Goal: Task Accomplishment & Management: Manage account settings

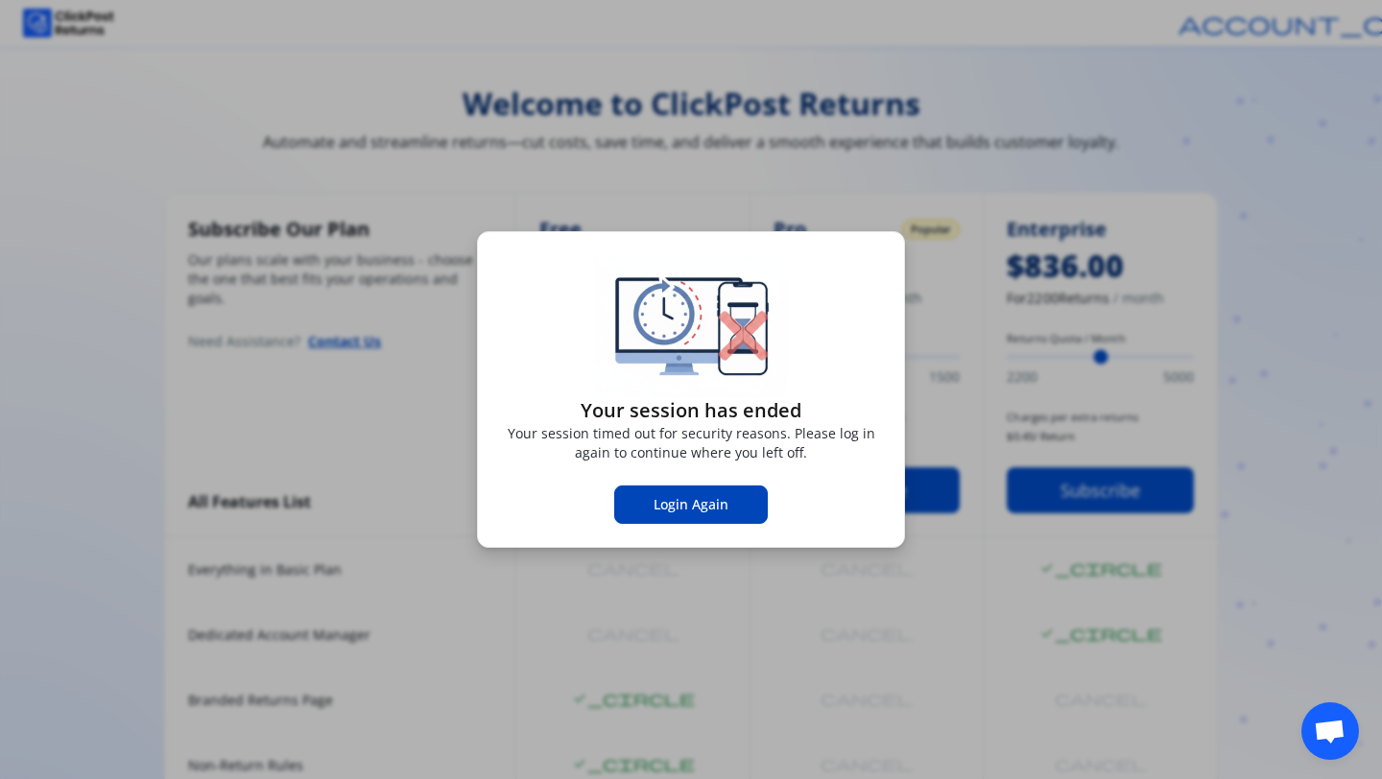
click at [670, 511] on span "Login Again" at bounding box center [690, 504] width 75 height 19
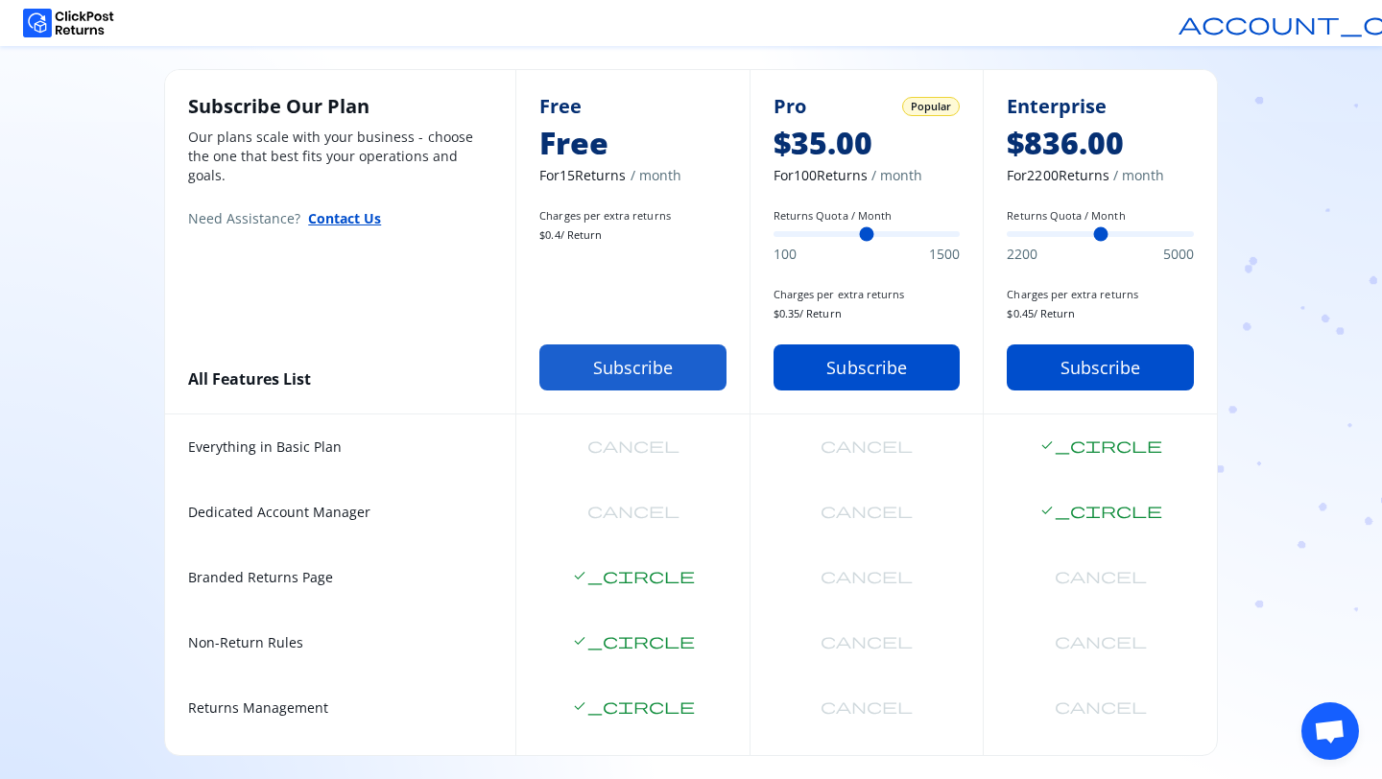
click at [613, 374] on button "Subscribe" at bounding box center [632, 367] width 187 height 46
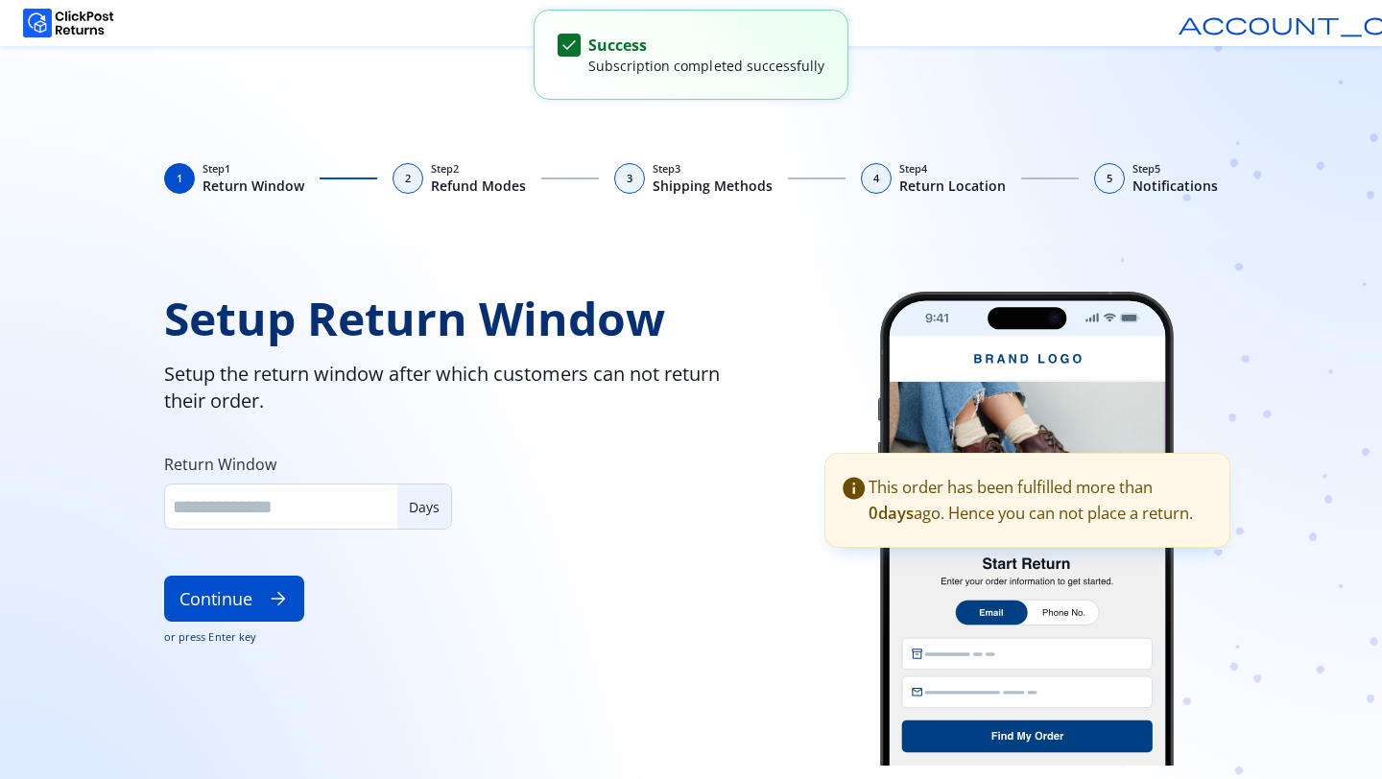
type input "**"
click at [236, 610] on button "Continue arrow_forward" at bounding box center [234, 599] width 140 height 46
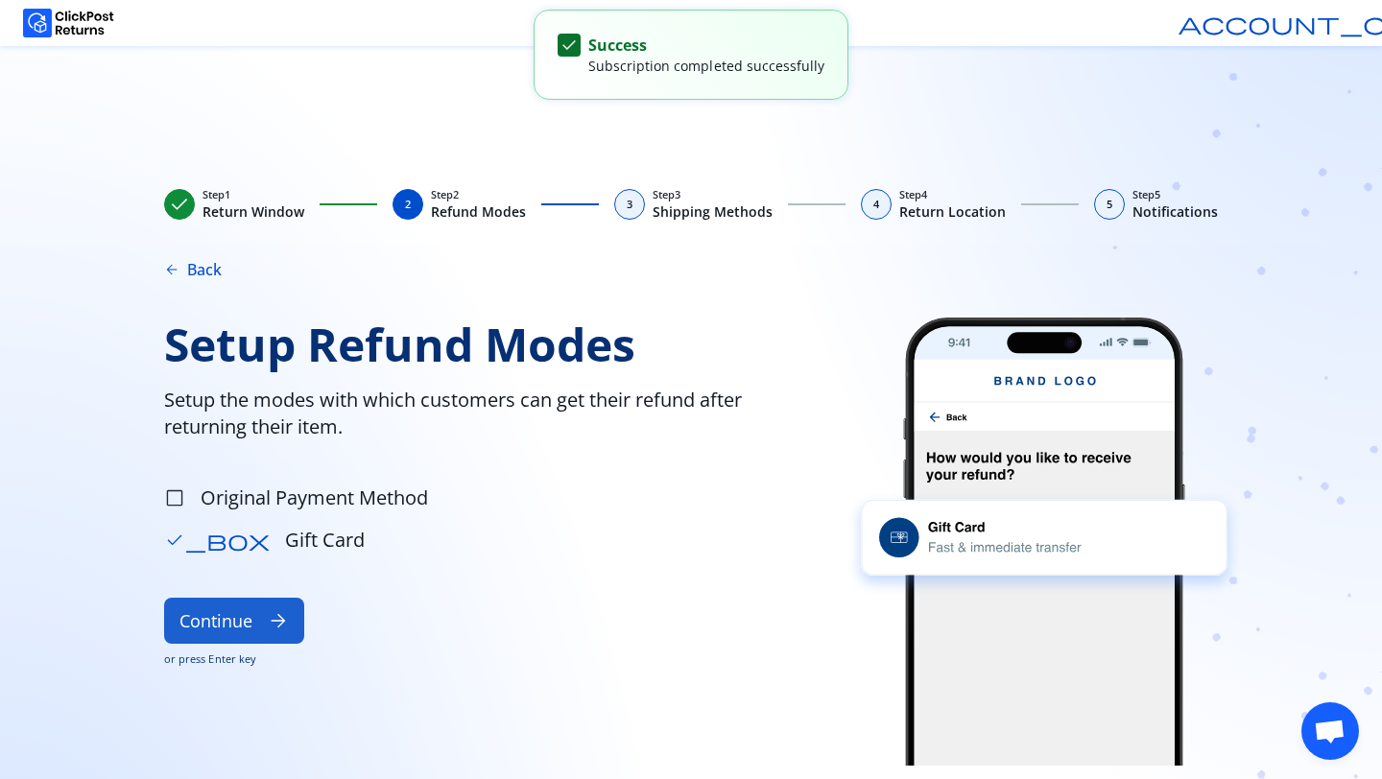
click at [234, 613] on button "Continue arrow_forward" at bounding box center [234, 621] width 140 height 46
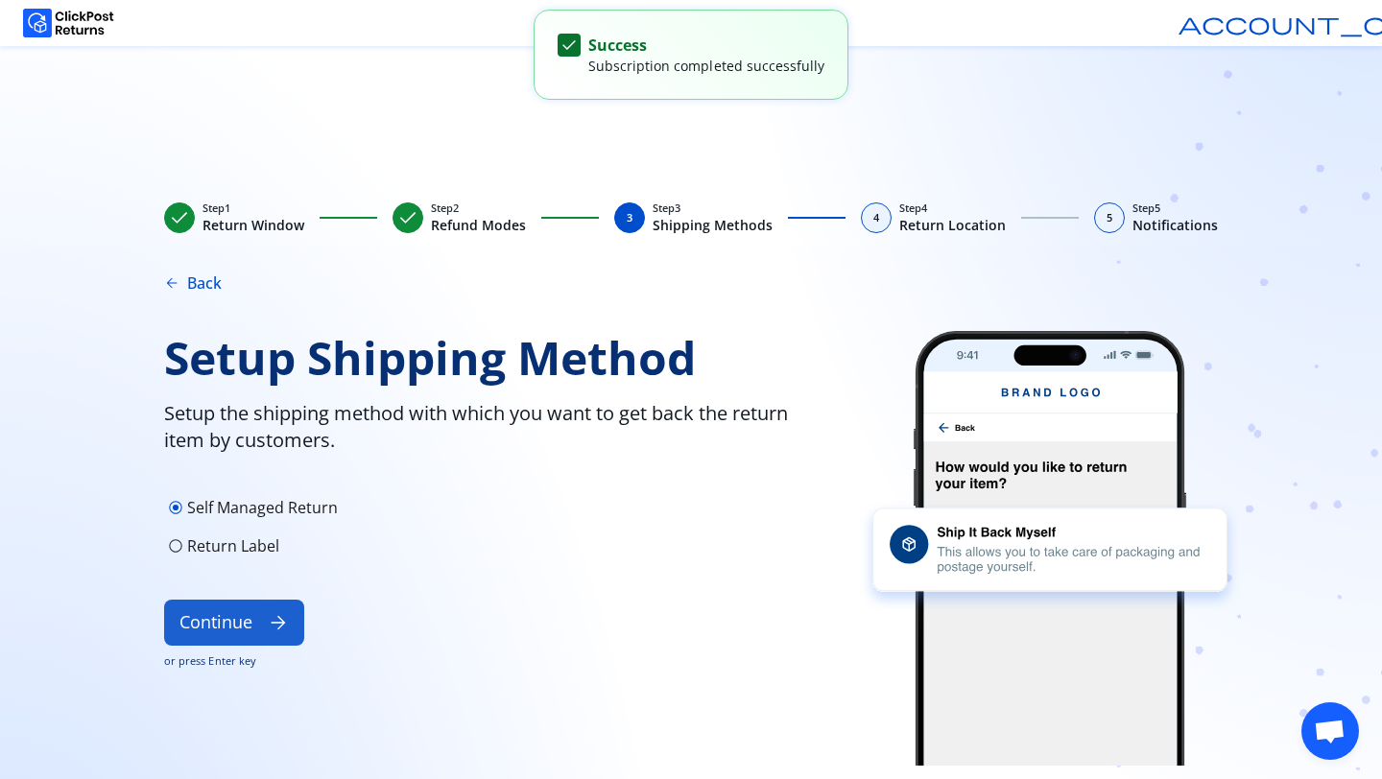
click at [236, 638] on button "Continue arrow_forward" at bounding box center [234, 623] width 140 height 46
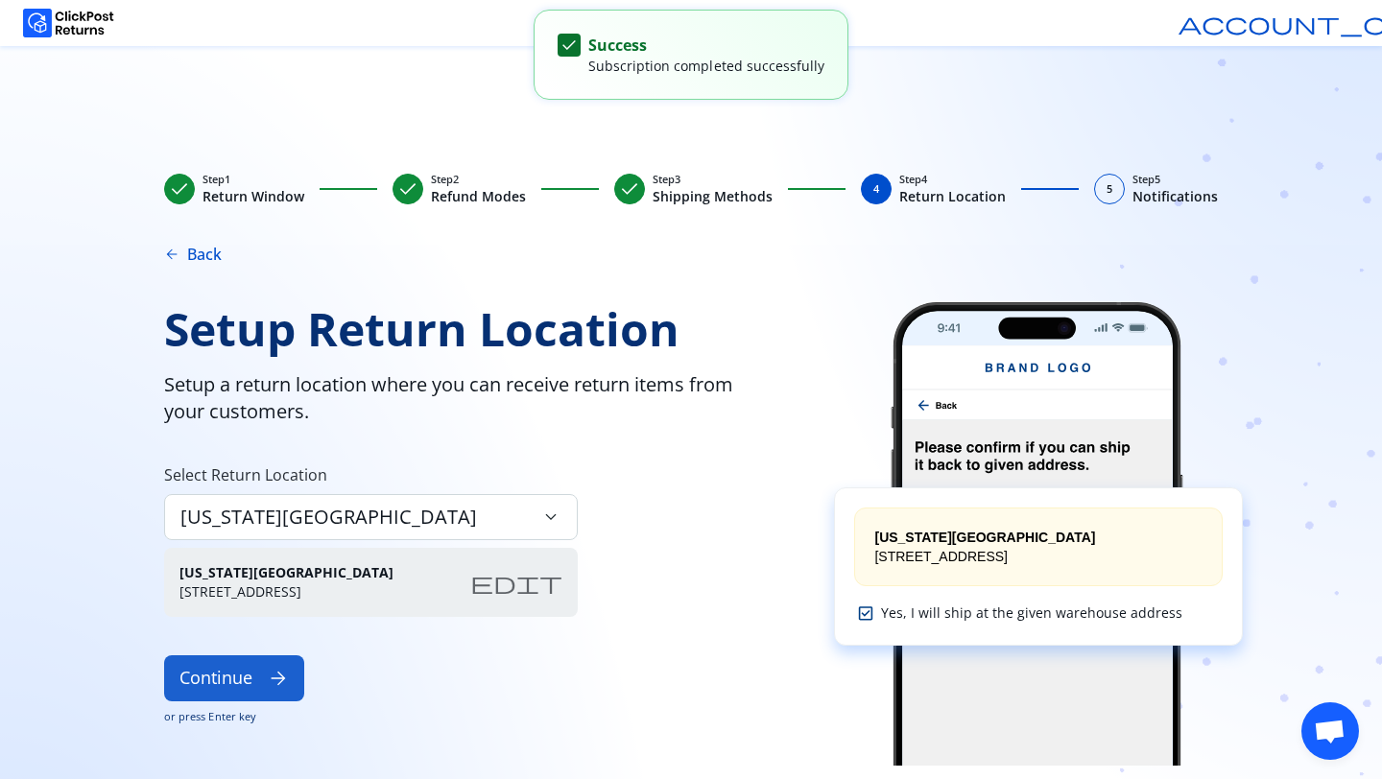
click at [269, 673] on span "arrow_forward" at bounding box center [278, 678] width 21 height 21
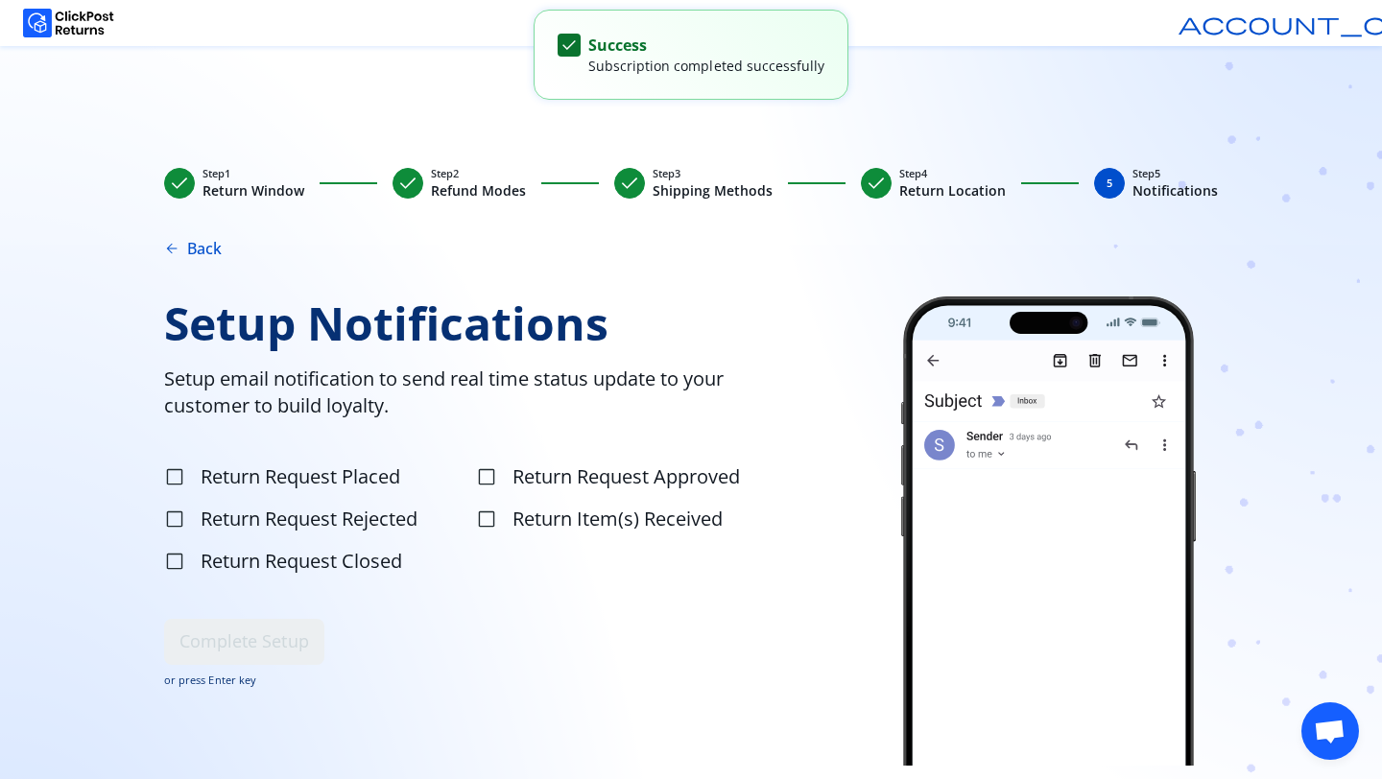
click at [196, 484] on label "check_box_outline_blank Return Request Placed" at bounding box center [318, 477] width 308 height 38
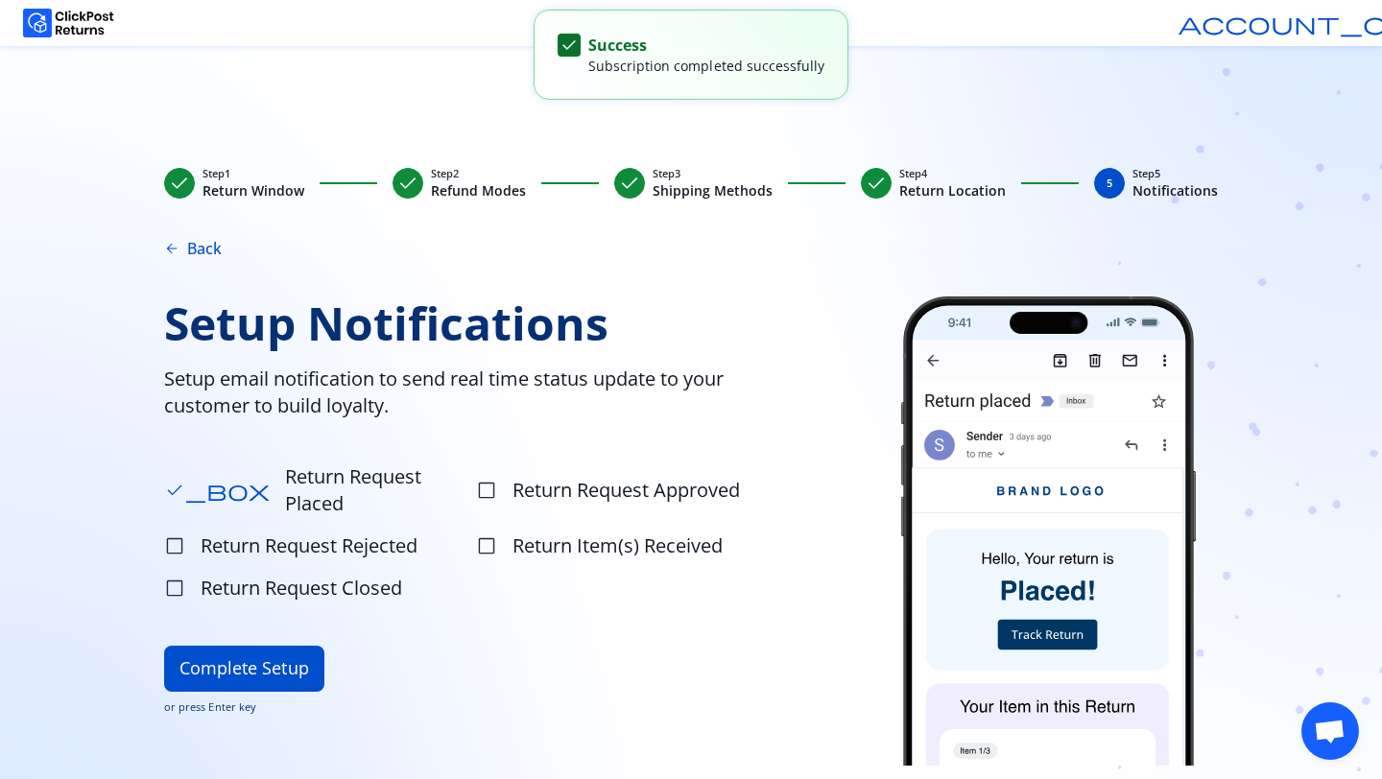
click at [522, 477] on span "Return Request Approved" at bounding box center [625, 490] width 227 height 27
click at [304, 527] on label "check_box_outline_blank Return Request Rejected" at bounding box center [318, 546] width 308 height 38
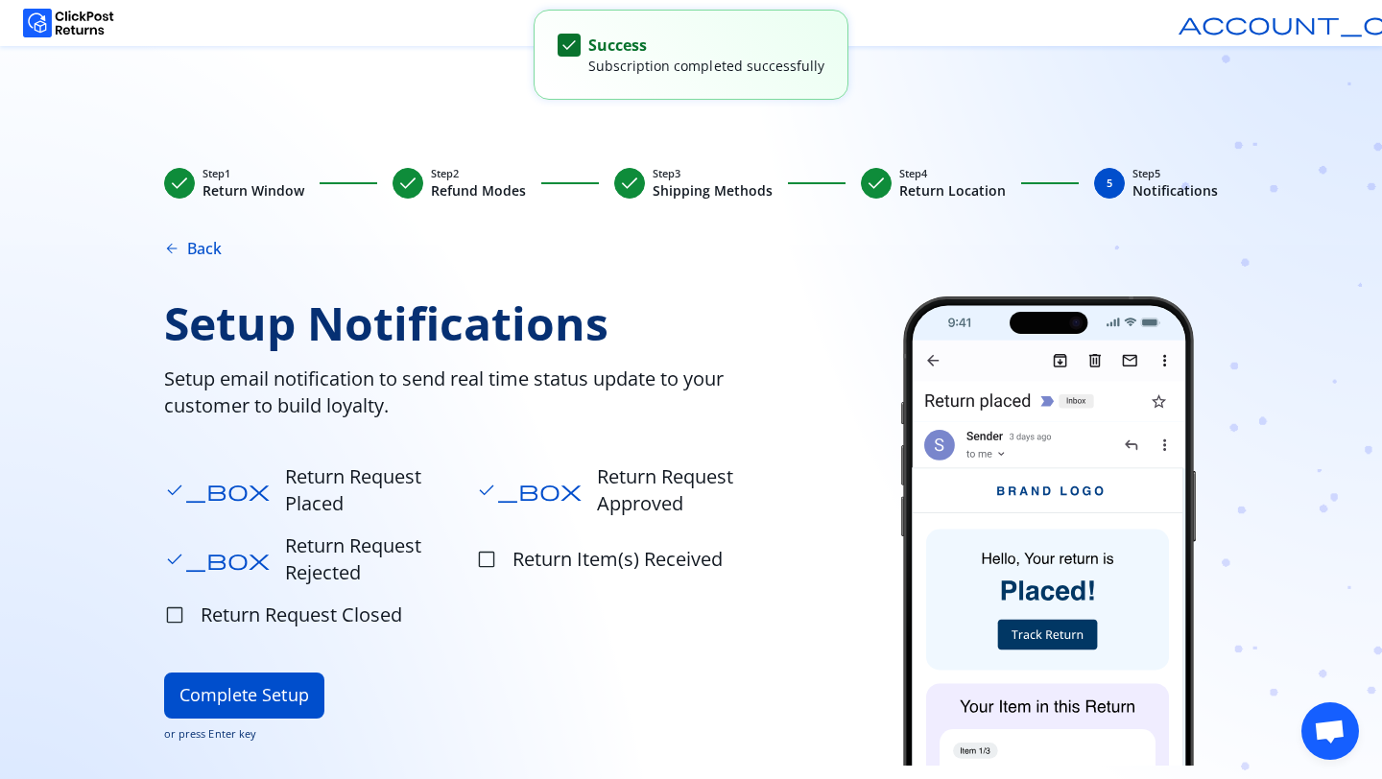
click at [498, 527] on label "check_box_outline_blank Return Item(s) Received" at bounding box center [630, 559] width 308 height 65
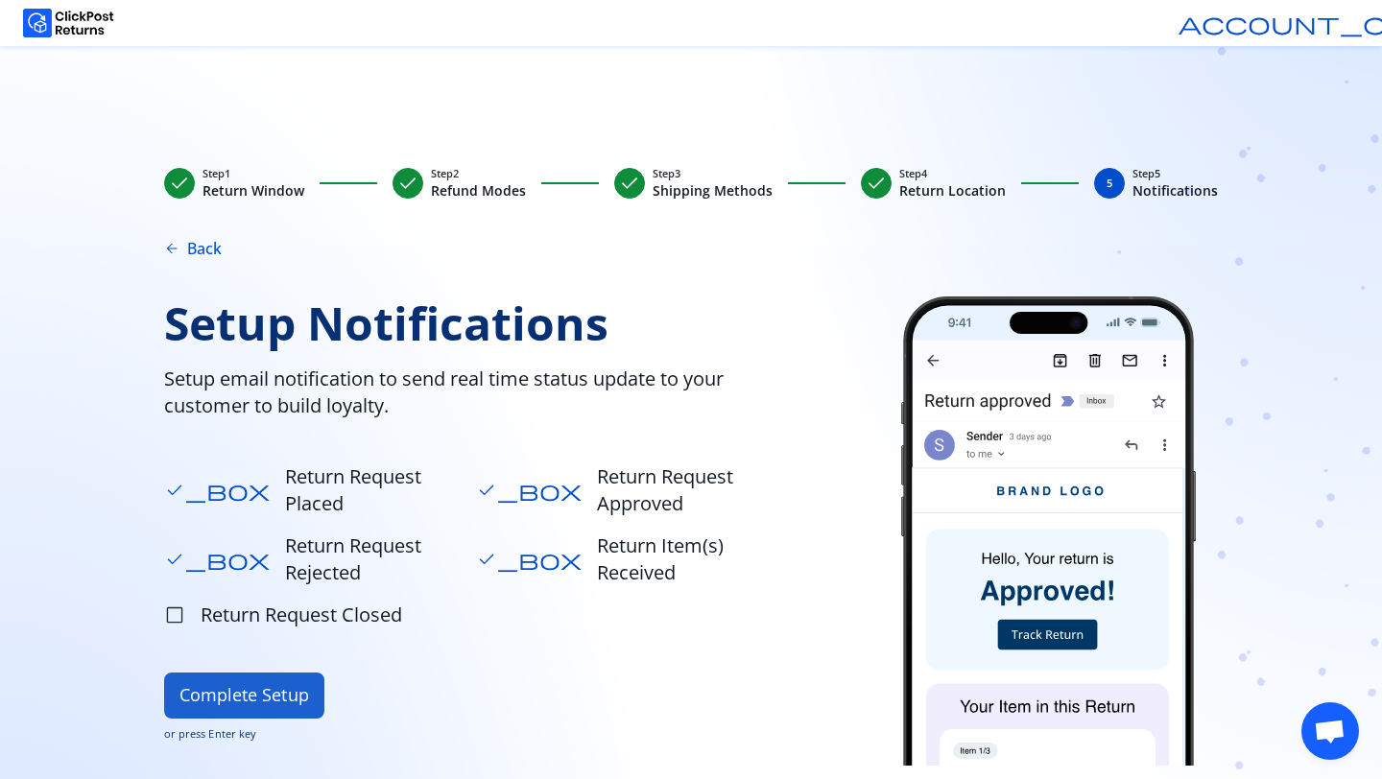
click at [282, 673] on button "Complete Setup" at bounding box center [244, 696] width 160 height 46
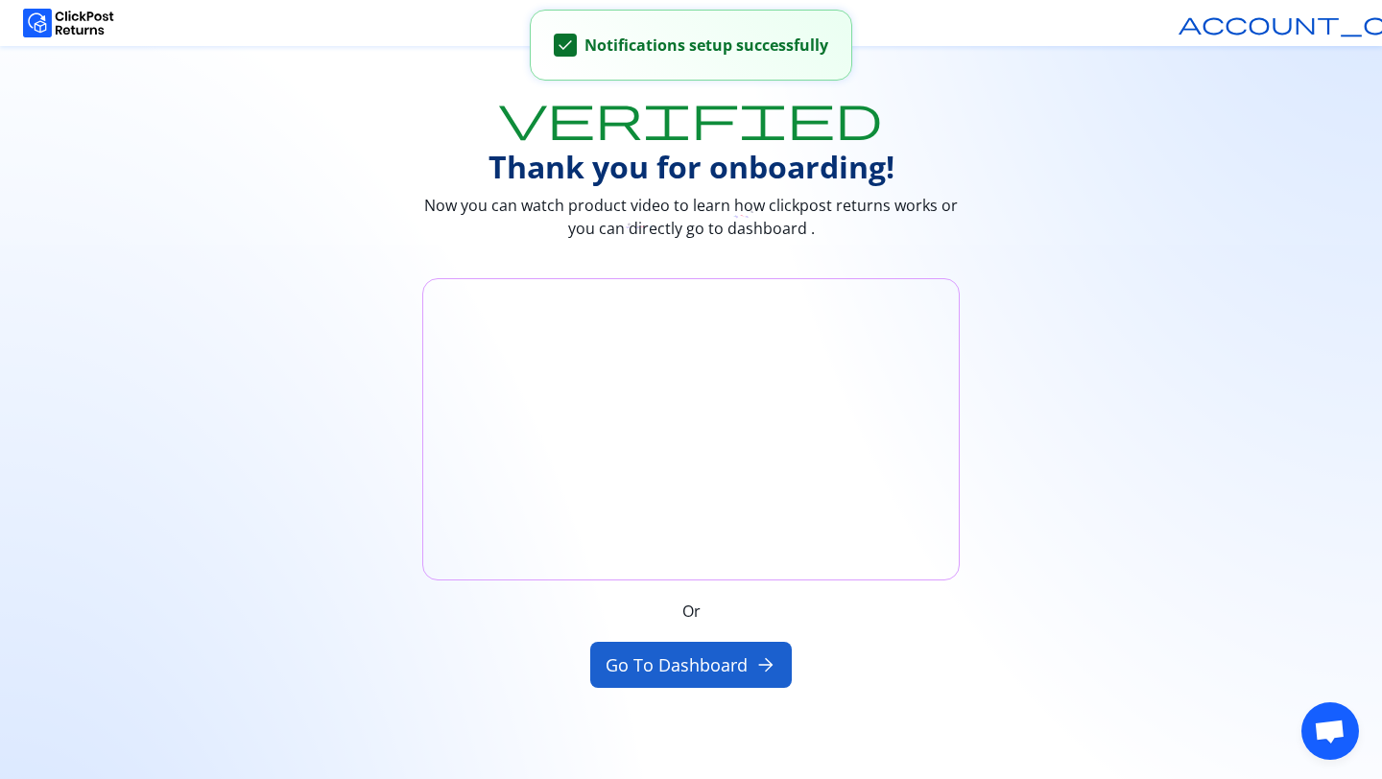
click at [707, 674] on button "Go to Dashboard arrow_forward" at bounding box center [691, 665] width 202 height 46
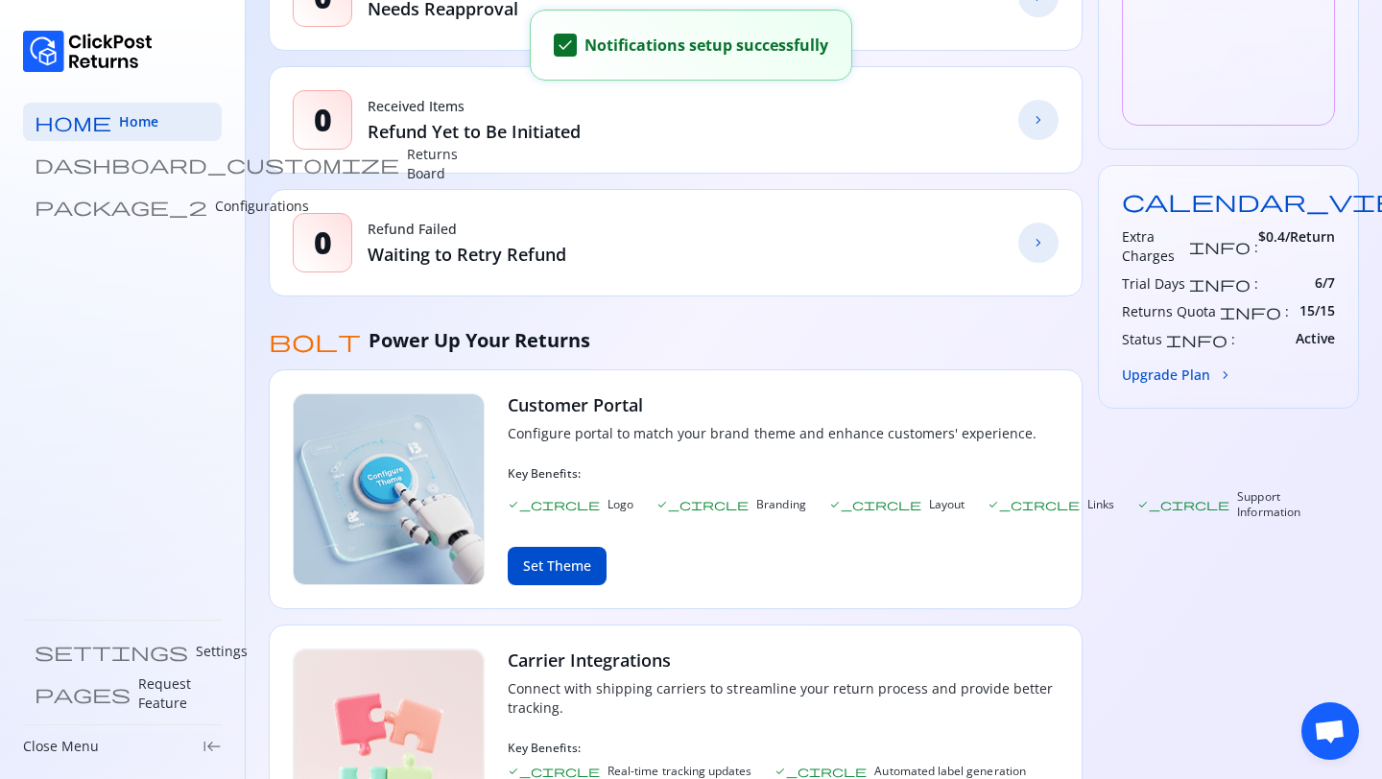
scroll to position [564, 0]
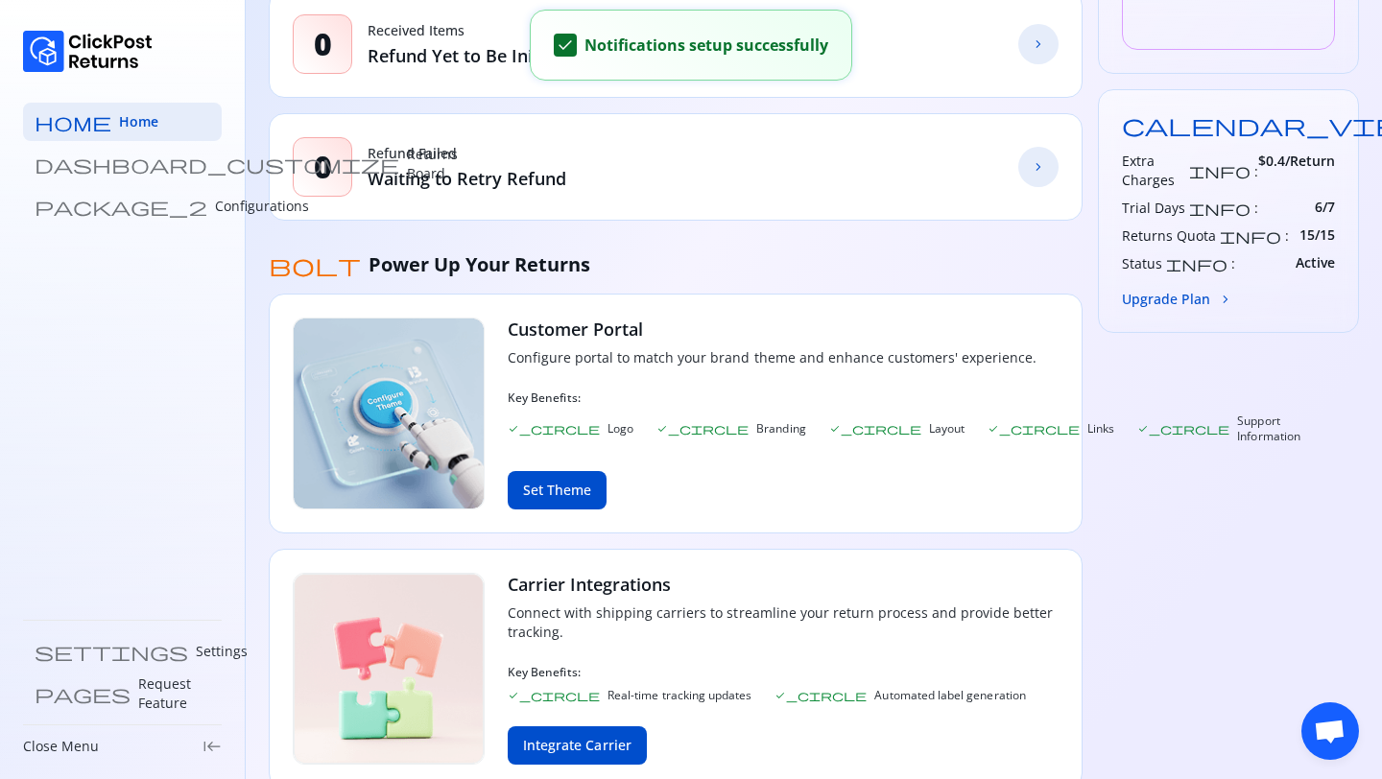
click at [96, 183] on div "home Home dashboard_customize Returns Board package_2 Configurations" at bounding box center [122, 164] width 199 height 123
click at [215, 208] on p "Configurations" at bounding box center [262, 206] width 94 height 19
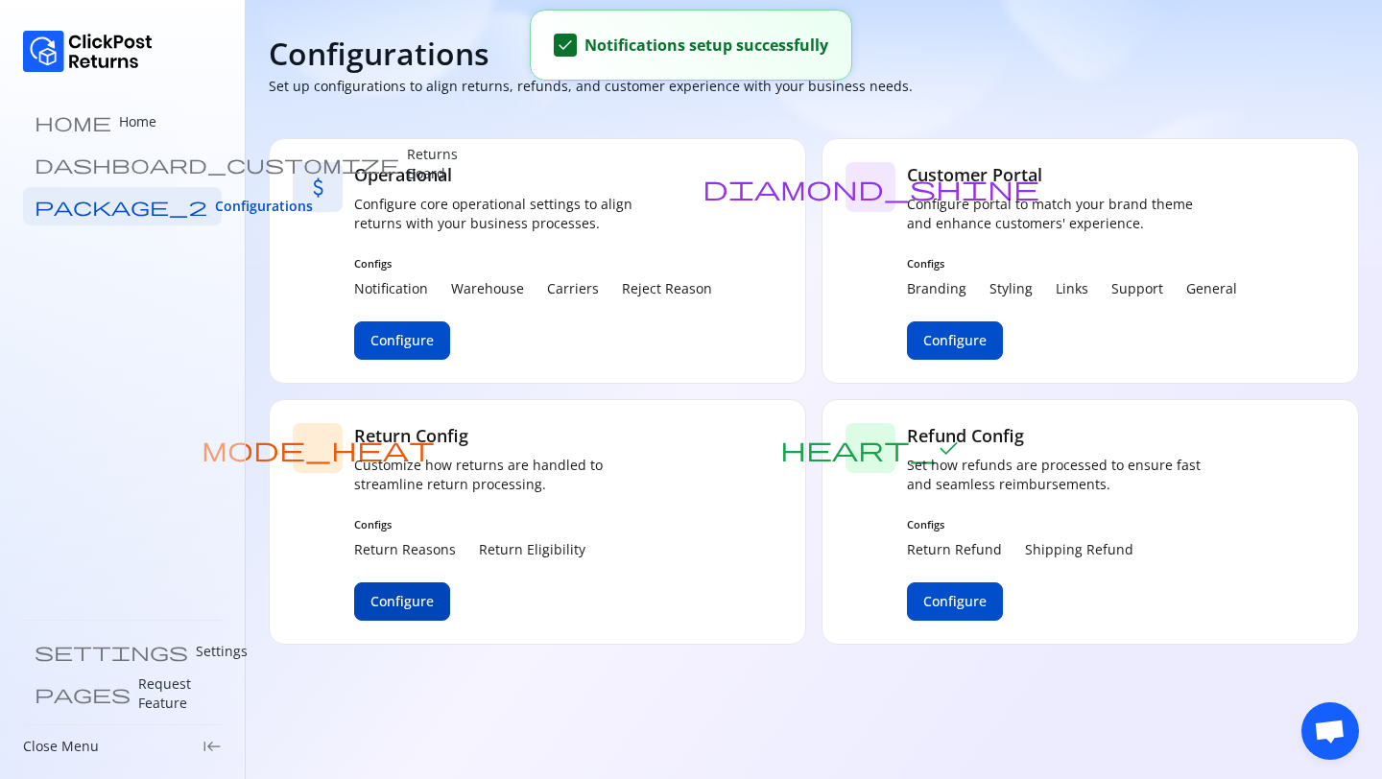
click at [400, 593] on span "Configure" at bounding box center [401, 601] width 63 height 19
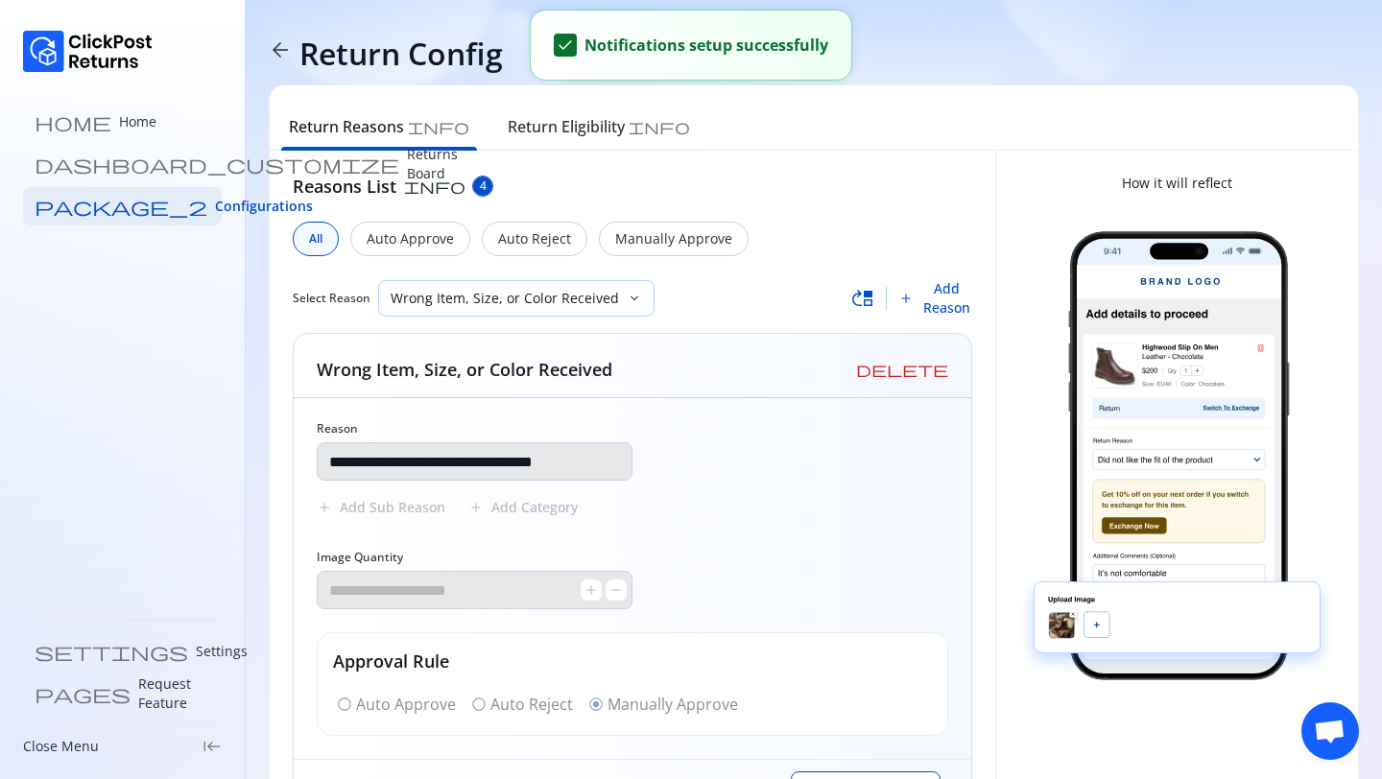
click at [568, 300] on p "Wrong Item, Size, or Color Received" at bounding box center [505, 298] width 228 height 19
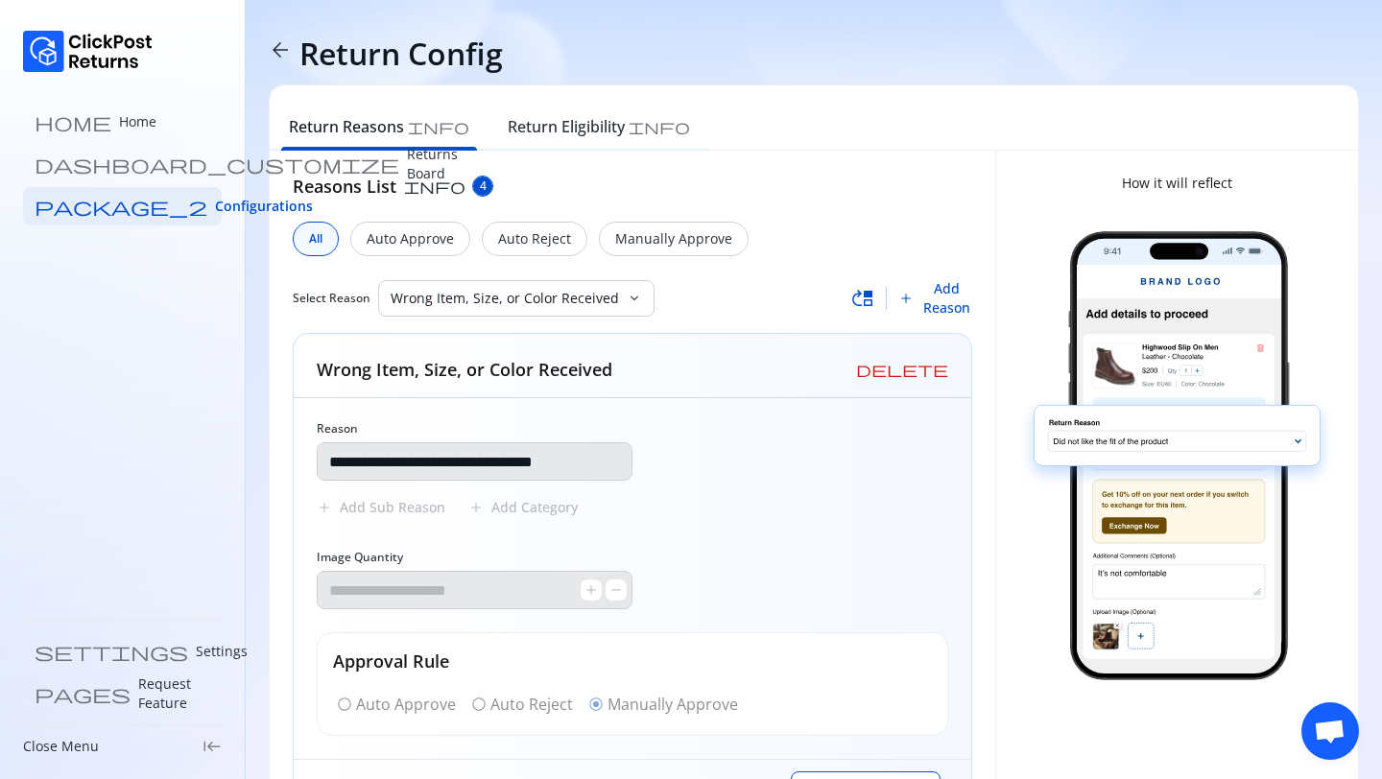
click at [821, 589] on div "**********" at bounding box center [632, 578] width 677 height 361
click at [870, 295] on span "move_up" at bounding box center [862, 298] width 23 height 23
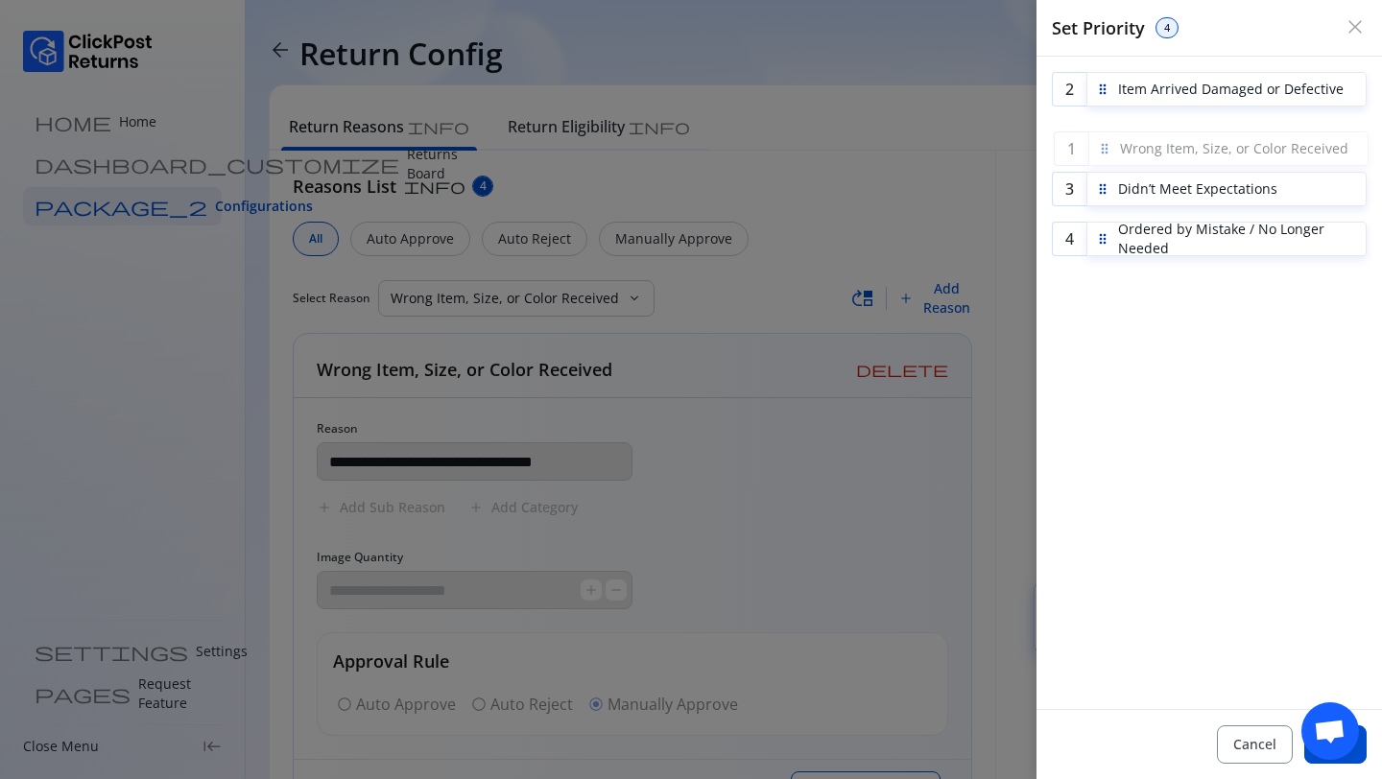
drag, startPoint x: 1104, startPoint y: 91, endPoint x: 1106, endPoint y: 149, distance: 57.6
click at [852, 166] on div at bounding box center [691, 389] width 1382 height 779
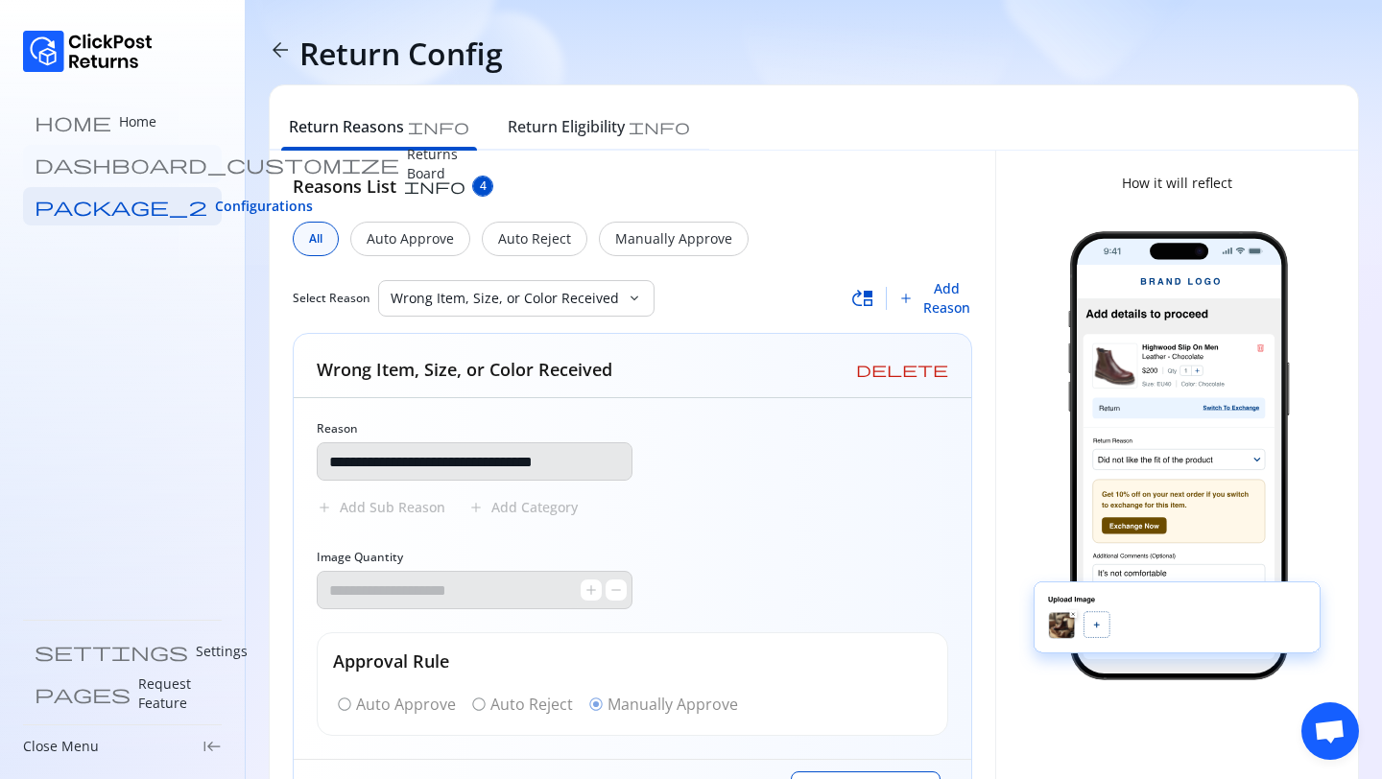
click at [127, 179] on link "dashboard_customize Returns Board" at bounding box center [122, 164] width 199 height 38
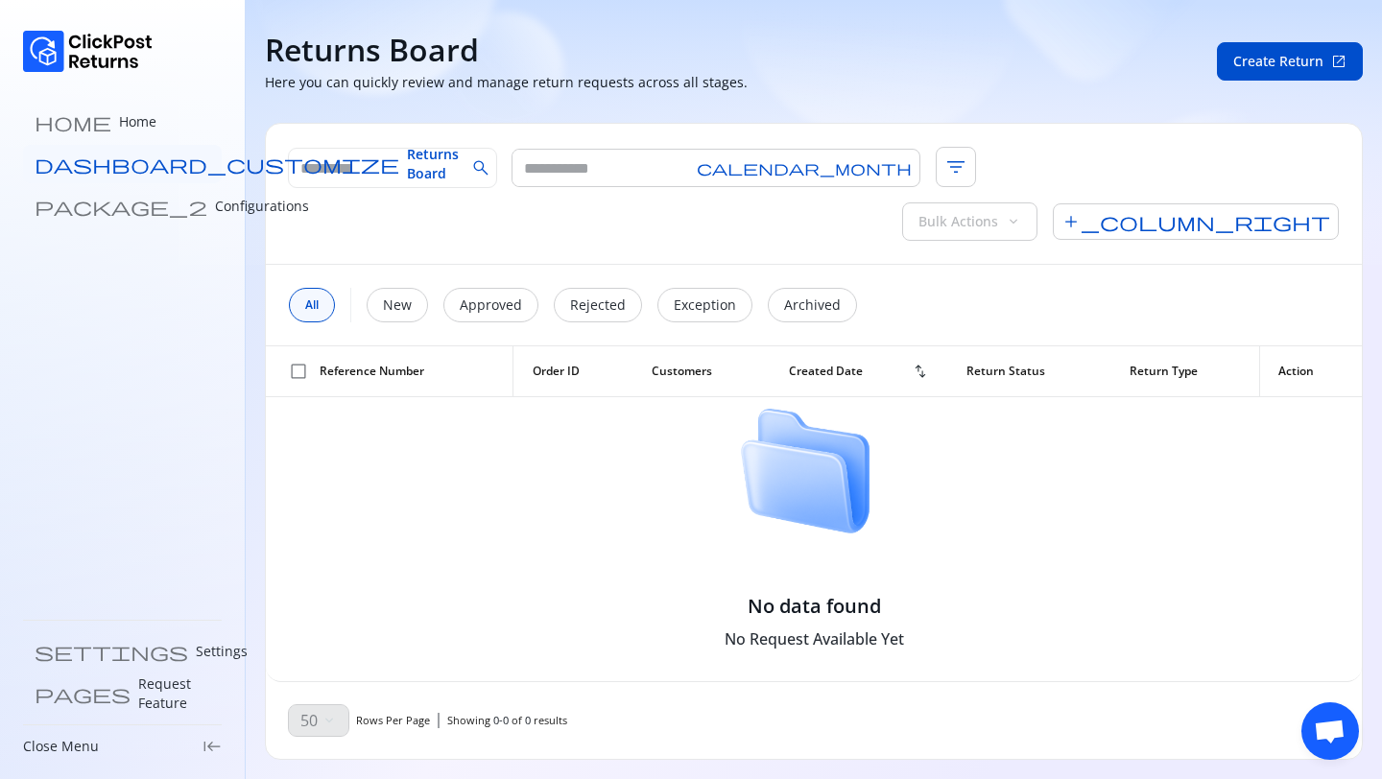
click at [407, 166] on span "Returns Board" at bounding box center [433, 164] width 52 height 38
click at [215, 202] on p "Configurations" at bounding box center [262, 206] width 94 height 19
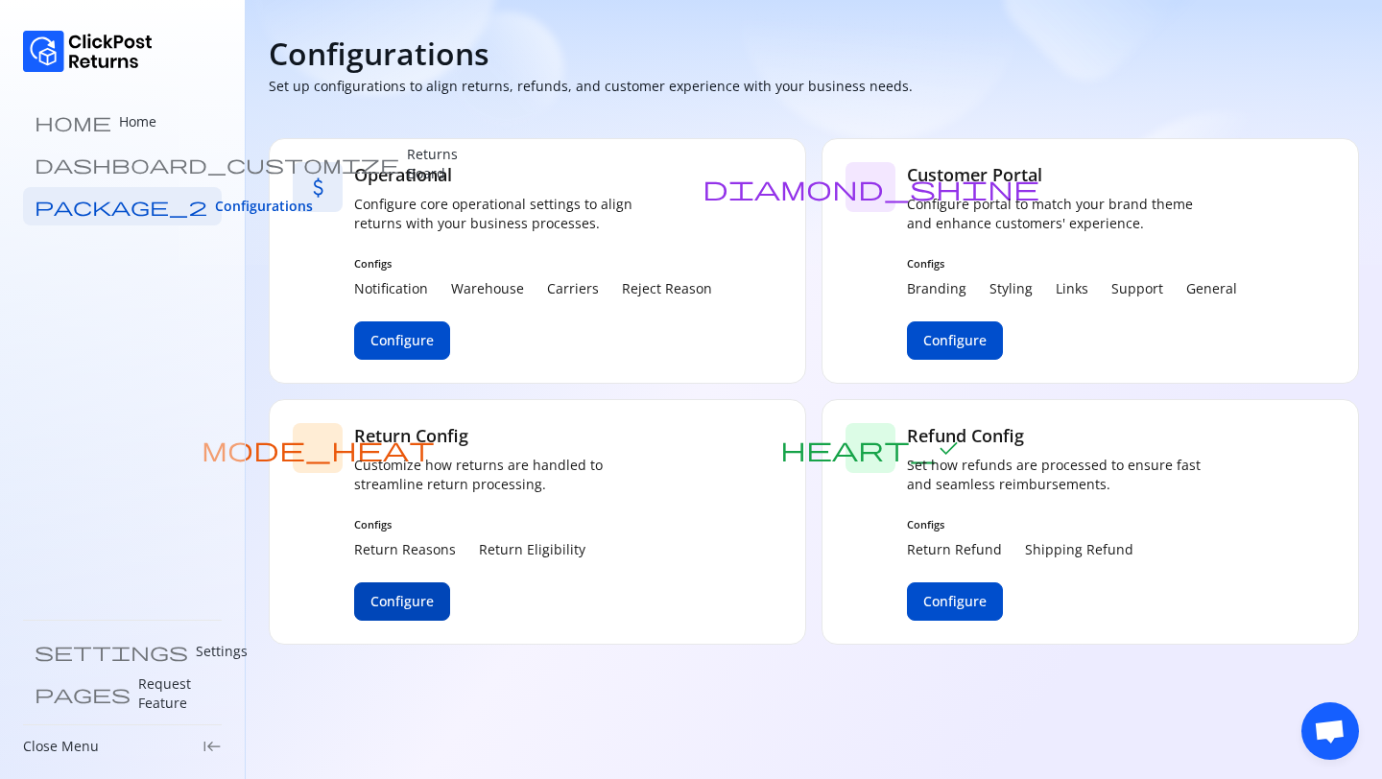
click at [400, 582] on button "Configure" at bounding box center [402, 601] width 96 height 38
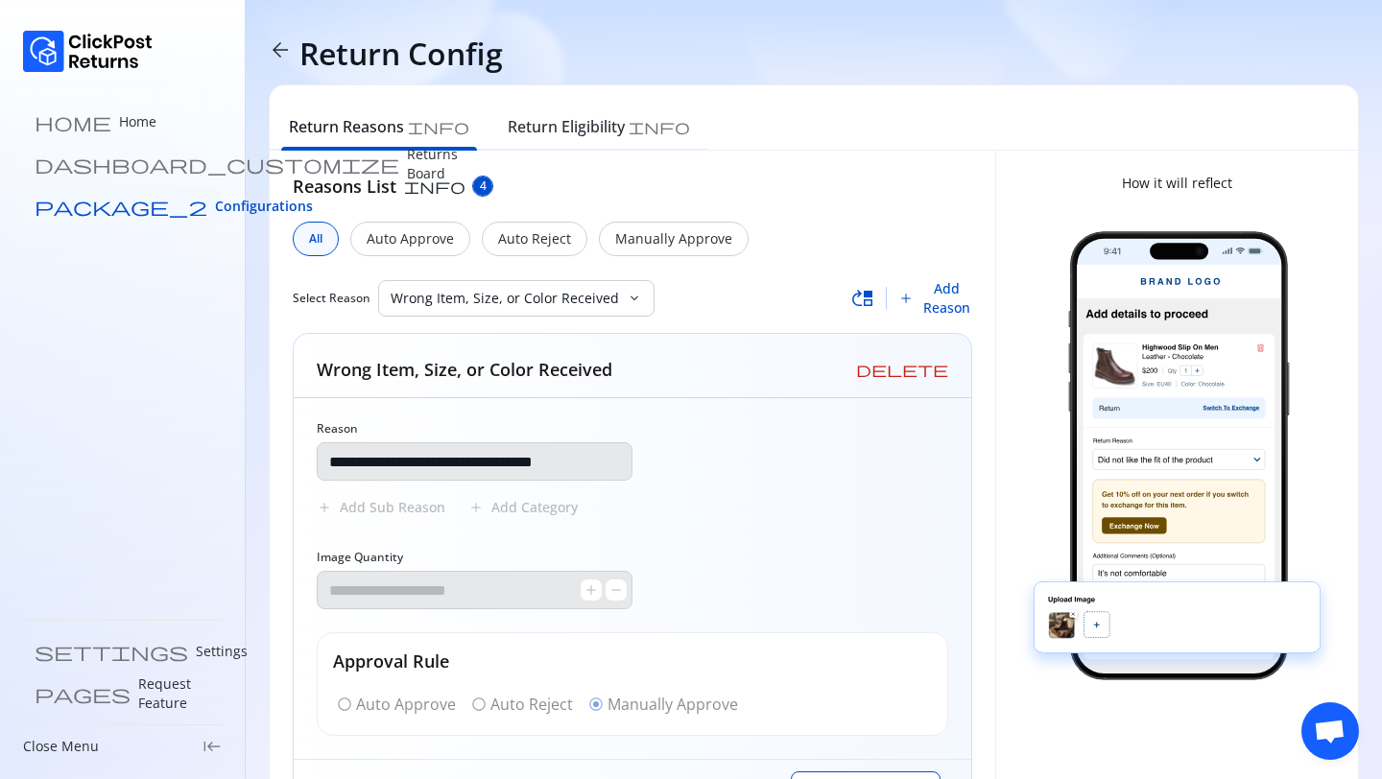
click at [215, 212] on span "Configurations" at bounding box center [264, 206] width 98 height 19
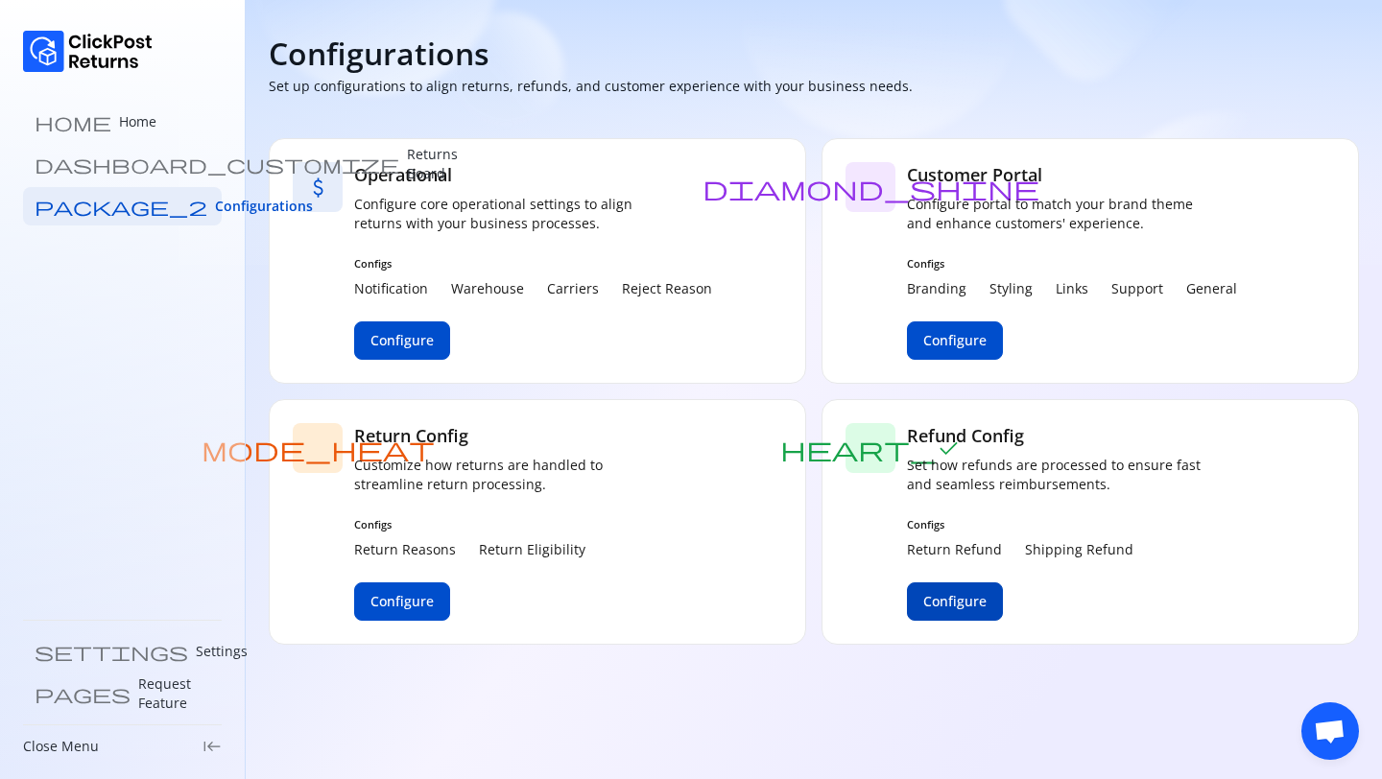
click at [941, 613] on button "Configure" at bounding box center [955, 601] width 96 height 38
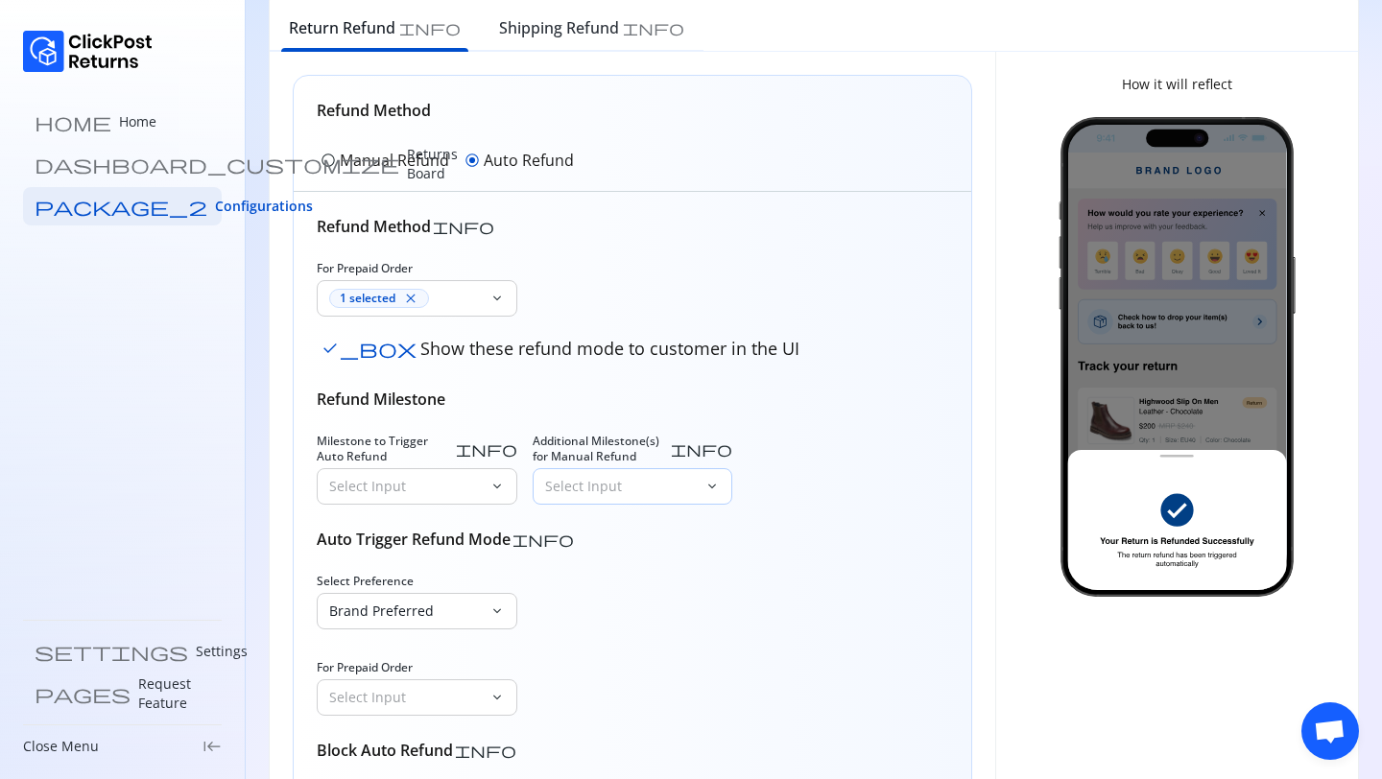
scroll to position [107, 0]
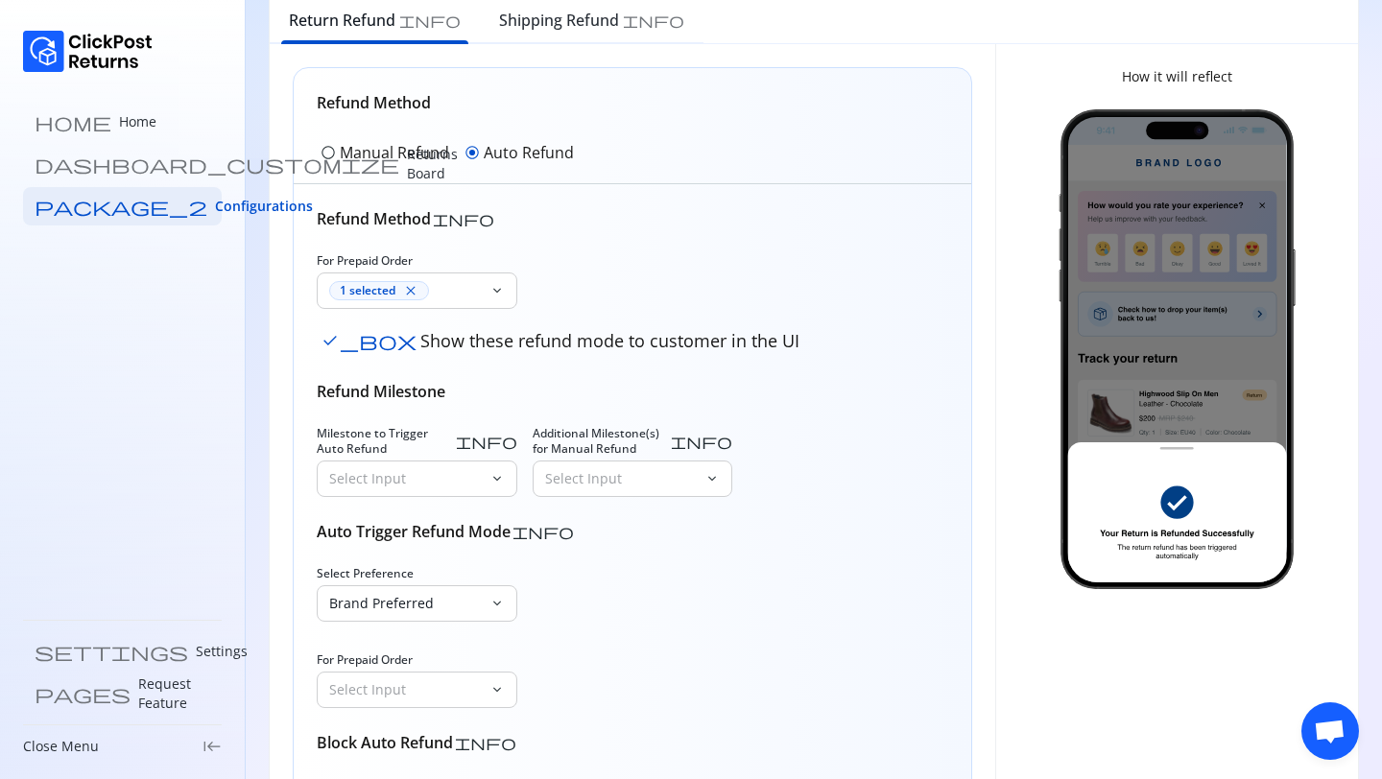
click at [348, 155] on p "Manual Refund" at bounding box center [394, 152] width 109 height 23
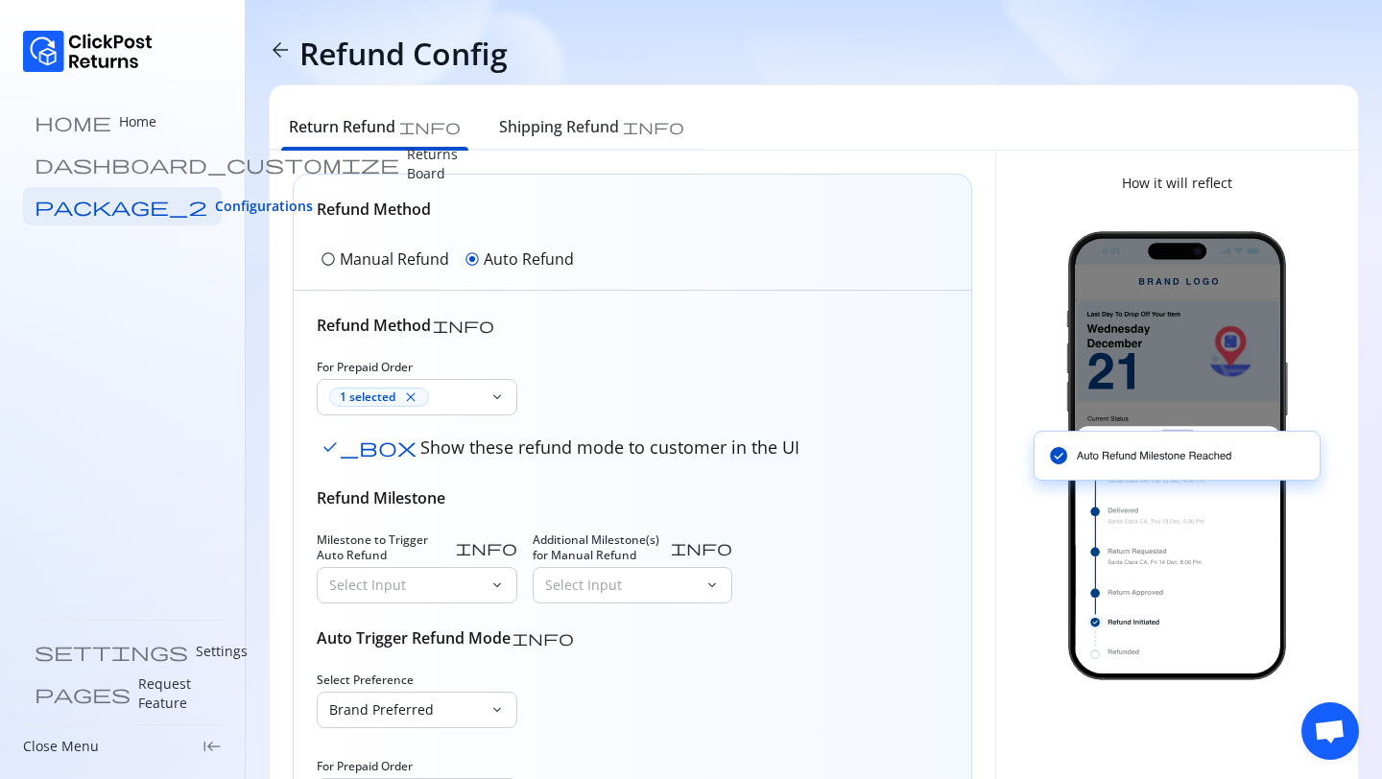
click at [371, 260] on p "Manual Refund" at bounding box center [394, 259] width 109 height 23
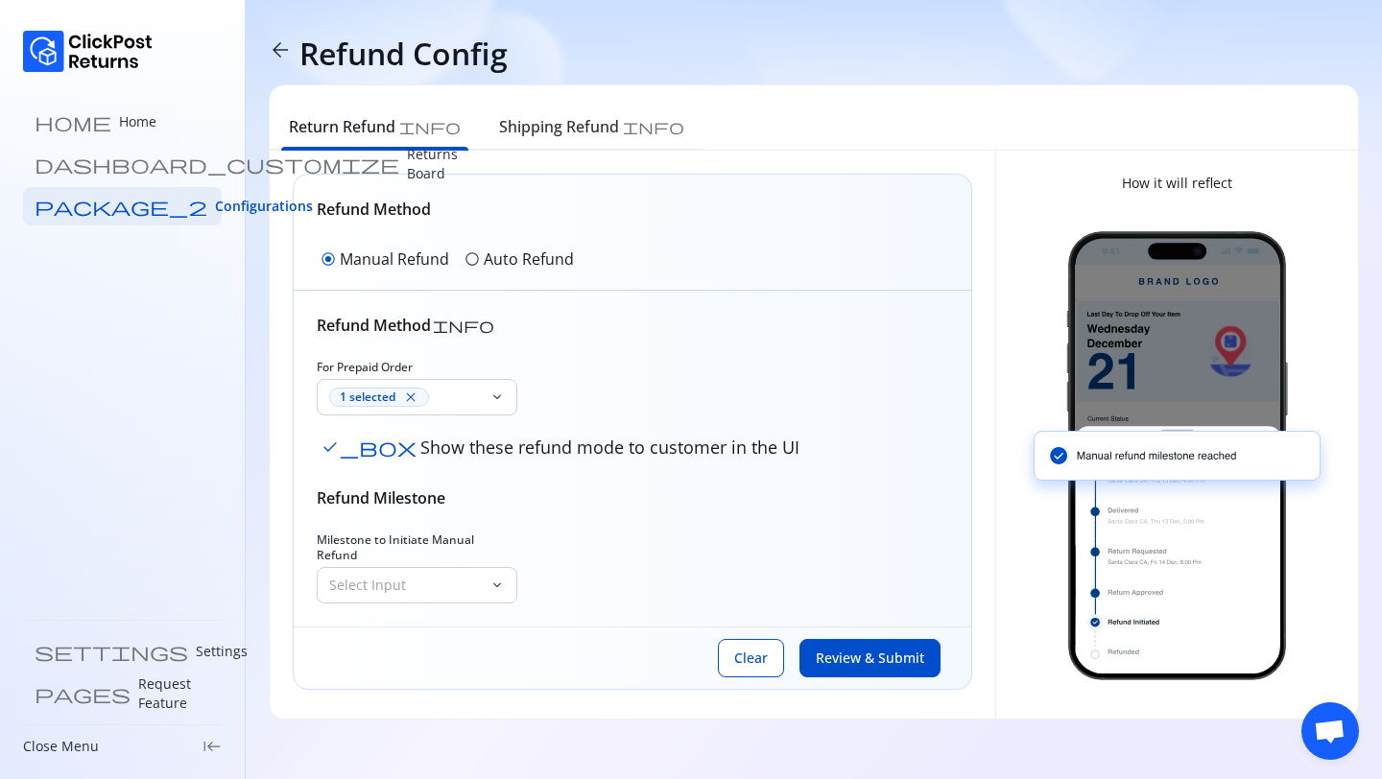
click at [493, 269] on p "Auto Refund" at bounding box center [529, 259] width 90 height 23
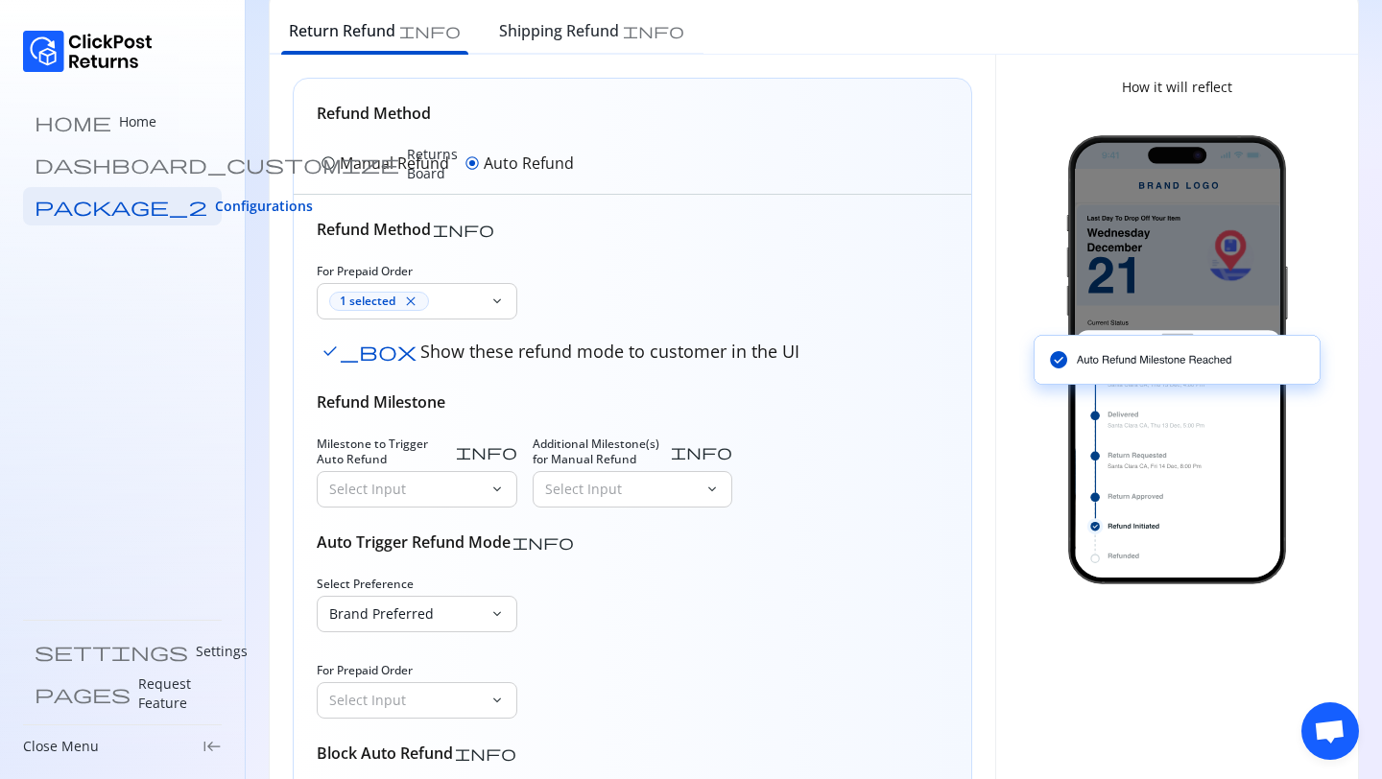
scroll to position [105, 0]
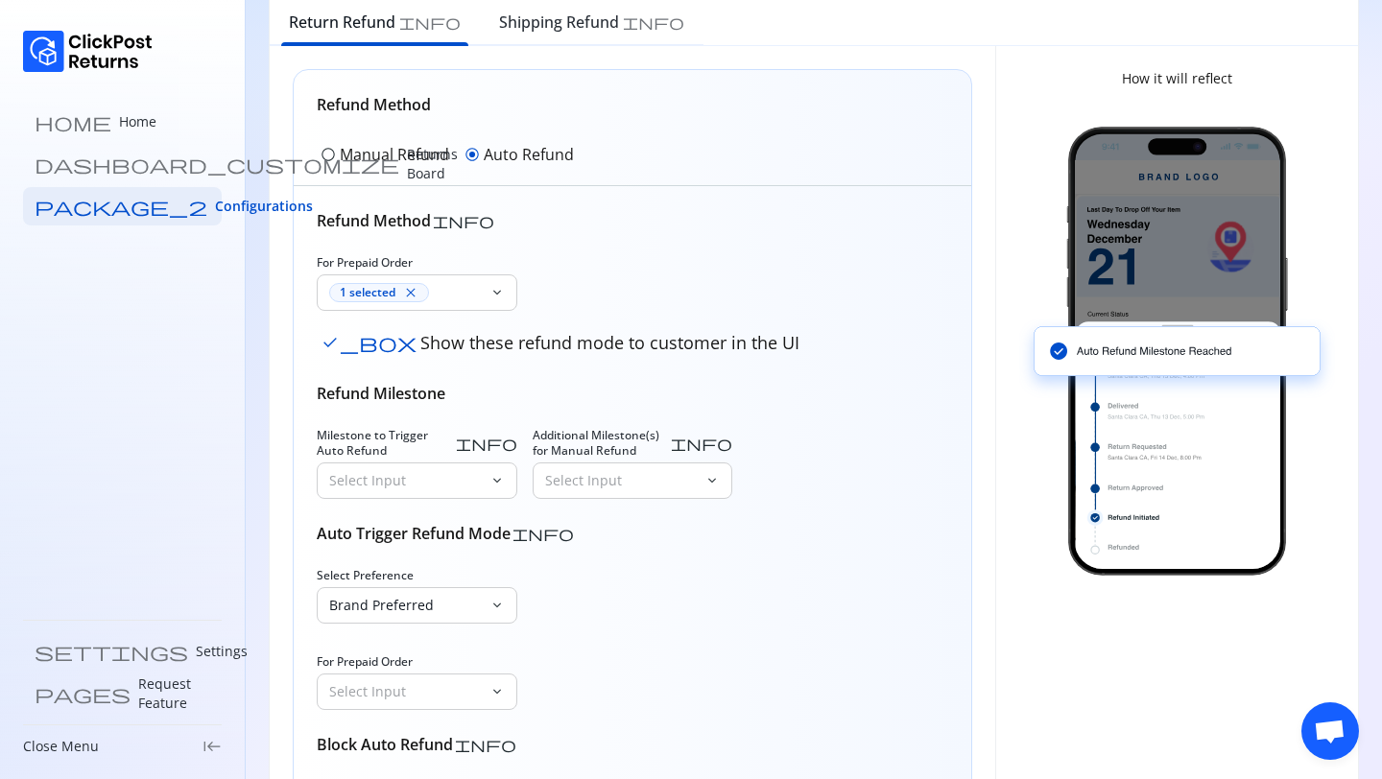
click at [346, 163] on p "Manual Refund" at bounding box center [394, 154] width 109 height 23
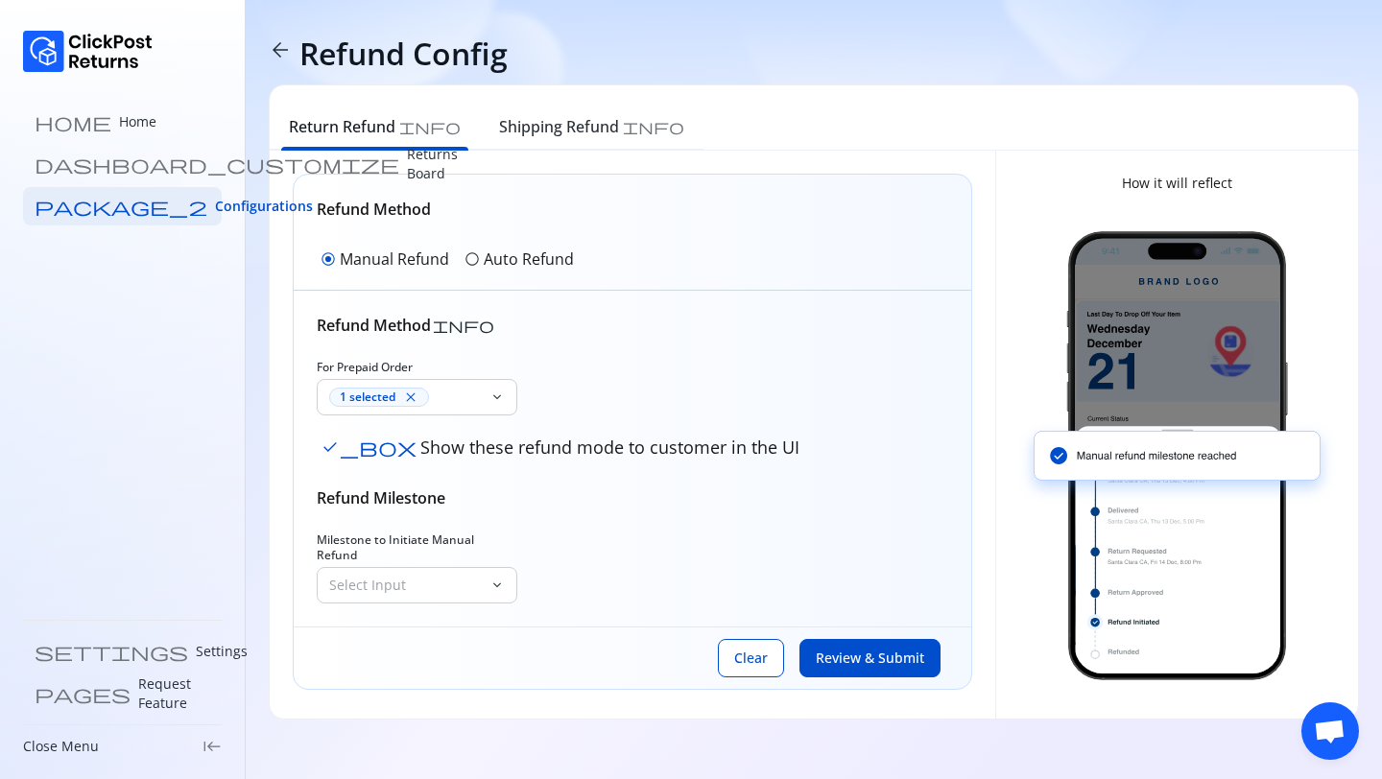
scroll to position [0, 0]
click at [426, 567] on div "Select Input keyboard_arrow_down" at bounding box center [417, 585] width 201 height 36
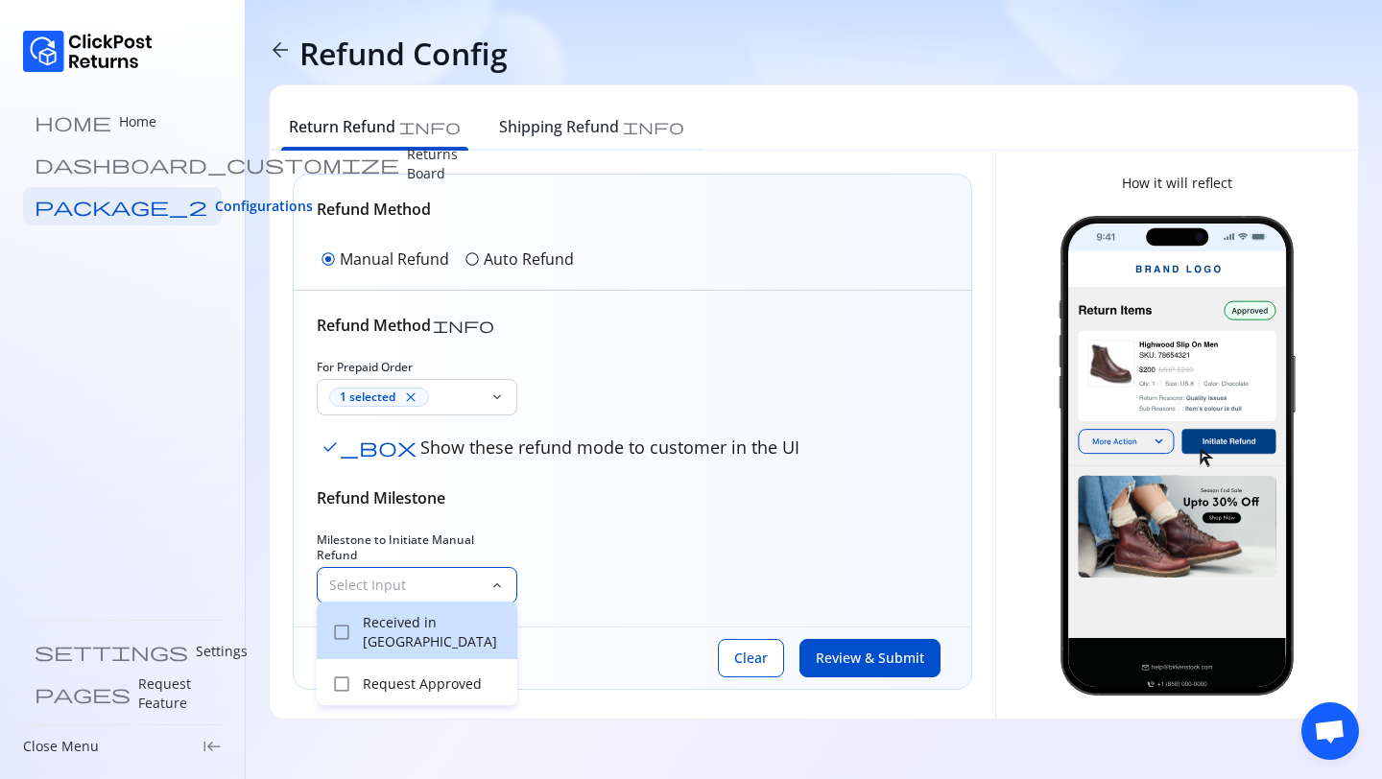
click at [404, 628] on p "Received in Warehouse" at bounding box center [434, 632] width 143 height 38
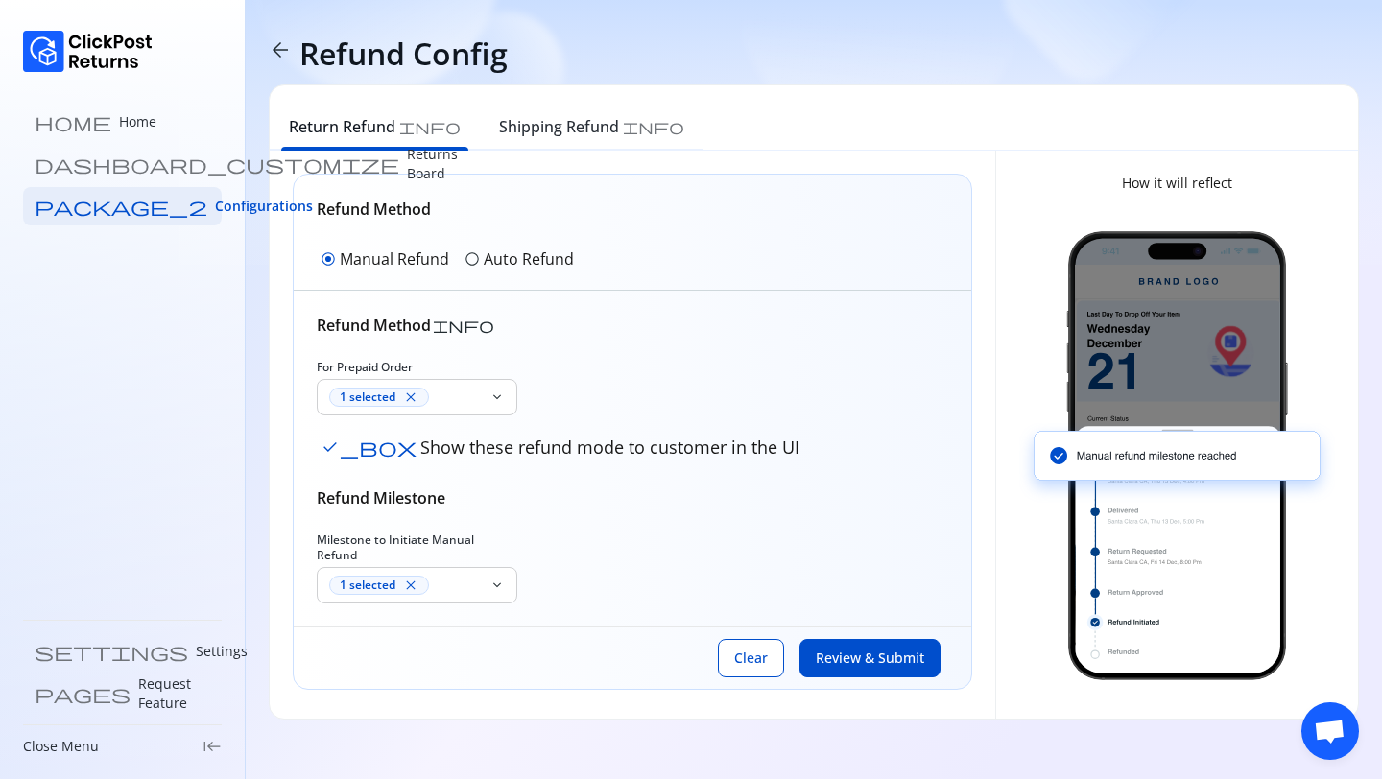
click at [688, 592] on div "Refund Method info For Prepaid Order 1 selected close keyboard_arrow_down check…" at bounding box center [632, 459] width 677 height 336
click at [443, 395] on div "1 selected close" at bounding box center [405, 397] width 153 height 19
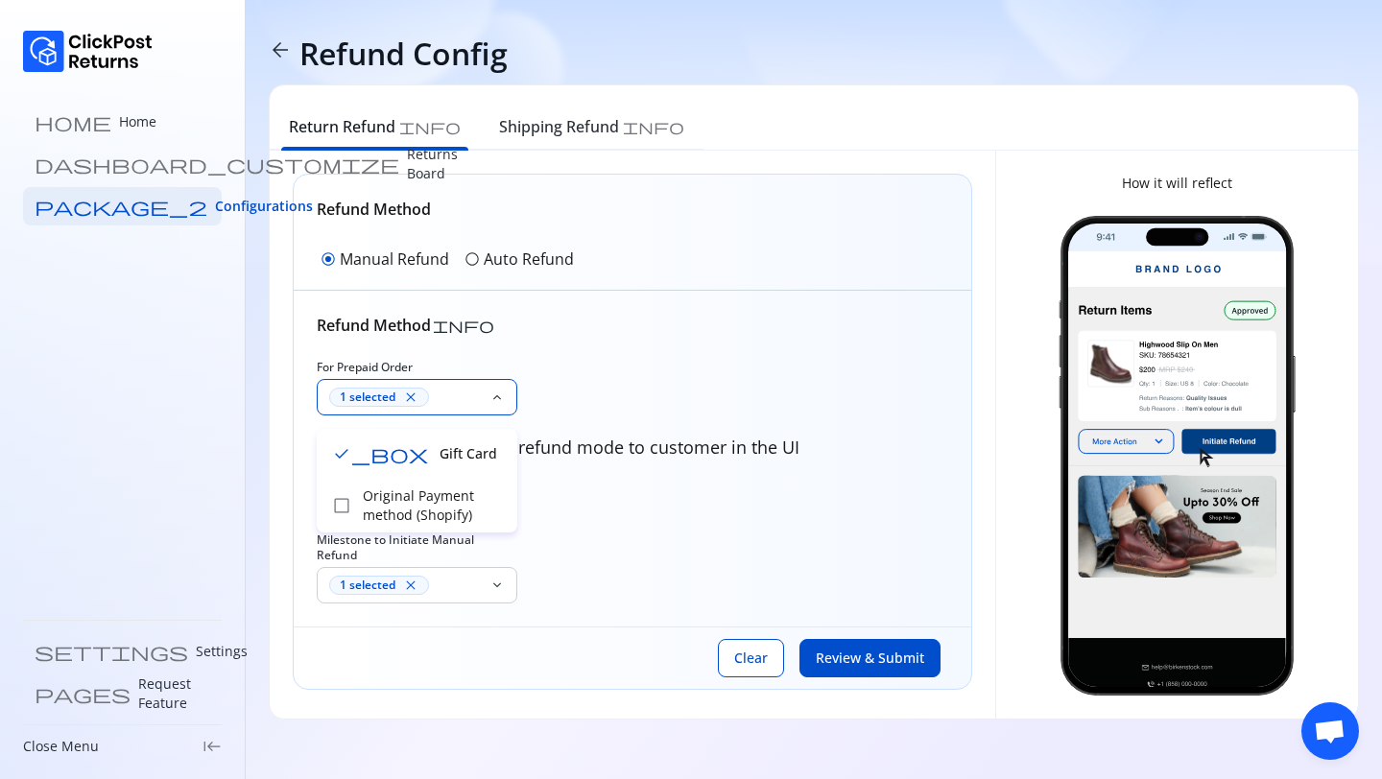
click at [654, 380] on div "For Prepaid Order 1 selected close keyboard_arrow_down check_box Show these ref…" at bounding box center [632, 412] width 631 height 104
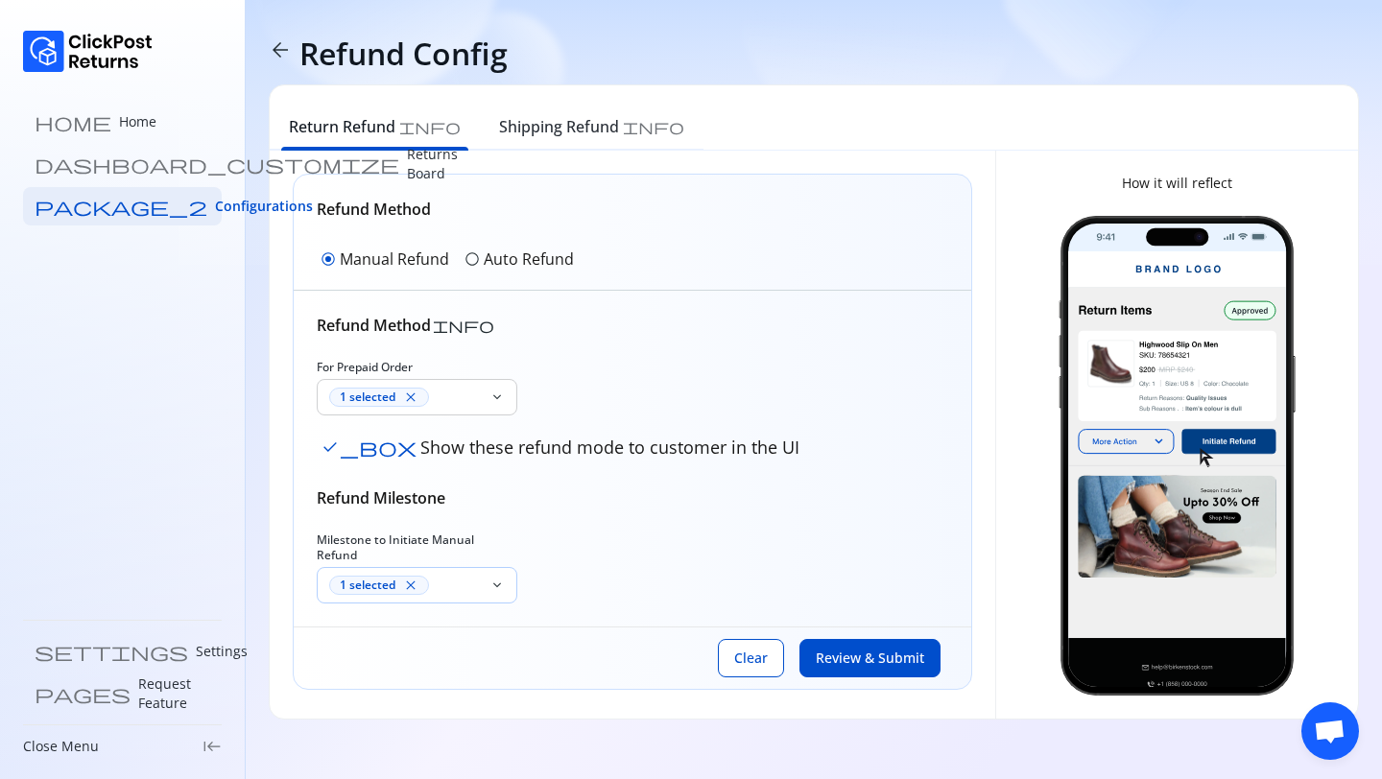
click at [431, 582] on div "1 selected close" at bounding box center [404, 585] width 172 height 35
click at [617, 573] on div "Milestone to Initiate Manual Refund 1 selected close keyboard_arrow_down" at bounding box center [632, 568] width 631 height 71
click at [484, 270] on p "Auto Refund" at bounding box center [529, 259] width 90 height 23
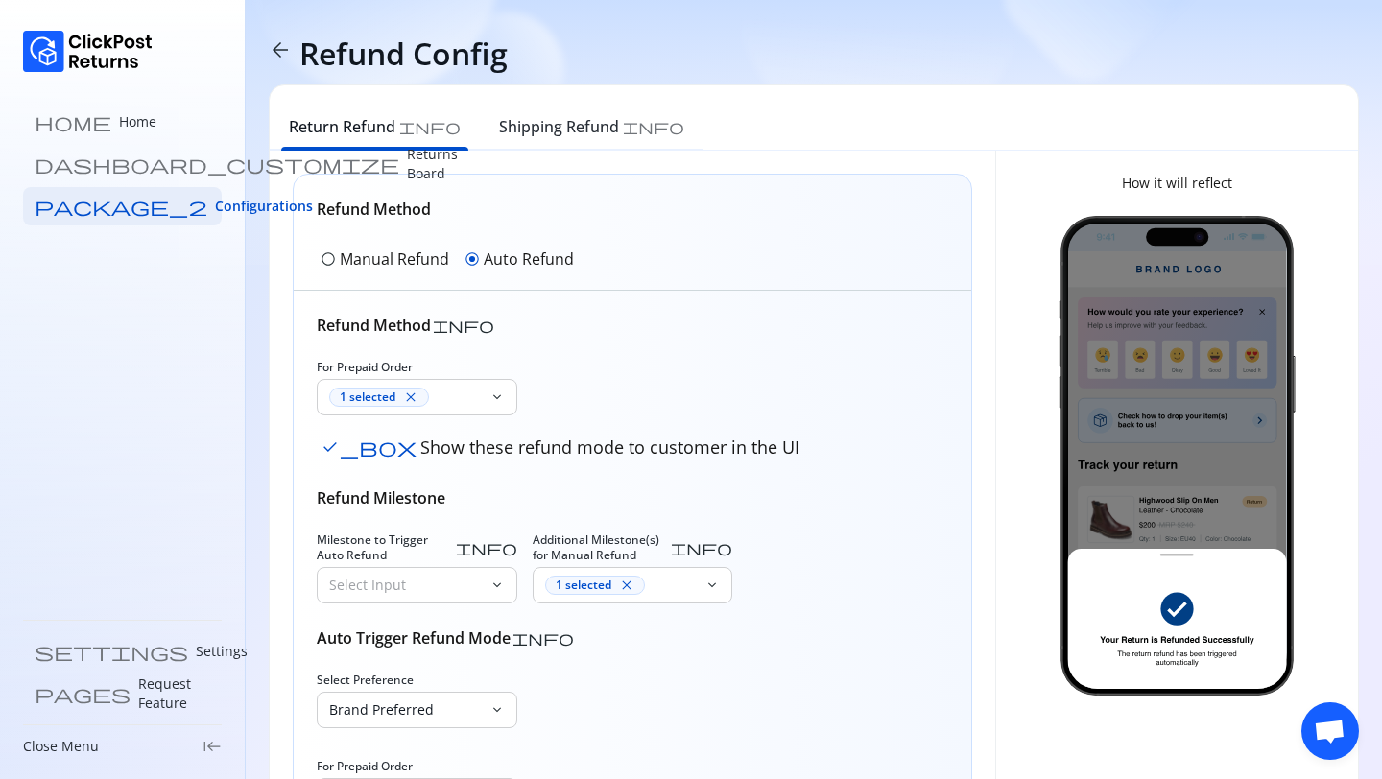
click at [364, 261] on p "Manual Refund" at bounding box center [394, 259] width 109 height 23
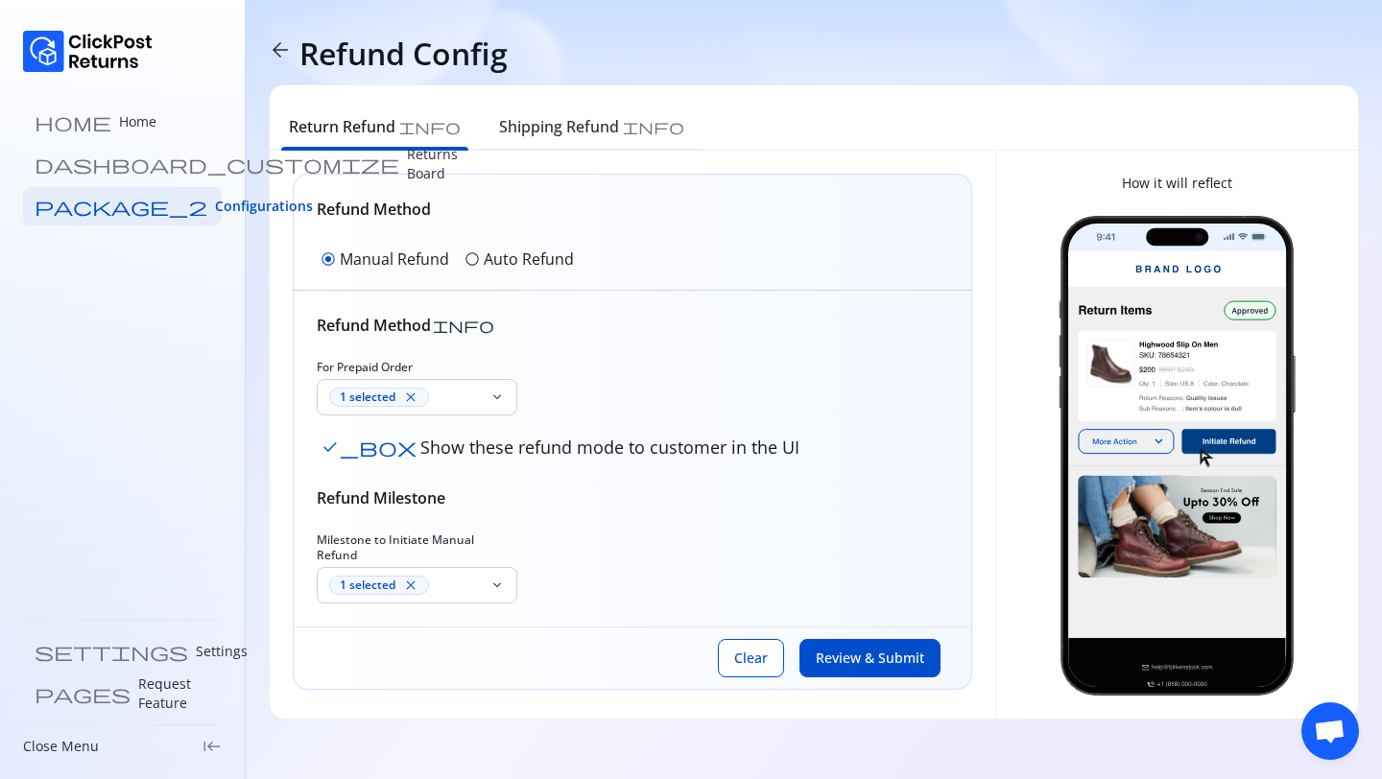
click at [481, 591] on div "Refund Method info For Prepaid Order 1 selected close keyboard_arrow_down check…" at bounding box center [632, 459] width 677 height 336
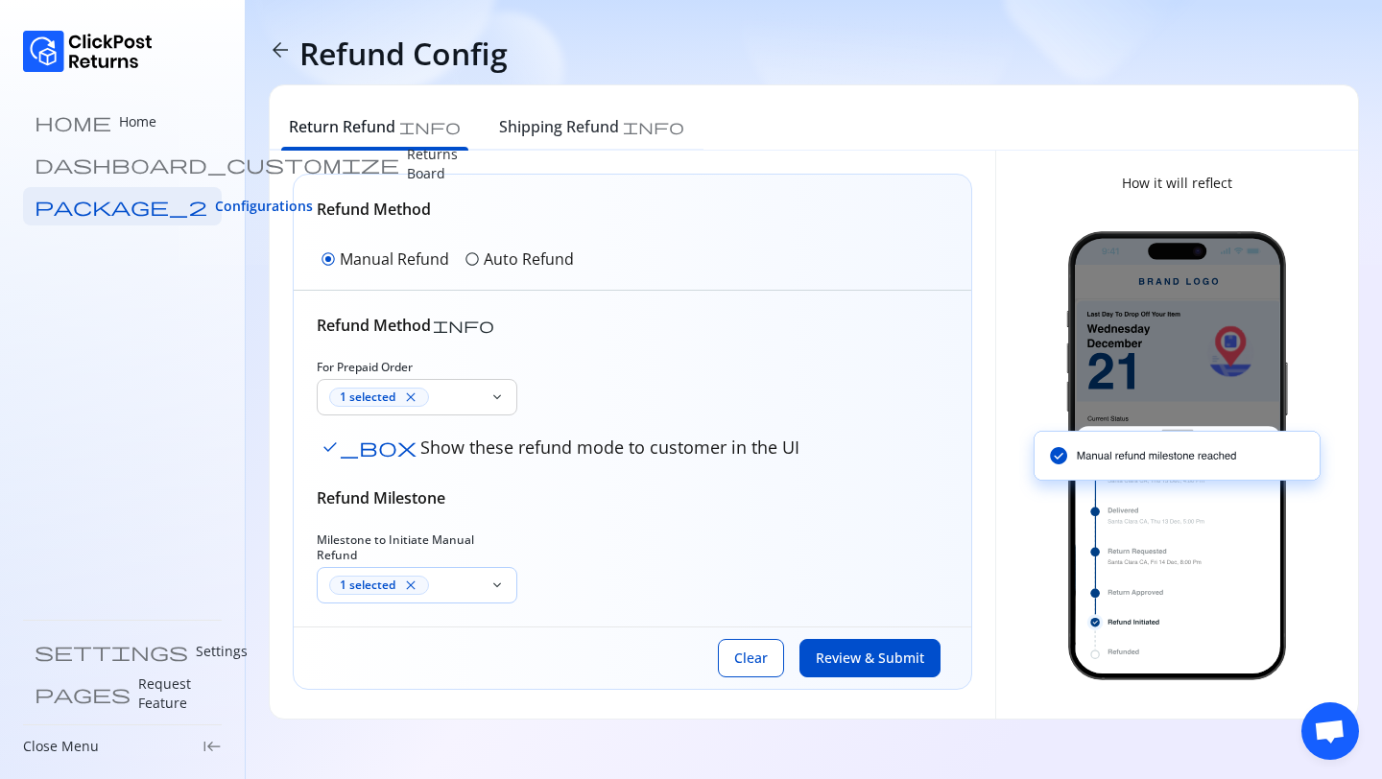
click at [481, 579] on div "1 selected close" at bounding box center [404, 585] width 172 height 35
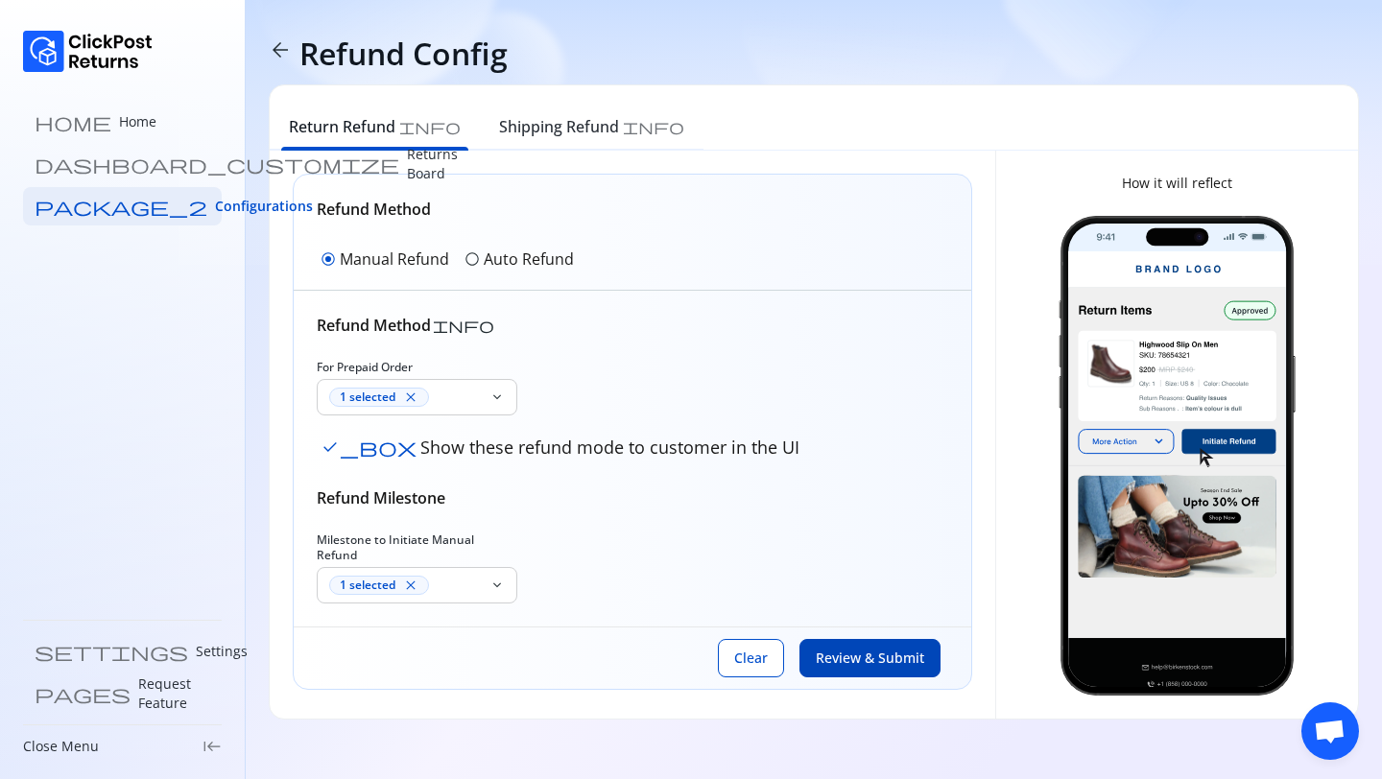
click at [831, 649] on span "Review & Submit" at bounding box center [870, 658] width 108 height 19
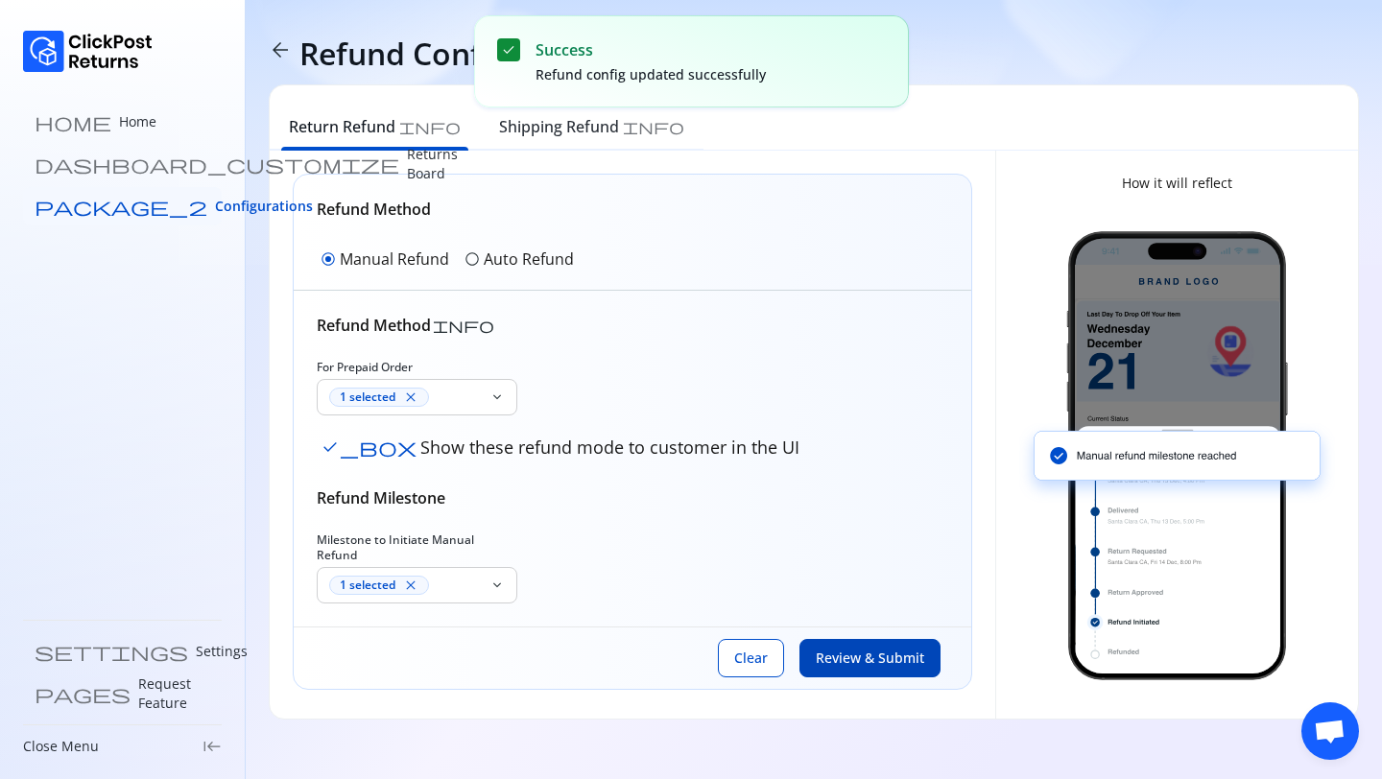
click at [215, 207] on span "Configurations" at bounding box center [264, 206] width 98 height 19
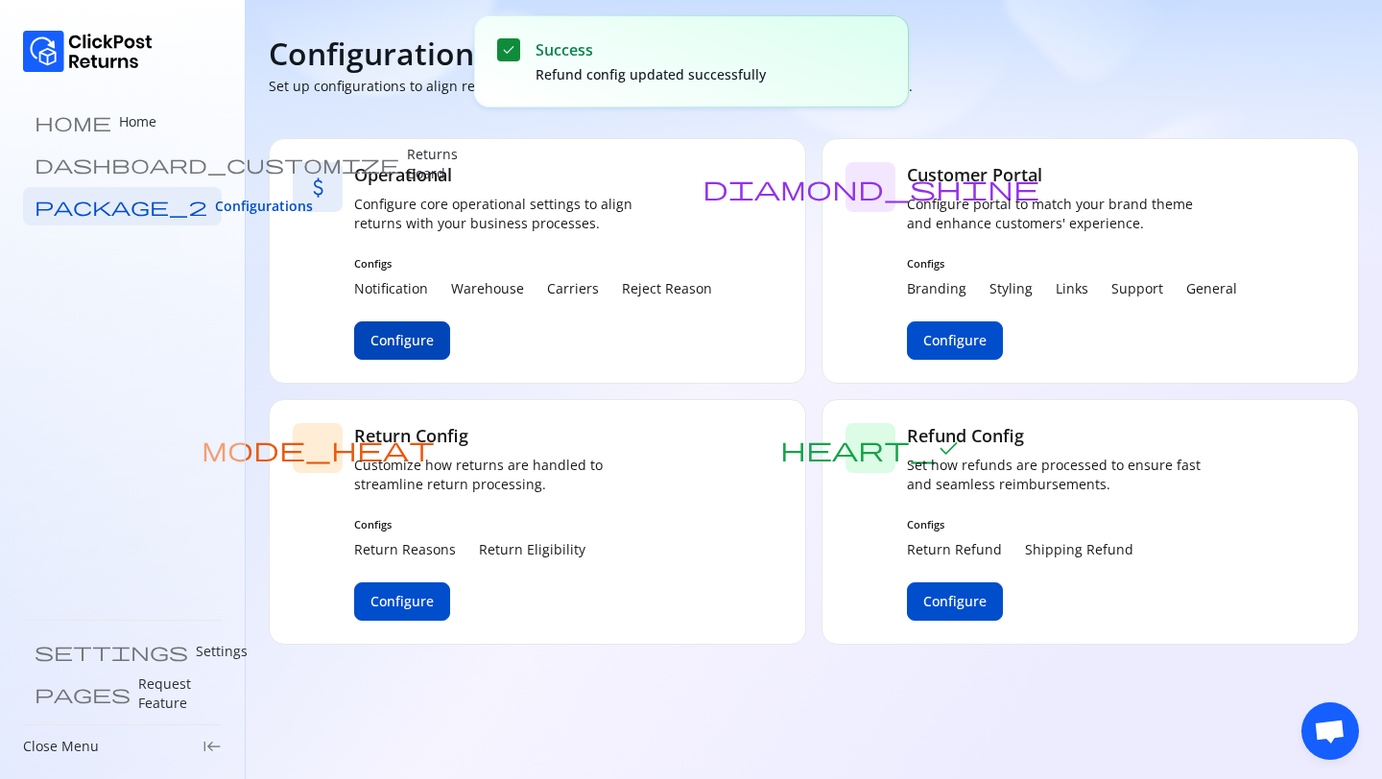
click at [405, 331] on span "Configure" at bounding box center [401, 340] width 63 height 19
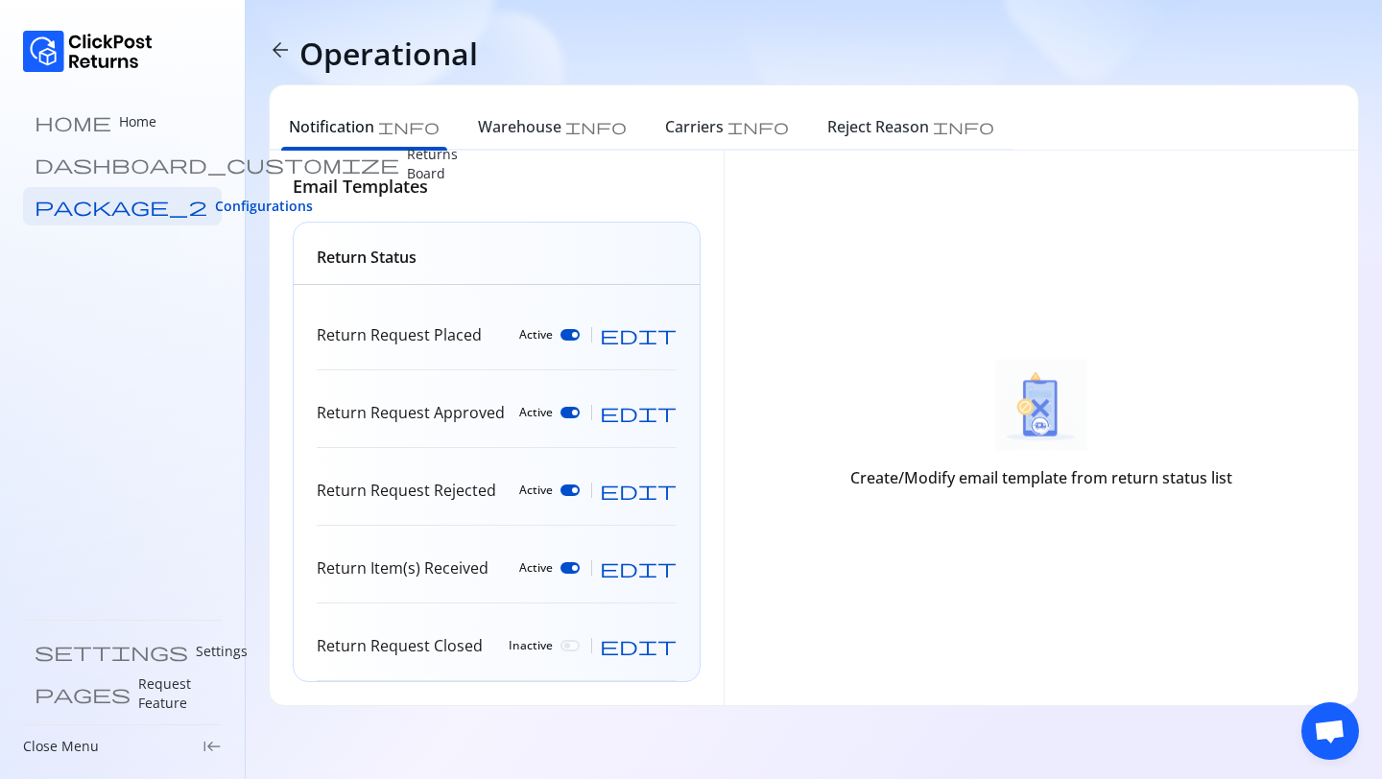
click at [662, 650] on span "edit" at bounding box center [638, 645] width 77 height 19
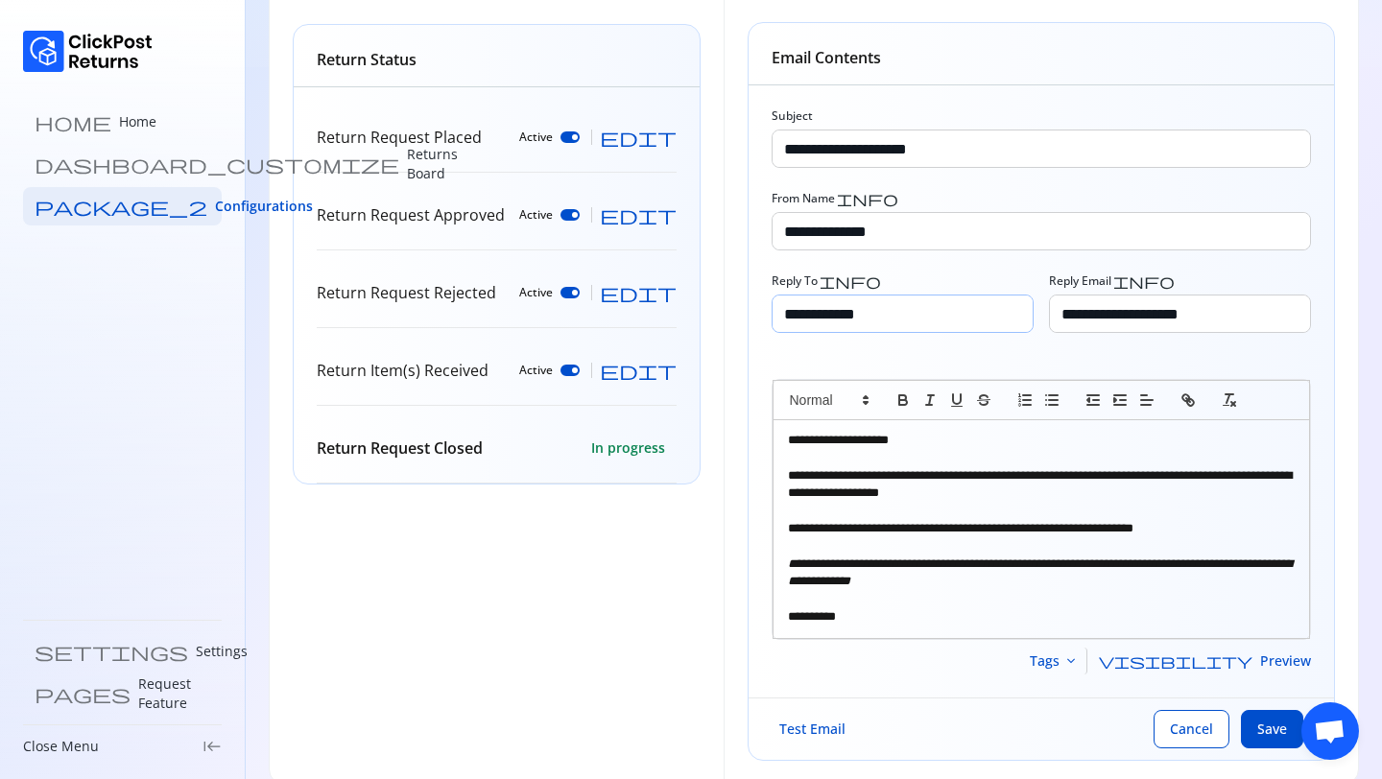
scroll to position [226, 0]
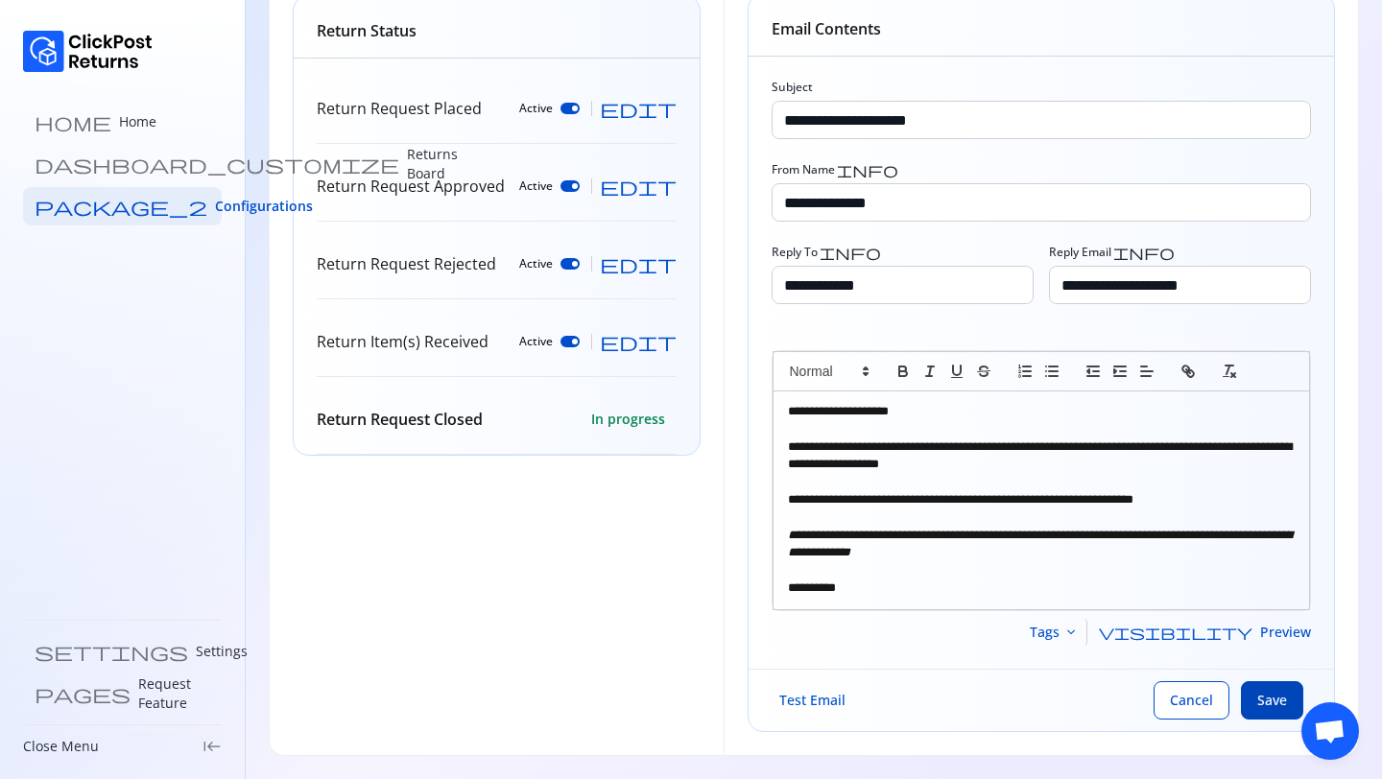
click at [1270, 700] on span "Save" at bounding box center [1272, 700] width 30 height 19
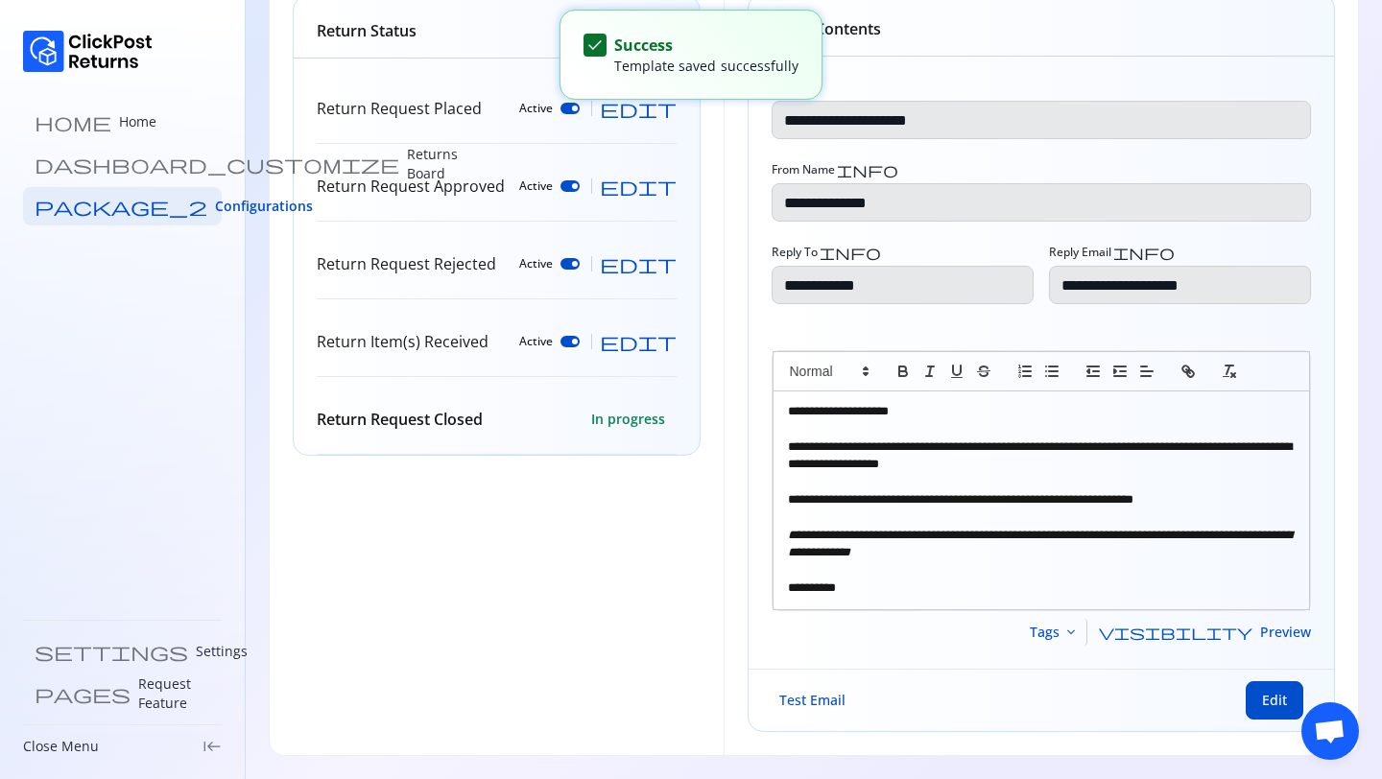
click at [802, 703] on span "Test Email" at bounding box center [812, 700] width 66 height 18
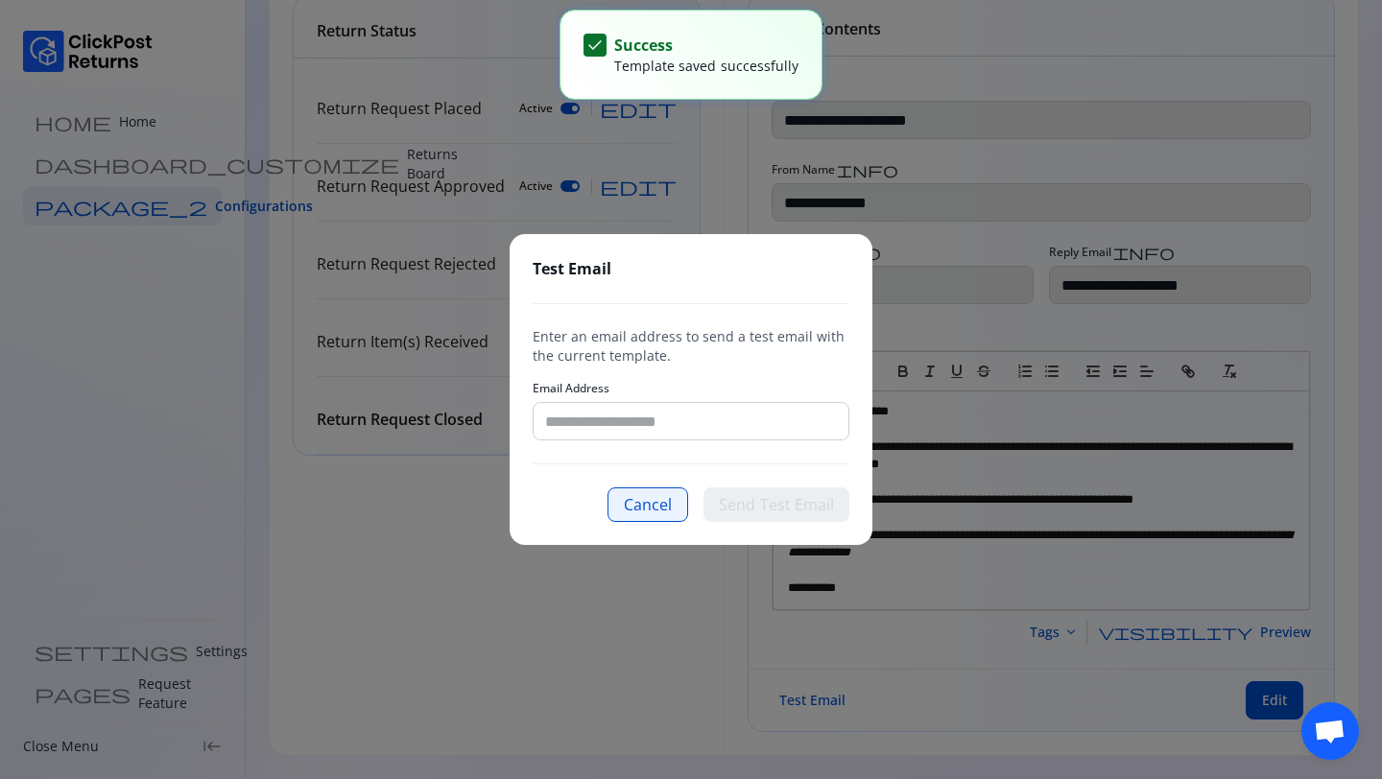
click at [637, 503] on button "Cancel" at bounding box center [647, 504] width 81 height 35
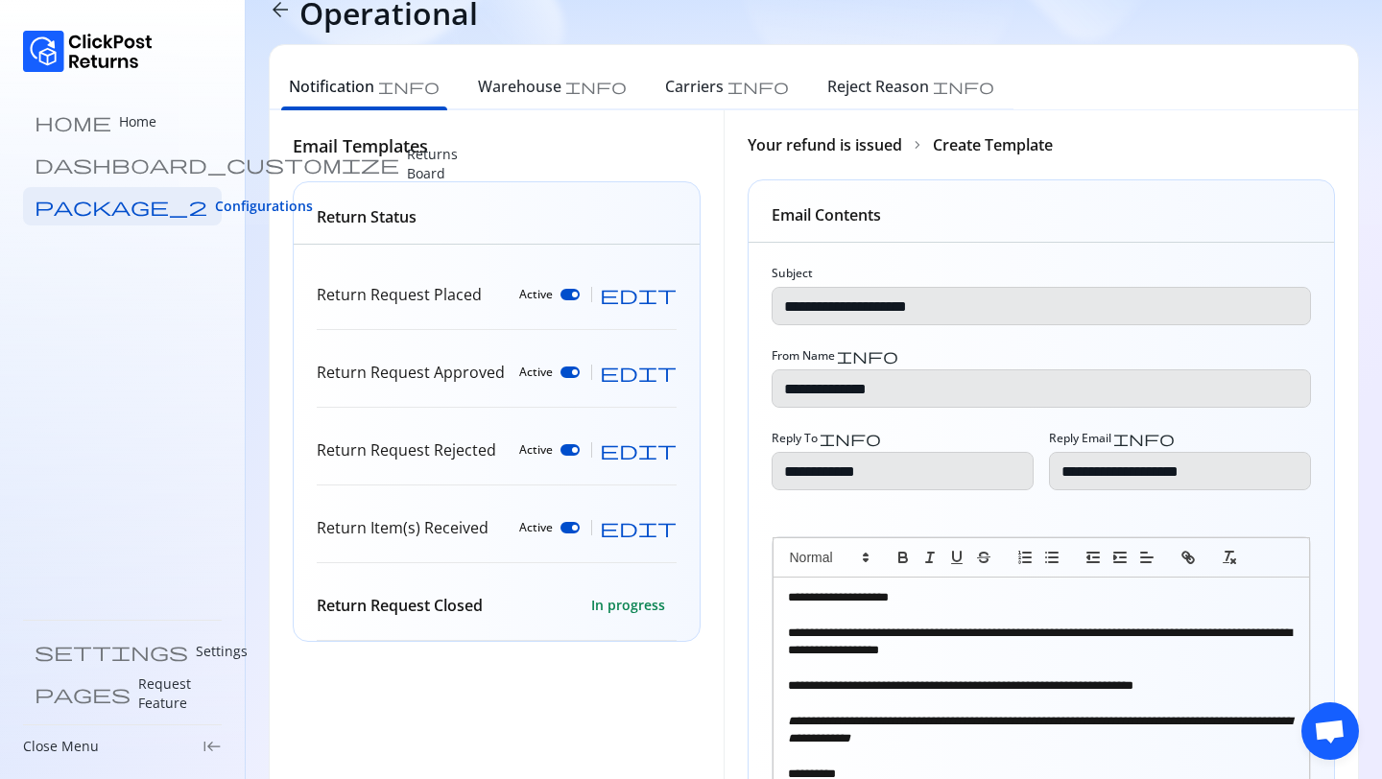
scroll to position [0, 0]
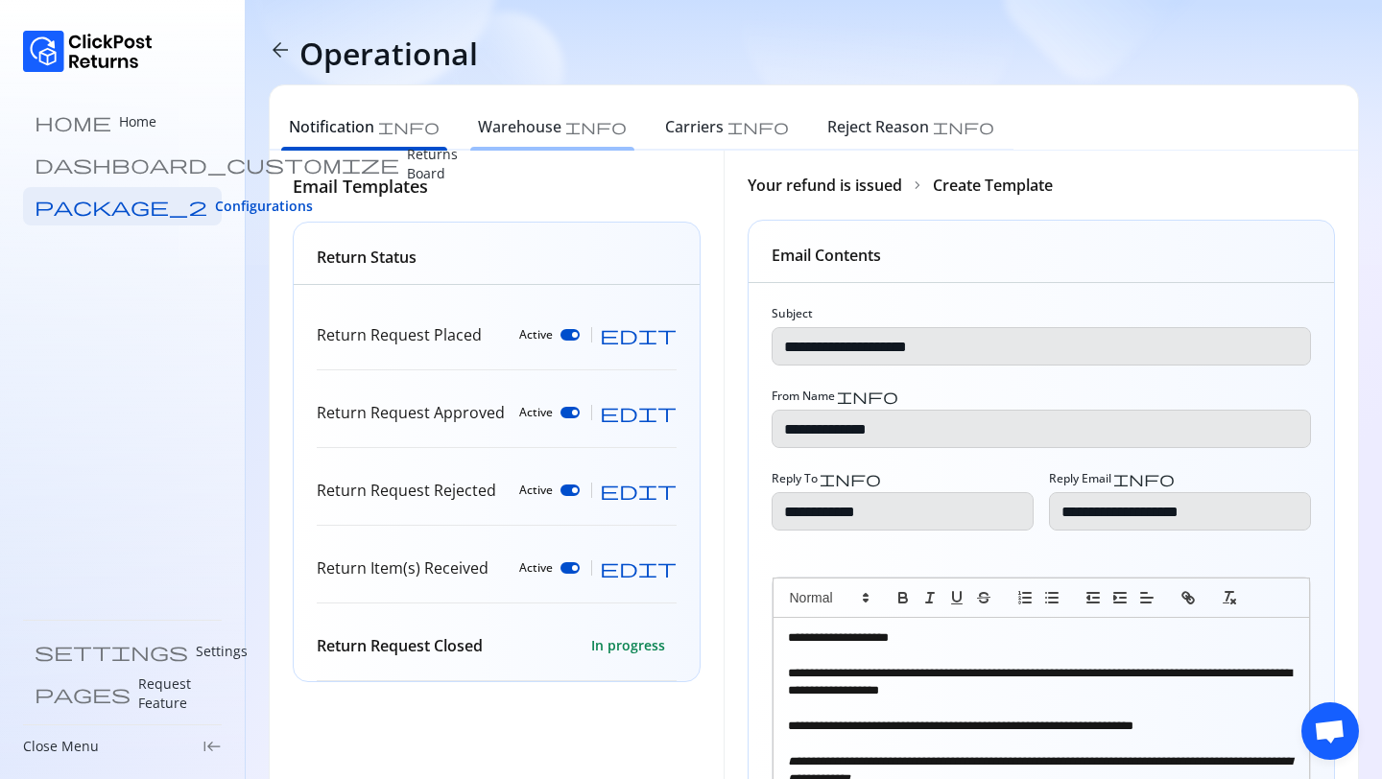
click at [486, 127] on h6 "Warehouse" at bounding box center [519, 126] width 83 height 23
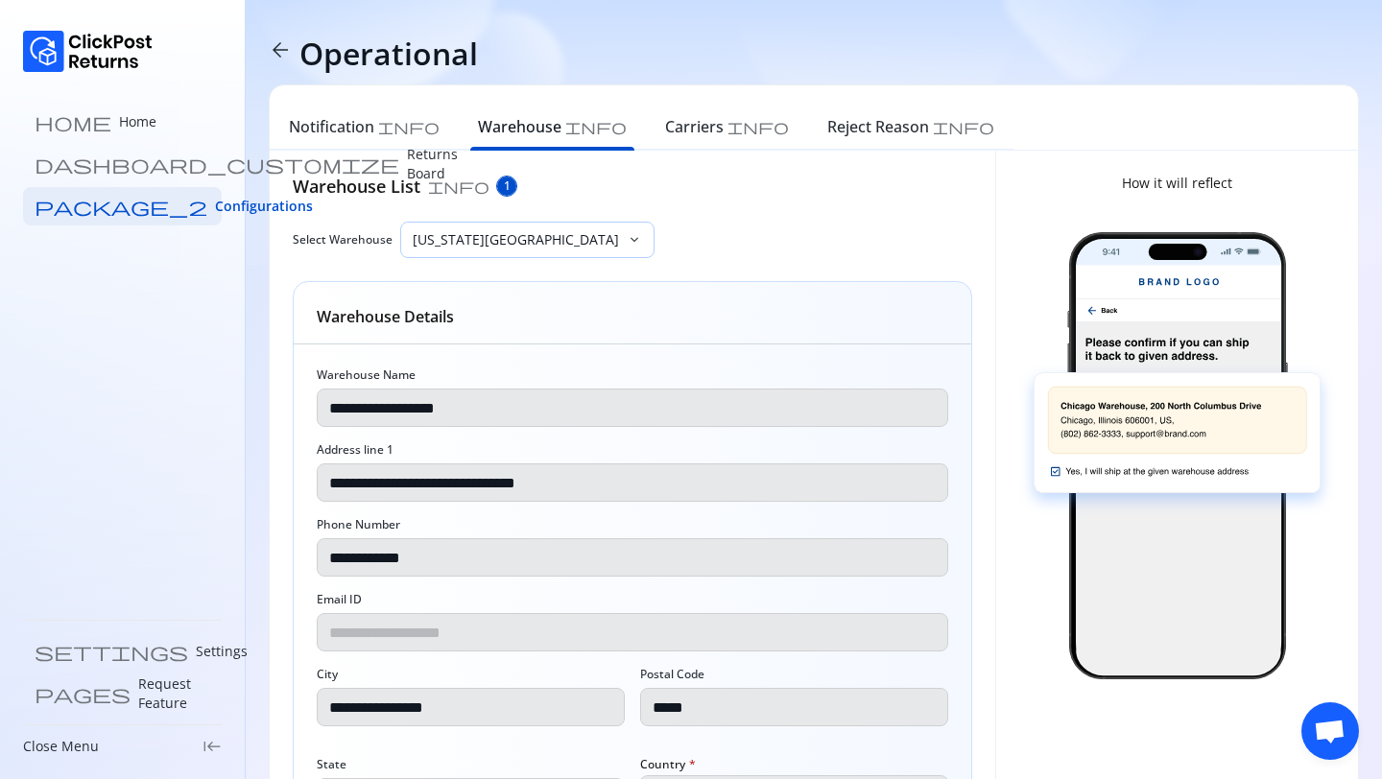
click at [468, 242] on p "New york Warehouse" at bounding box center [516, 239] width 206 height 19
click at [665, 135] on div "Carriers info" at bounding box center [727, 126] width 124 height 23
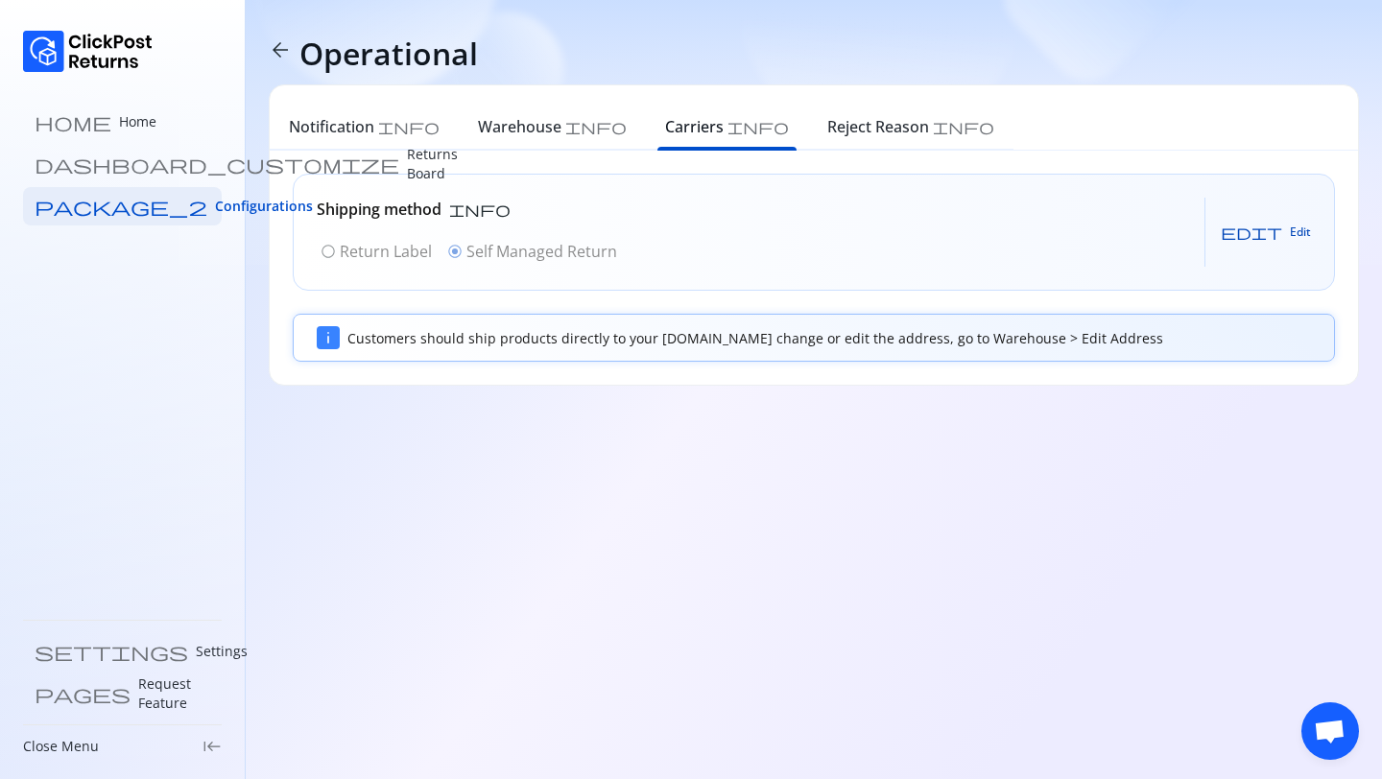
click at [1277, 220] on button "edit Edit" at bounding box center [1265, 232] width 90 height 31
click at [360, 257] on p "Return Label" at bounding box center [386, 251] width 92 height 23
click at [1283, 241] on button "Save" at bounding box center [1281, 232] width 59 height 31
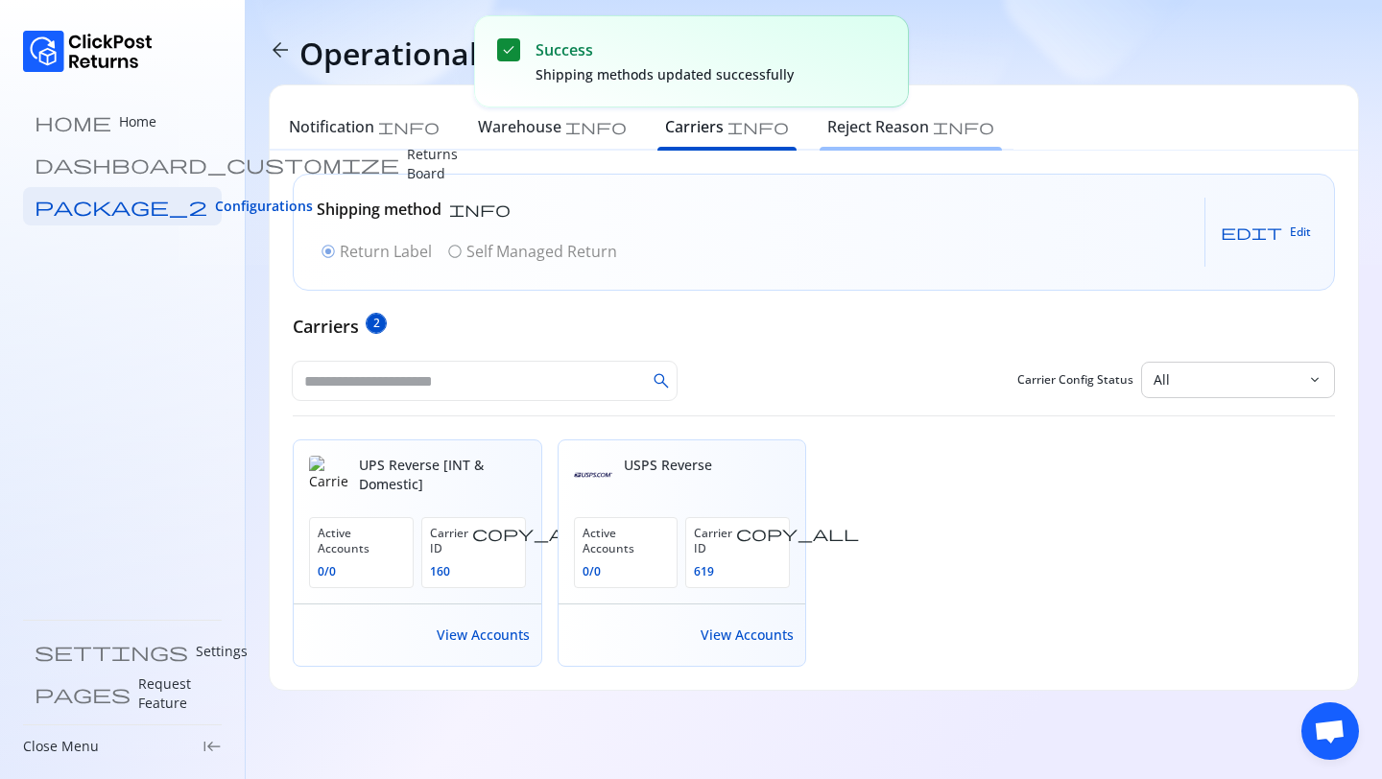
click at [827, 125] on h6 "Reject Reason" at bounding box center [878, 126] width 102 height 23
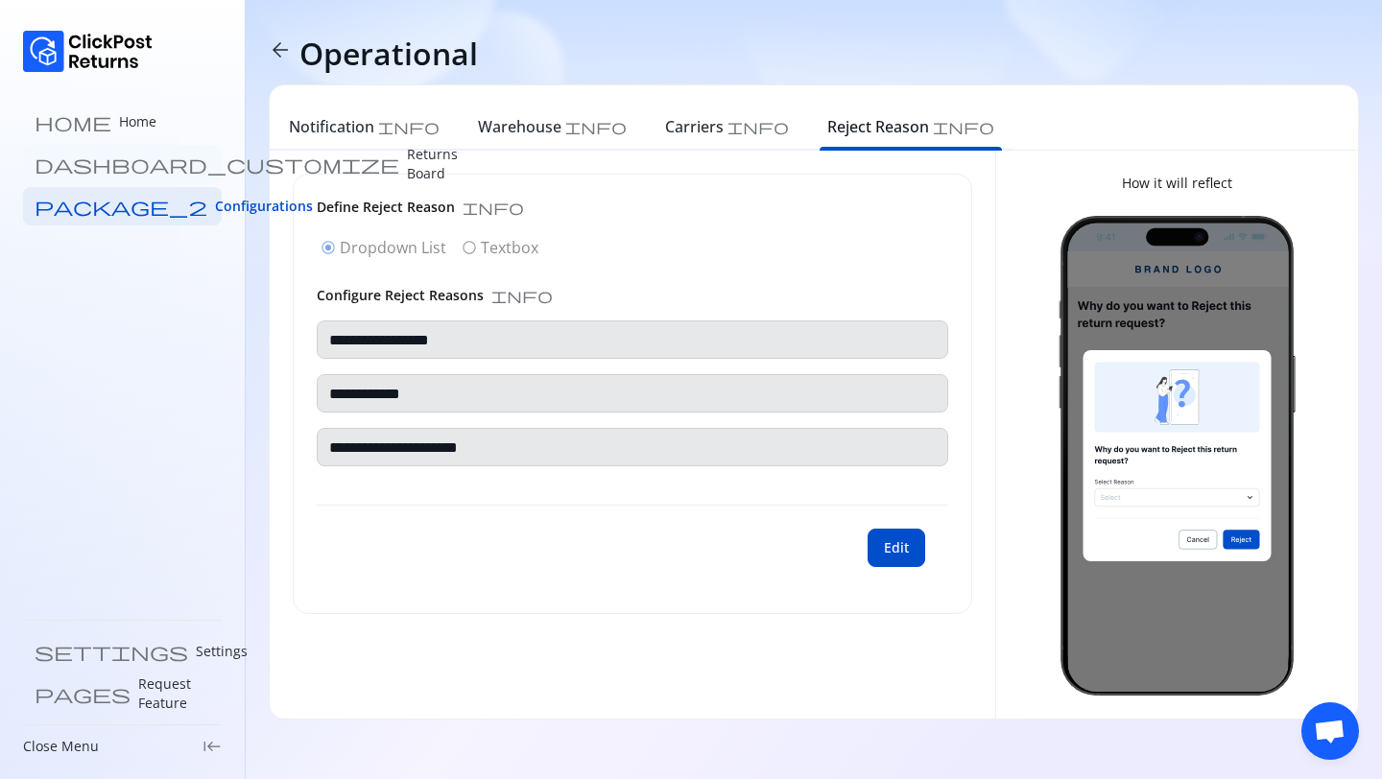
click at [407, 170] on p "Returns Board" at bounding box center [432, 164] width 51 height 38
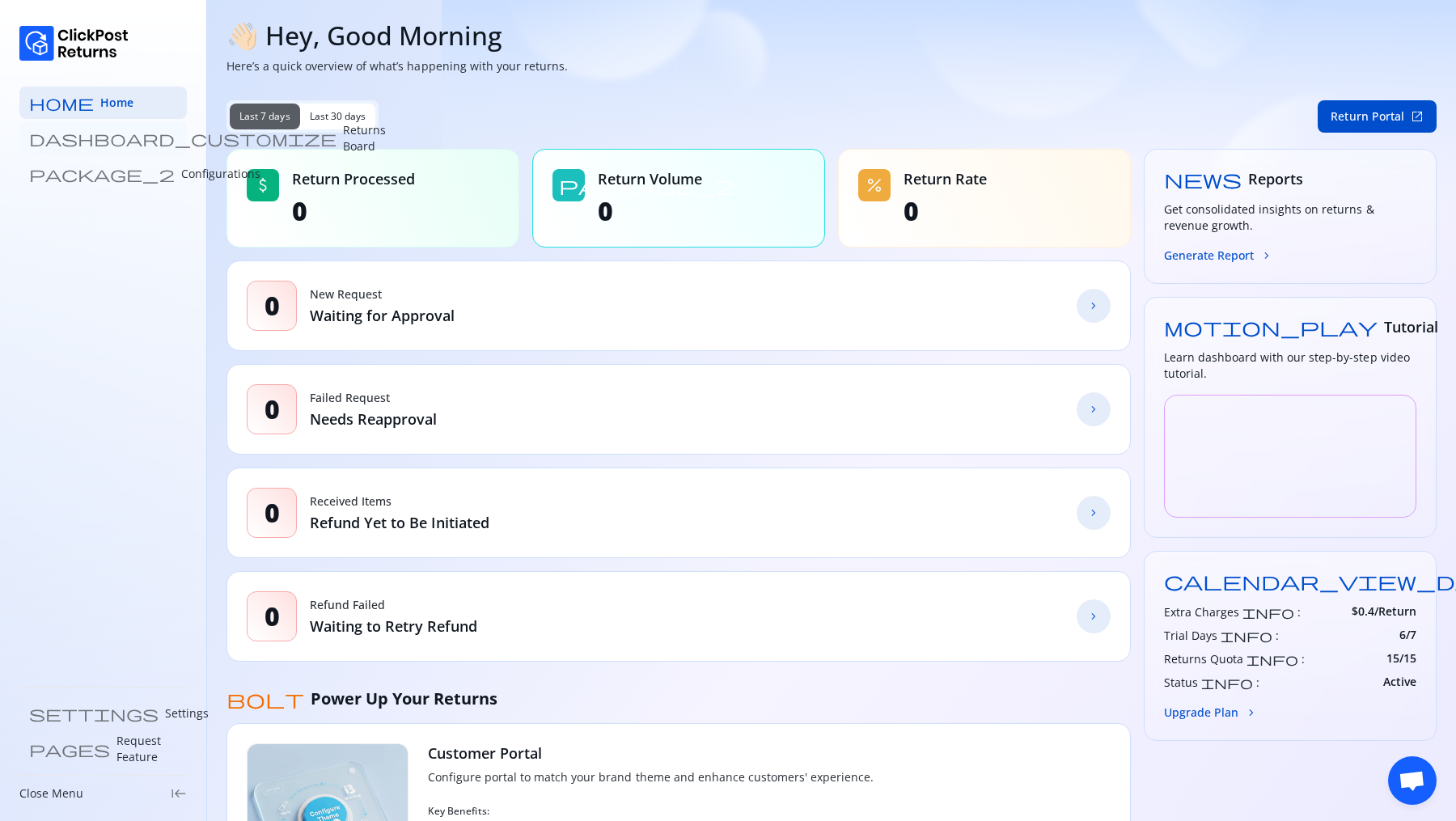
click at [343, 141] on p "Returns Board" at bounding box center [364, 138] width 43 height 32
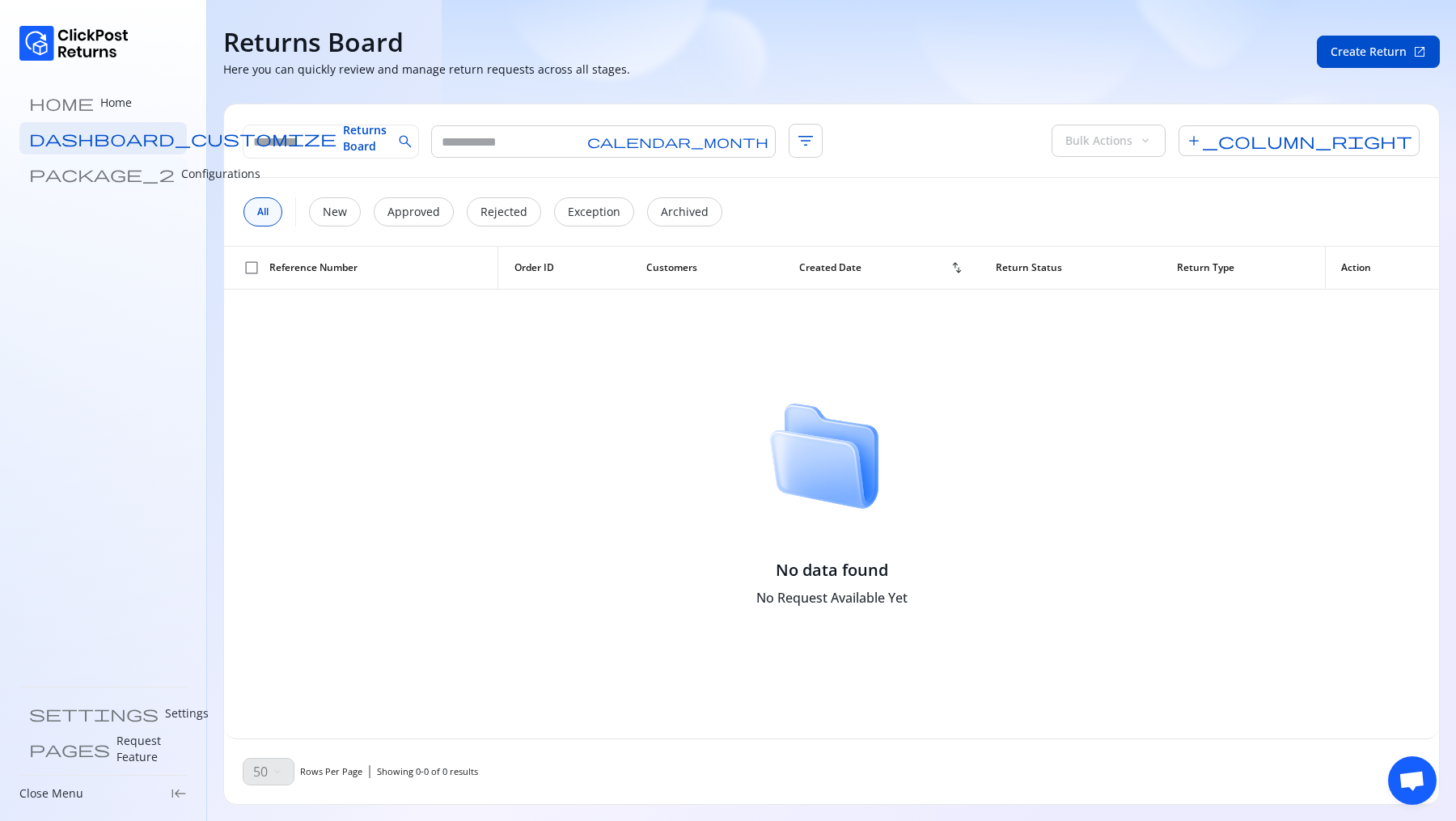
click at [181, 178] on p "Configurations" at bounding box center [221, 174] width 79 height 16
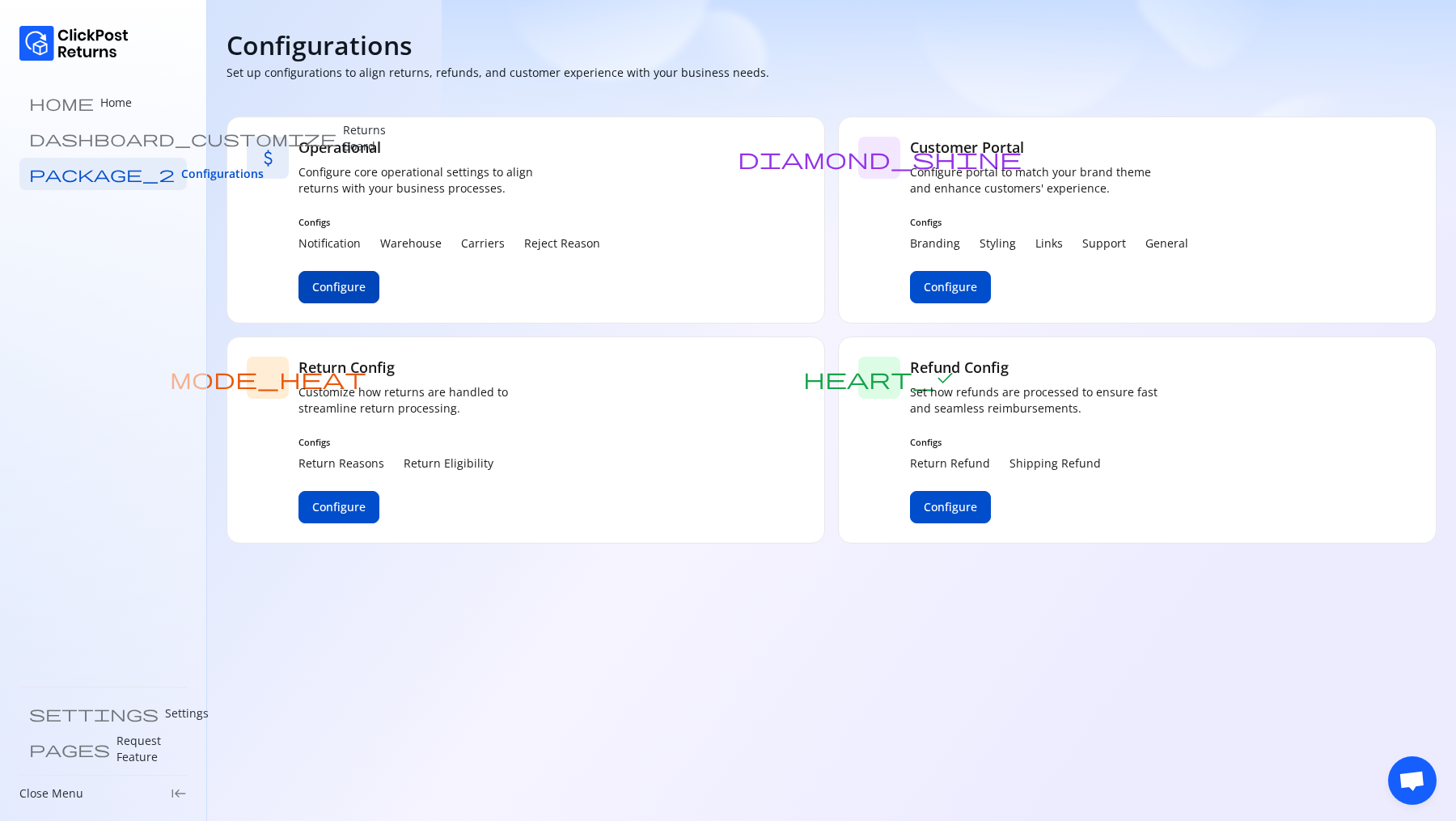
click at [331, 284] on span "Configure" at bounding box center [338, 287] width 53 height 16
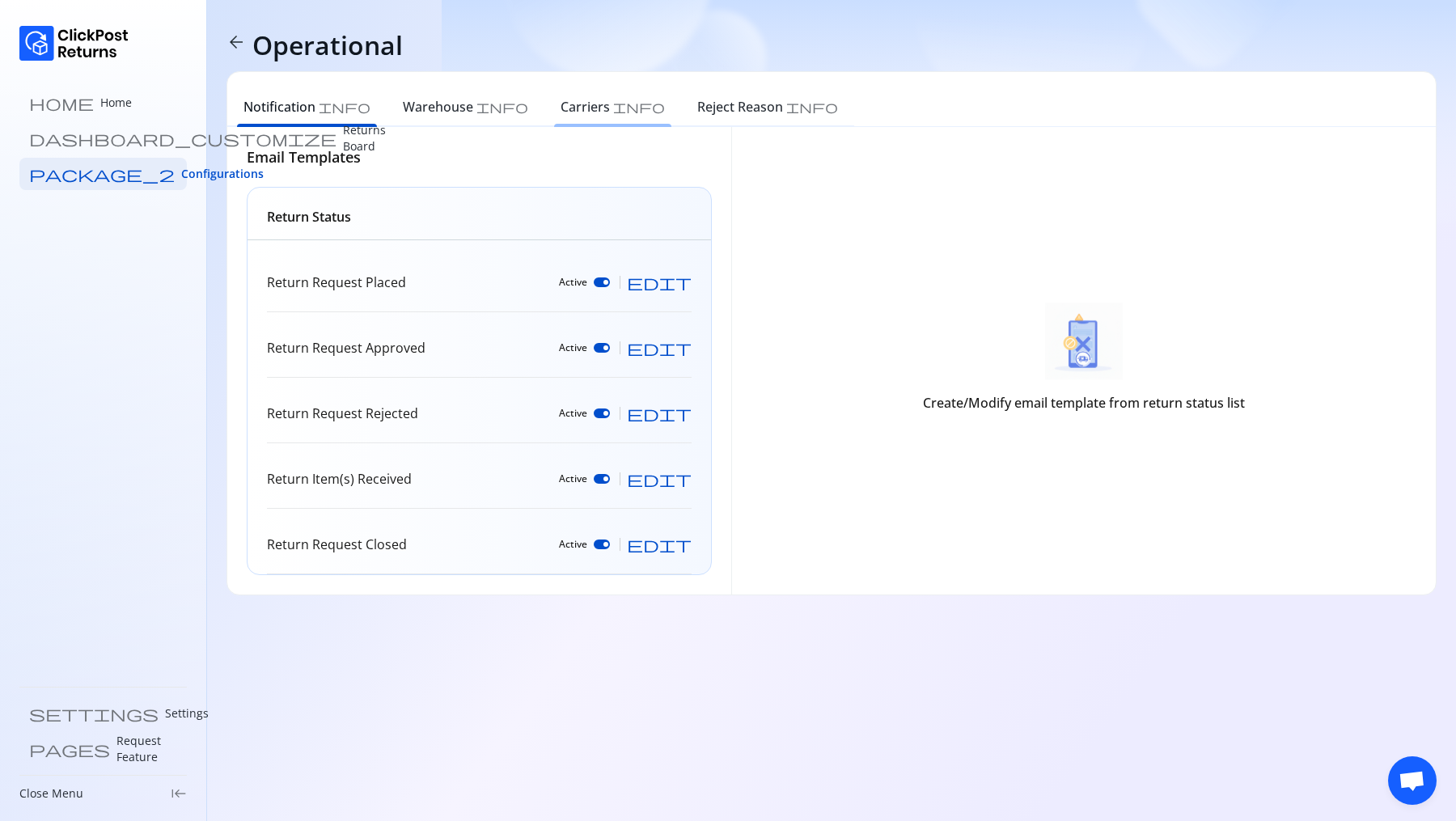
click at [561, 104] on h6 "Carriers" at bounding box center [585, 106] width 50 height 19
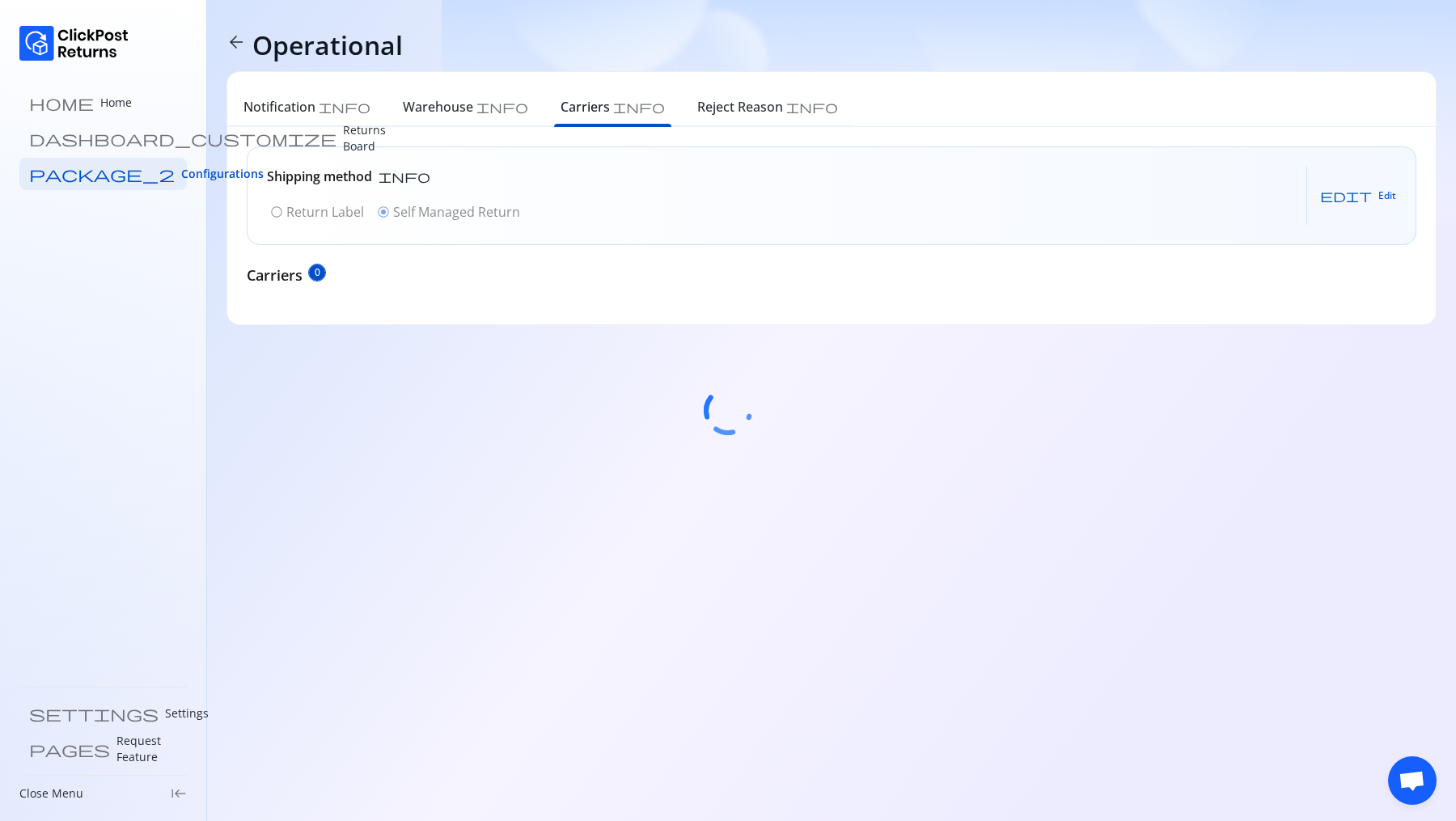
click at [610, 110] on div at bounding box center [728, 410] width 1456 height 821
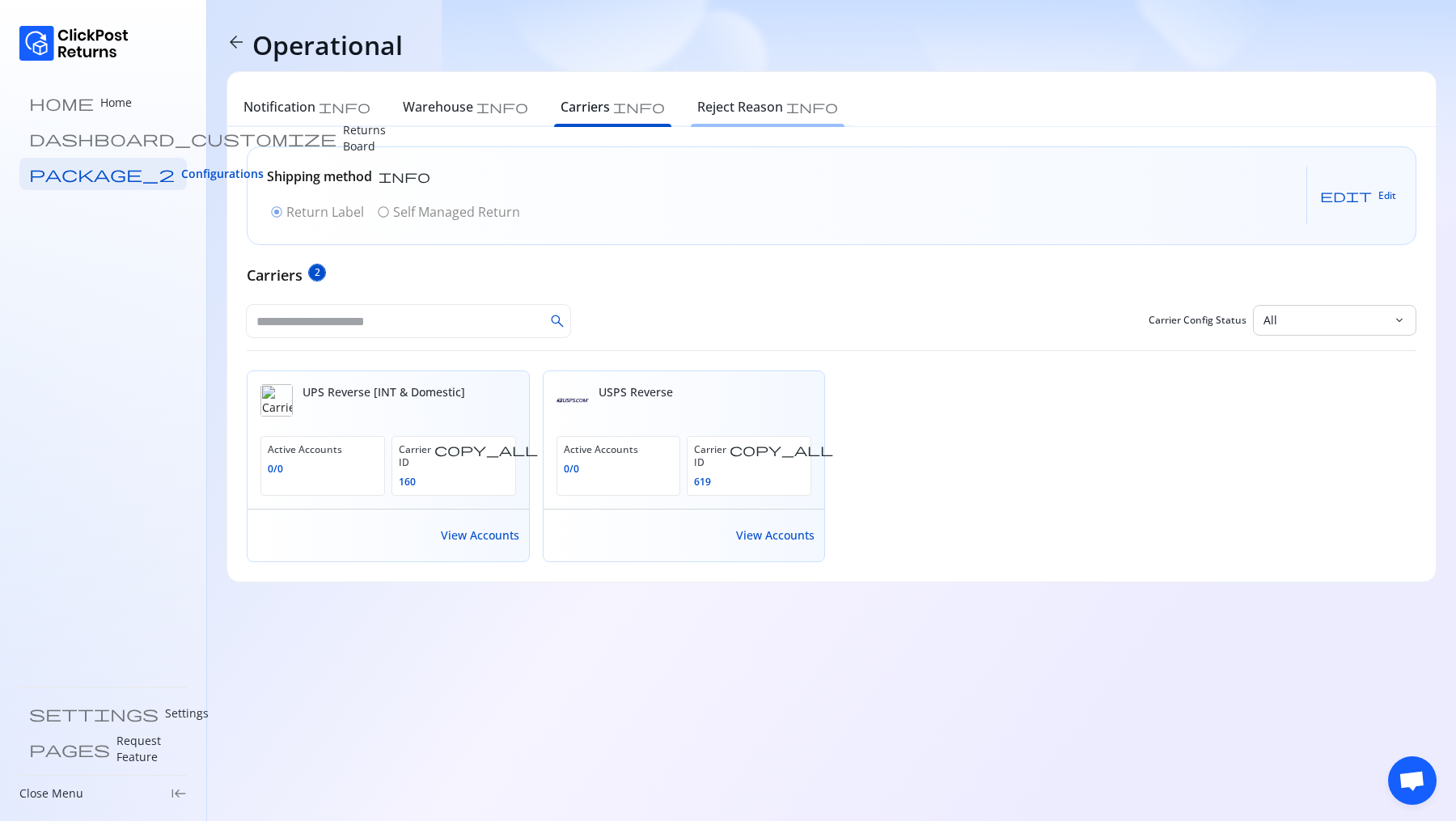
click at [697, 110] on h6 "Reject Reason" at bounding box center [740, 106] width 86 height 19
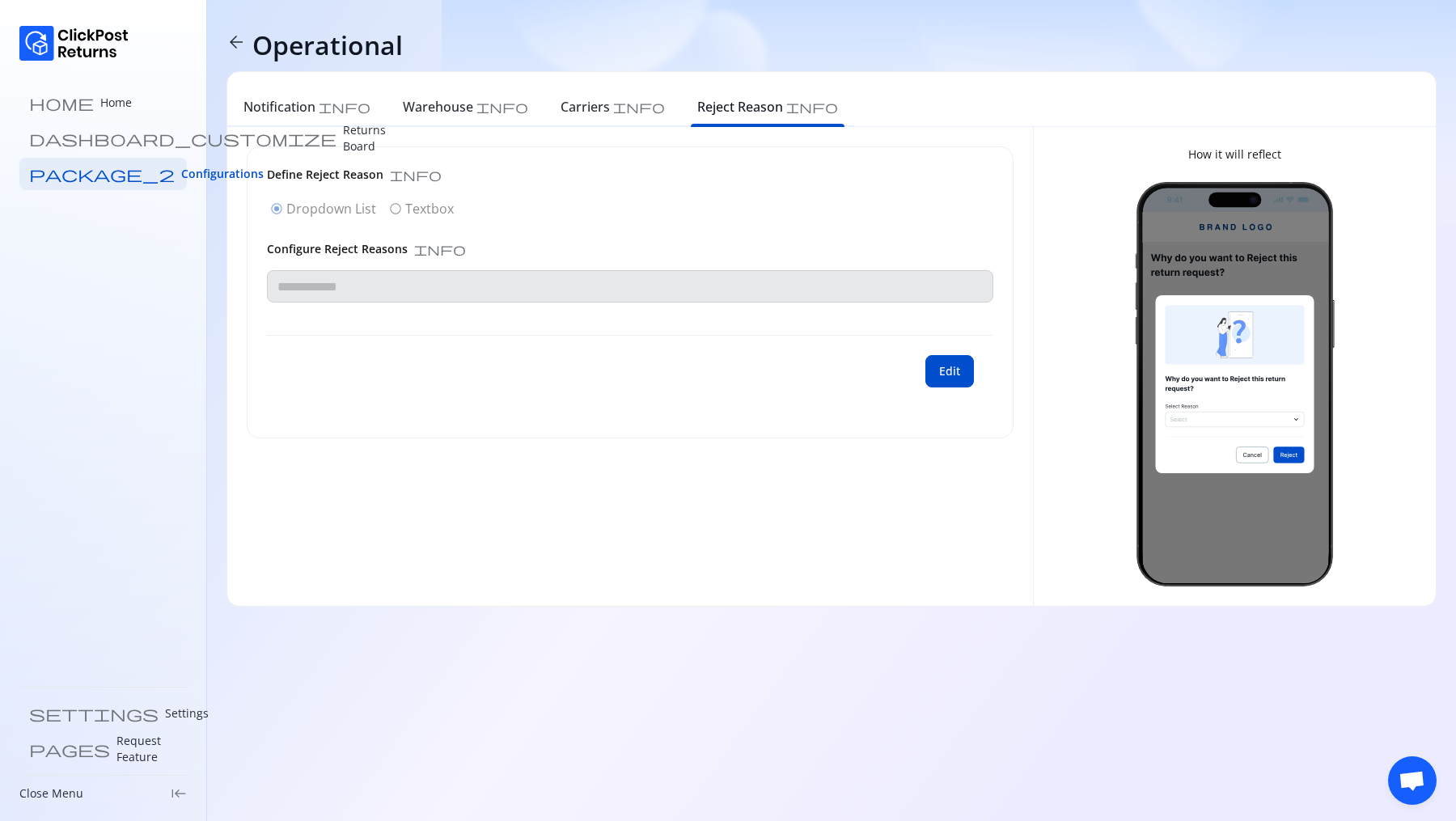
type input "**********"
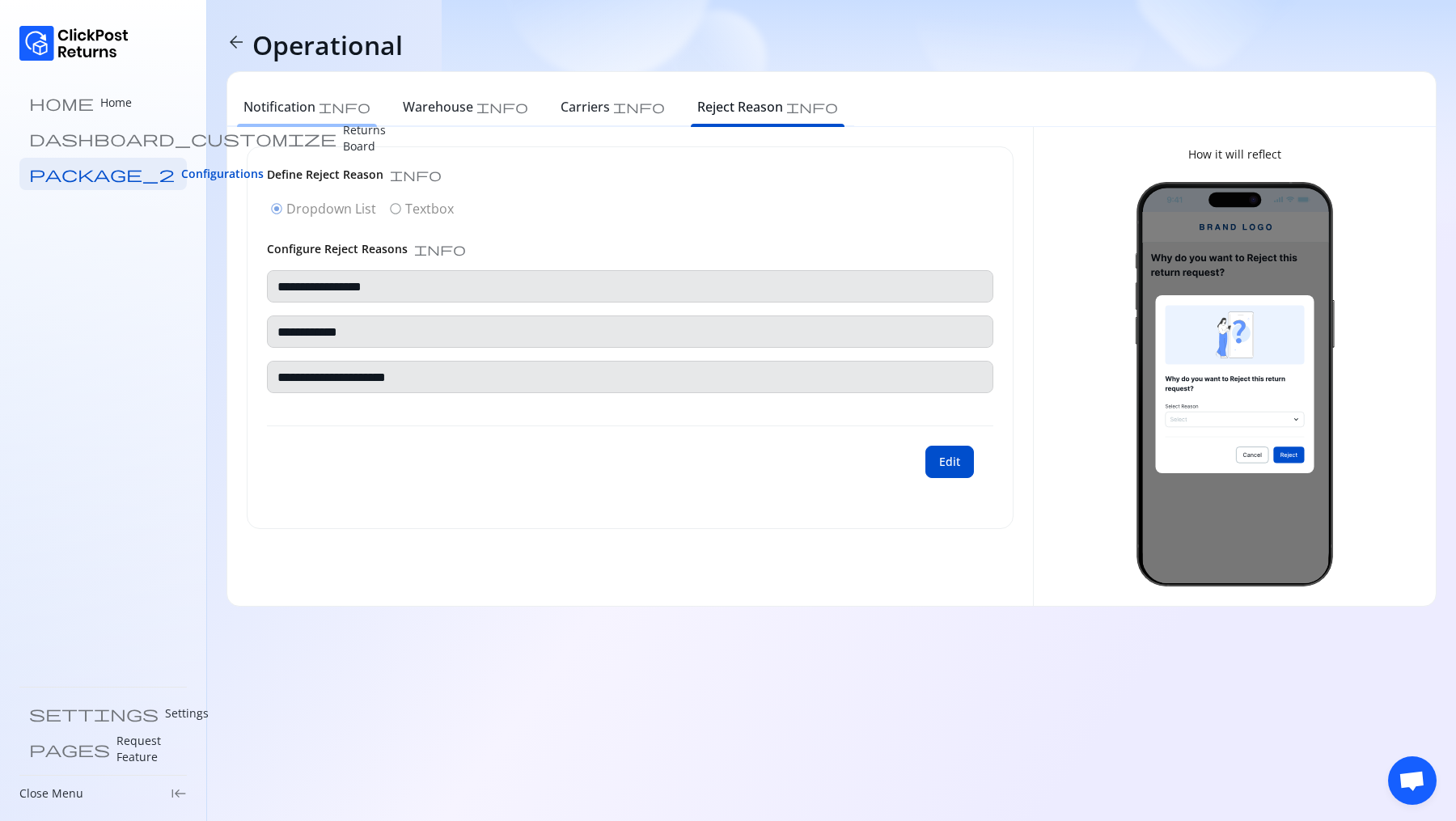
click at [284, 107] on h6 "Notification" at bounding box center [279, 106] width 72 height 19
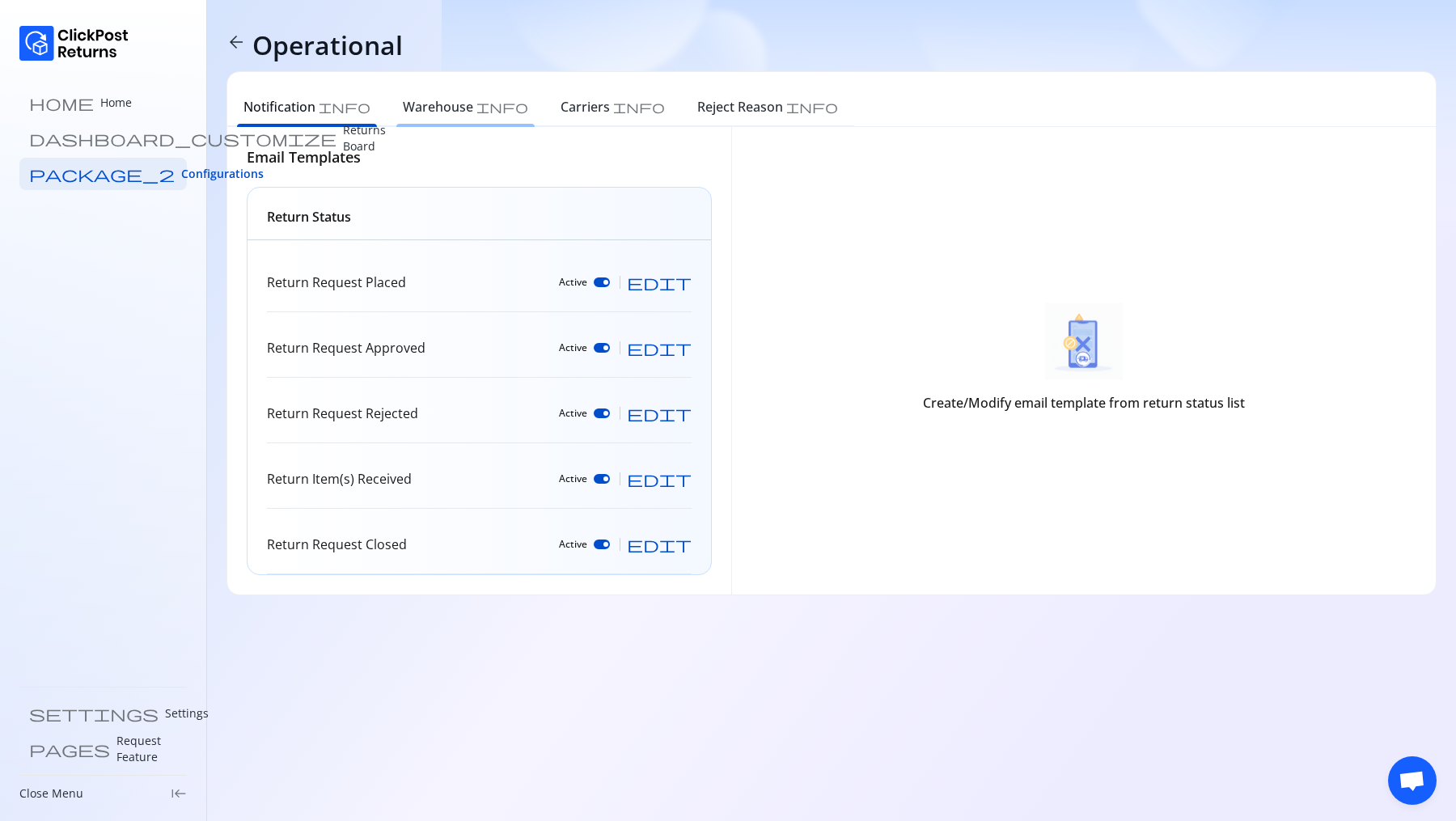
click at [412, 114] on h6 "Warehouse" at bounding box center [438, 106] width 70 height 19
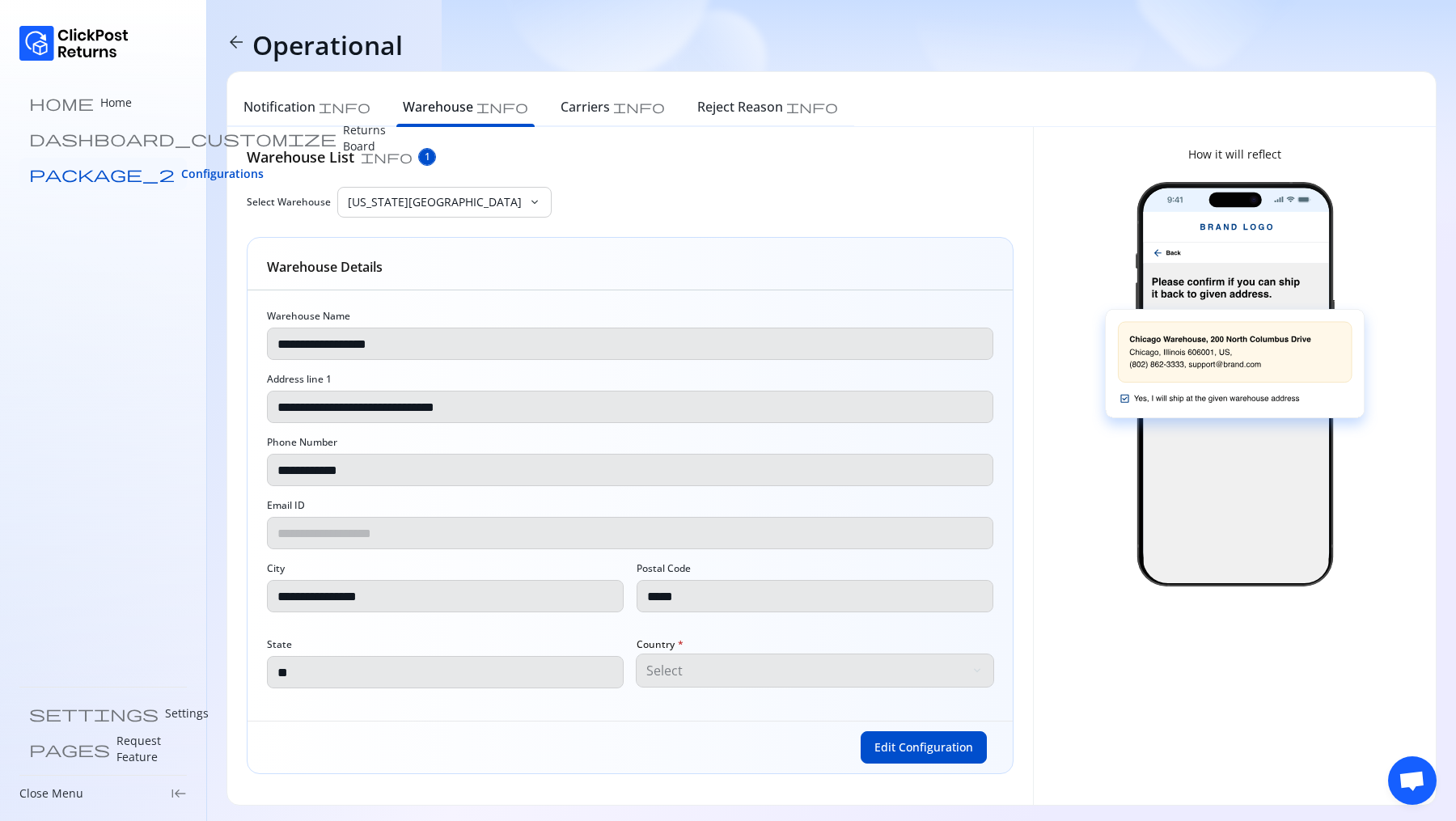
click at [181, 180] on span "Configurations" at bounding box center [223, 174] width 83 height 16
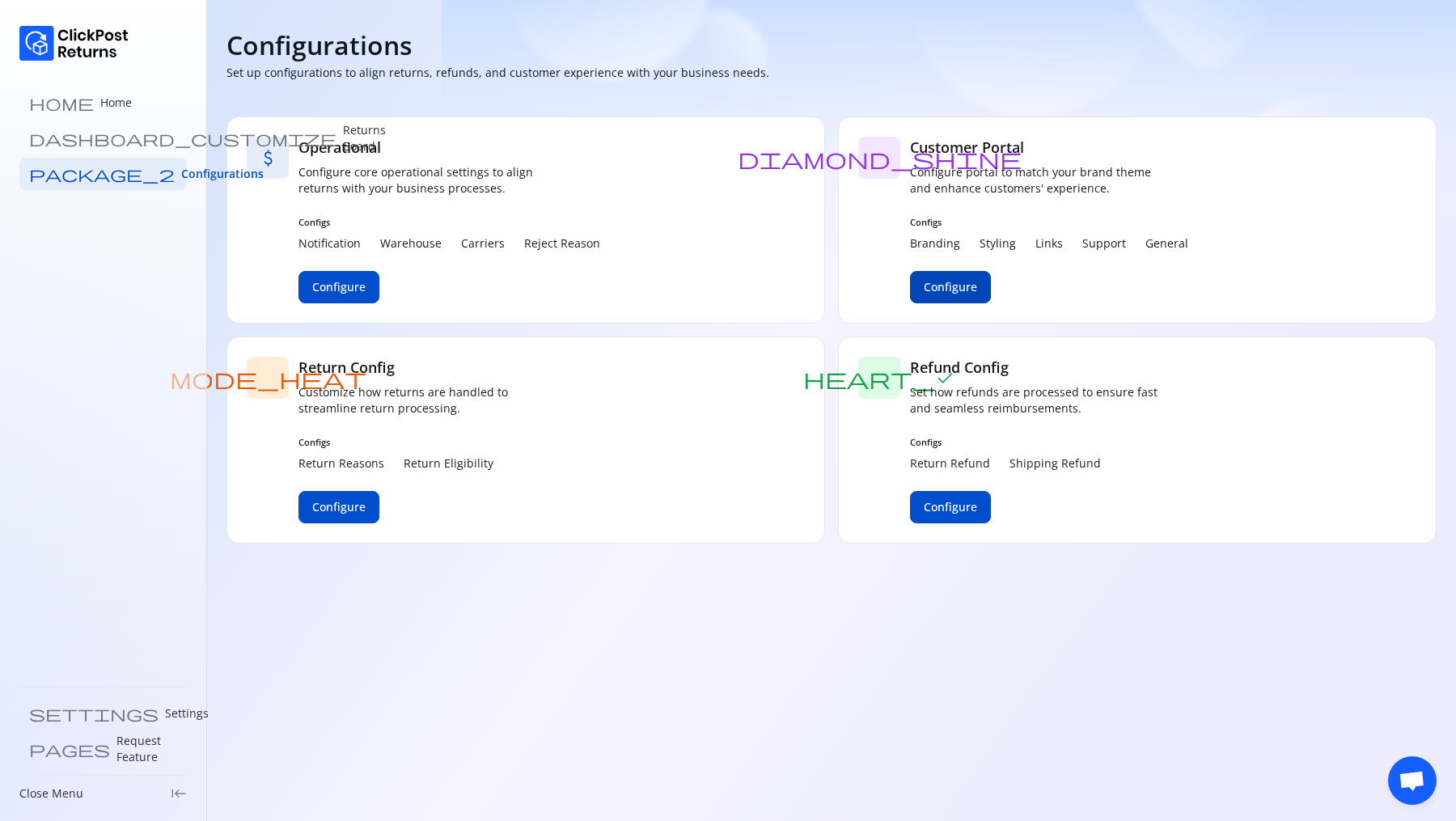
click at [940, 288] on span "Configure" at bounding box center [950, 287] width 53 height 16
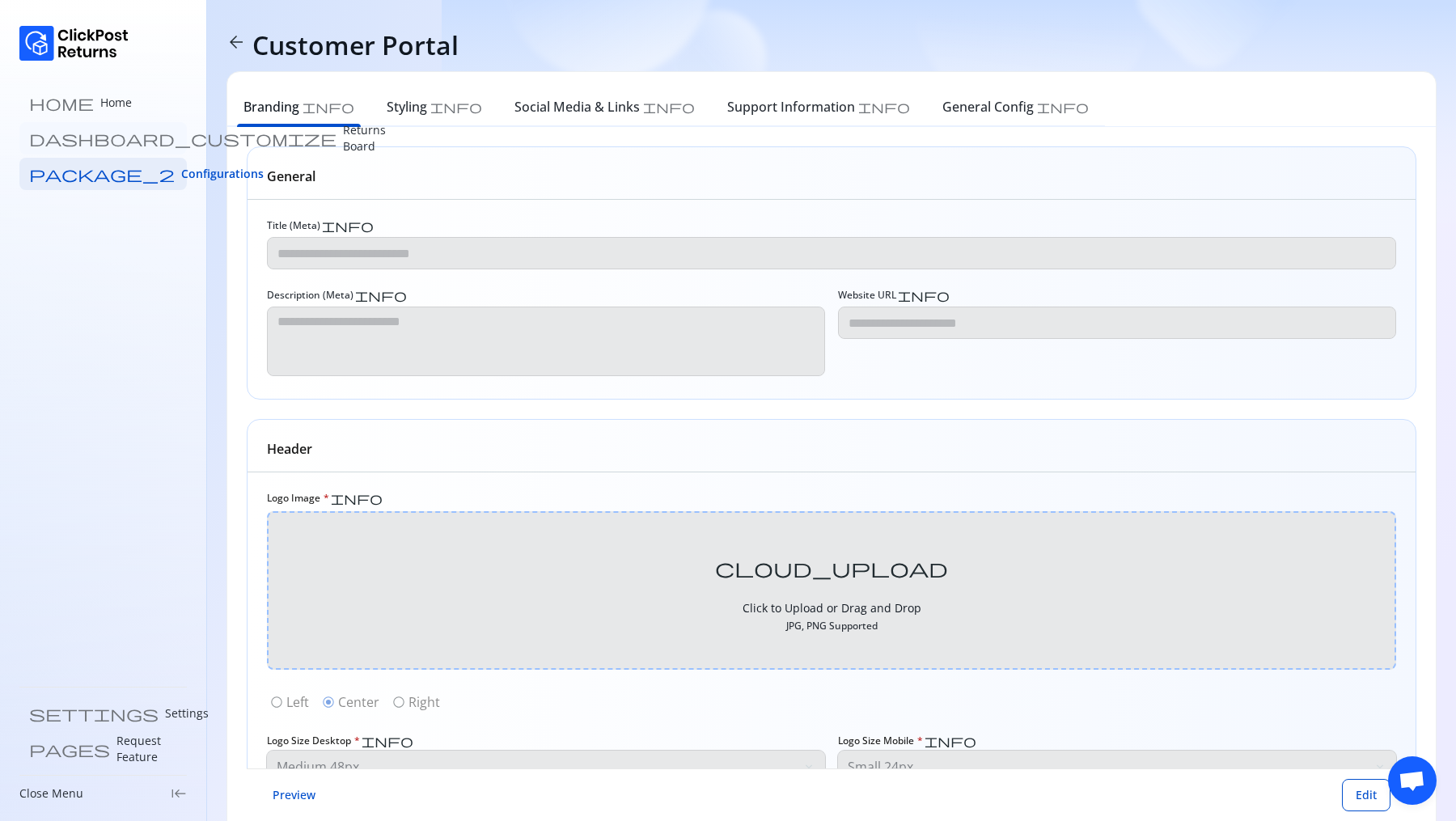
click at [343, 137] on p "Returns Board" at bounding box center [364, 138] width 43 height 32
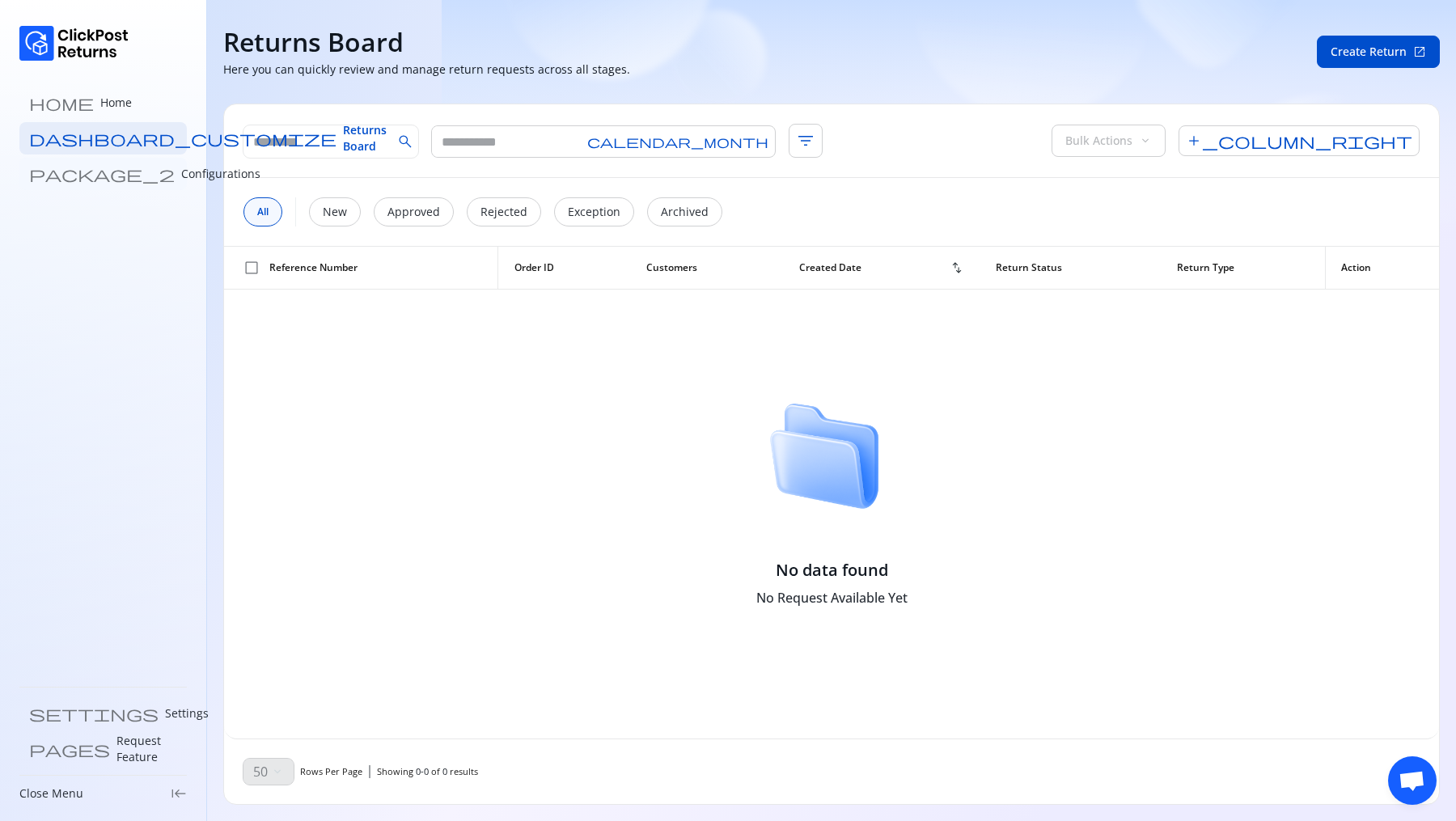
click at [181, 172] on p "Configurations" at bounding box center [221, 174] width 79 height 16
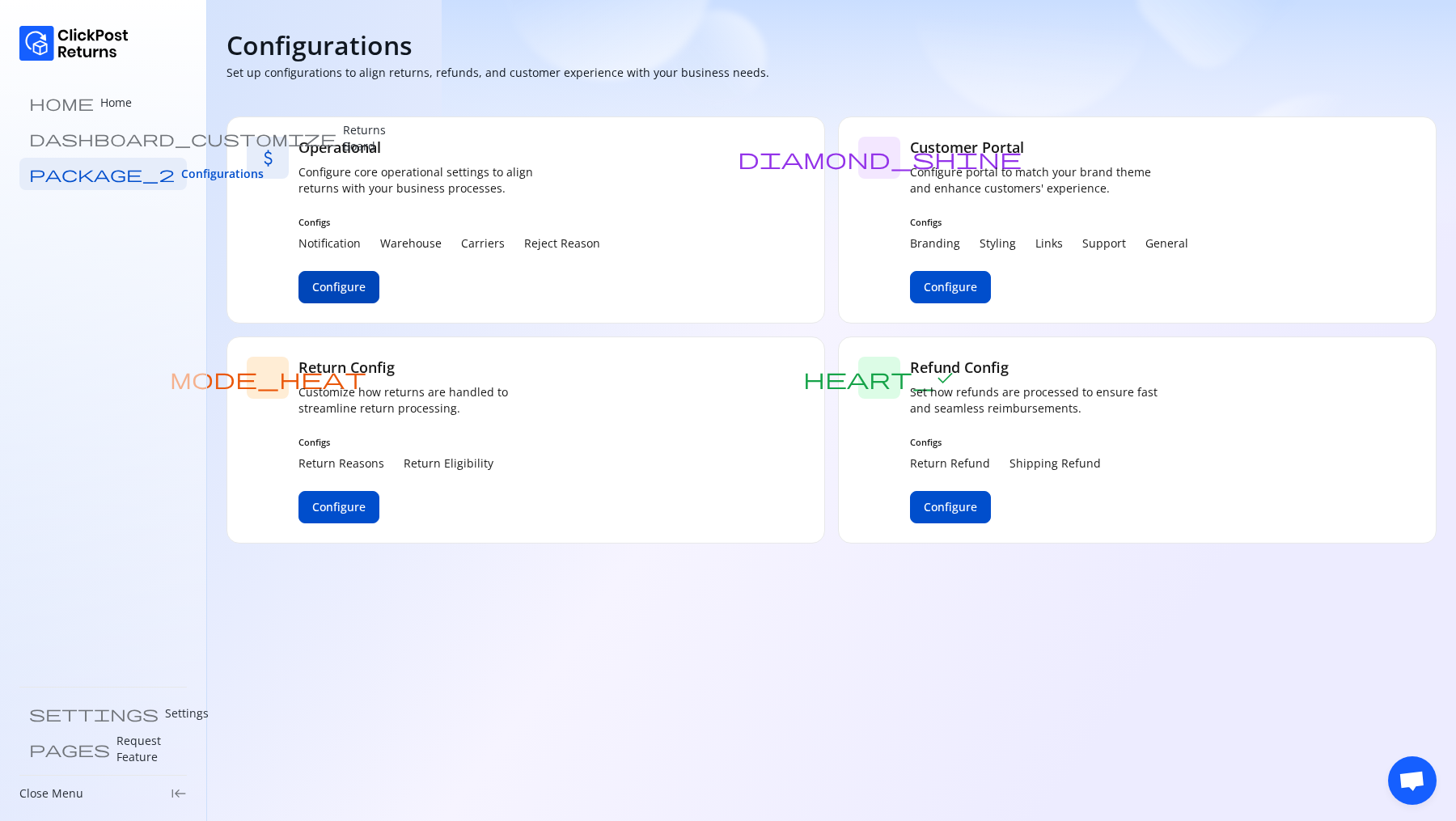
click at [332, 281] on span "Configure" at bounding box center [338, 287] width 53 height 16
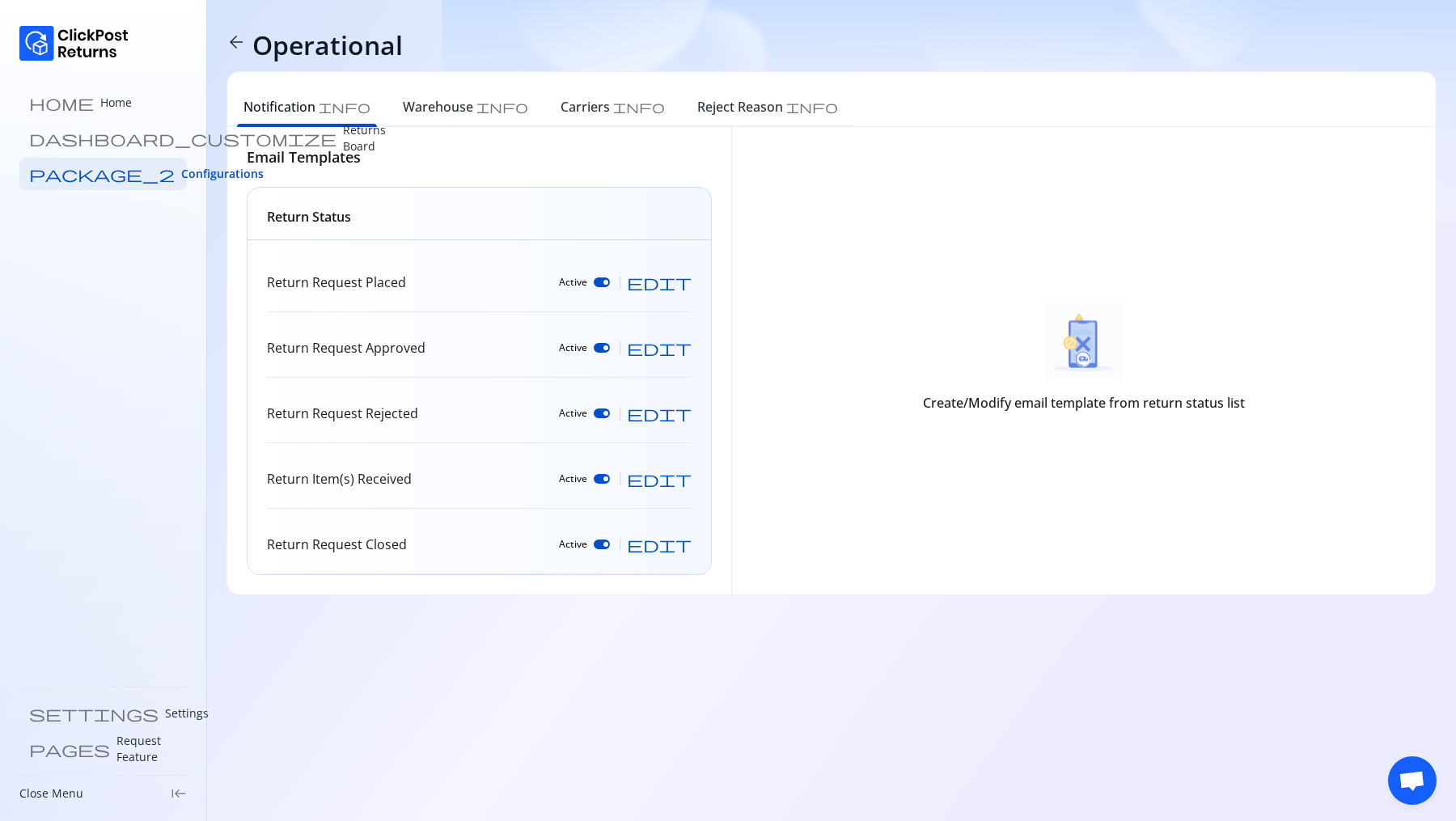
click at [686, 289] on span "edit" at bounding box center [659, 282] width 65 height 16
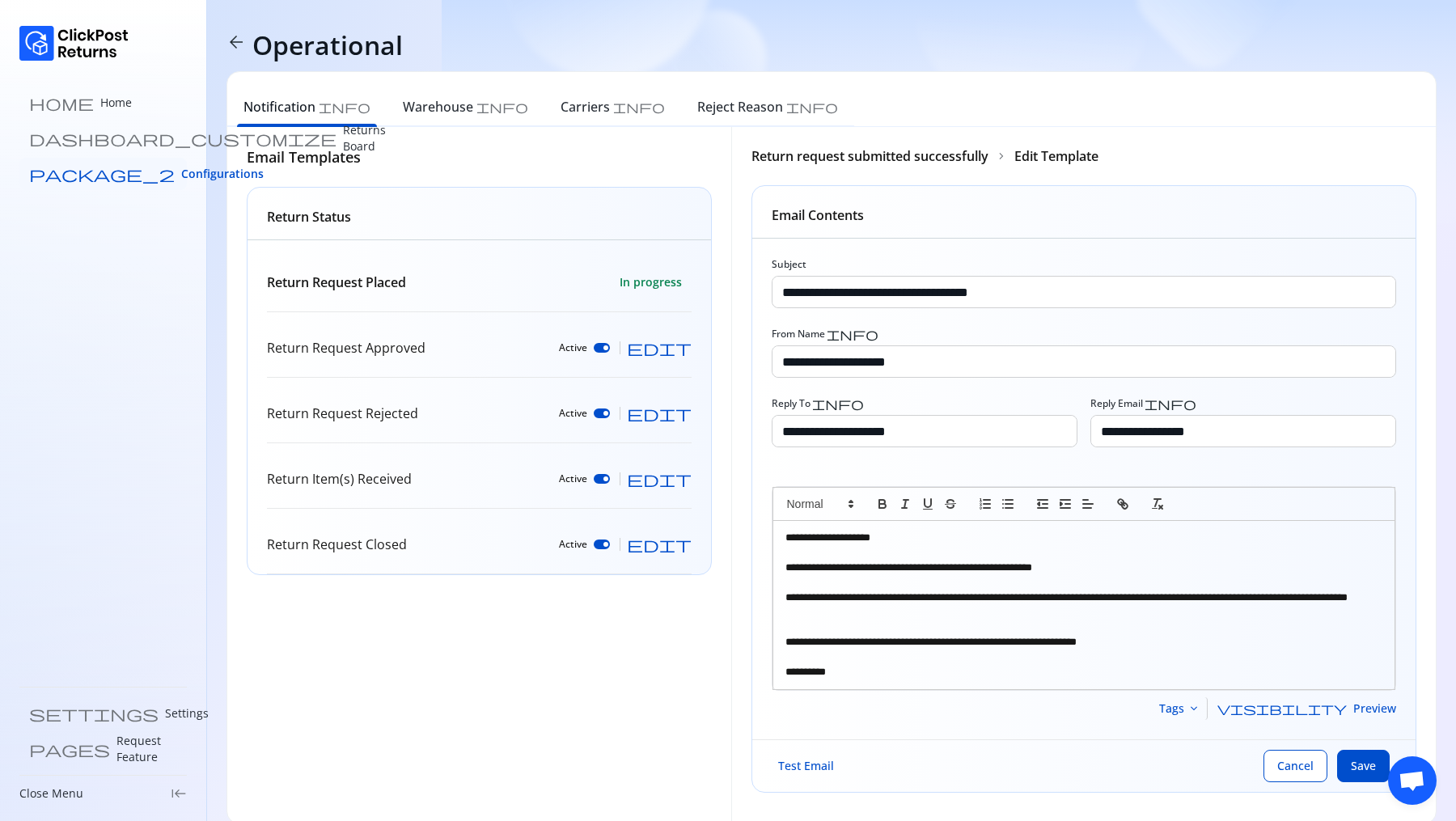
click at [181, 171] on span "Configurations" at bounding box center [223, 174] width 83 height 16
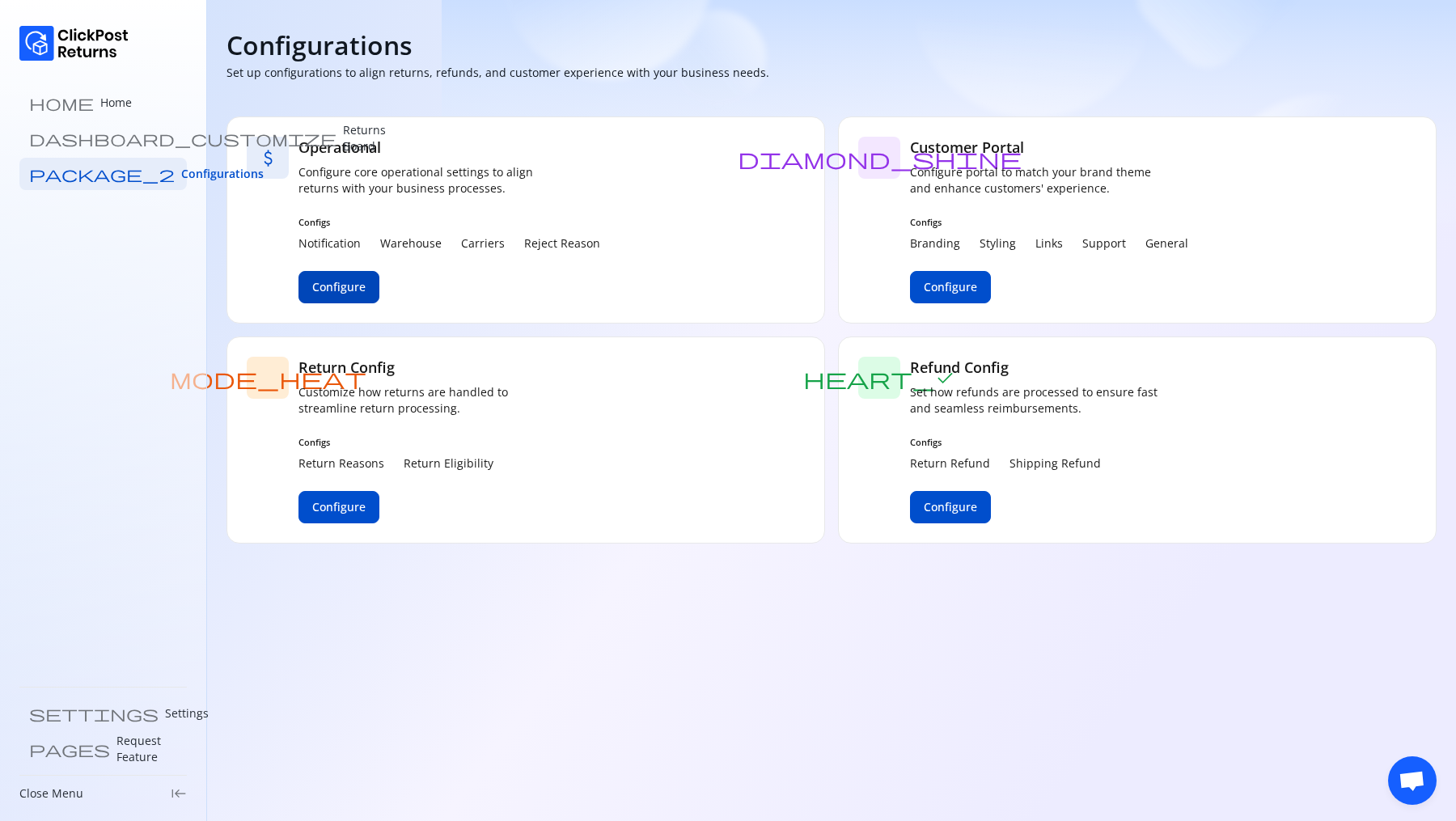
click at [363, 291] on span "Configure" at bounding box center [338, 287] width 53 height 16
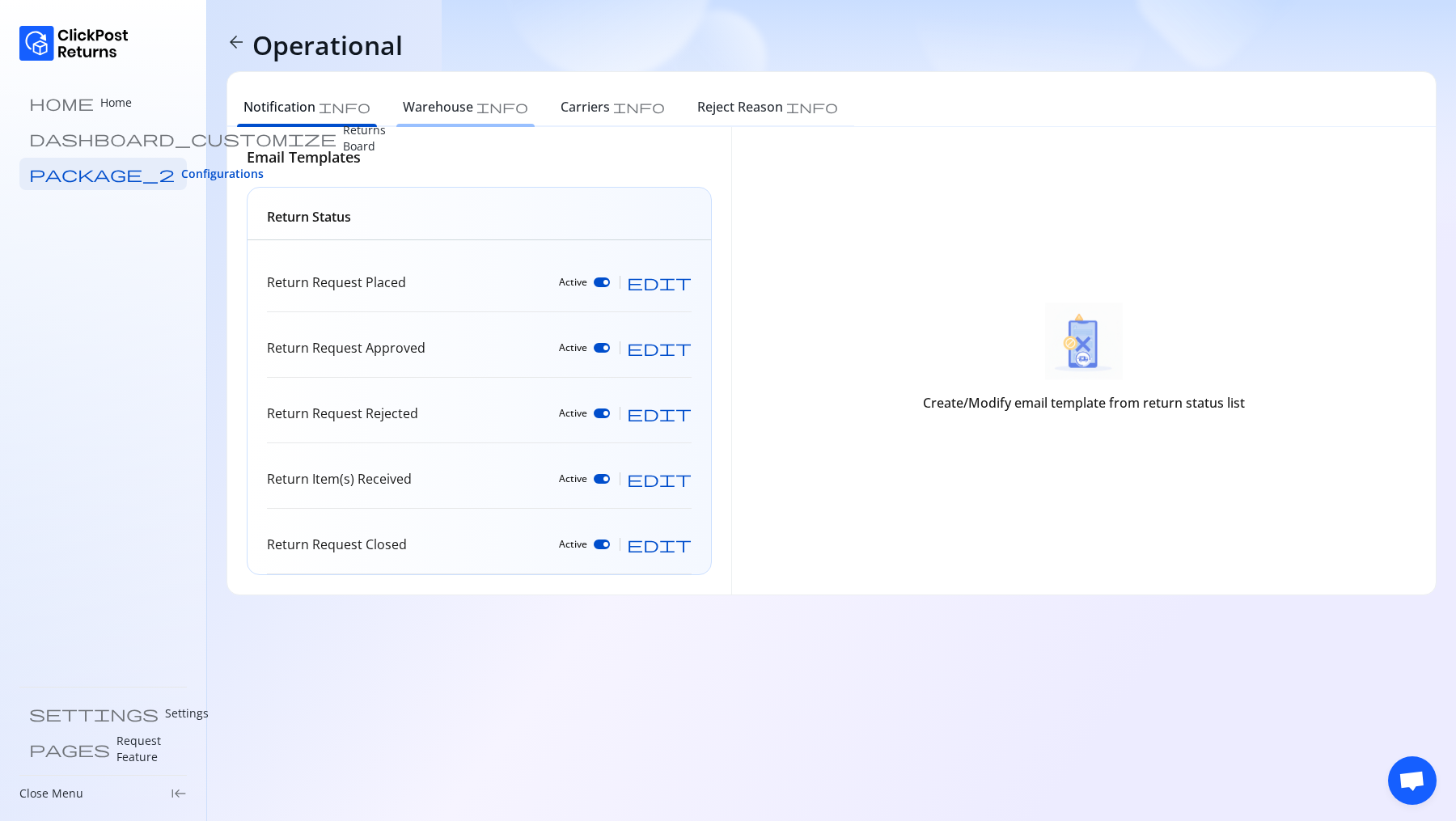
click at [403, 104] on h6 "Warehouse" at bounding box center [438, 106] width 70 height 19
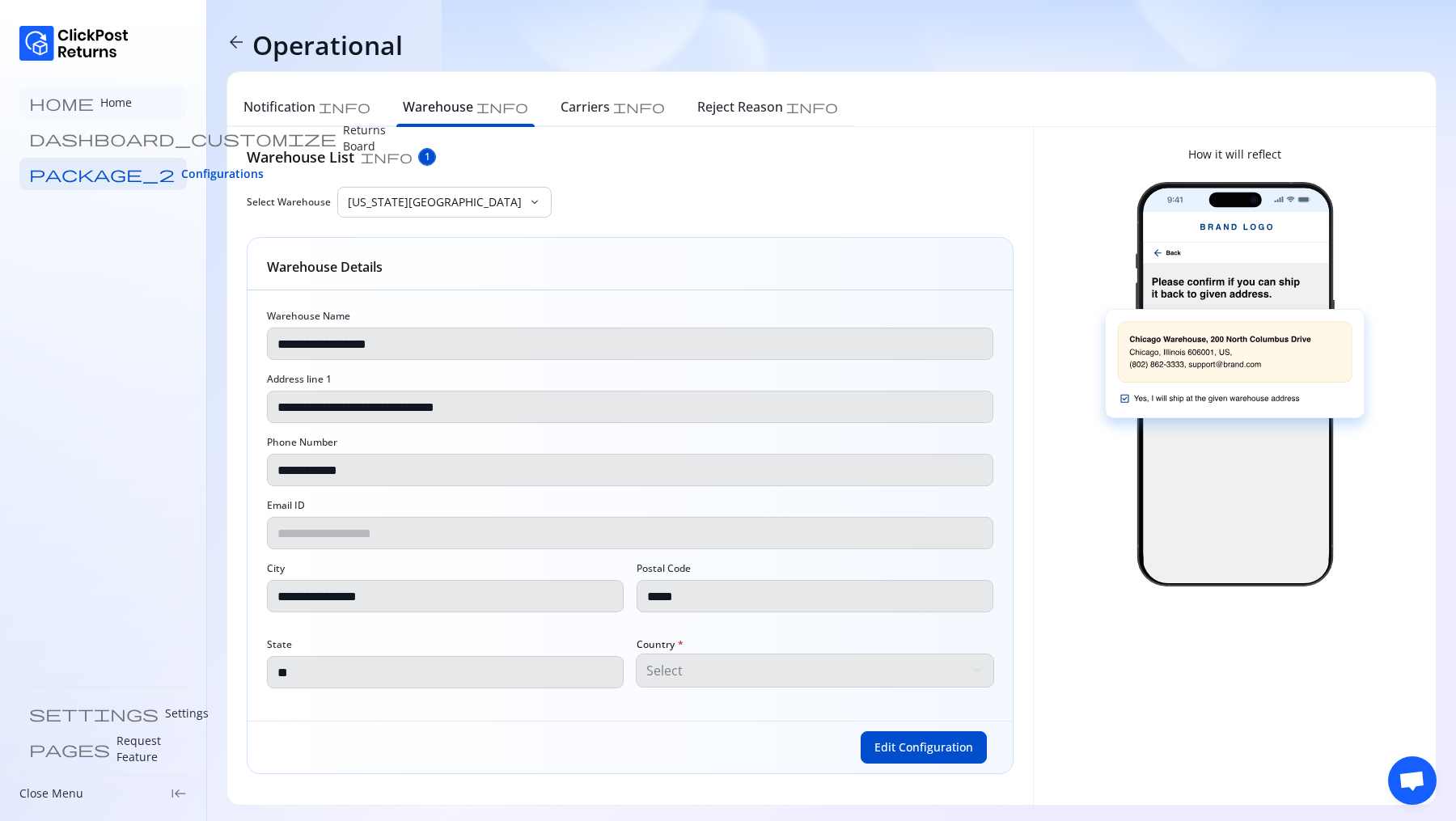
click at [100, 100] on p "Home" at bounding box center [116, 102] width 31 height 16
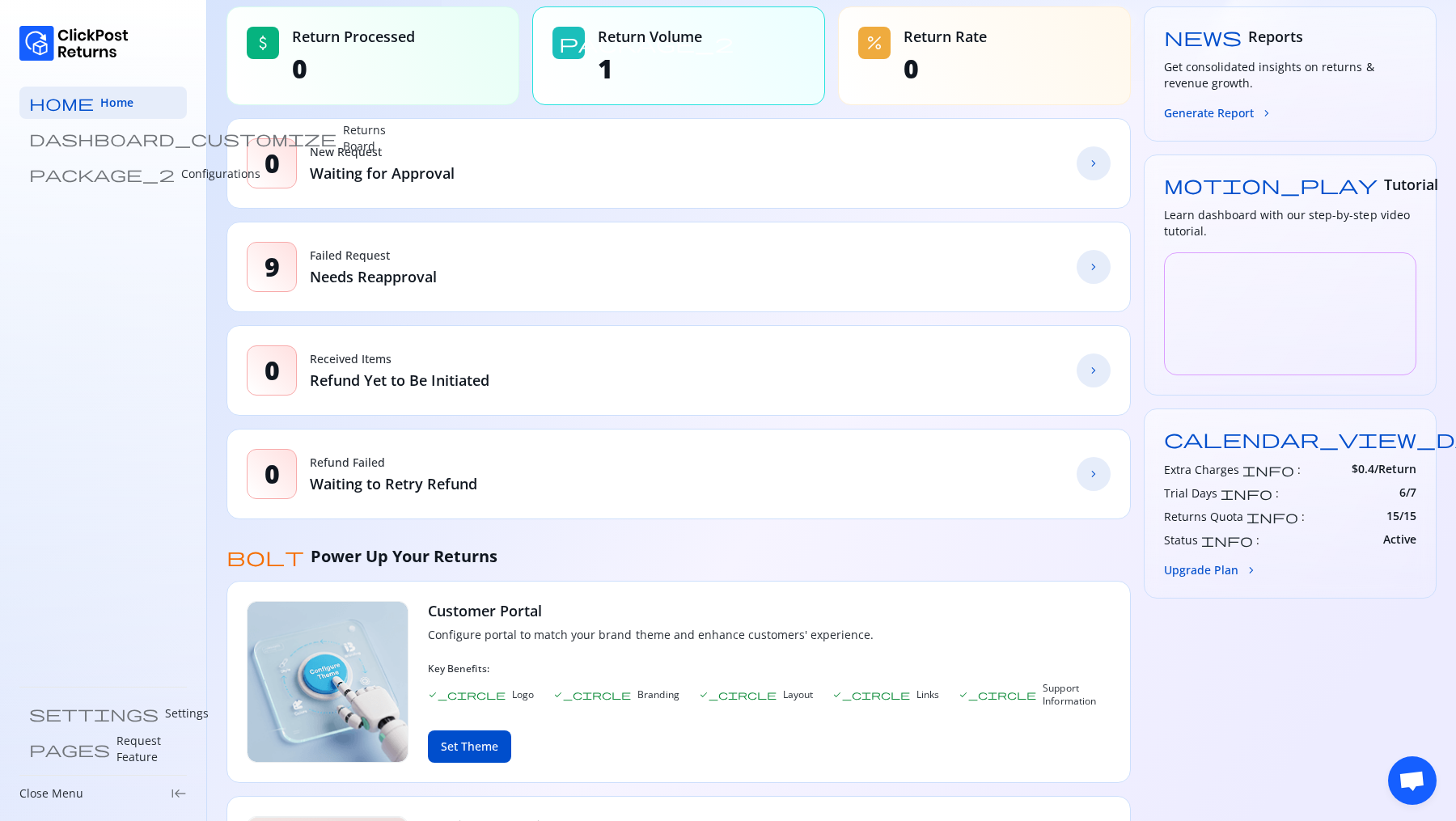
scroll to position [168, 0]
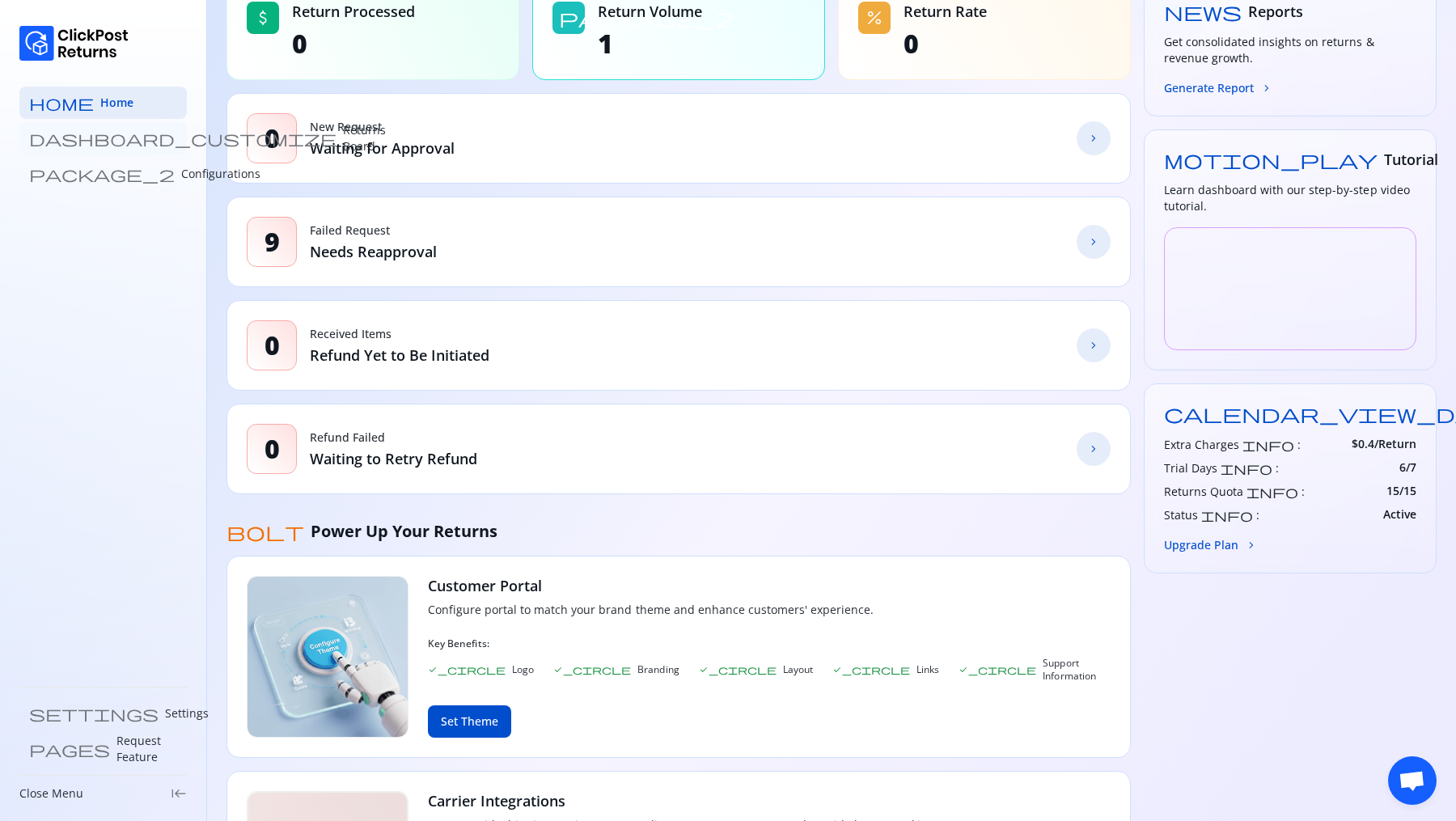
click at [343, 138] on p "Returns Board" at bounding box center [364, 138] width 43 height 32
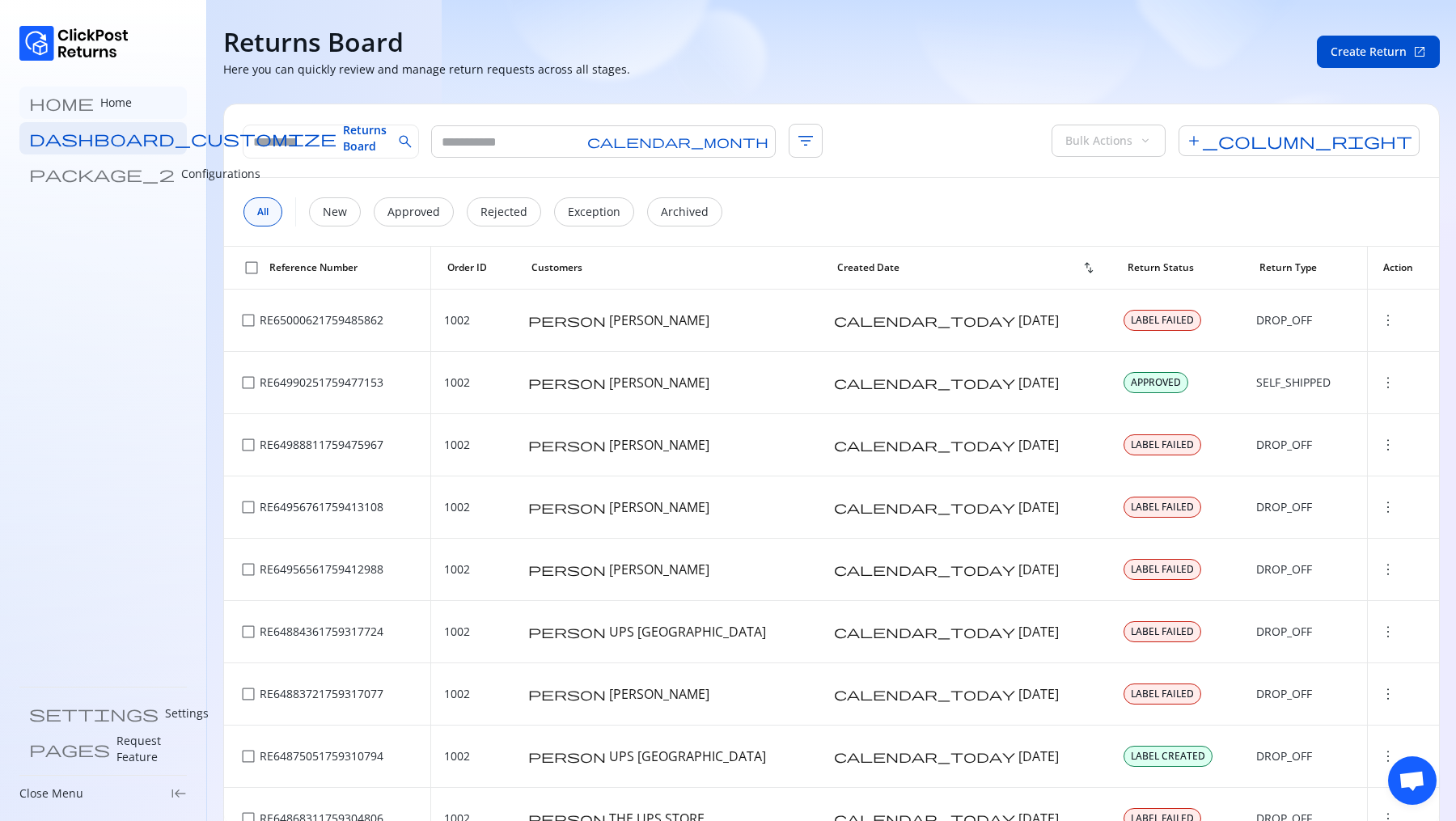
click at [100, 103] on link "home Home" at bounding box center [103, 103] width 168 height 32
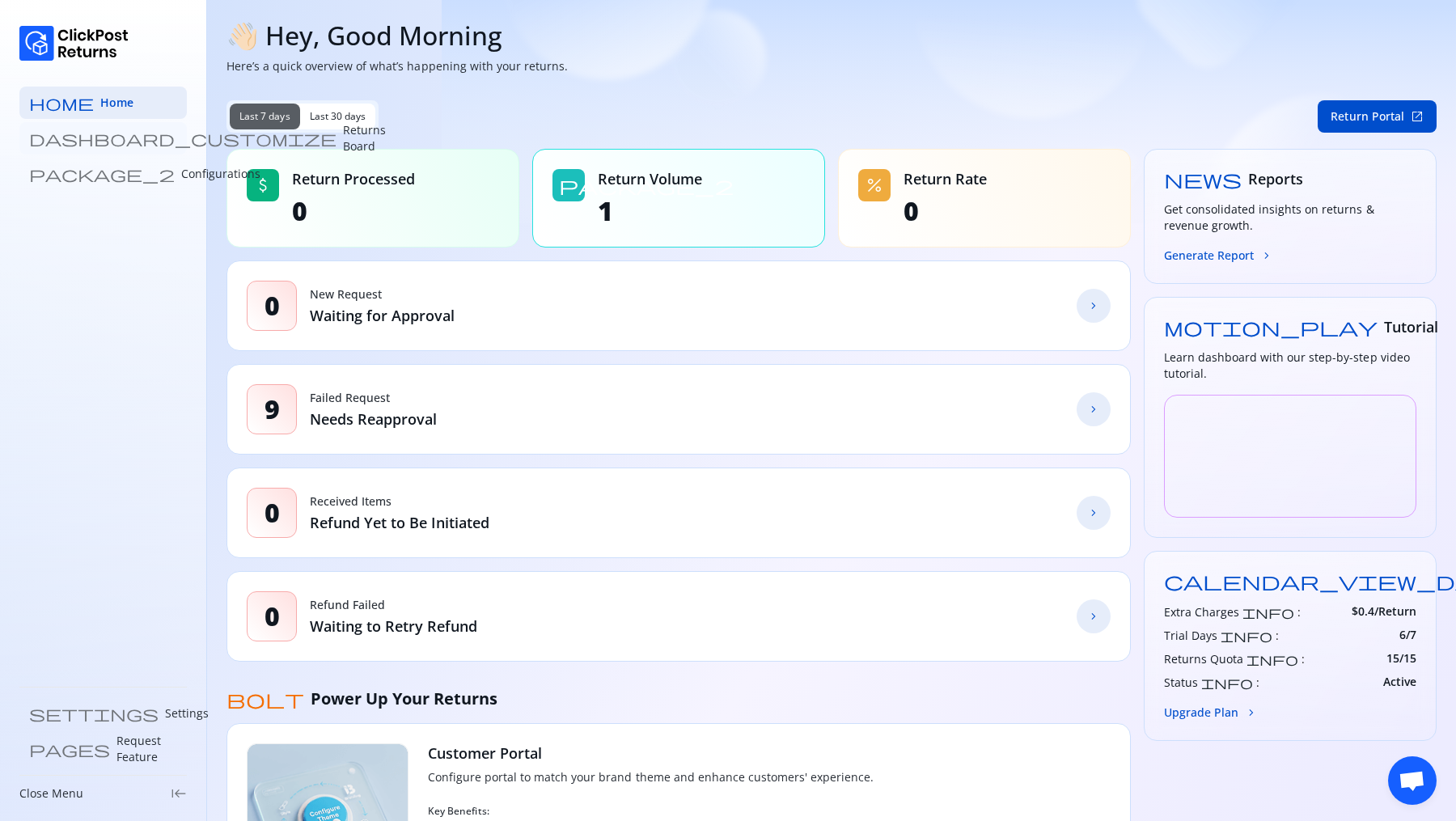
click at [343, 142] on p "Returns Board" at bounding box center [364, 138] width 43 height 32
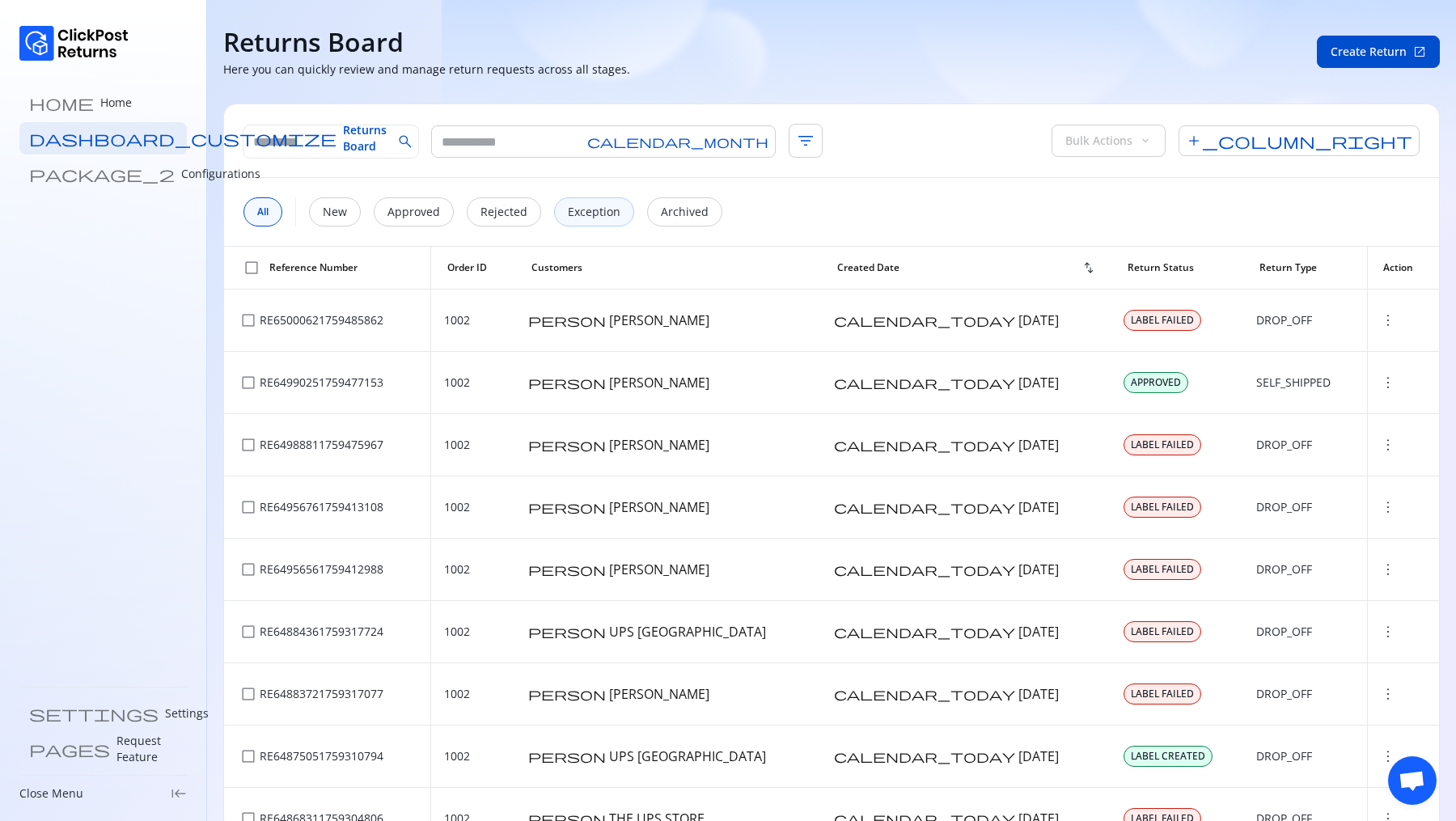
click at [575, 217] on p "Exception" at bounding box center [594, 212] width 52 height 16
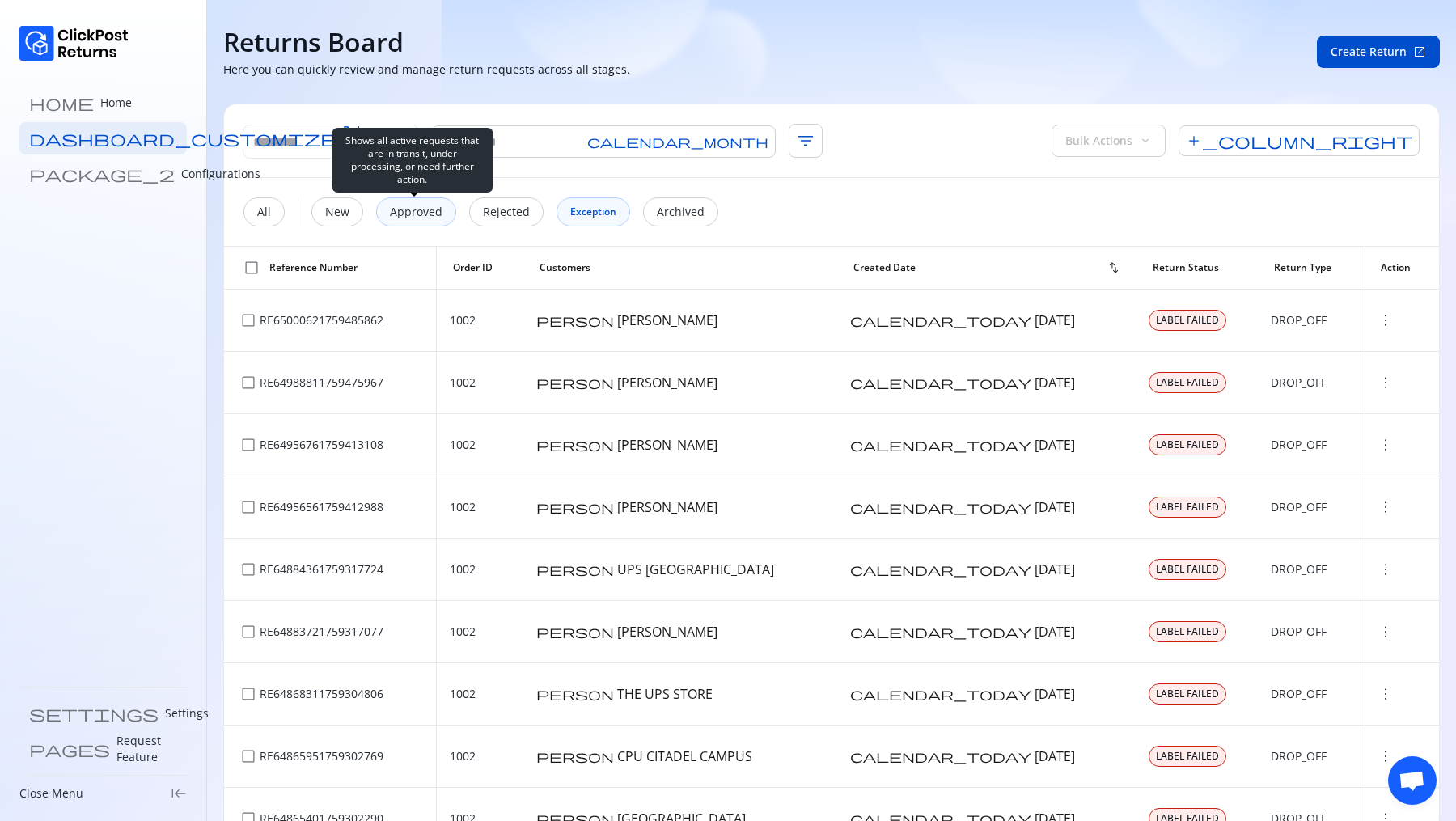
click at [427, 207] on p "Approved" at bounding box center [416, 212] width 52 height 16
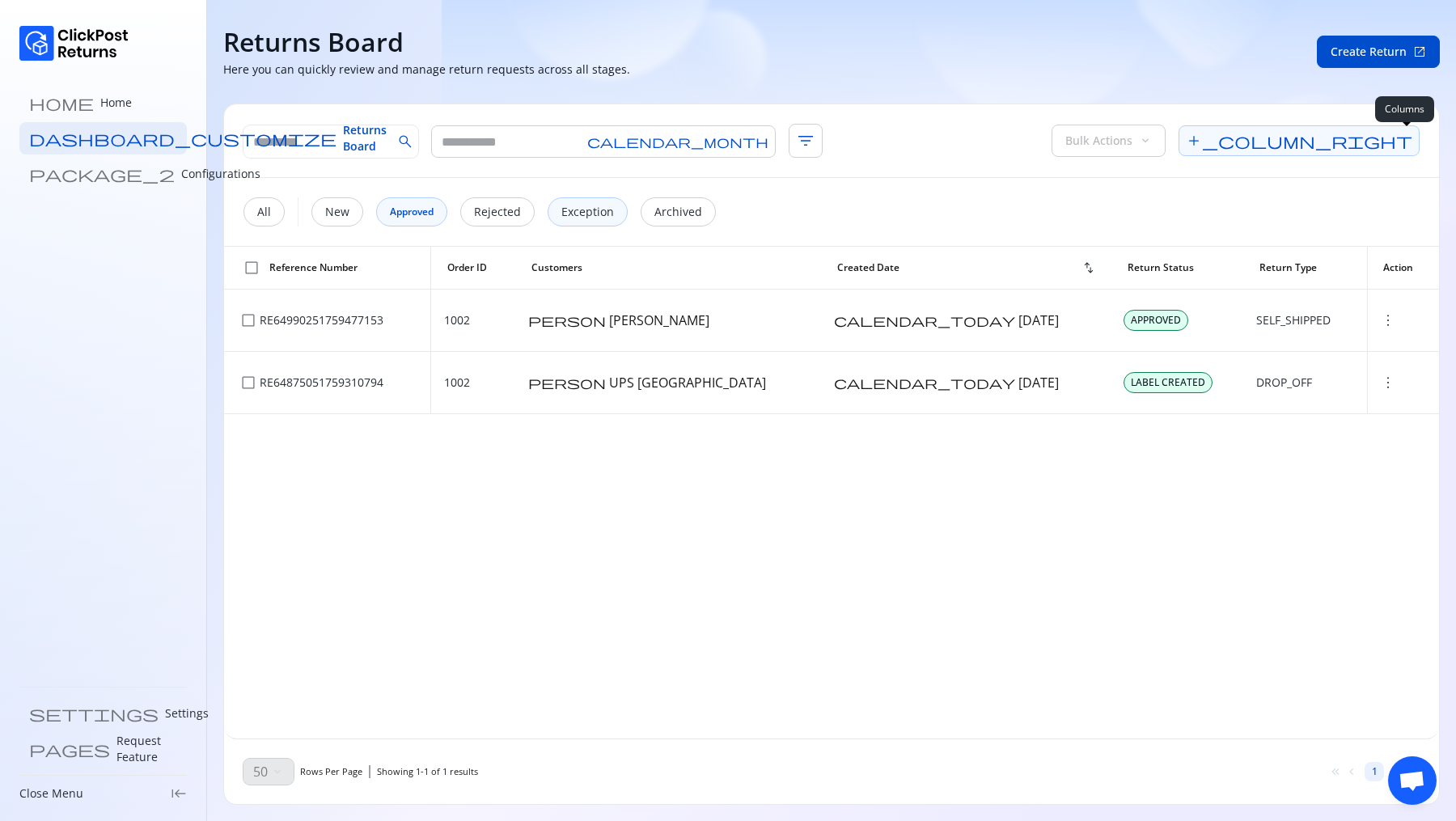
click at [1405, 150] on span "add_column_right" at bounding box center [1299, 141] width 241 height 30
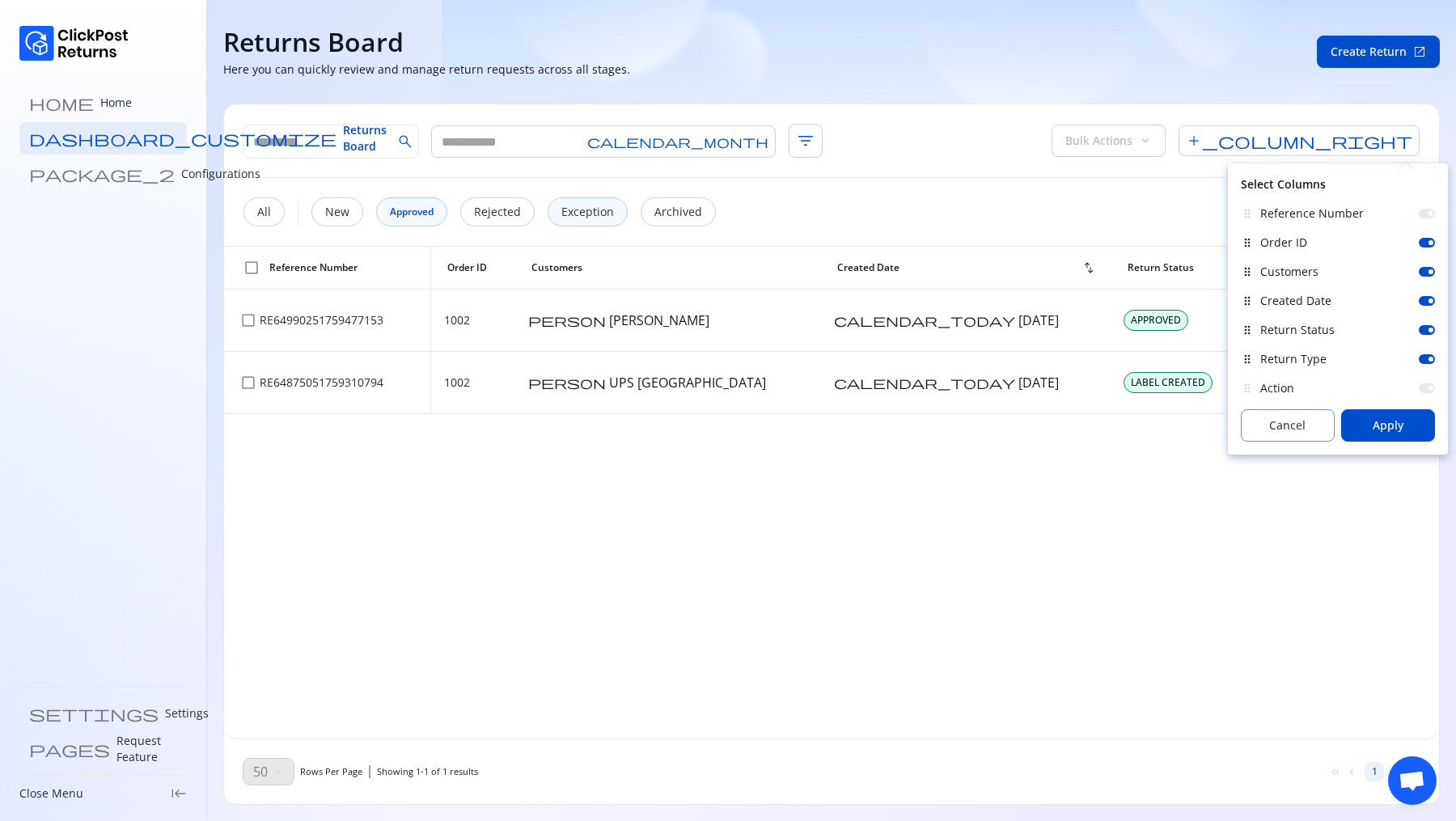
click at [999, 511] on div "check_box_outline_blank Reference Number Order ID Customers Created Date swap_v…" at bounding box center [831, 492] width 1215 height 491
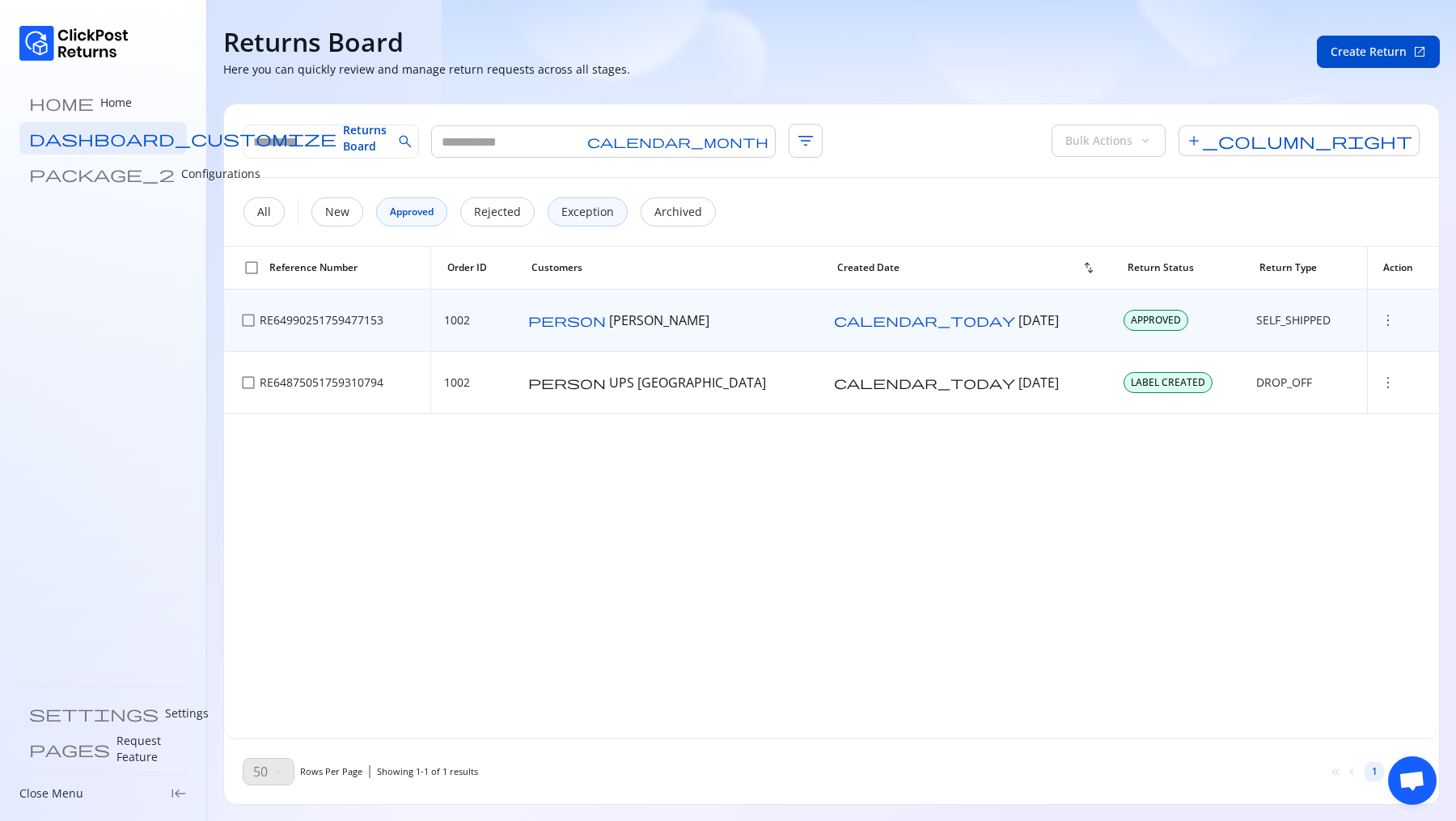
click at [1380, 316] on span "more_vert" at bounding box center [1388, 319] width 16 height 16
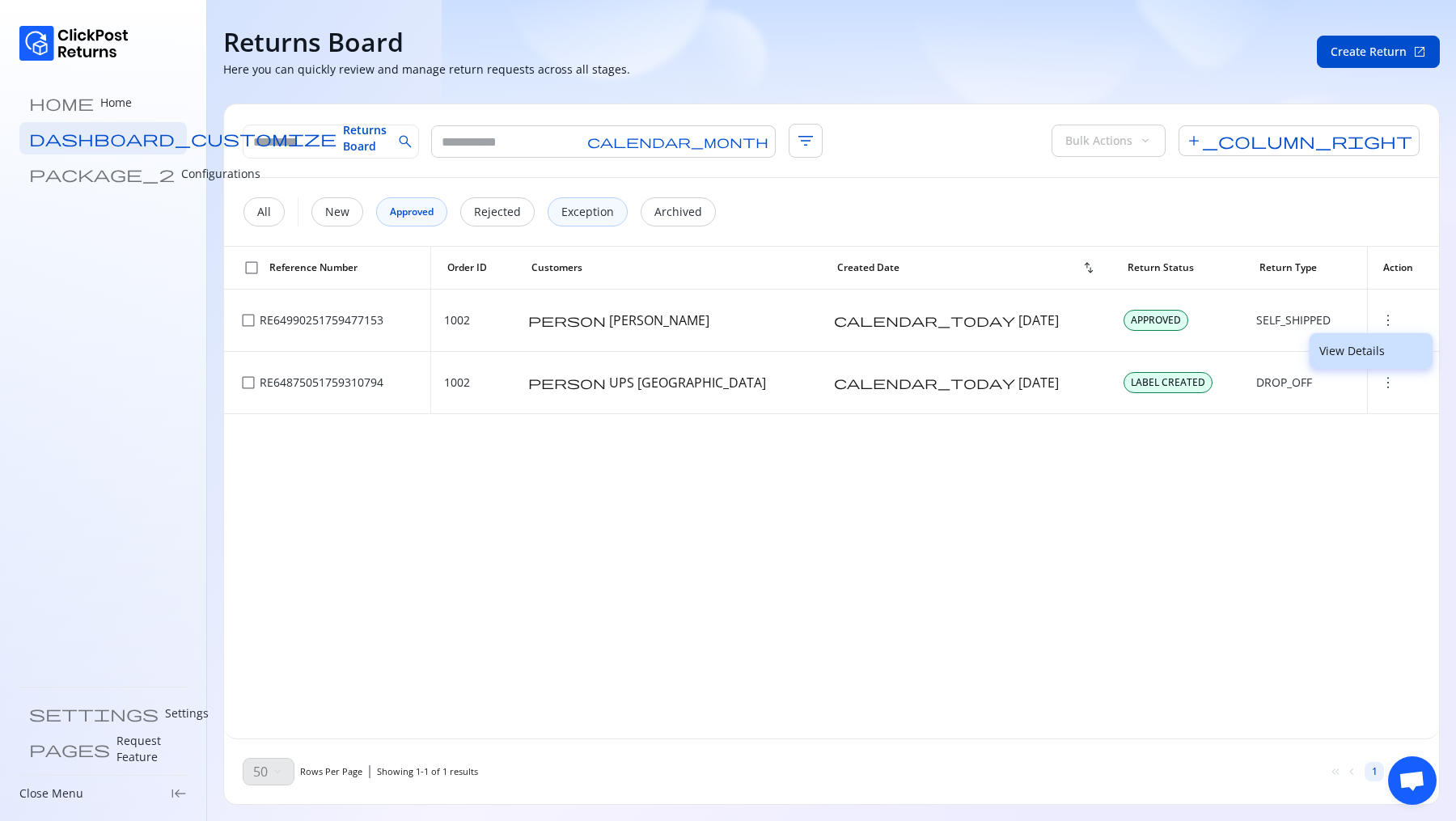
click at [1355, 348] on p "View Details" at bounding box center [1371, 351] width 104 height 16
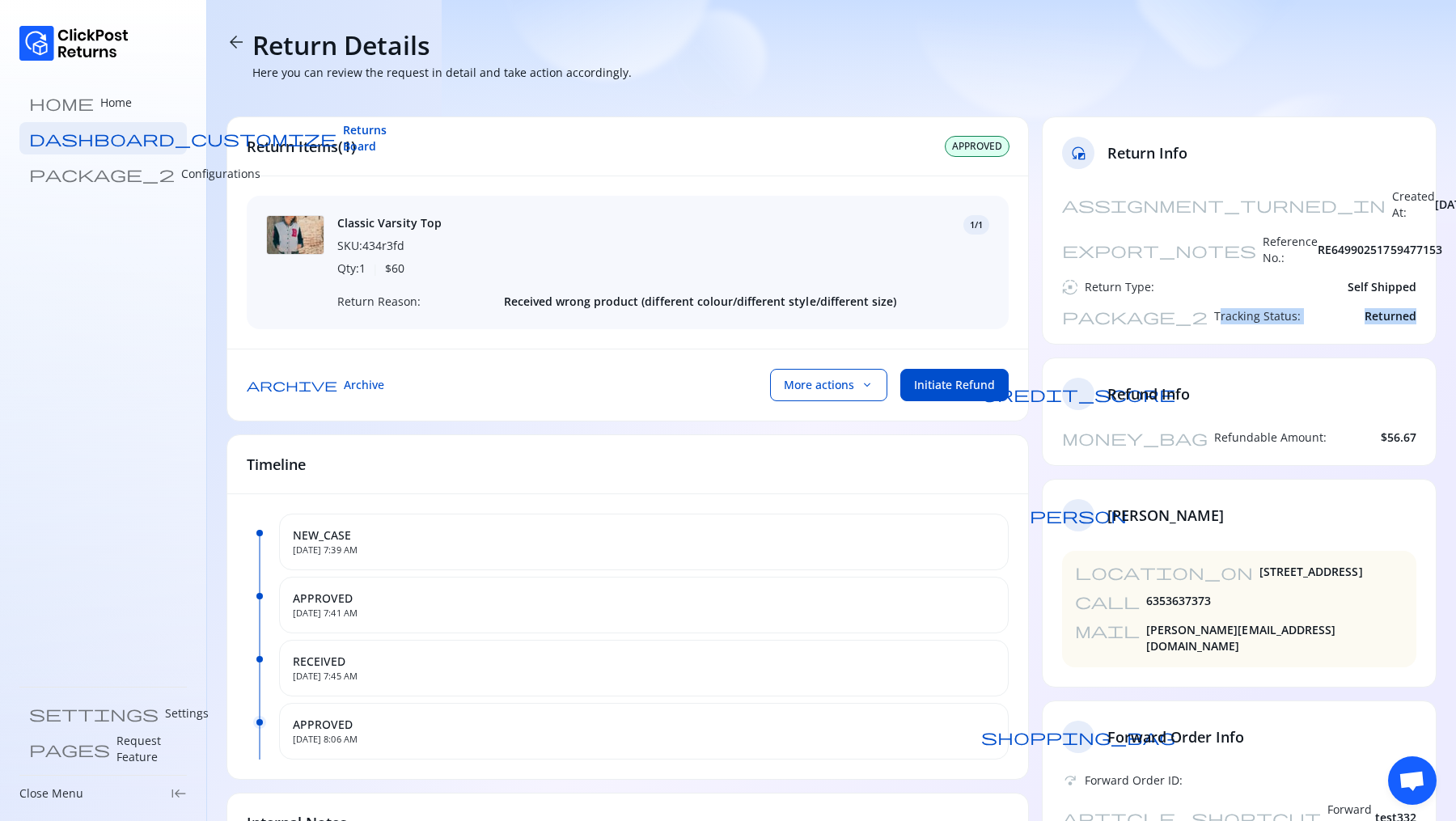
drag, startPoint x: 1089, startPoint y: 287, endPoint x: 1420, endPoint y: 286, distance: 331.0
click at [1420, 286] on div "assignment_turned_in Created At: 03 Oct 2025 export_notes Reference No.: RE6499…" at bounding box center [1239, 266] width 393 height 155
click at [100, 95] on p "Home" at bounding box center [116, 102] width 31 height 16
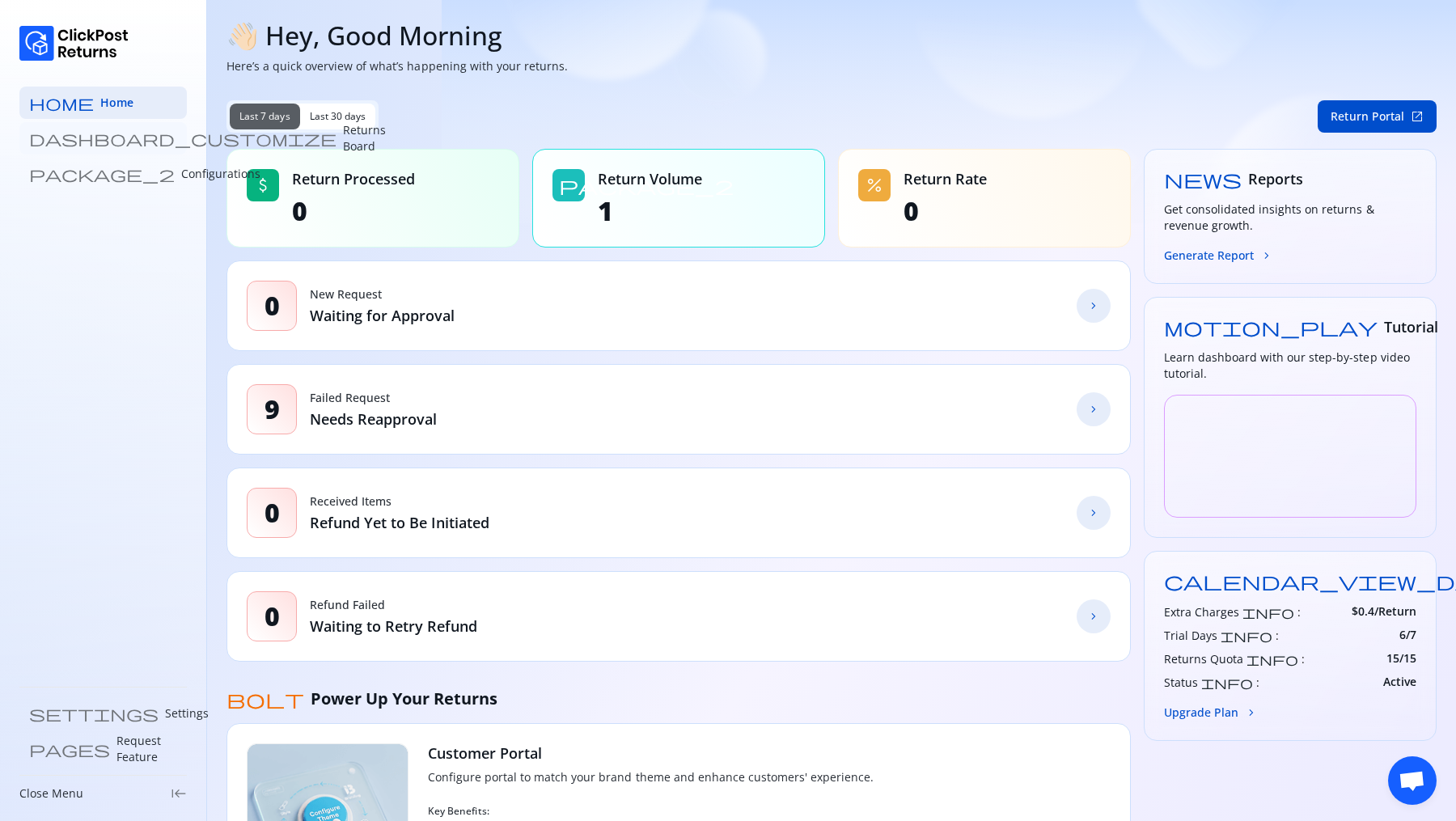
click at [343, 134] on p "Returns Board" at bounding box center [364, 138] width 43 height 32
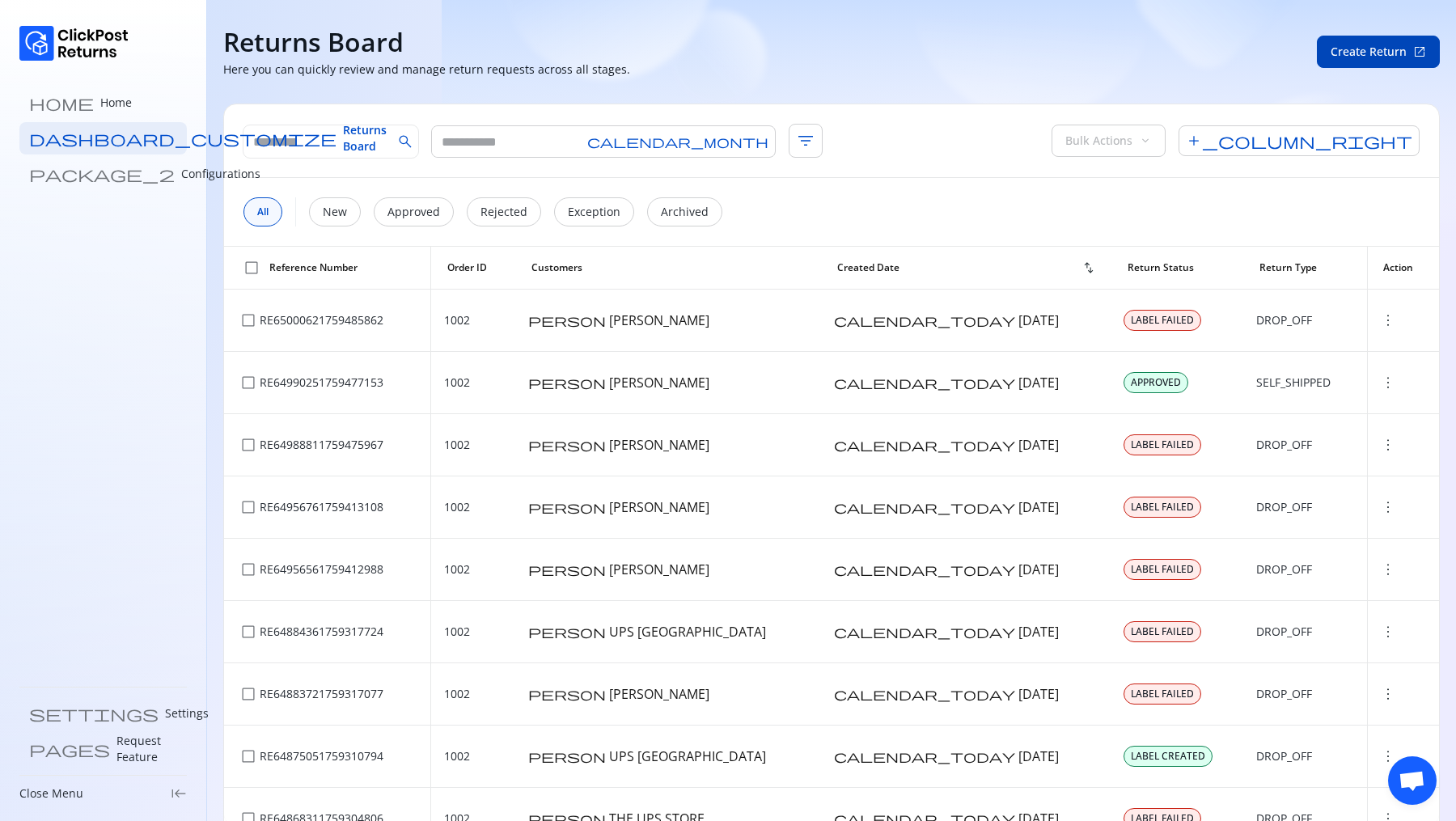
click at [1387, 55] on span "Create Return" at bounding box center [1368, 51] width 76 height 16
click at [1383, 41] on button "Create Return open_in_new" at bounding box center [1378, 51] width 123 height 32
click at [343, 137] on span "Returns Board" at bounding box center [365, 138] width 44 height 32
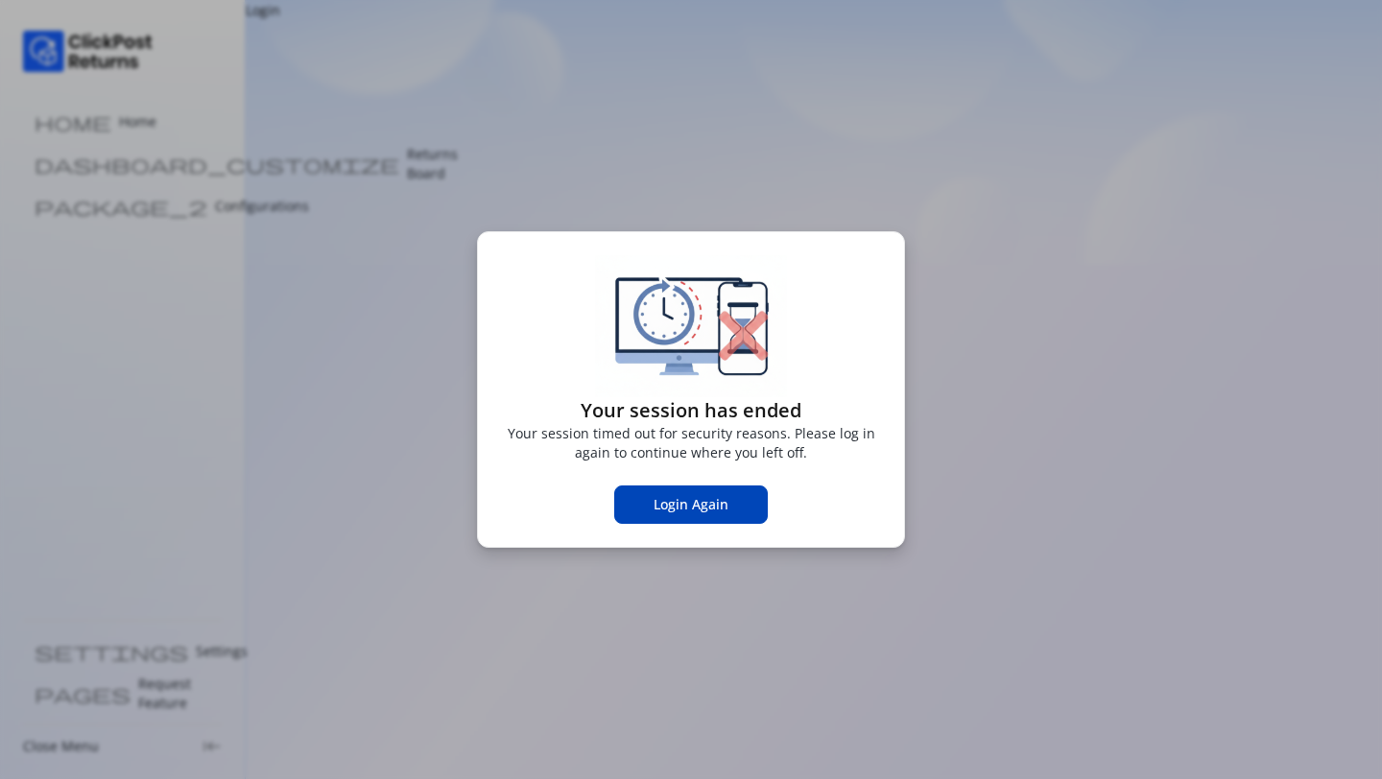
click at [705, 491] on button "Login Again" at bounding box center [691, 505] width 154 height 38
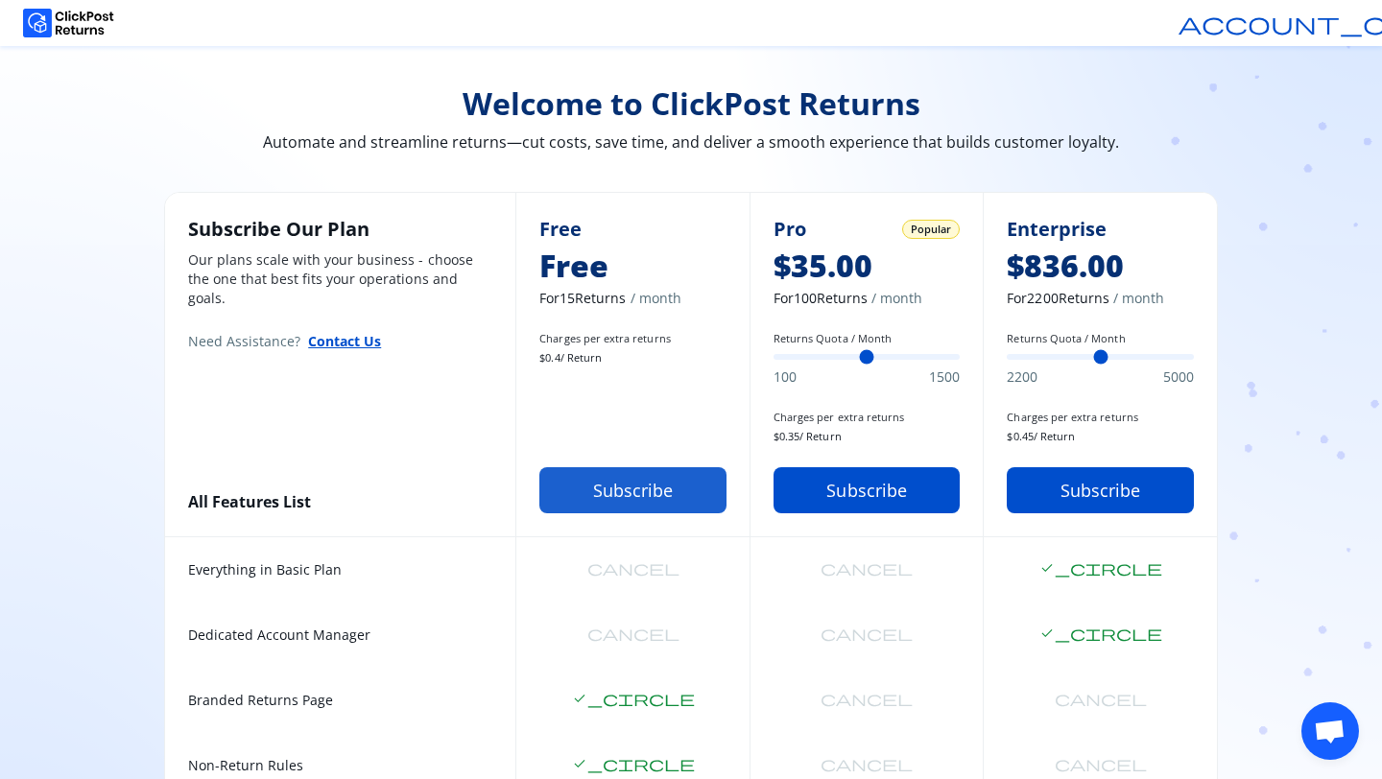
click at [586, 500] on button "Subscribe" at bounding box center [632, 490] width 187 height 46
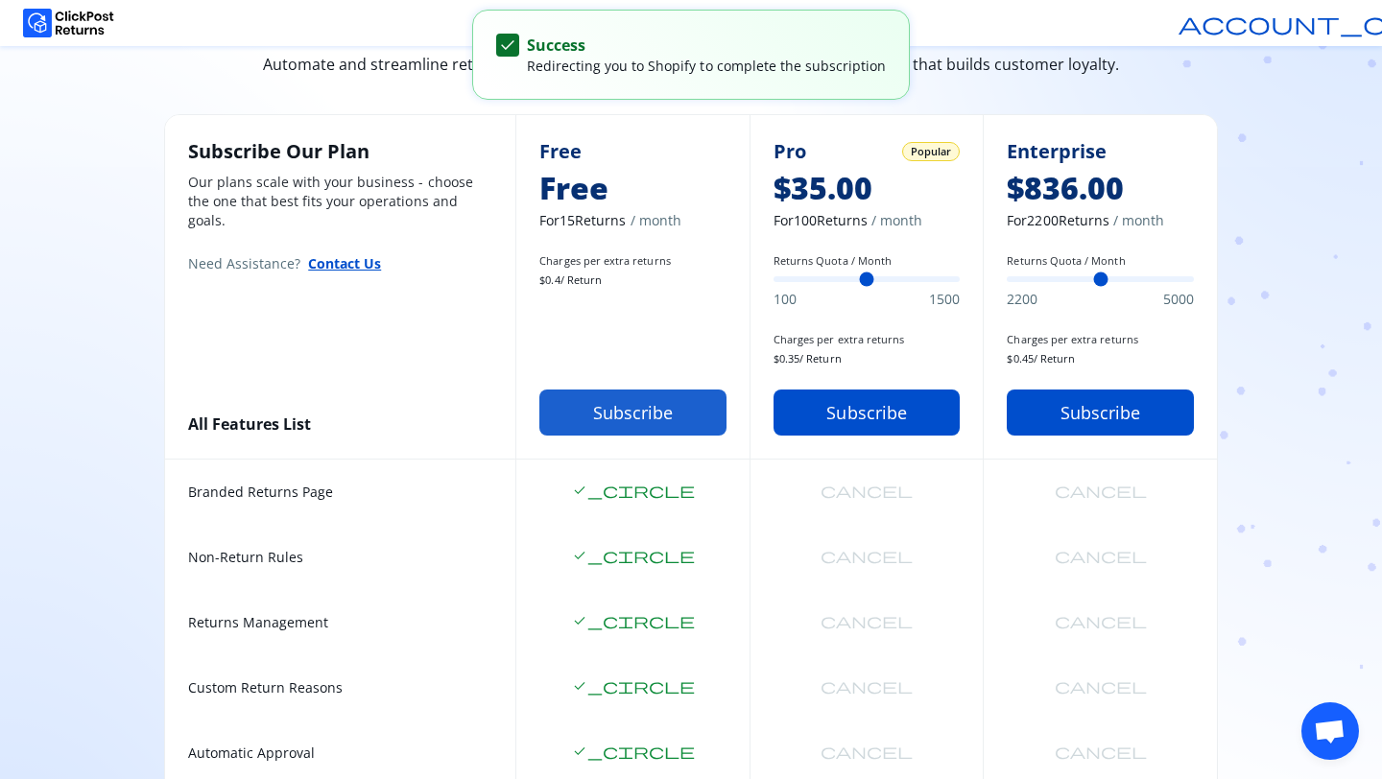
scroll to position [123, 0]
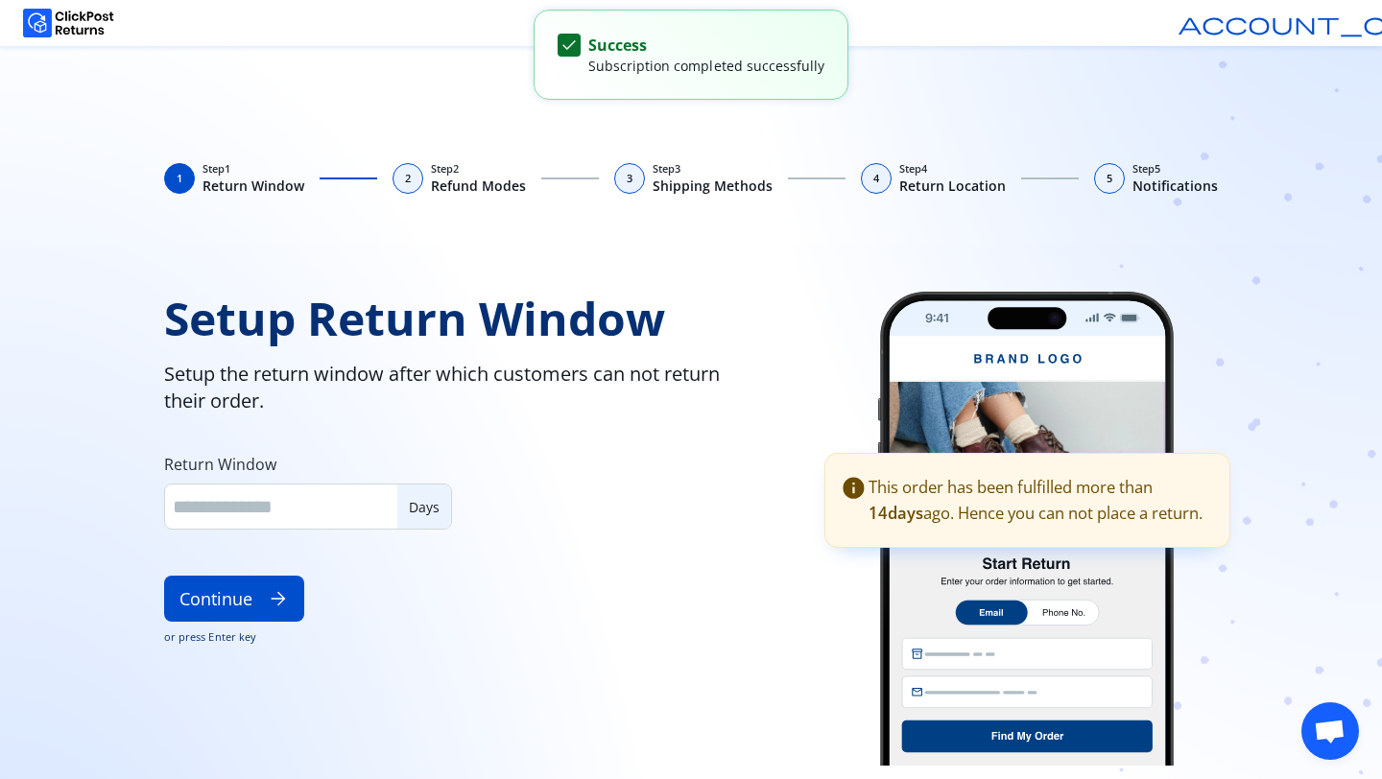
click at [1094, 292] on div "1 Step 1 Return Window 2 Step 2 Refund Modes 3 Step 3 Shipping Methods 4 Step 4…" at bounding box center [691, 470] width 1228 height 618
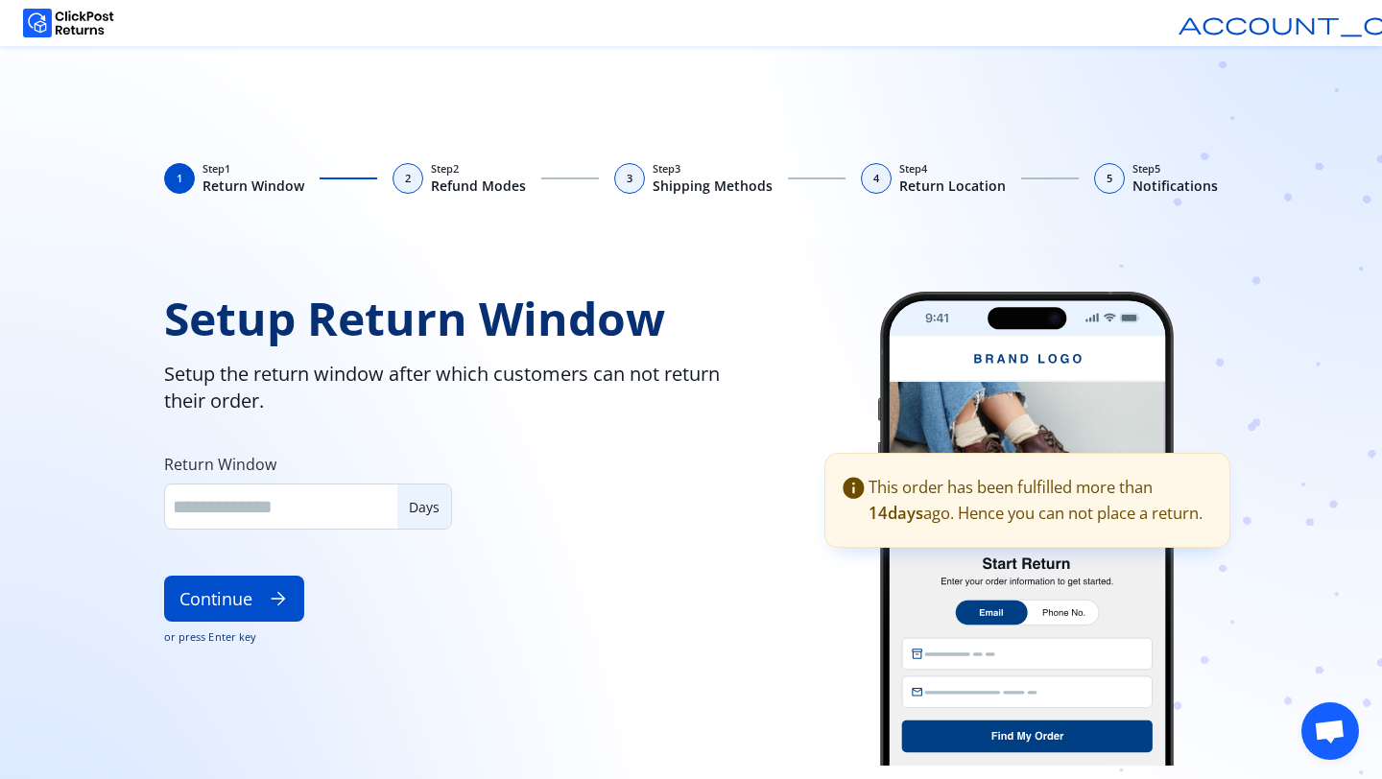
click at [413, 186] on div "2" at bounding box center [407, 178] width 31 height 31
click at [670, 200] on div "1 Step 1 Return Window 2 Step 2 Refund Modes 3 Step 3 Shipping Methods 4 Step 4…" at bounding box center [691, 470] width 1228 height 618
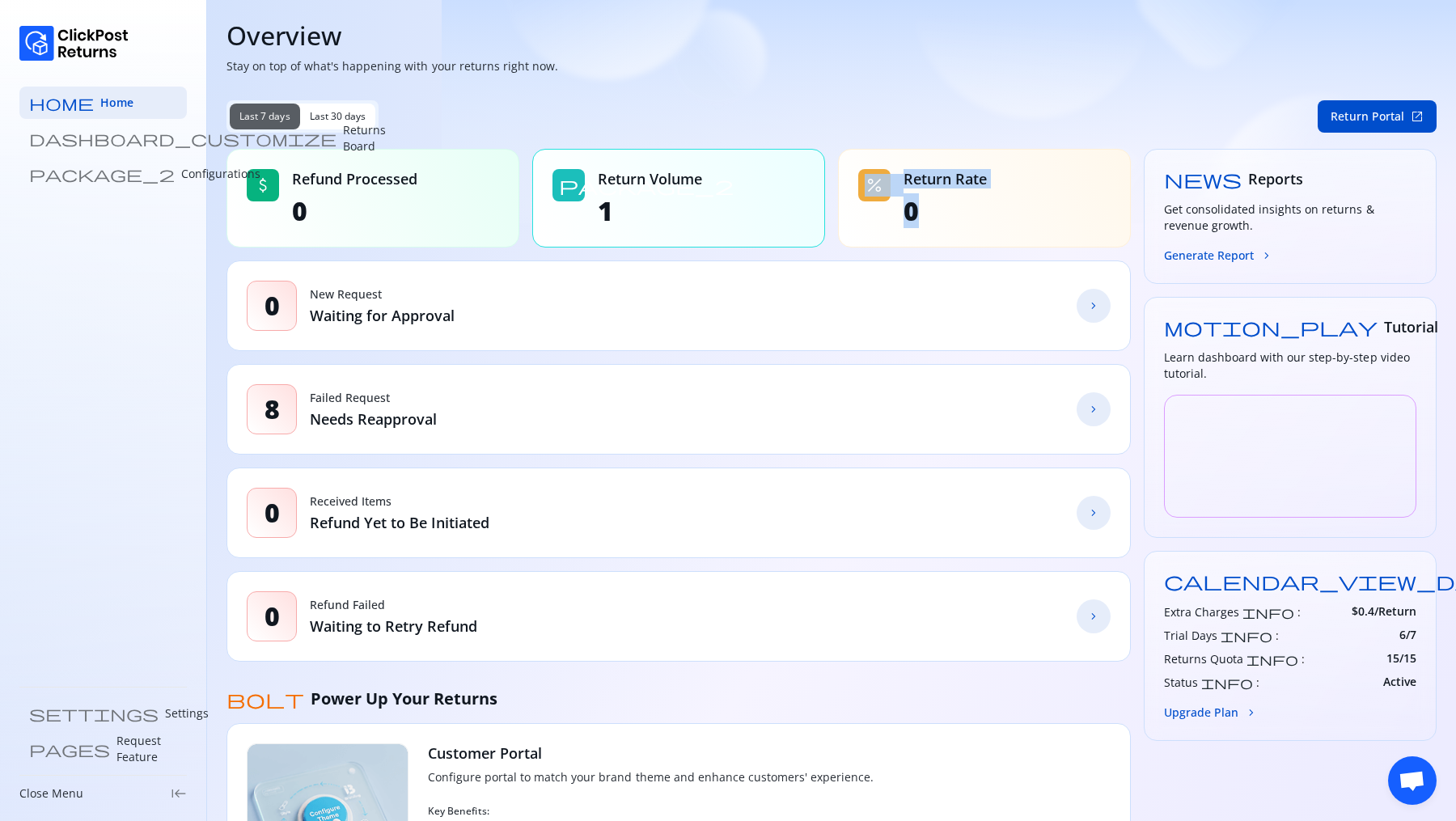
drag, startPoint x: 857, startPoint y: 180, endPoint x: 946, endPoint y: 209, distance: 93.6
click at [946, 209] on div "percent Return Rate 0" at bounding box center [984, 198] width 293 height 99
click at [946, 209] on span "0" at bounding box center [945, 211] width 83 height 32
click at [1211, 252] on button "Generate Report chevron_forward" at bounding box center [1219, 255] width 110 height 17
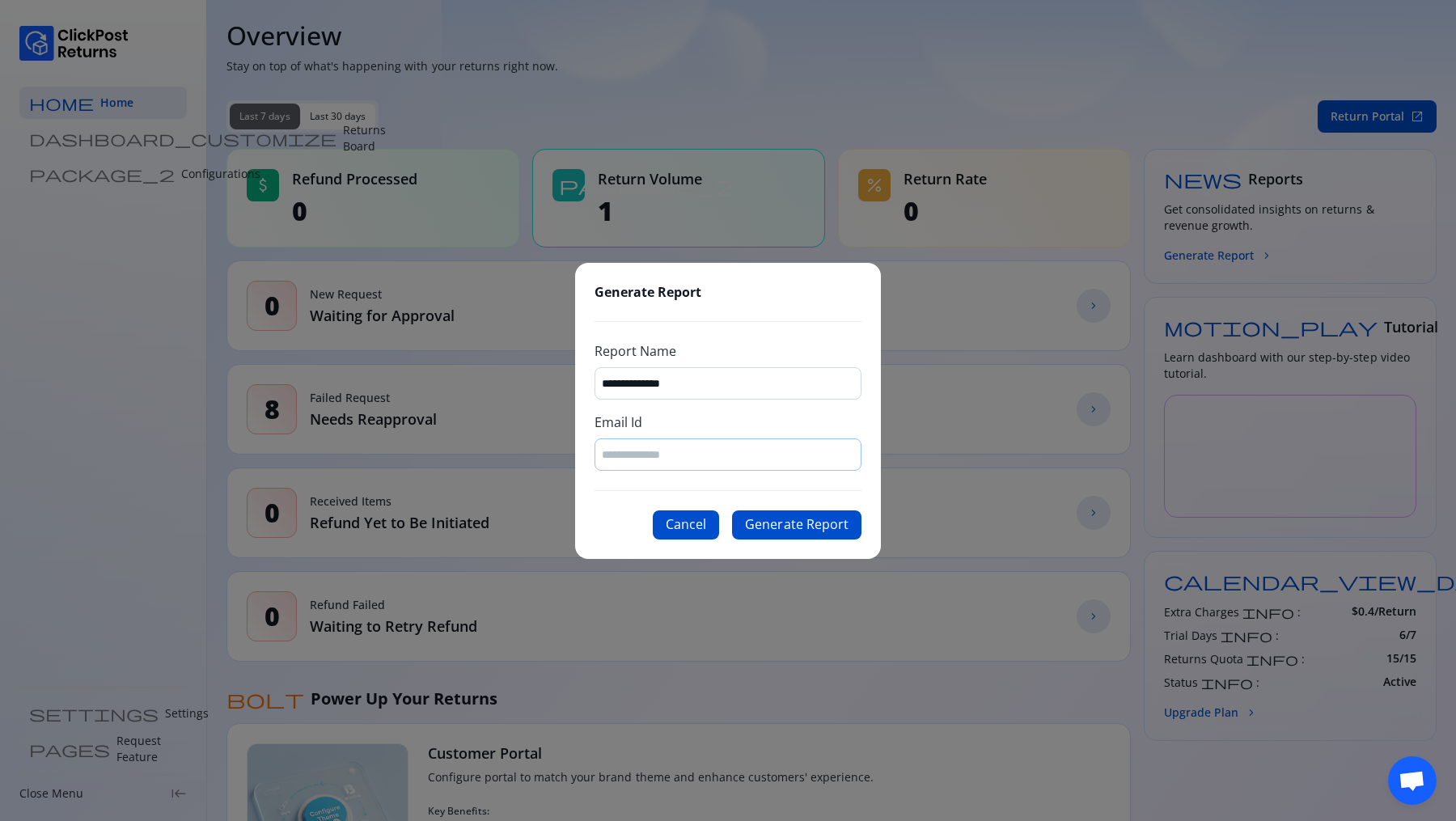
click at [689, 465] on div at bounding box center [728, 454] width 267 height 32
click at [685, 527] on button "Cancel" at bounding box center [685, 524] width 67 height 30
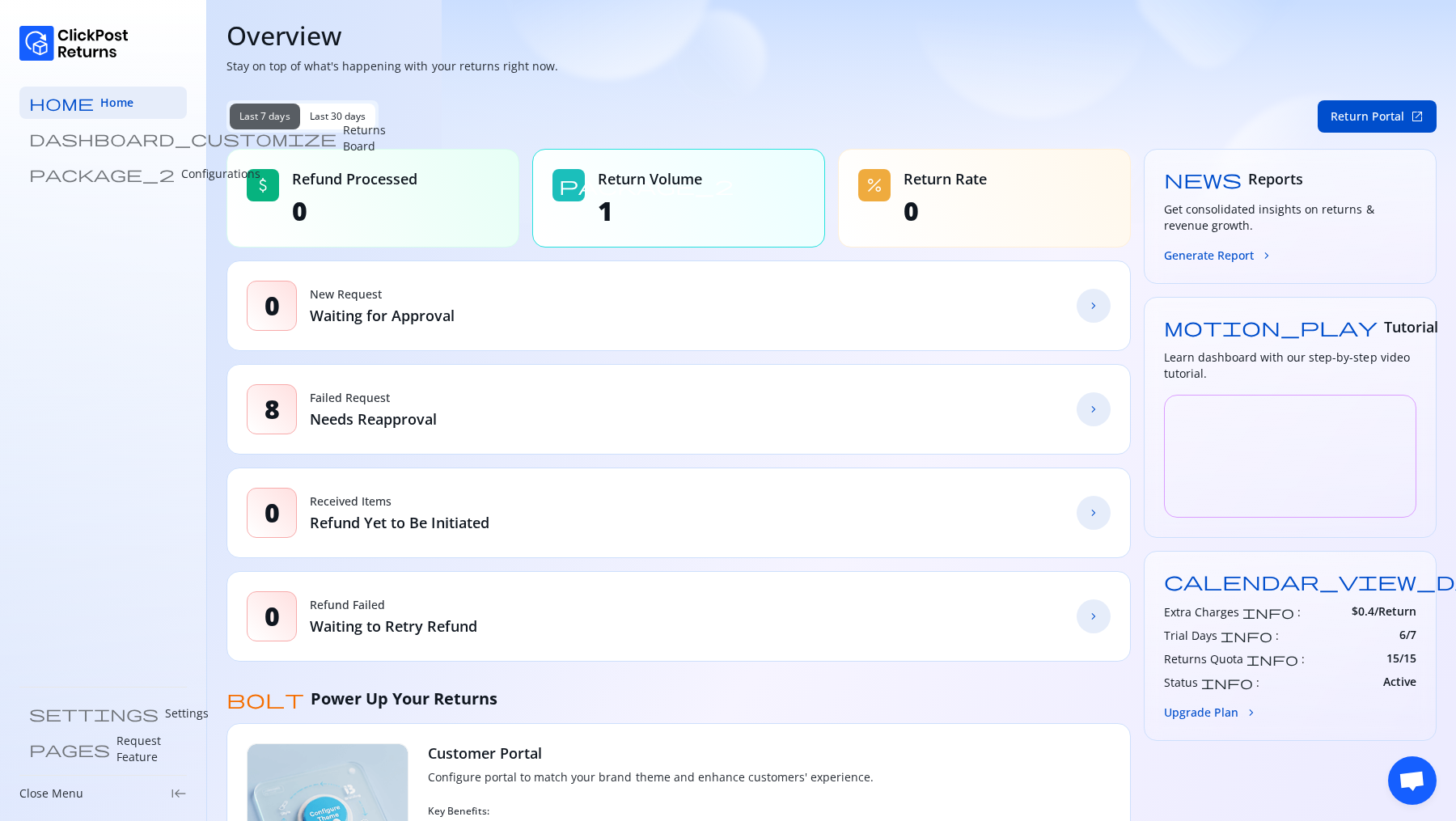
click at [1199, 725] on div "calendar_view_day Plan Free Extra Charges info : $ 0.4 /Return Trial Days info …" at bounding box center [1290, 645] width 293 height 190
click at [1196, 715] on button "Upgrade Plan chevron_forward" at bounding box center [1211, 712] width 94 height 17
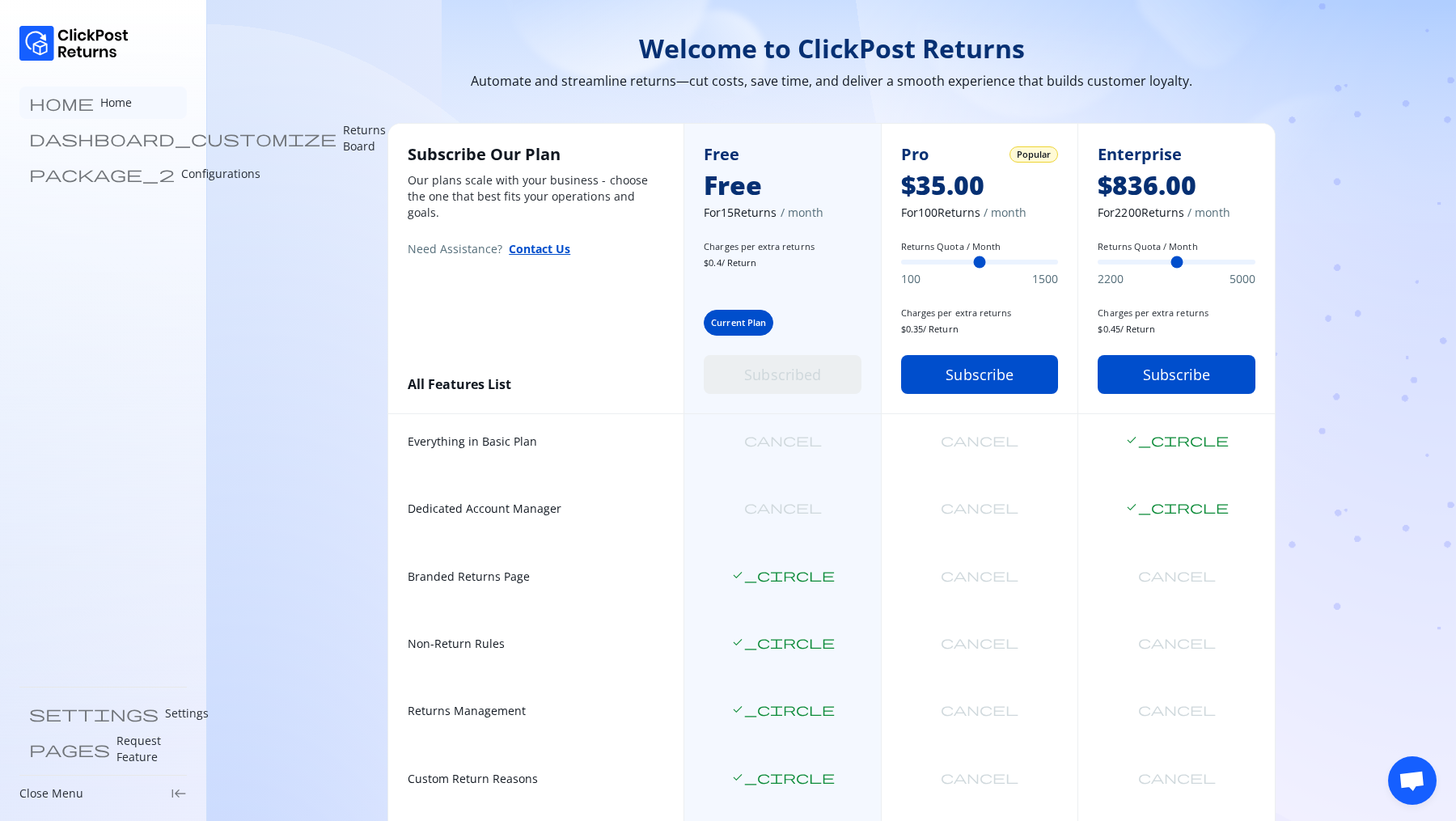
click at [78, 110] on link "home Home" at bounding box center [103, 103] width 168 height 32
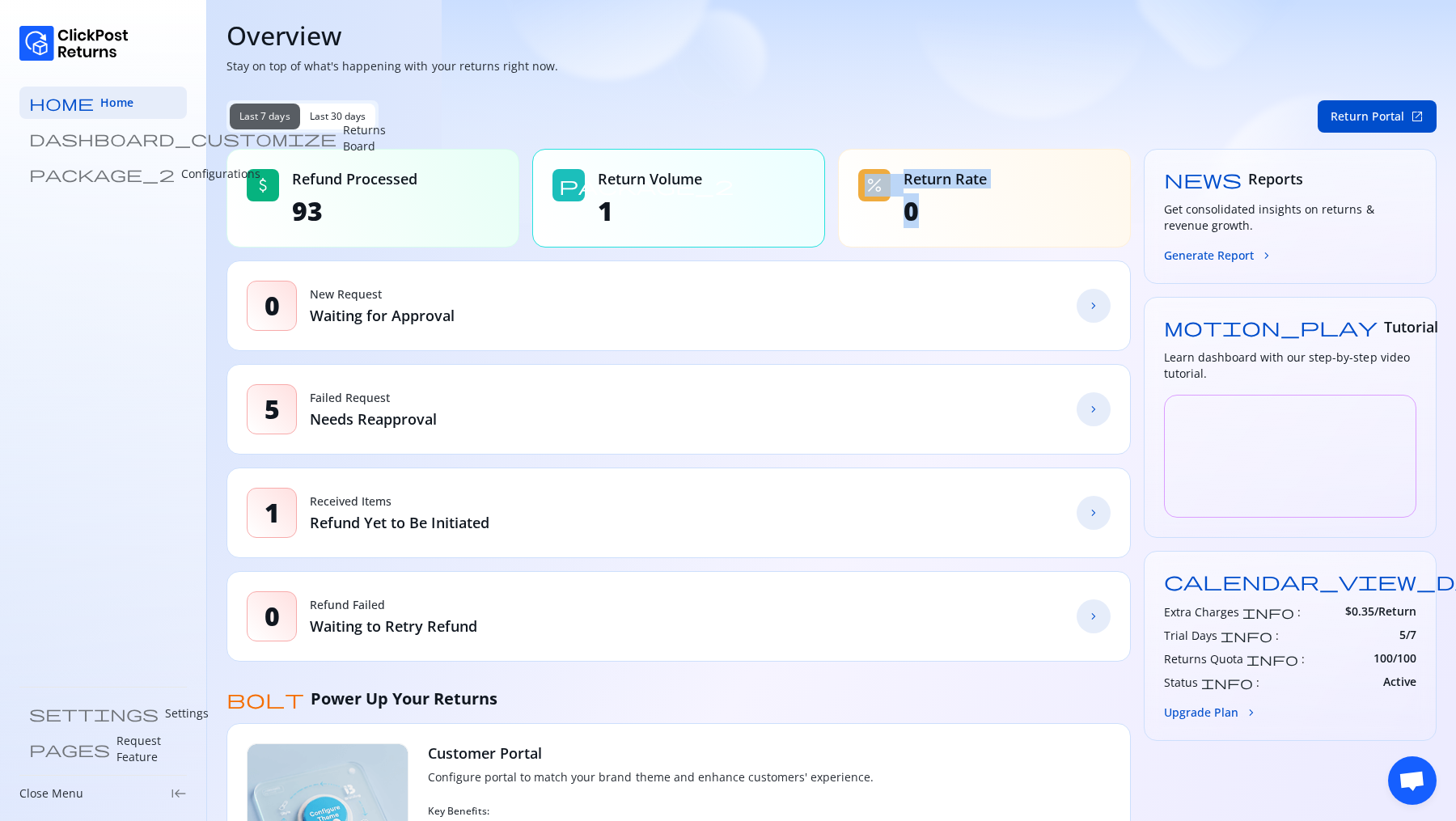
drag, startPoint x: 844, startPoint y: 175, endPoint x: 969, endPoint y: 226, distance: 135.0
click at [969, 226] on div "percent Return Rate 0" at bounding box center [984, 198] width 293 height 99
click at [835, 126] on div "Last 7 days Last 30 days Return Portal open_in_new" at bounding box center [831, 116] width 1210 height 32
click at [181, 181] on p "Configurations" at bounding box center [221, 174] width 79 height 16
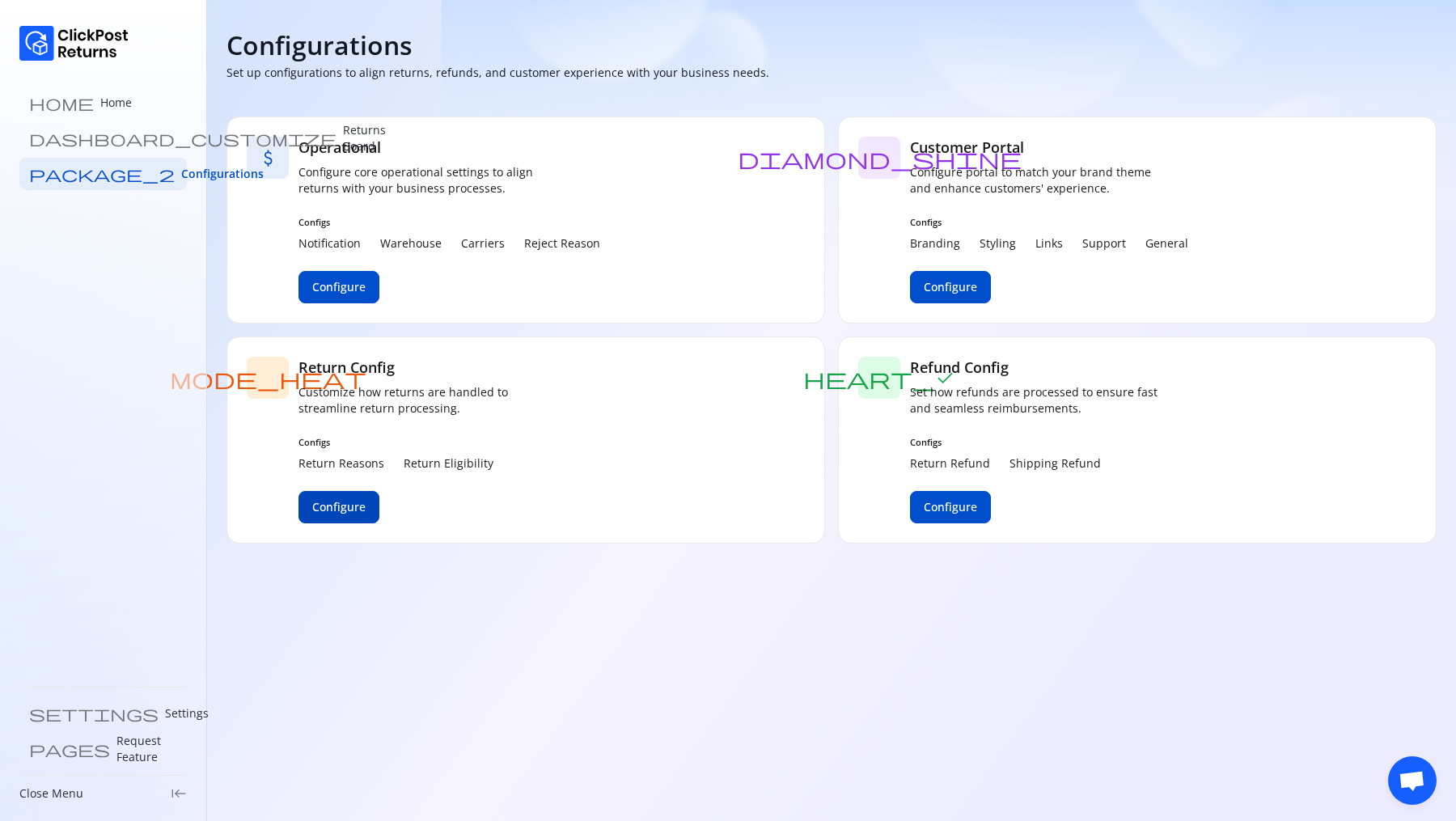
click at [361, 512] on span "Configure" at bounding box center [338, 507] width 53 height 16
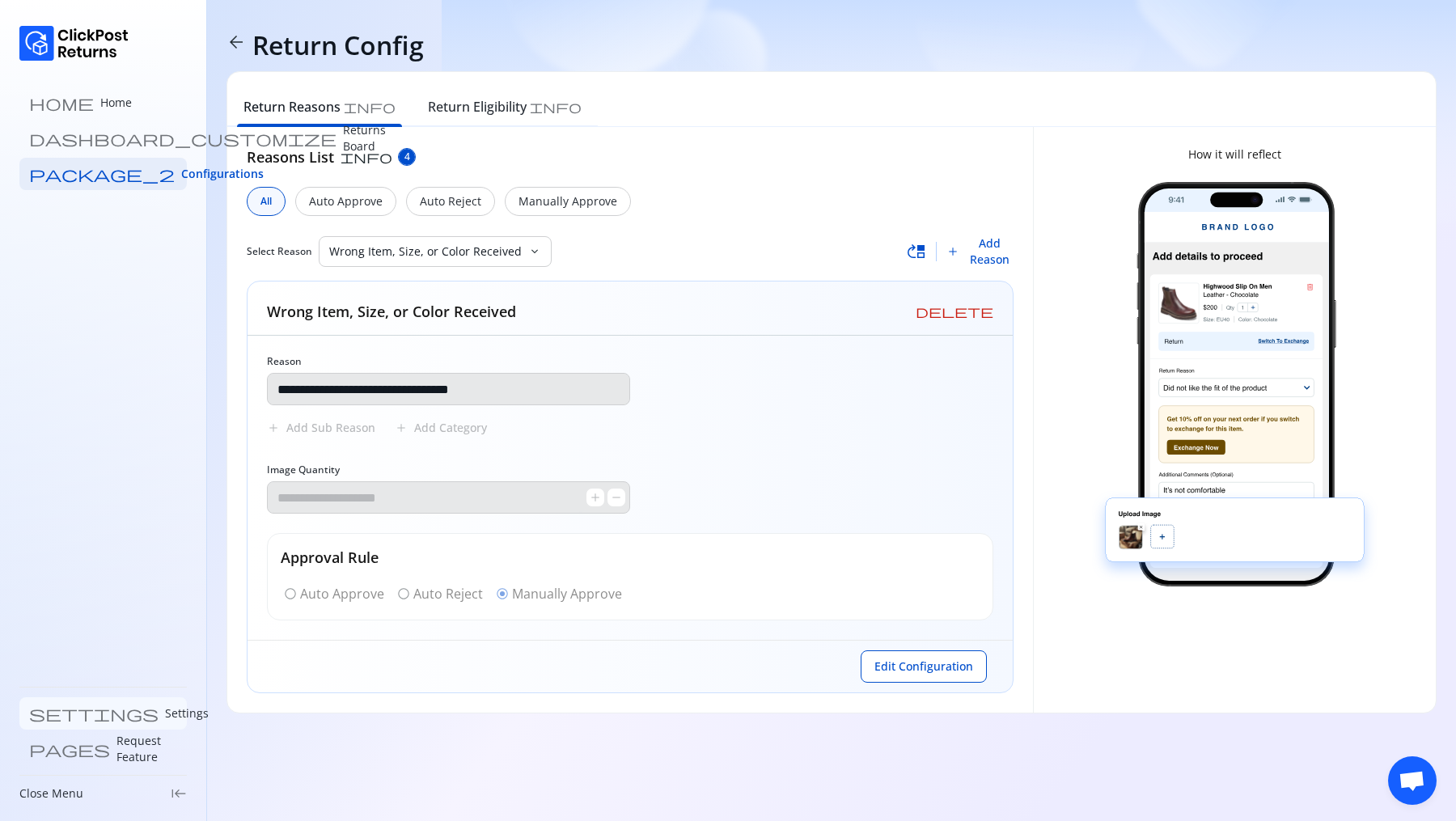
click at [165, 711] on p "Settings" at bounding box center [187, 713] width 44 height 16
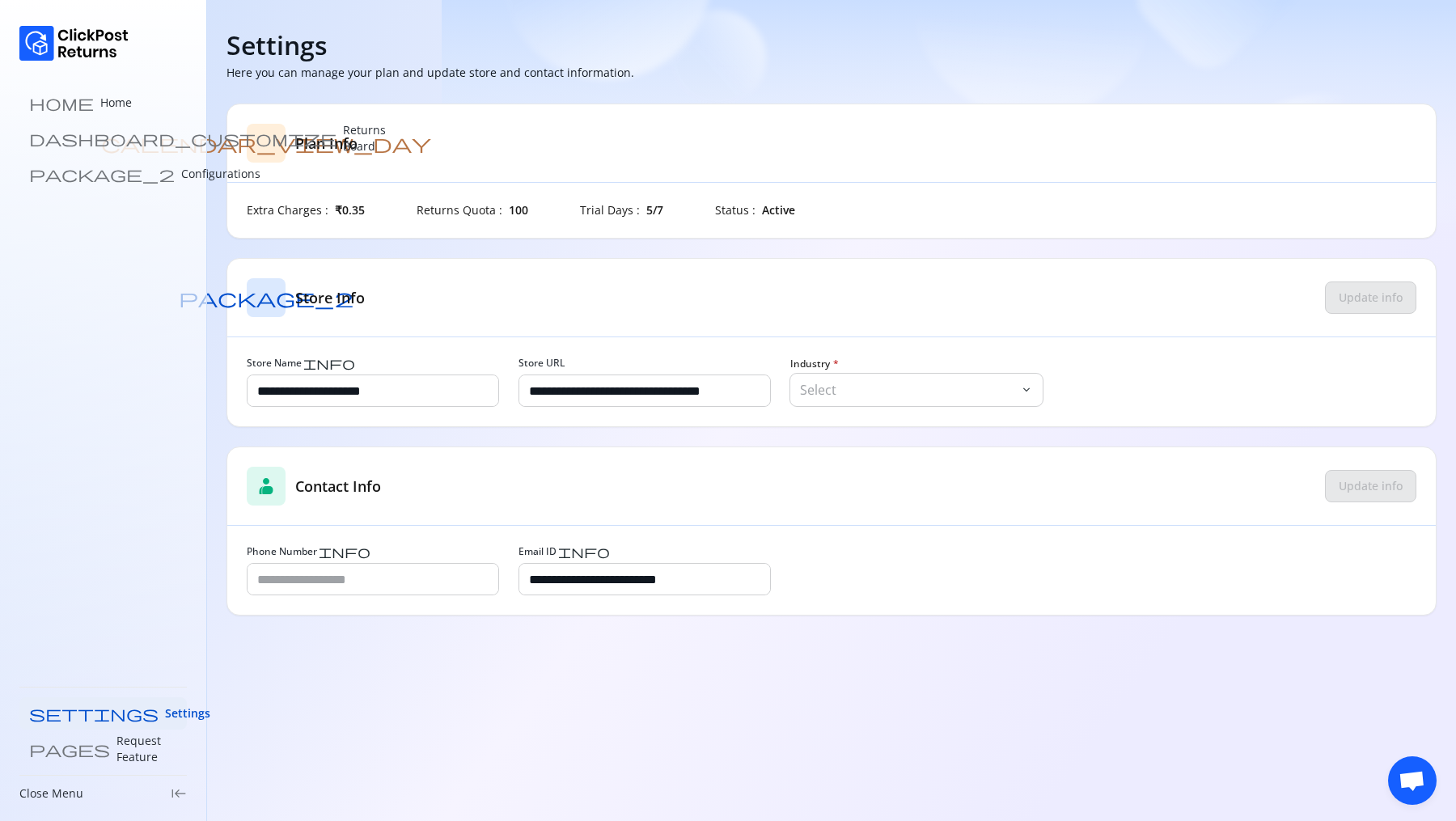
click at [185, 796] on span "keyboard_tab_rtl" at bounding box center [178, 793] width 16 height 16
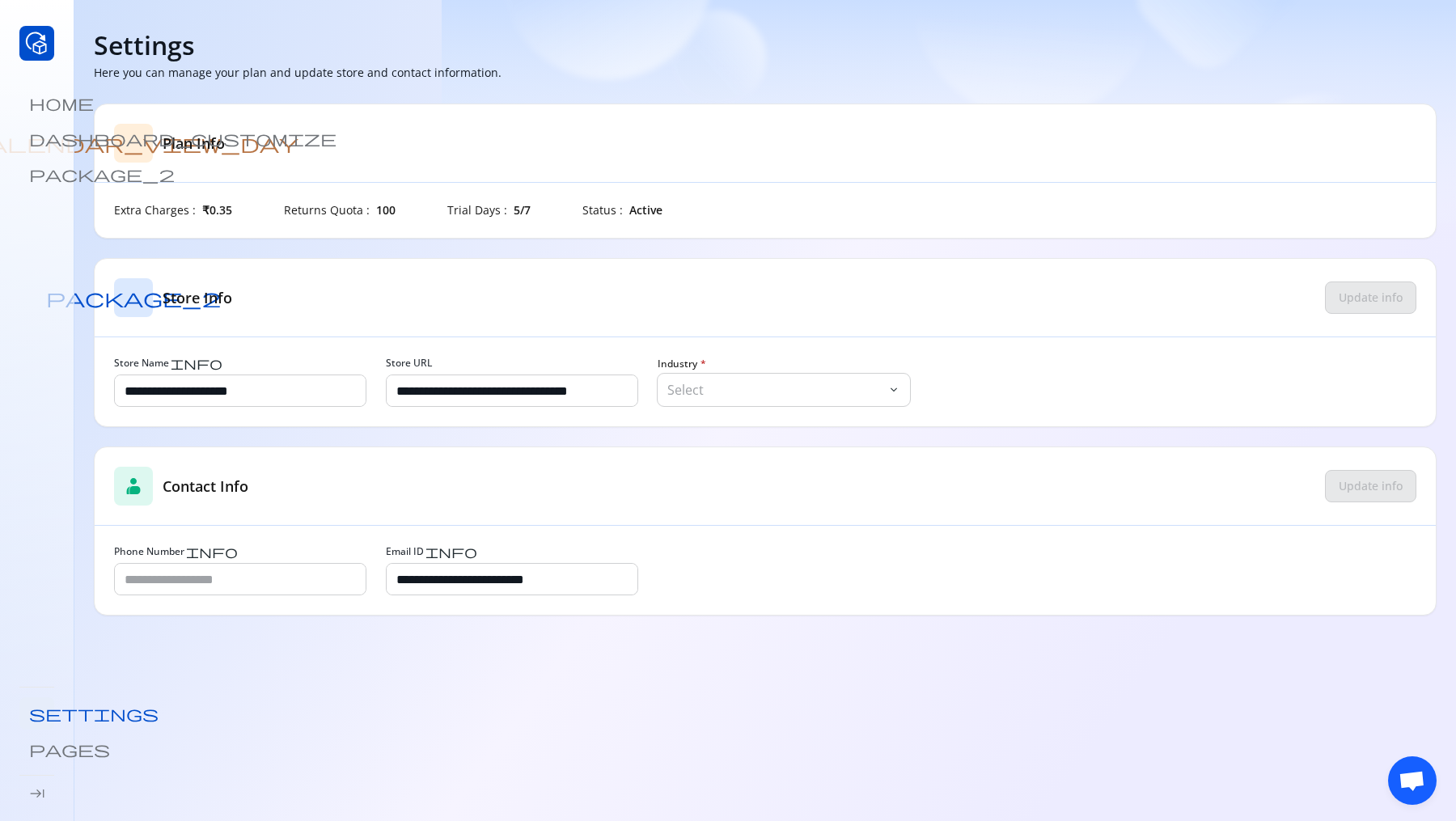
click at [39, 800] on span "keyboard_tab" at bounding box center [37, 793] width 16 height 16
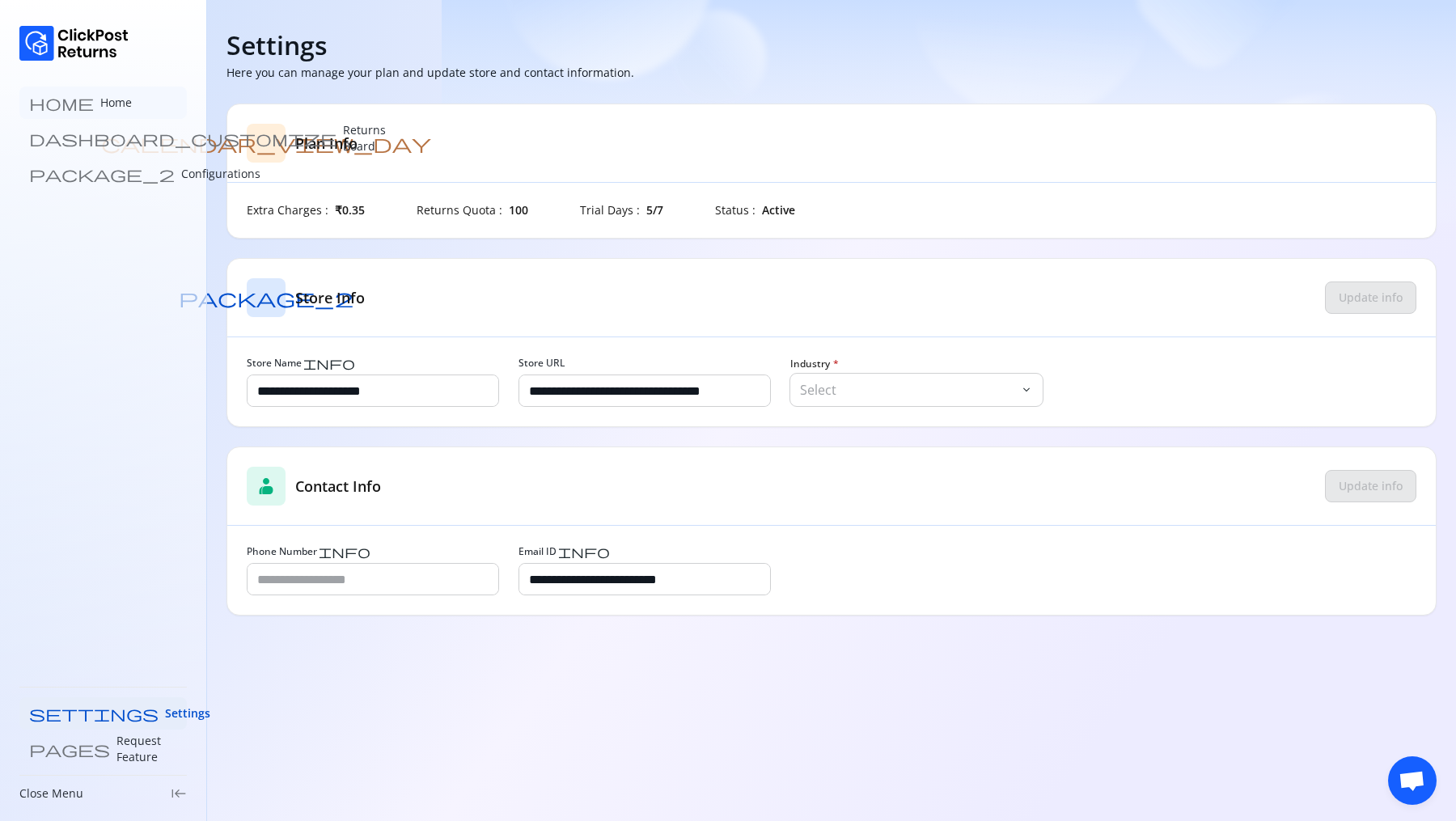
click at [100, 104] on p "Home" at bounding box center [116, 102] width 31 height 16
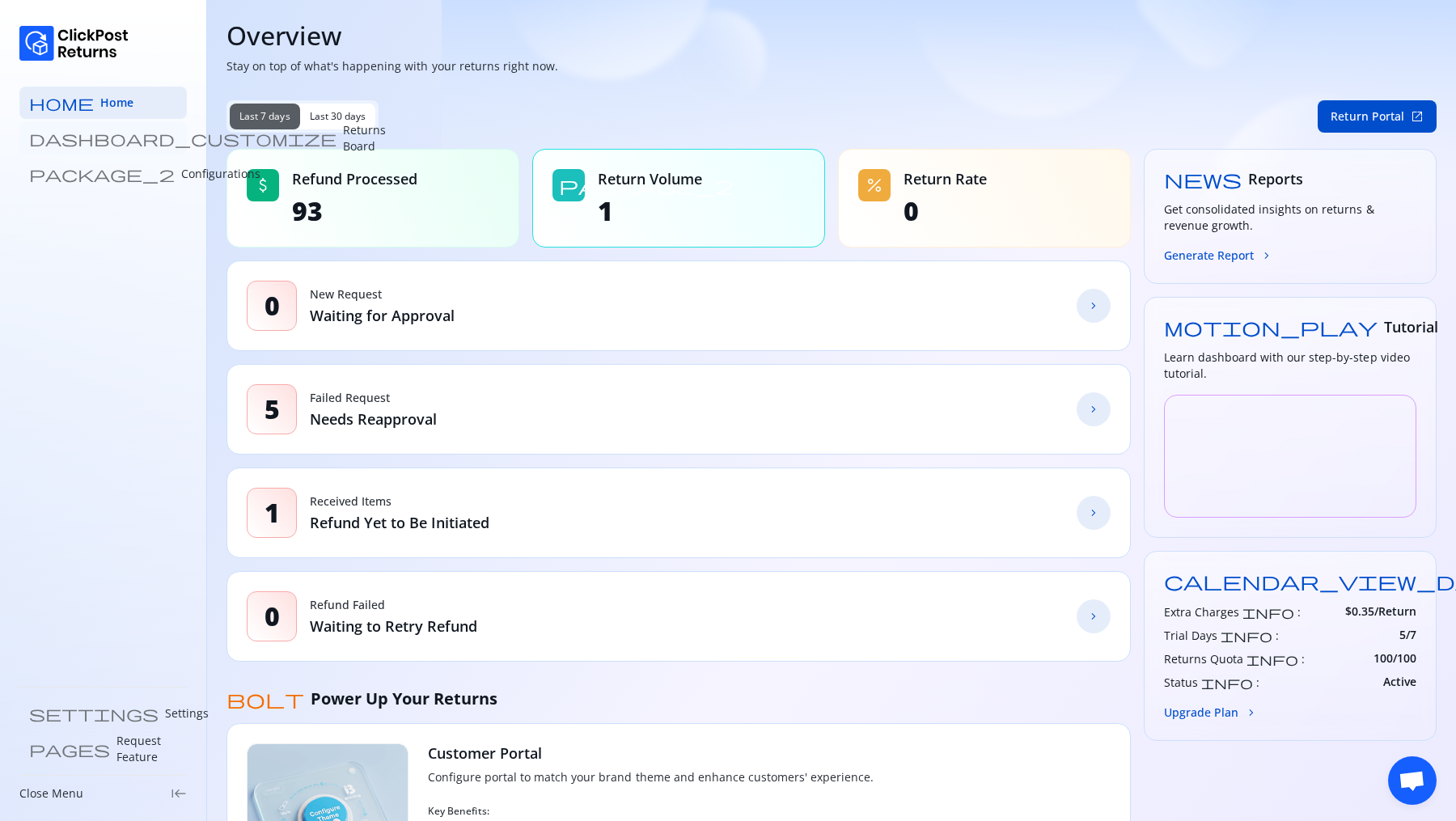
click at [343, 143] on p "Returns Board" at bounding box center [364, 138] width 43 height 32
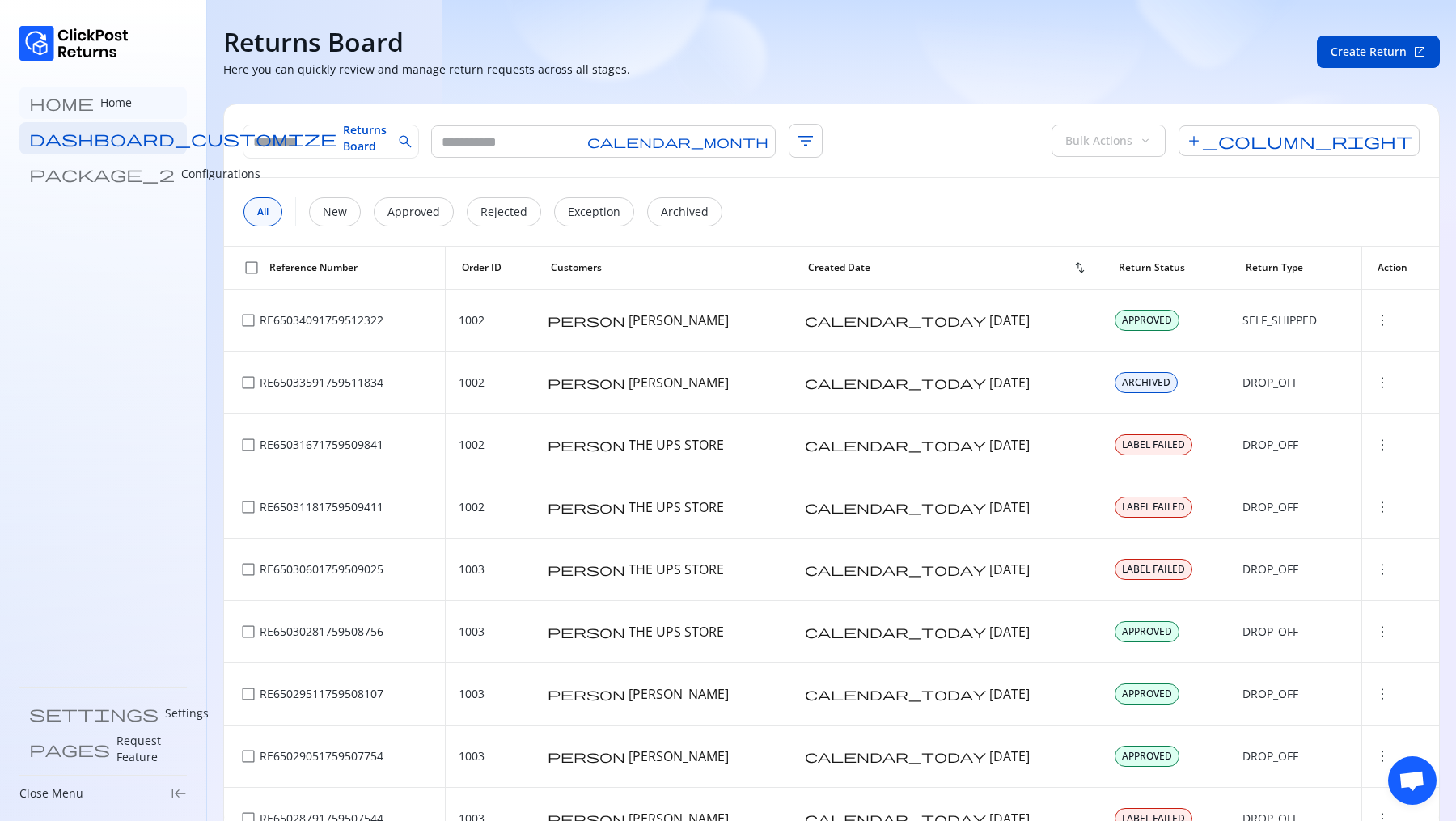
click at [100, 94] on p "Home" at bounding box center [116, 102] width 31 height 16
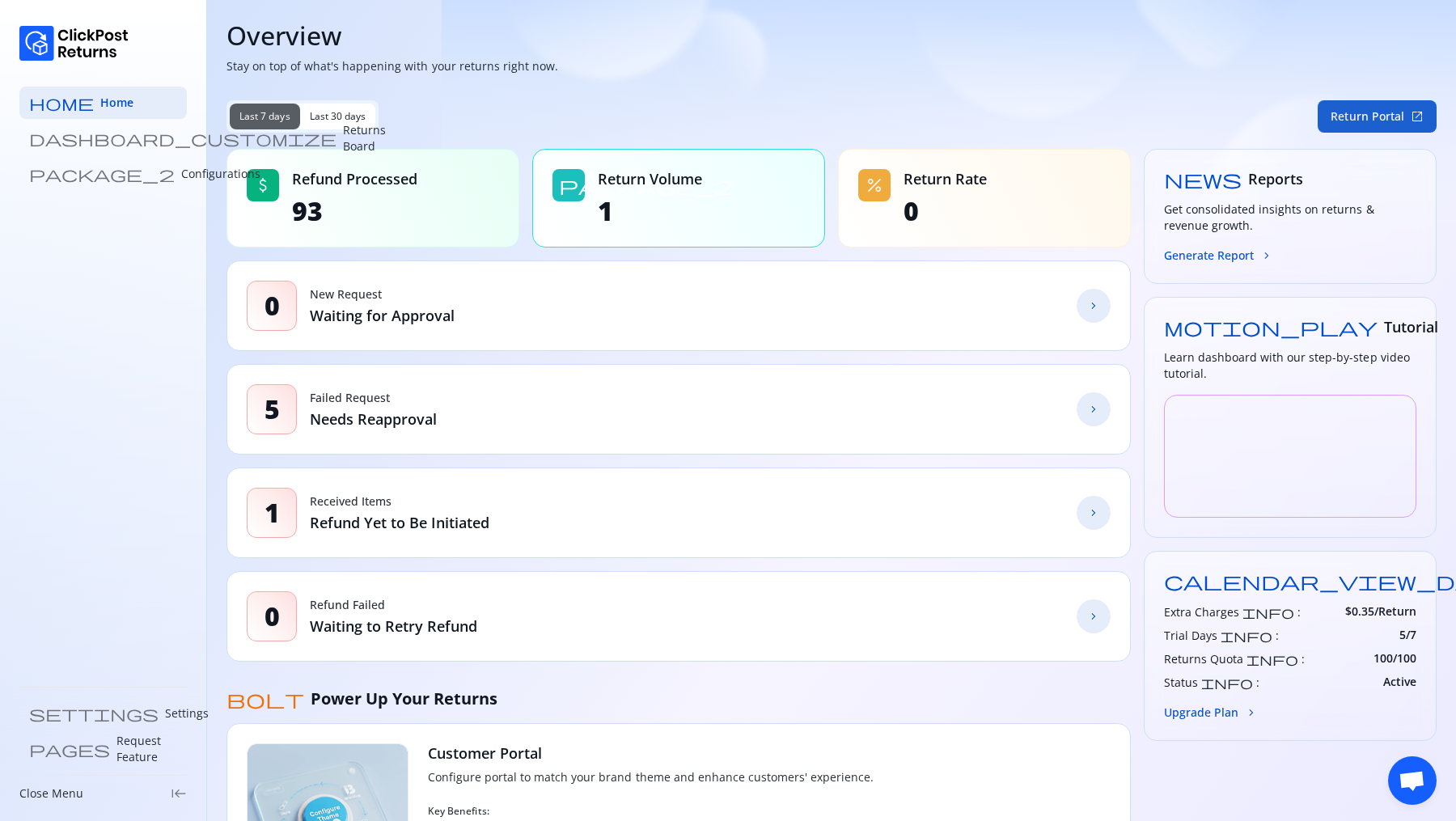
click at [1380, 102] on button "Return Portal open_in_new" at bounding box center [1377, 116] width 119 height 32
click at [106, 146] on link "dashboard_customize Returns Board" at bounding box center [103, 138] width 168 height 32
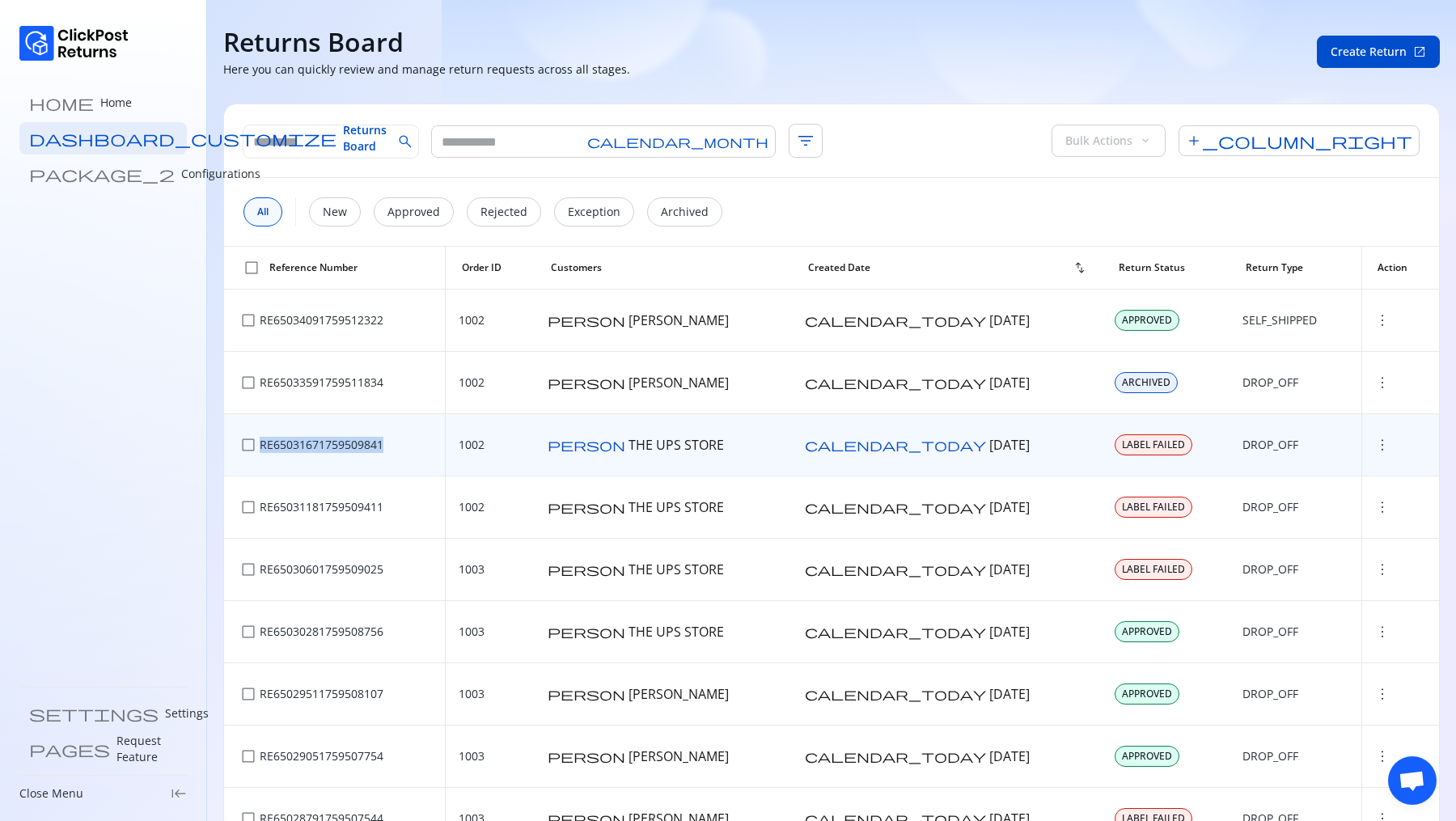
drag, startPoint x: 400, startPoint y: 444, endPoint x: 259, endPoint y: 440, distance: 141.1
click at [259, 440] on div "check_box_outline_blank RE65031671759509841" at bounding box center [335, 444] width 196 height 23
copy p "RE65031671759509841"
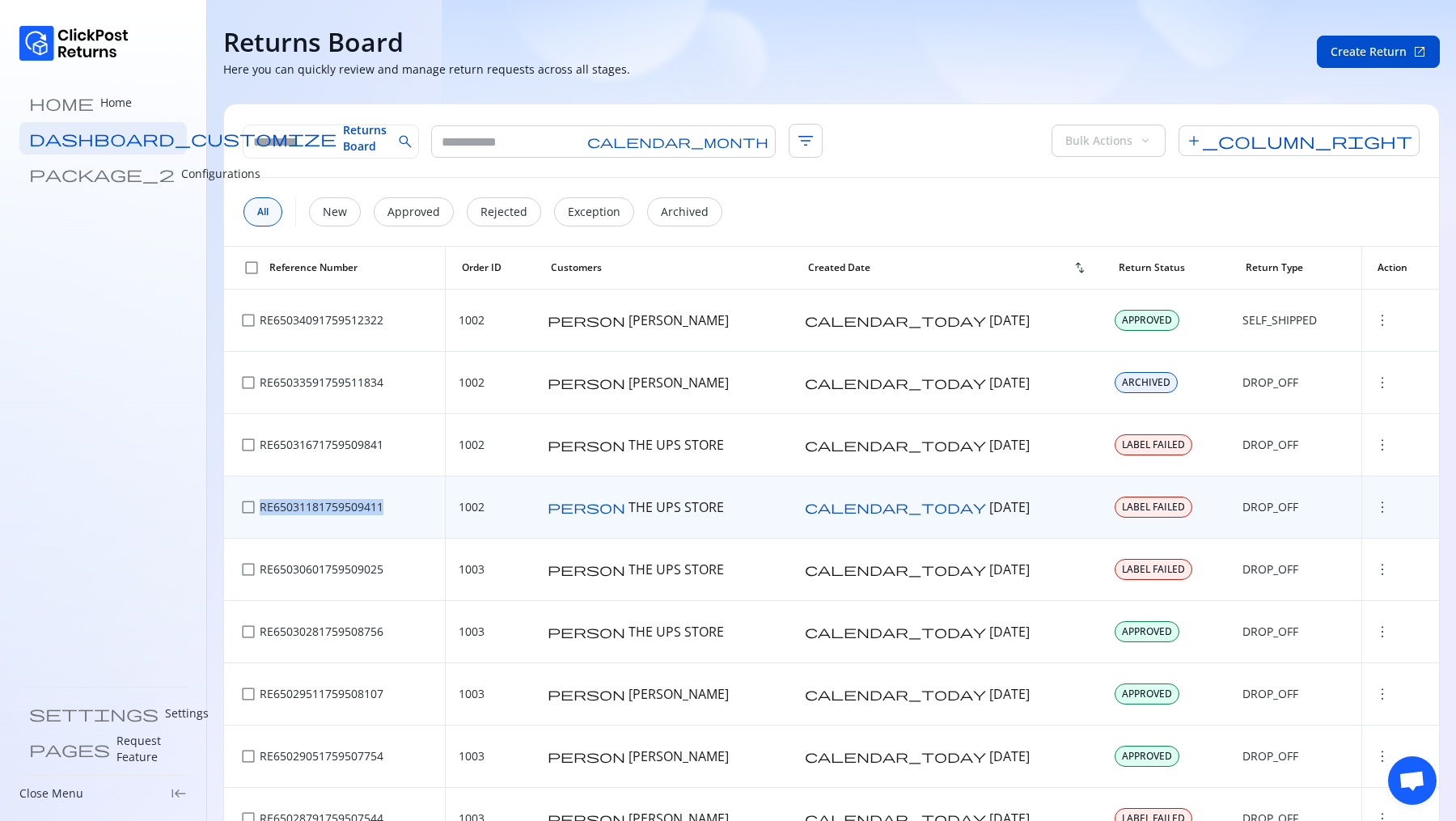
drag, startPoint x: 395, startPoint y: 500, endPoint x: 258, endPoint y: 500, distance: 137.0
click at [258, 500] on div "check_box_outline_blank RE65031181759509411" at bounding box center [335, 507] width 196 height 23
copy div "RE65031181759509411"
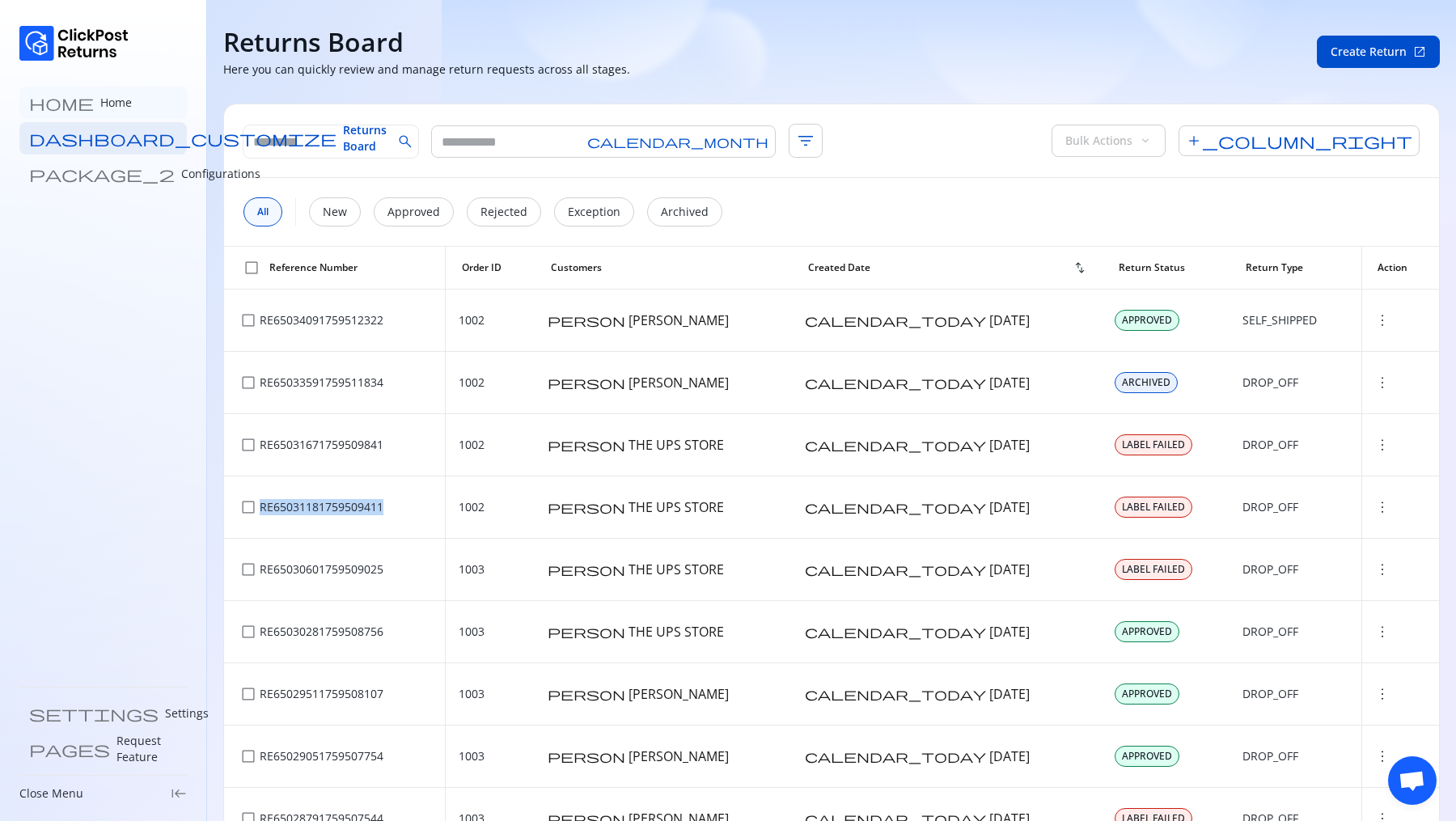
click at [100, 108] on p "Home" at bounding box center [116, 102] width 31 height 16
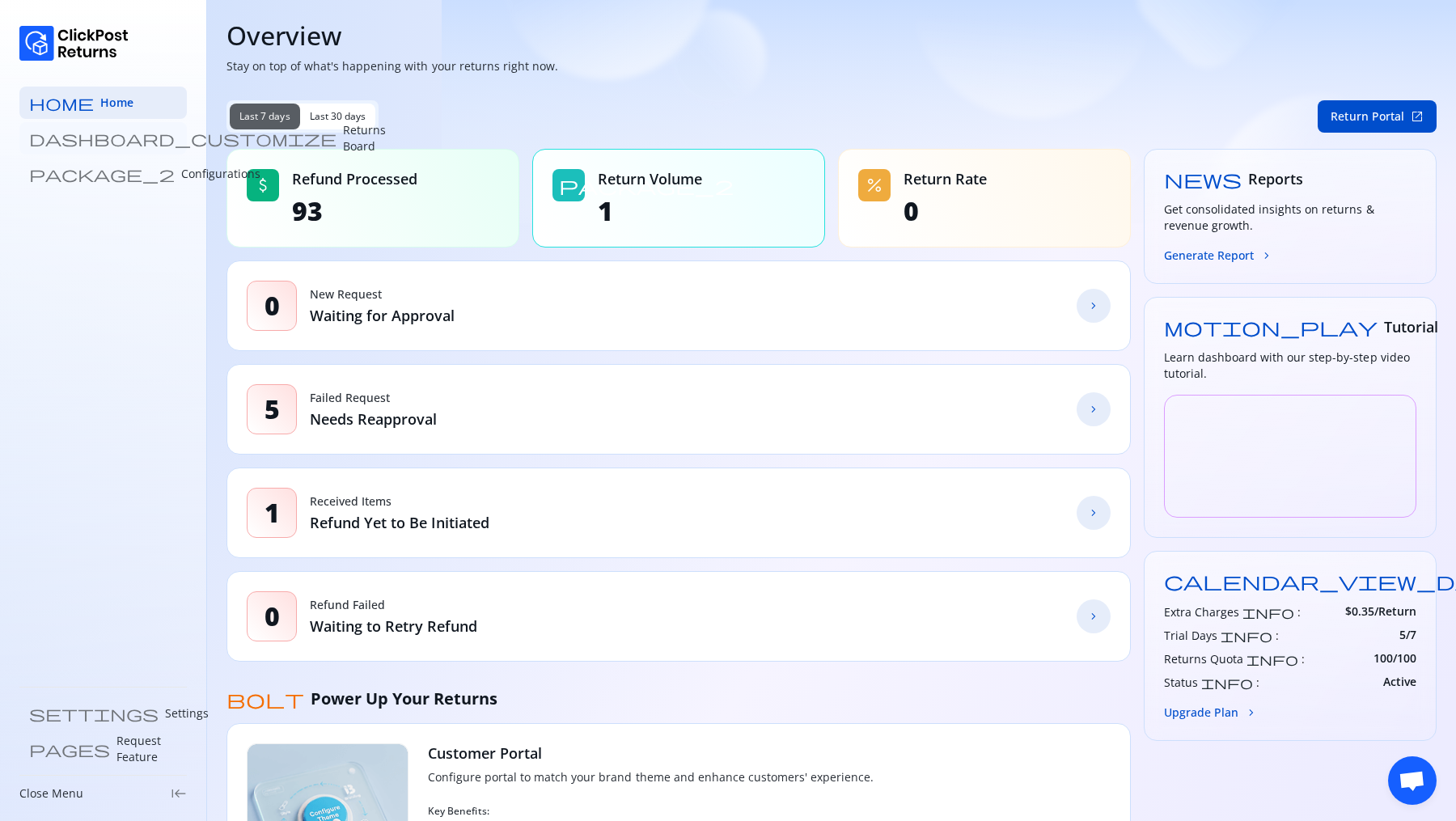
click at [343, 140] on p "Returns Board" at bounding box center [364, 138] width 43 height 32
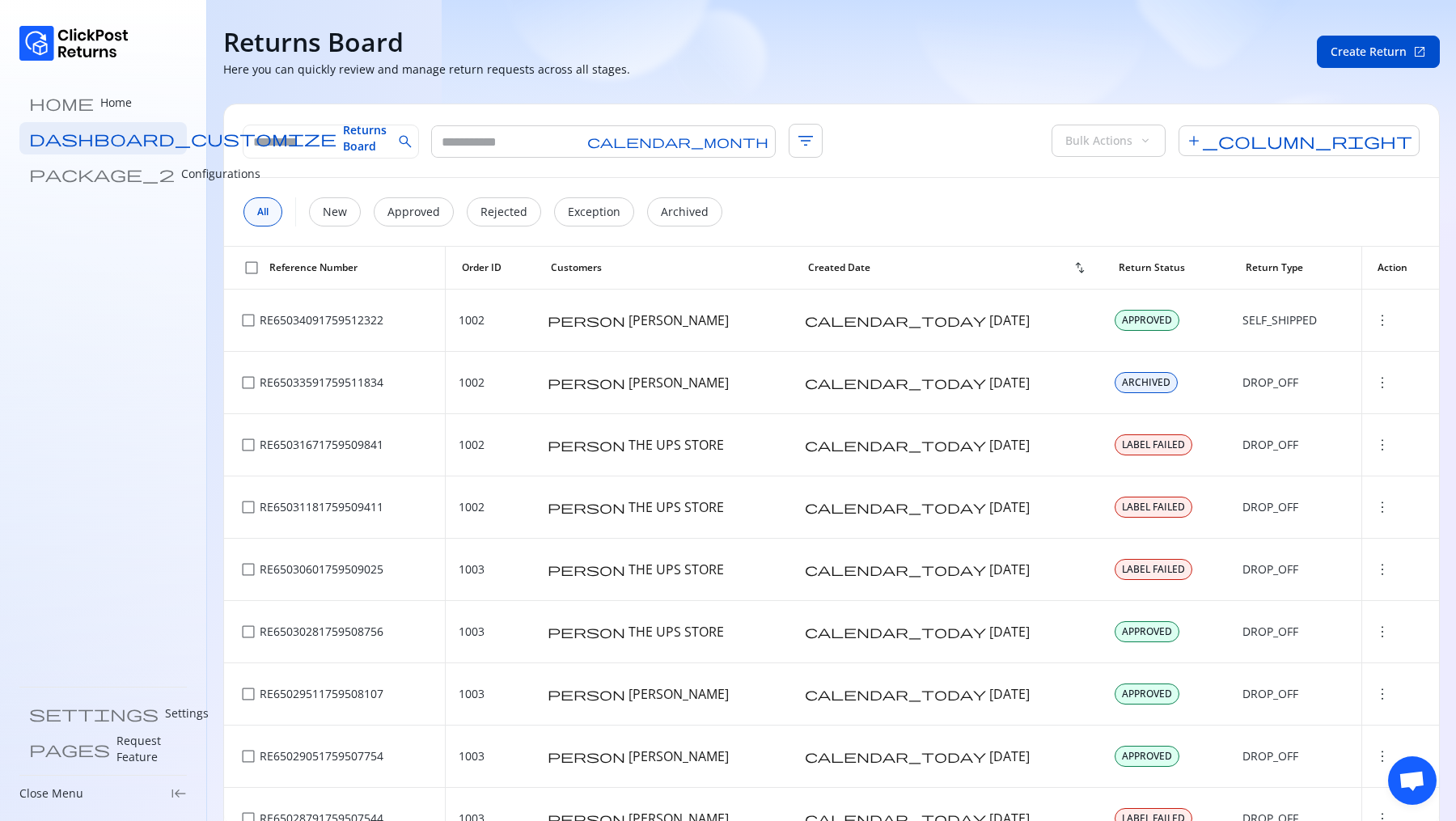
click at [1383, 34] on div "Returns Board Here you can quickly review and manage return requests across all…" at bounding box center [831, 51] width 1217 height 51
click at [1367, 53] on span "Create Return" at bounding box center [1368, 51] width 76 height 16
click at [1363, 69] on div "Returns Board Here you can quickly review and manage return requests across all…" at bounding box center [831, 51] width 1217 height 51
click at [1362, 55] on span "Create Return" at bounding box center [1368, 51] width 76 height 16
click at [181, 174] on p "Configurations" at bounding box center [221, 174] width 79 height 16
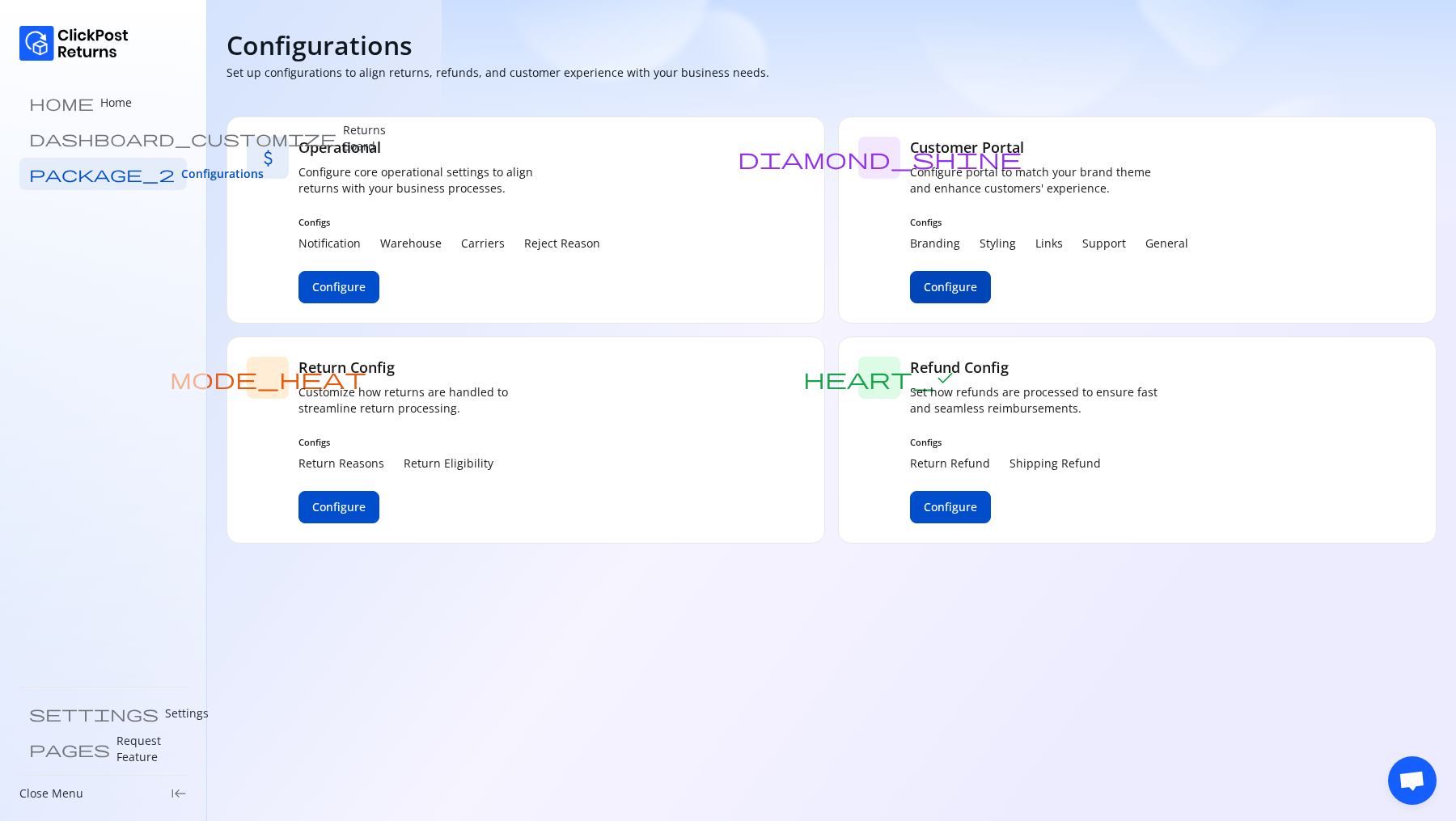
click at [966, 283] on span "Configure" at bounding box center [950, 287] width 53 height 16
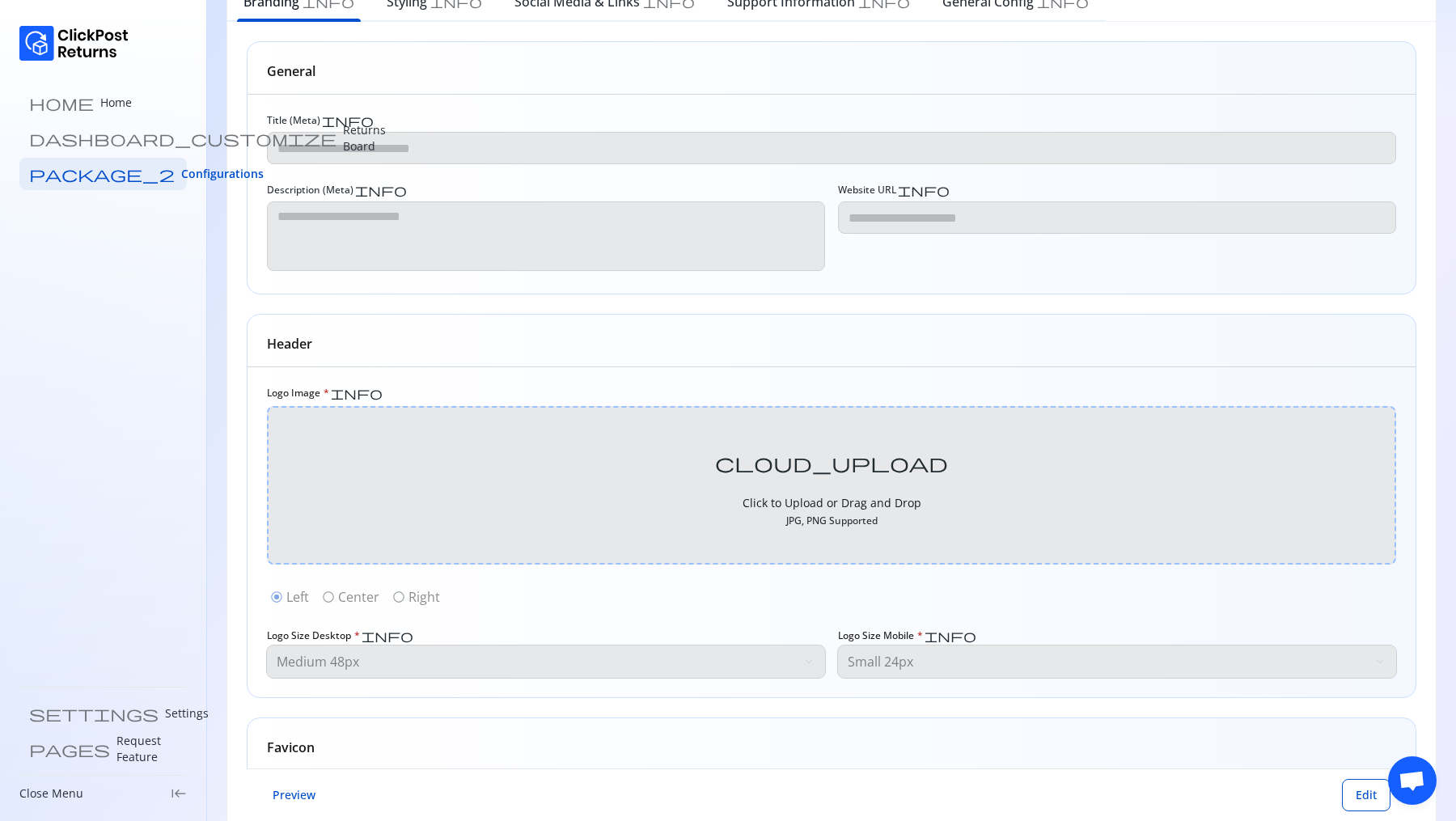
scroll to position [151, 0]
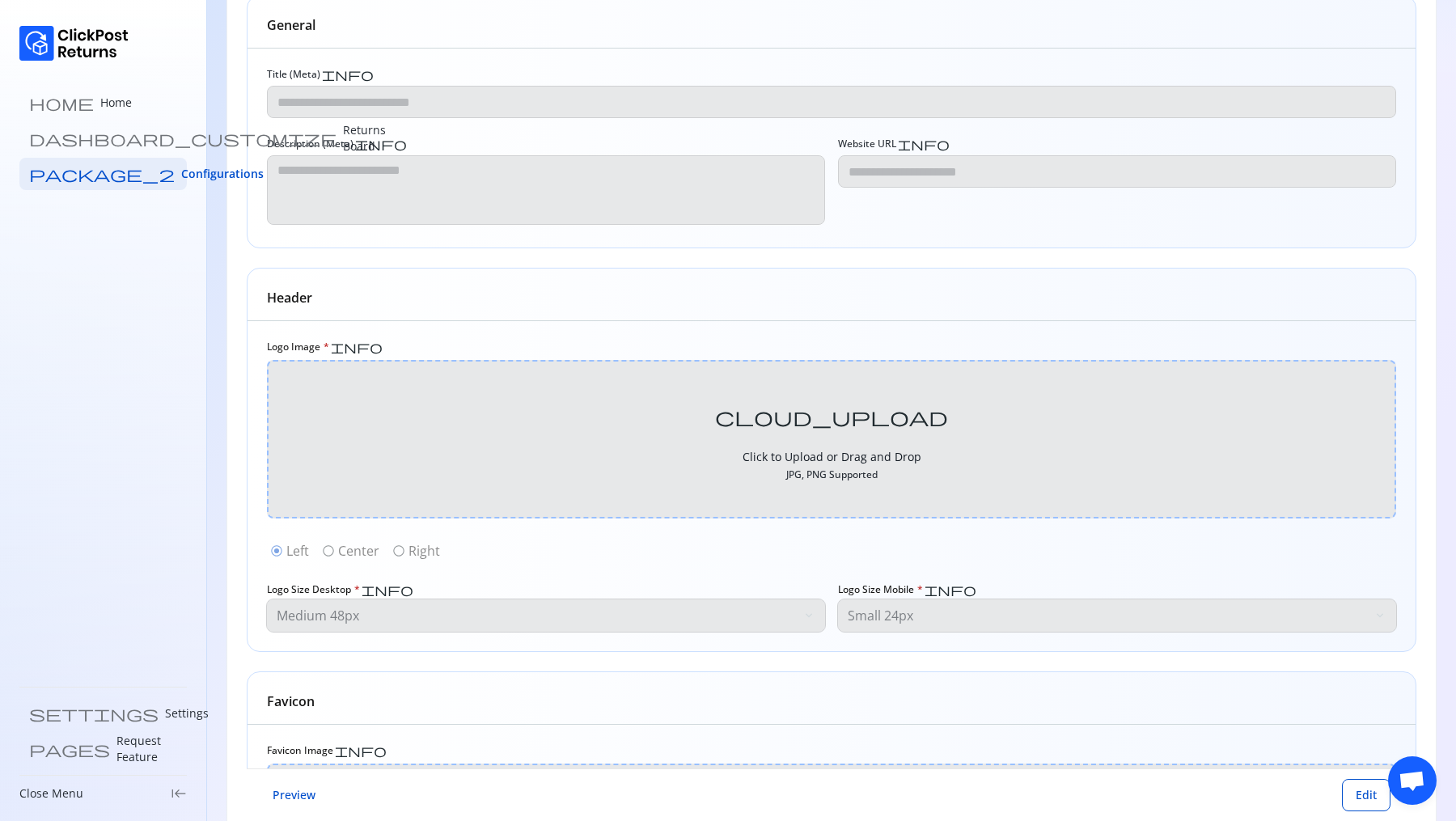
click at [841, 427] on div "cloud_upload" at bounding box center [831, 416] width 39 height 39
click at [838, 449] on p "Click to Upload or Drag and Drop" at bounding box center [832, 457] width 179 height 16
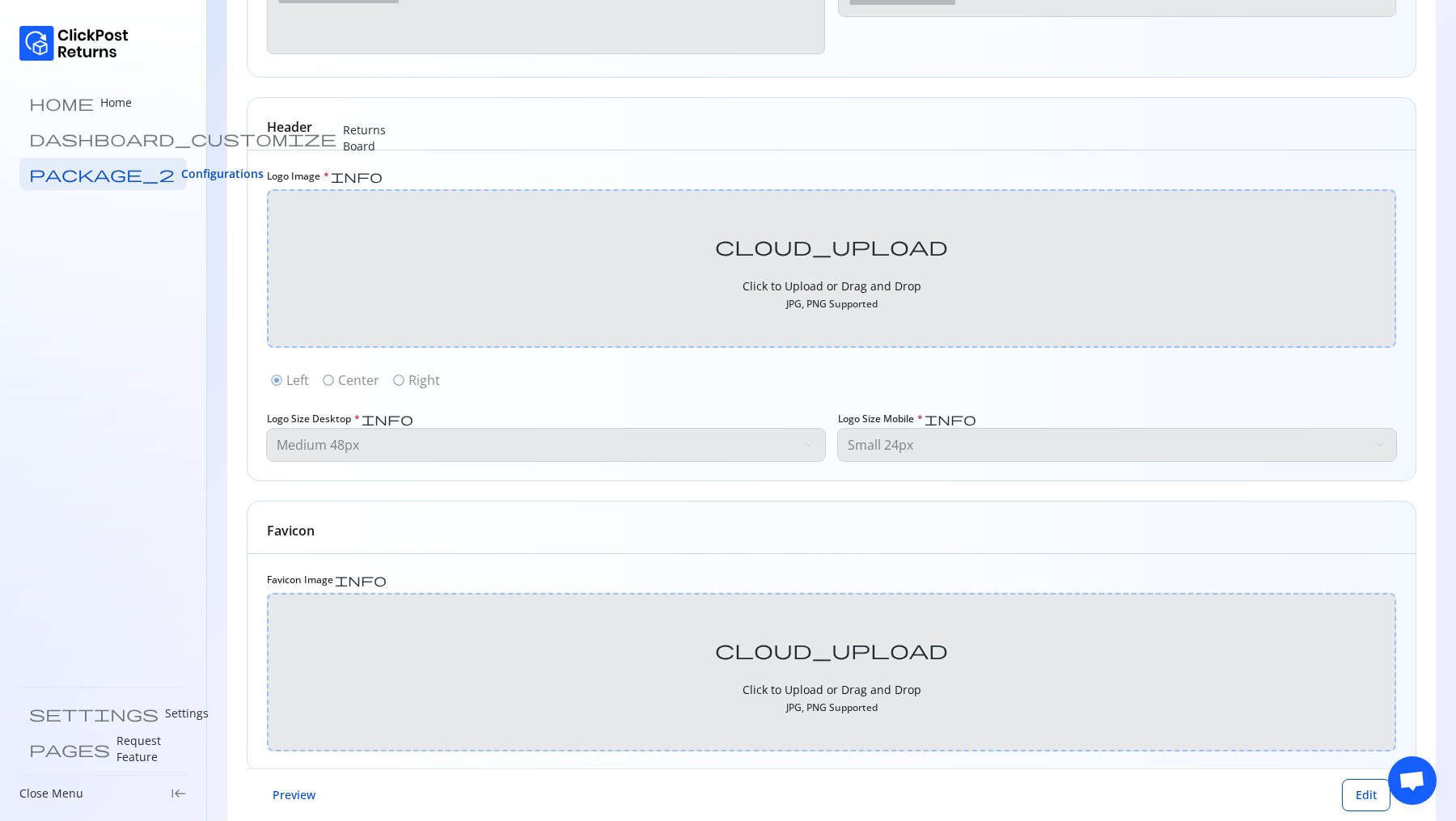
scroll to position [378, 0]
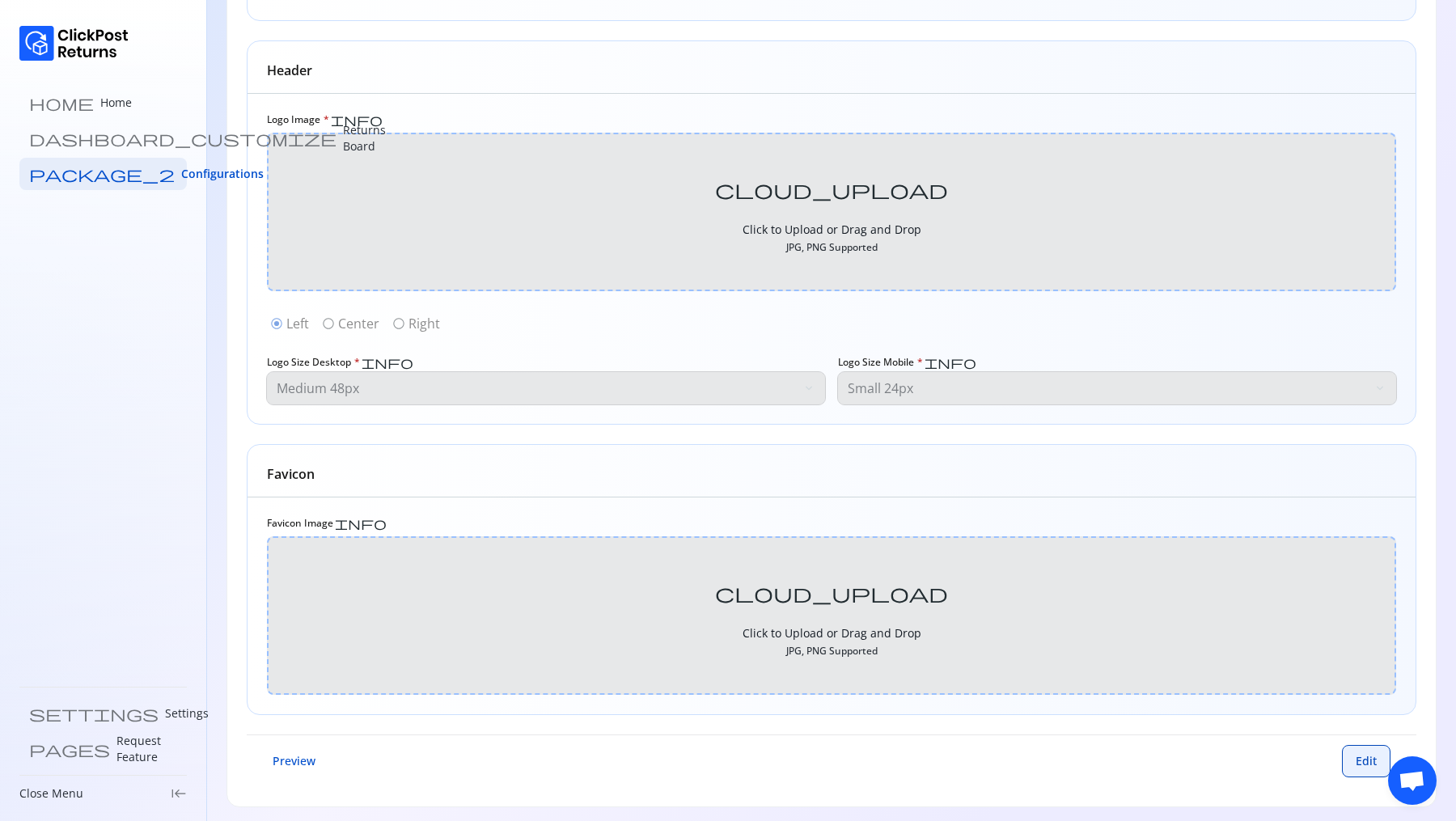
click at [1360, 765] on button "Edit" at bounding box center [1367, 761] width 49 height 32
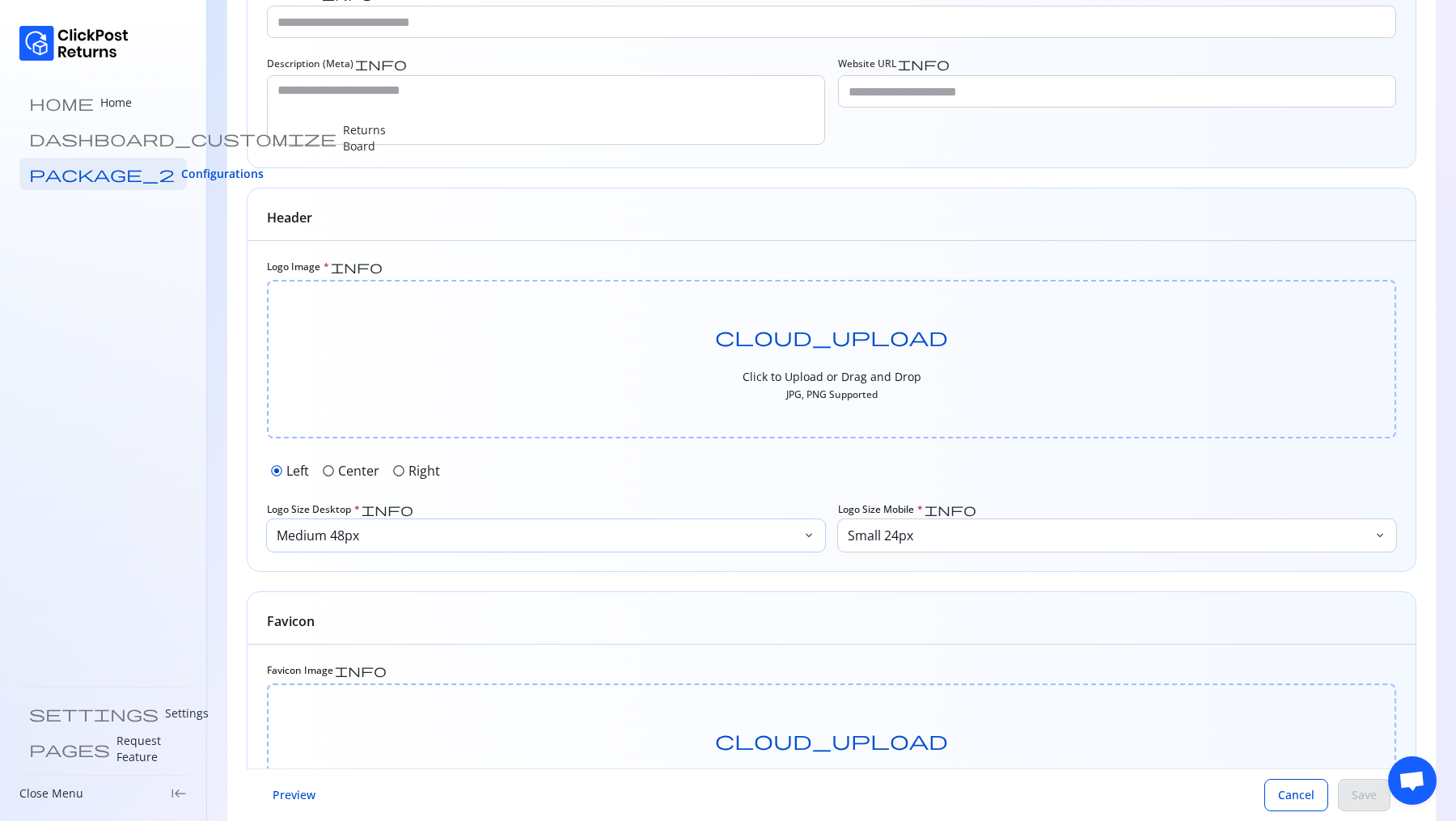
scroll to position [0, 0]
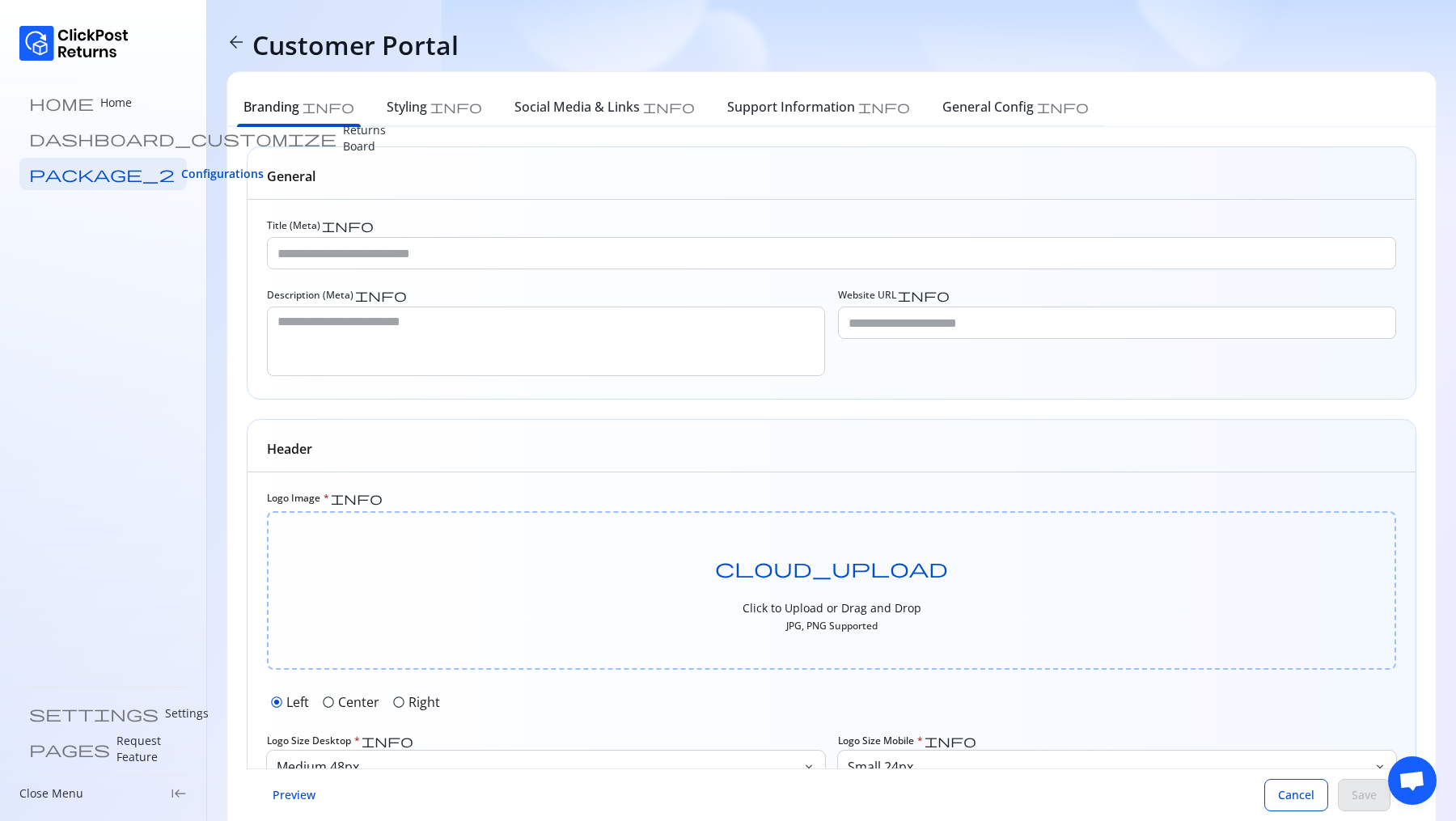
click at [829, 613] on p "Click to Upload or Drag and Drop" at bounding box center [832, 608] width 179 height 16
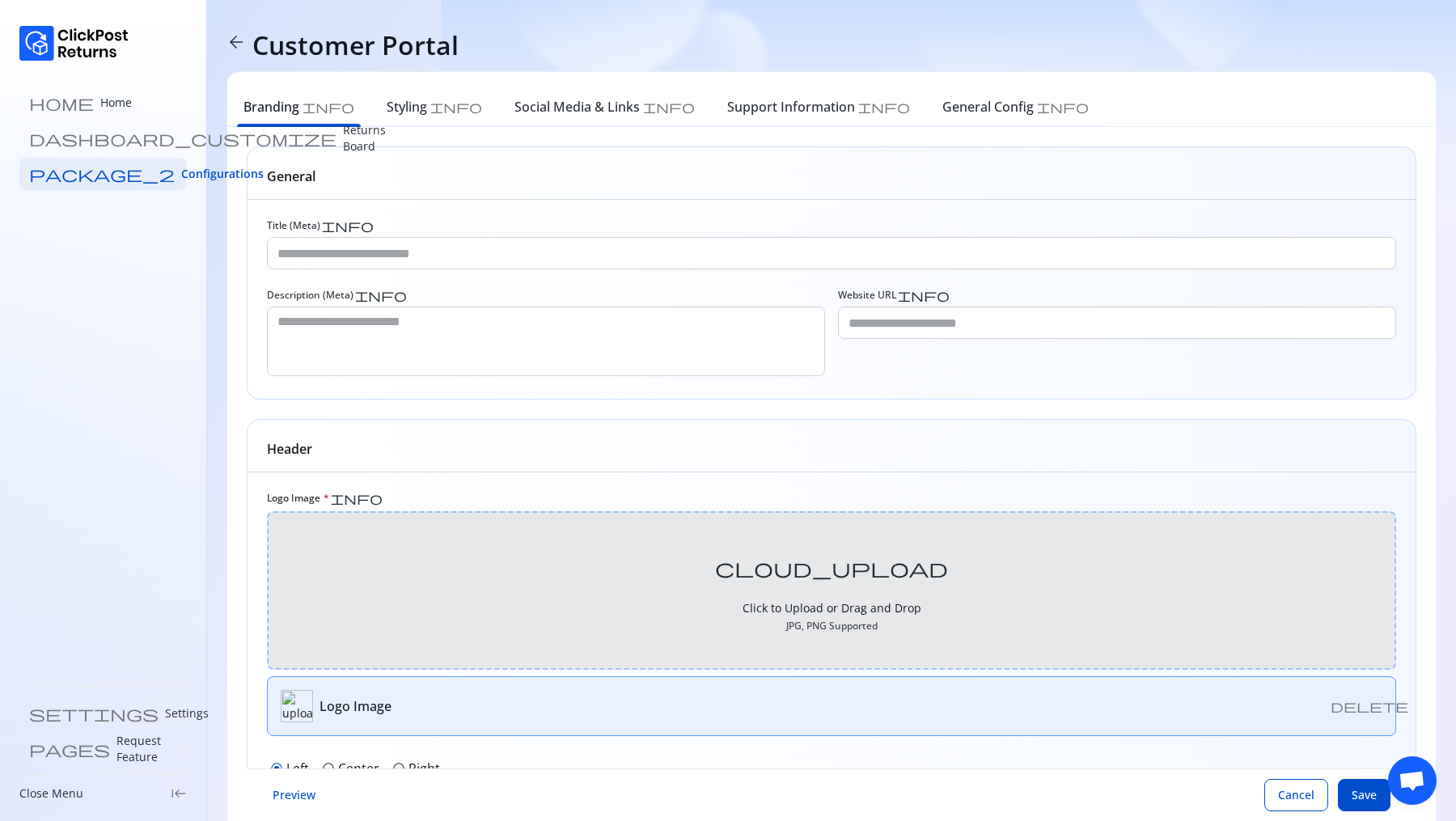
click at [836, 580] on div "cloud_upload" at bounding box center [831, 568] width 39 height 39
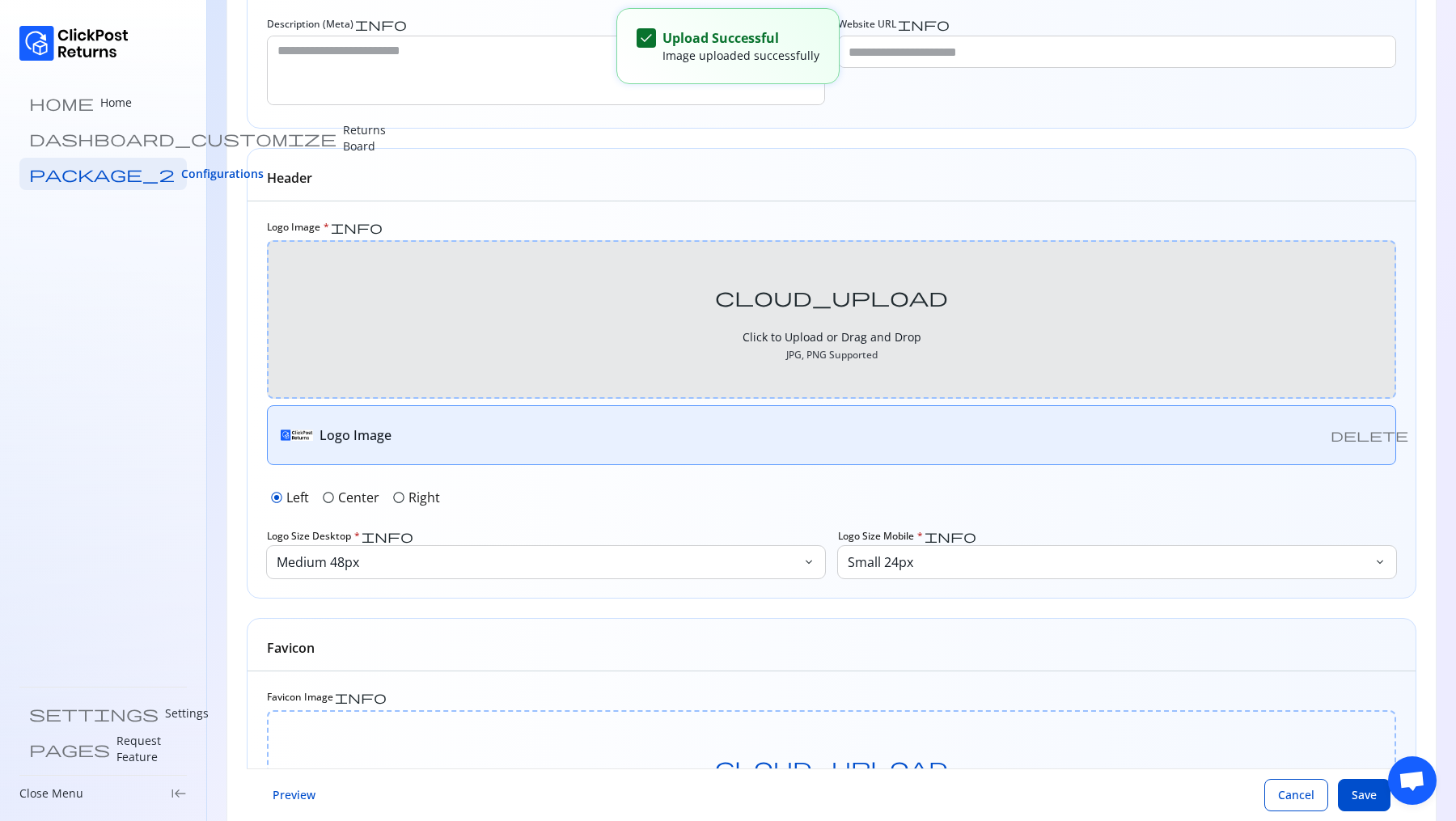
scroll to position [445, 0]
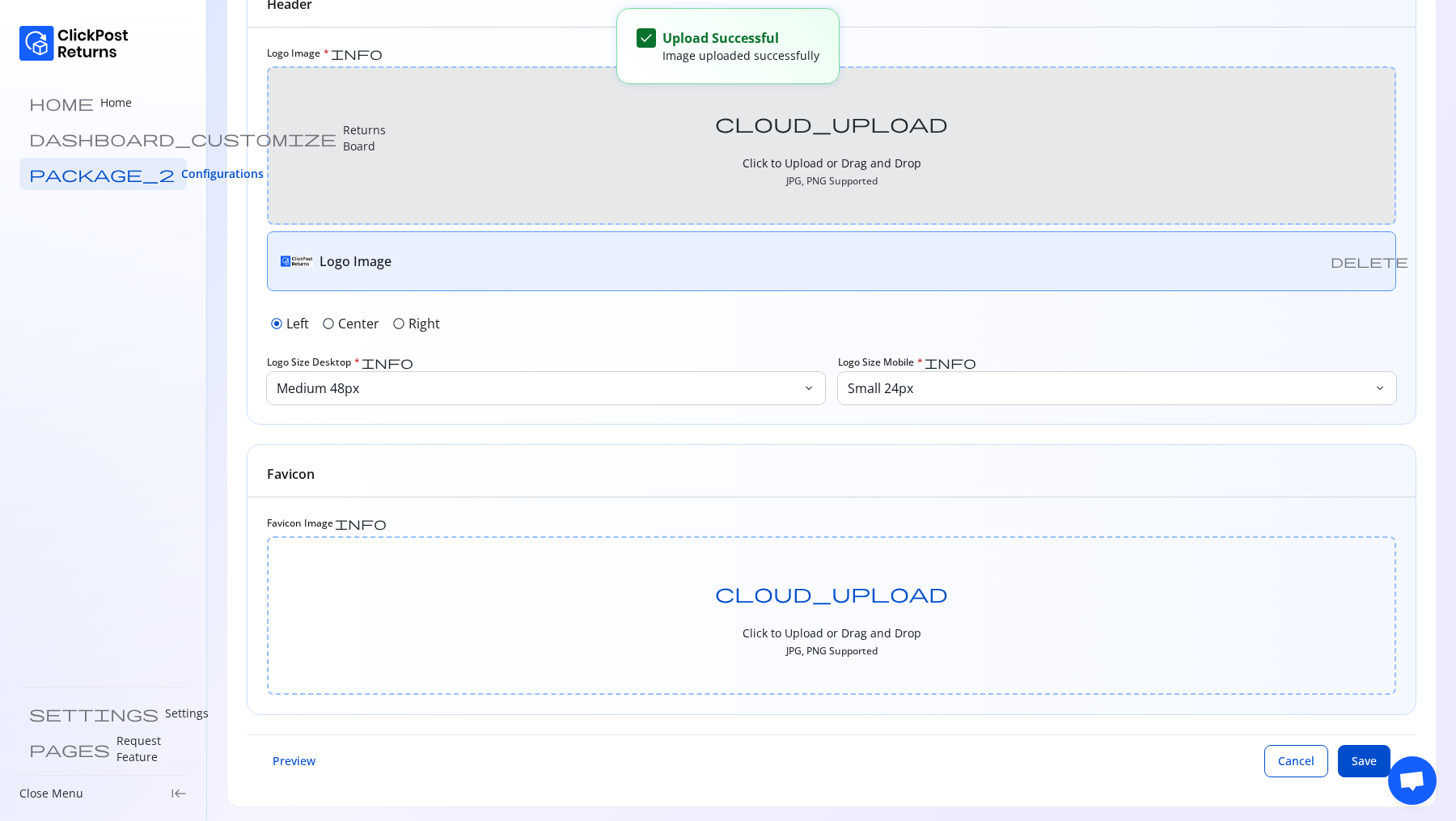
click at [338, 314] on p "Center" at bounding box center [358, 323] width 41 height 19
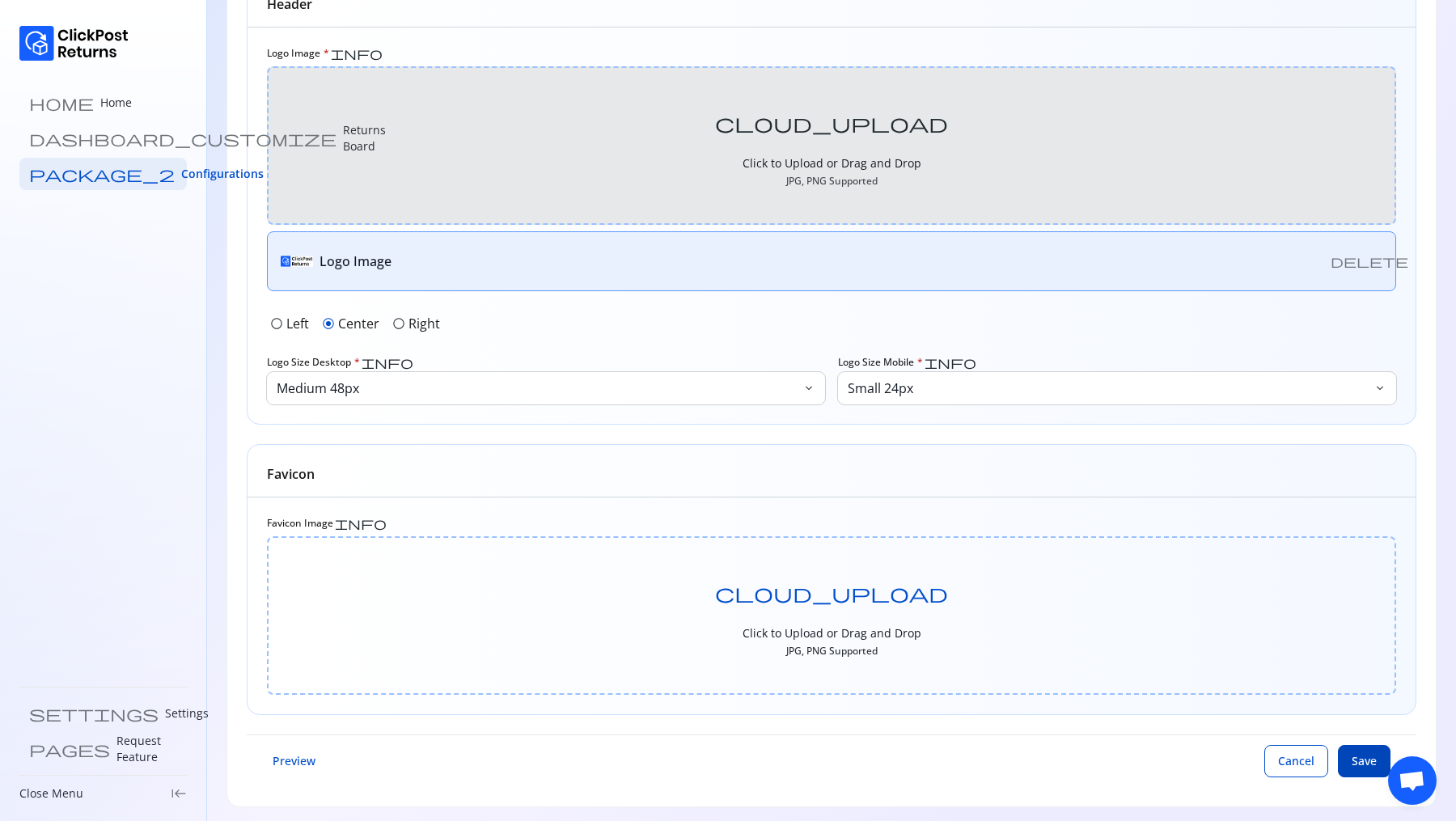
click at [1377, 758] on button "Save" at bounding box center [1364, 761] width 52 height 32
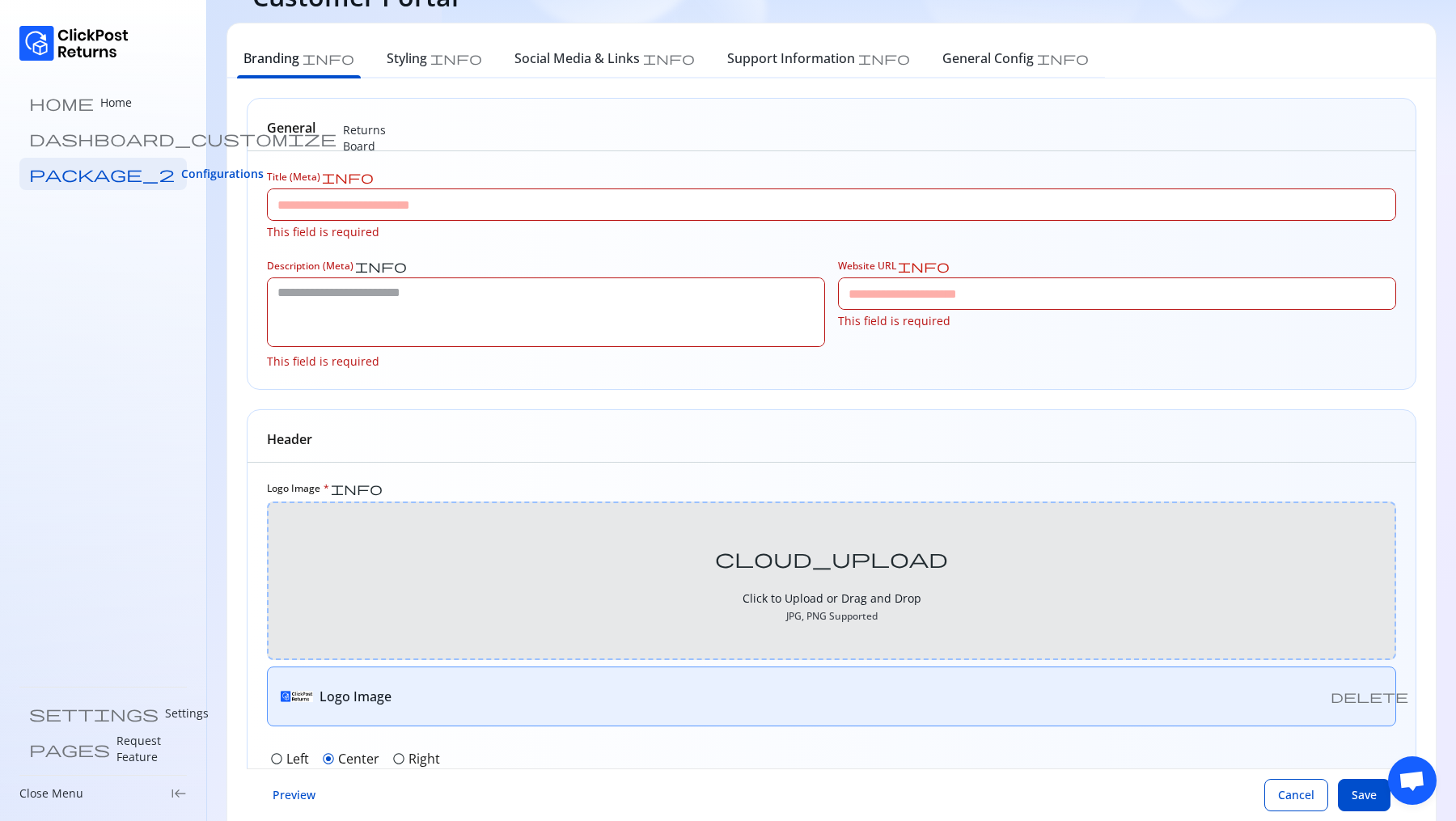
scroll to position [0, 0]
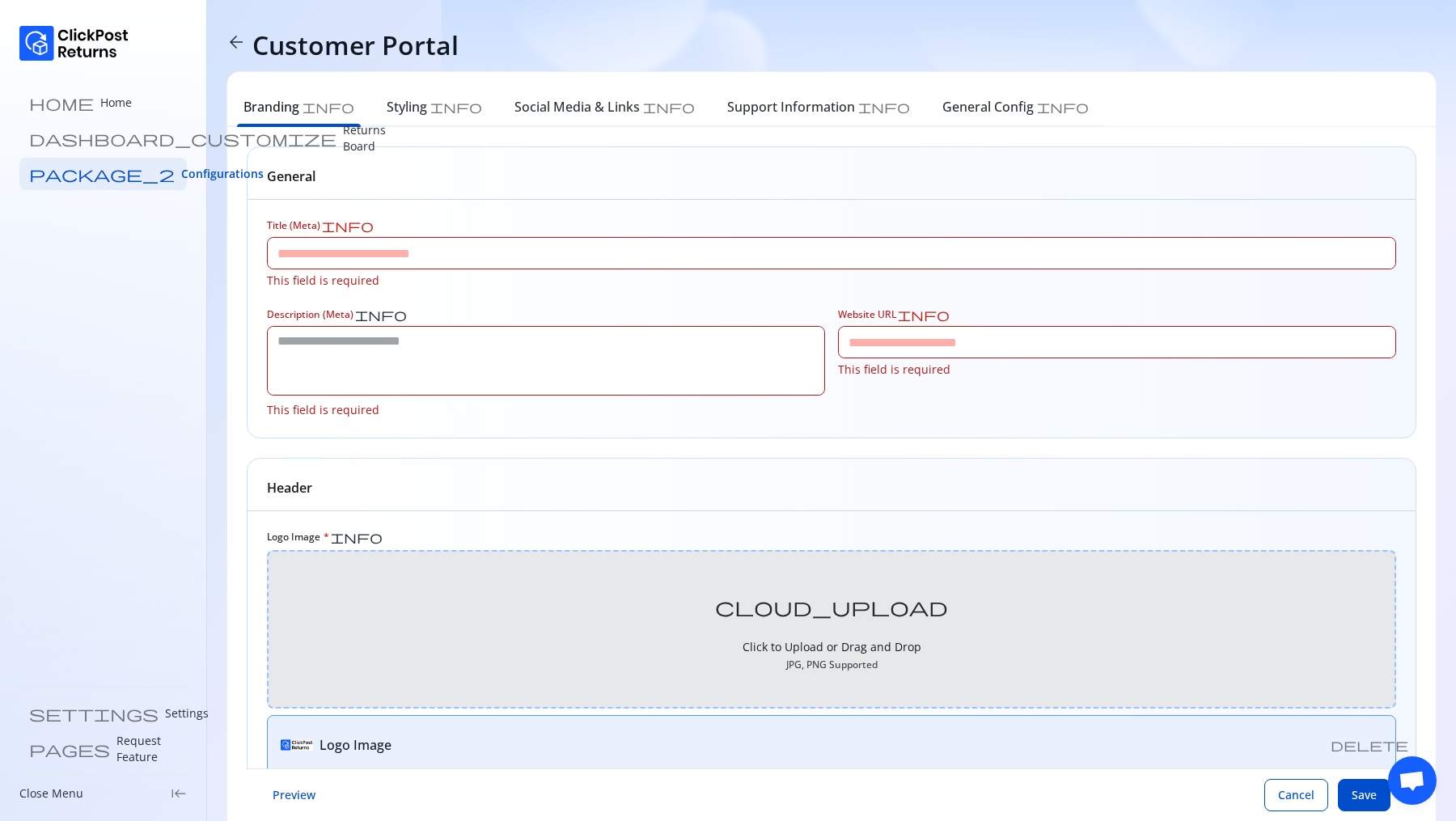
click at [430, 242] on input "Title (Meta) info" at bounding box center [832, 253] width 1128 height 30
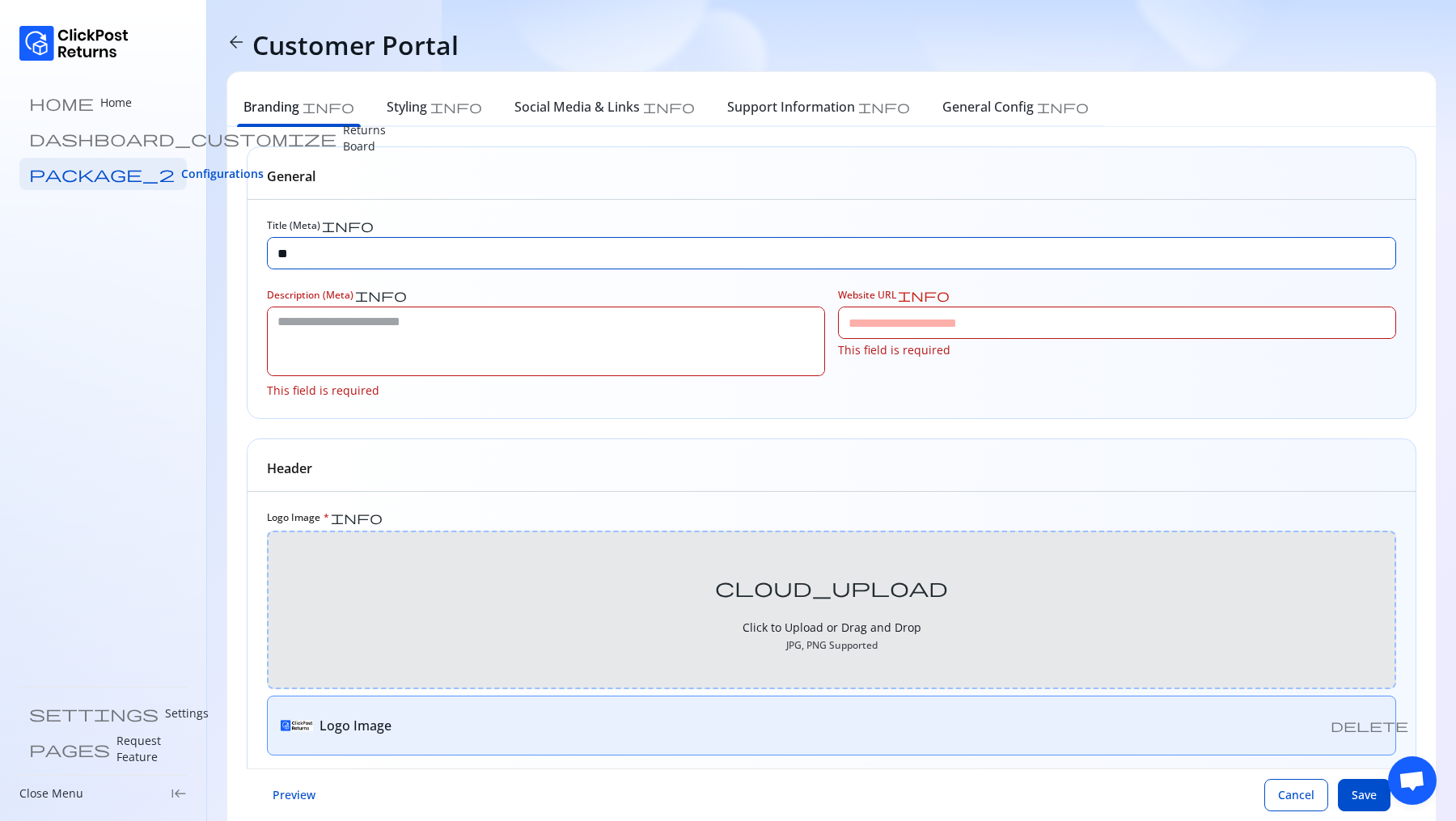
type input "*"
click at [397, 259] on input "**********" at bounding box center [832, 253] width 1128 height 30
type input "**********"
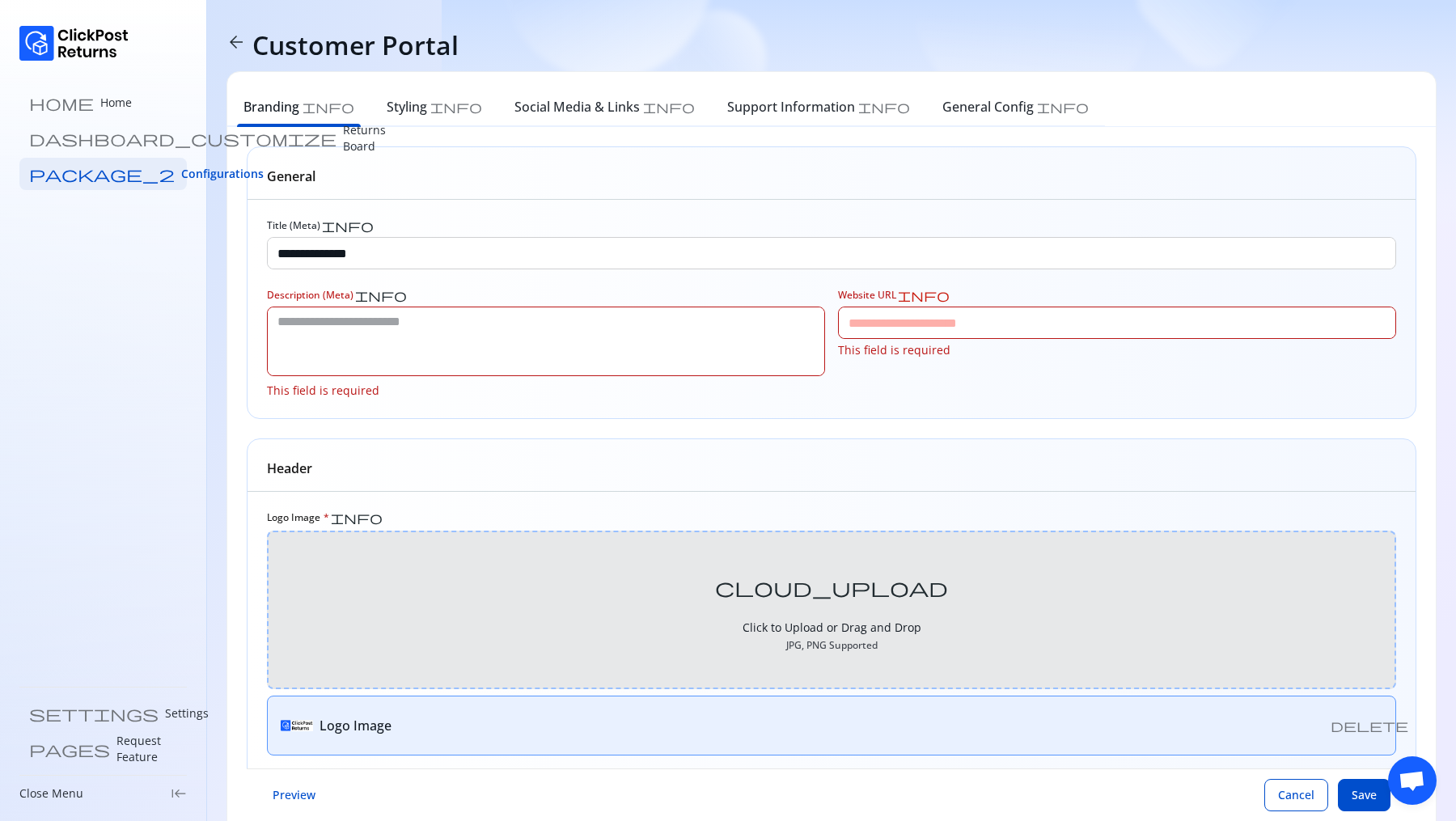
click at [363, 325] on textarea at bounding box center [546, 341] width 556 height 68
paste textarea "**********"
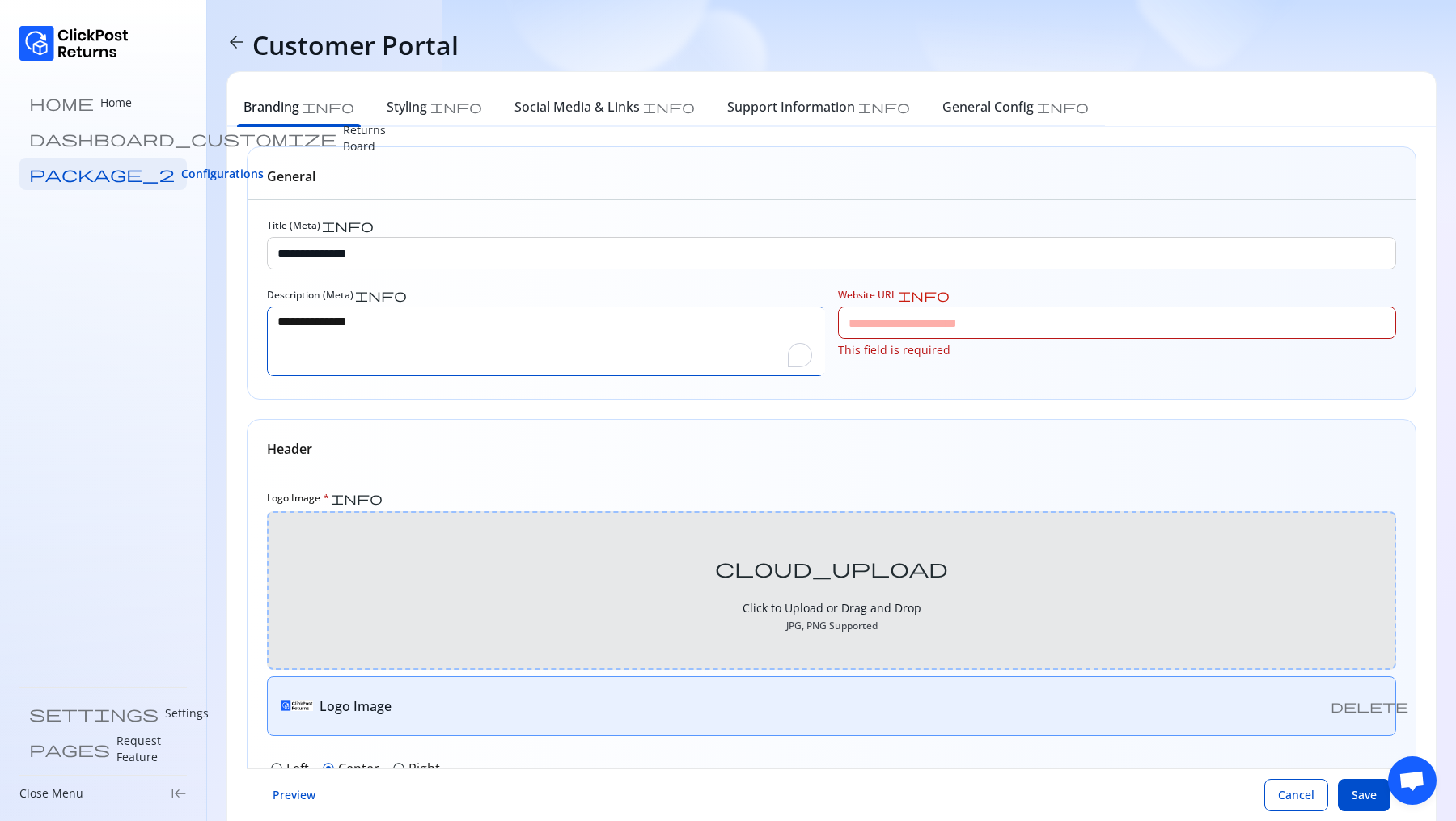
type textarea "**********"
click at [870, 325] on input "Website URL info" at bounding box center [1117, 323] width 556 height 30
paste input "**********"
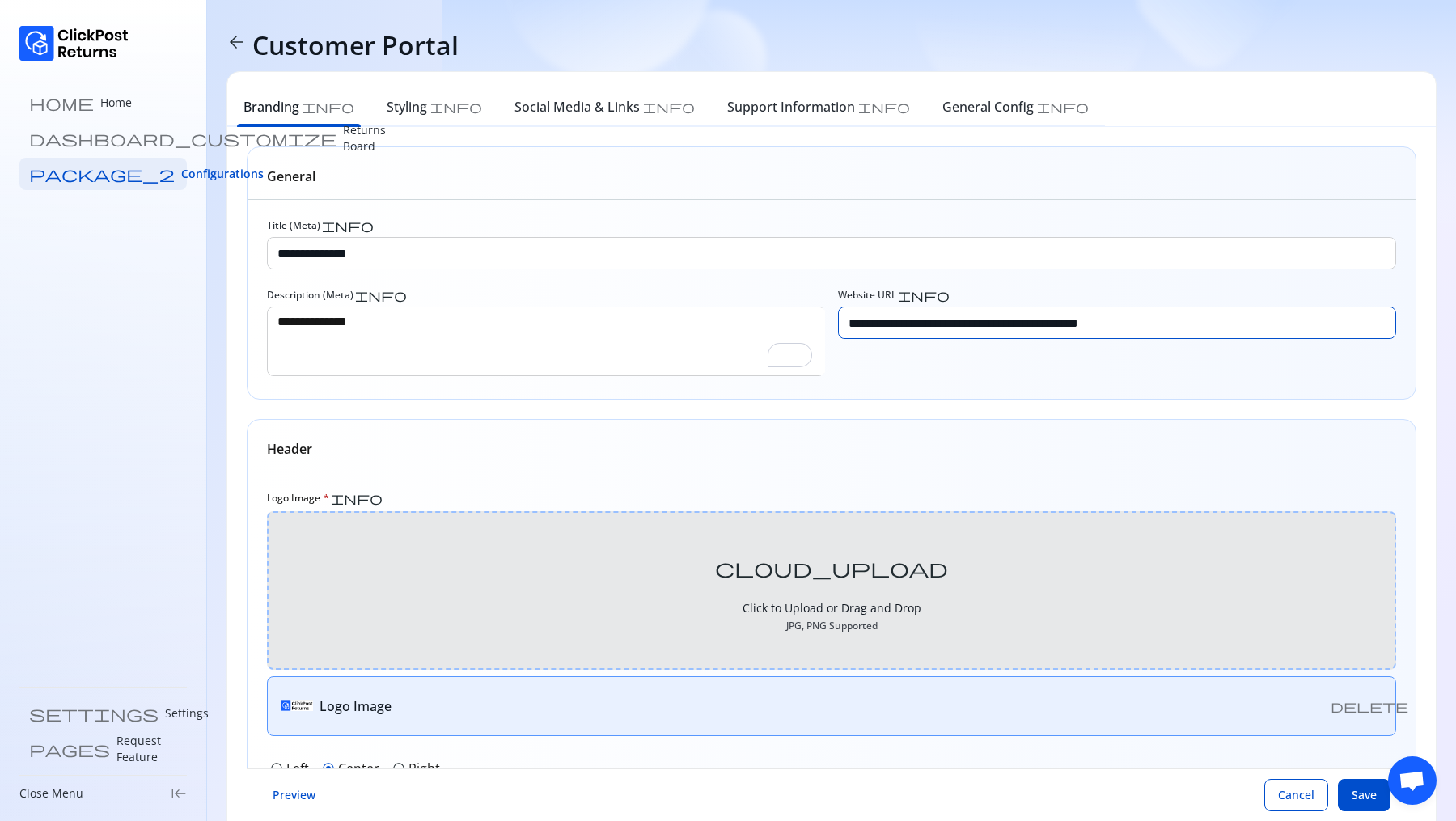
type input "**********"
click at [532, 461] on div "Header" at bounding box center [832, 446] width 1169 height 52
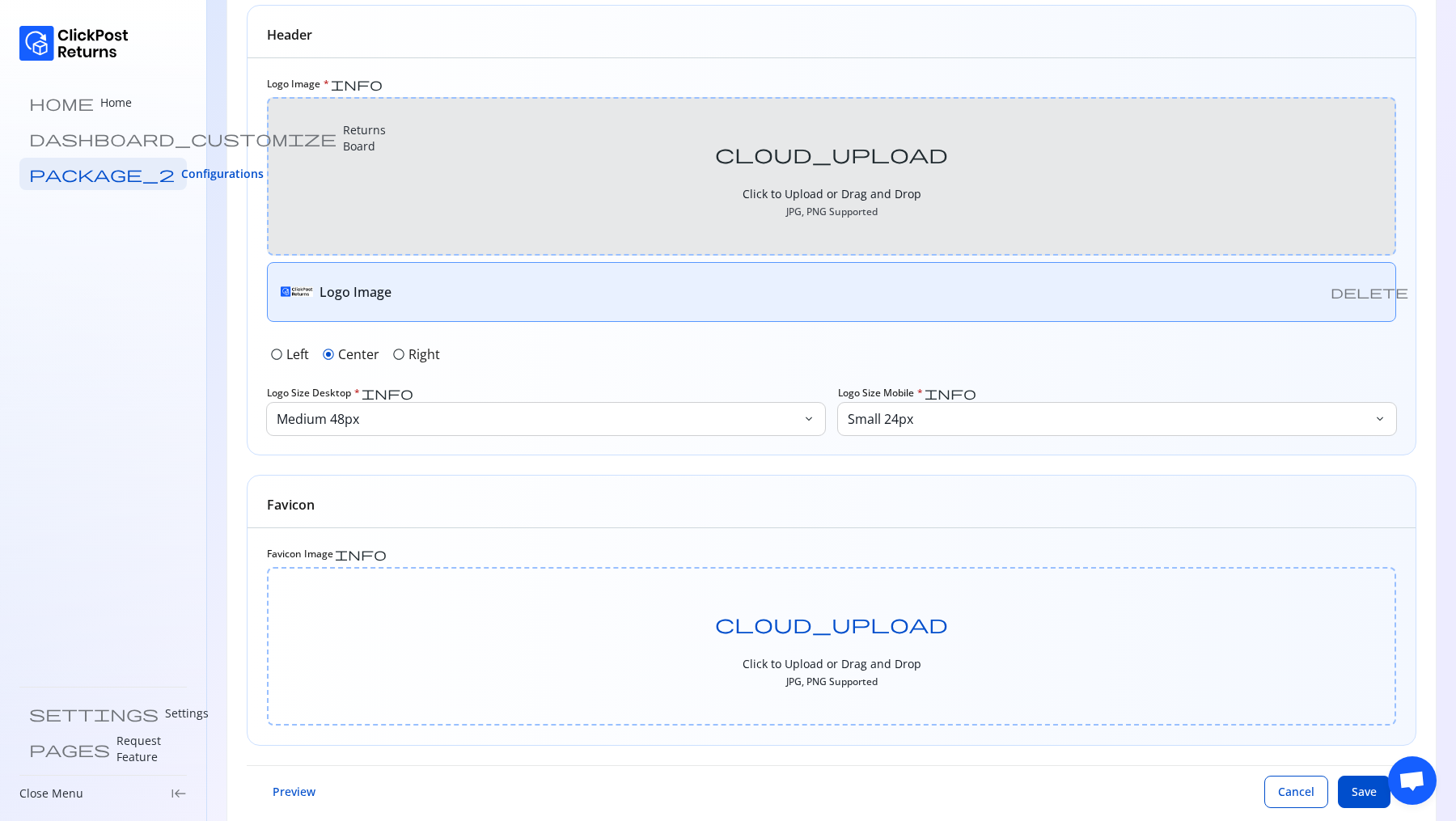
scroll to position [445, 0]
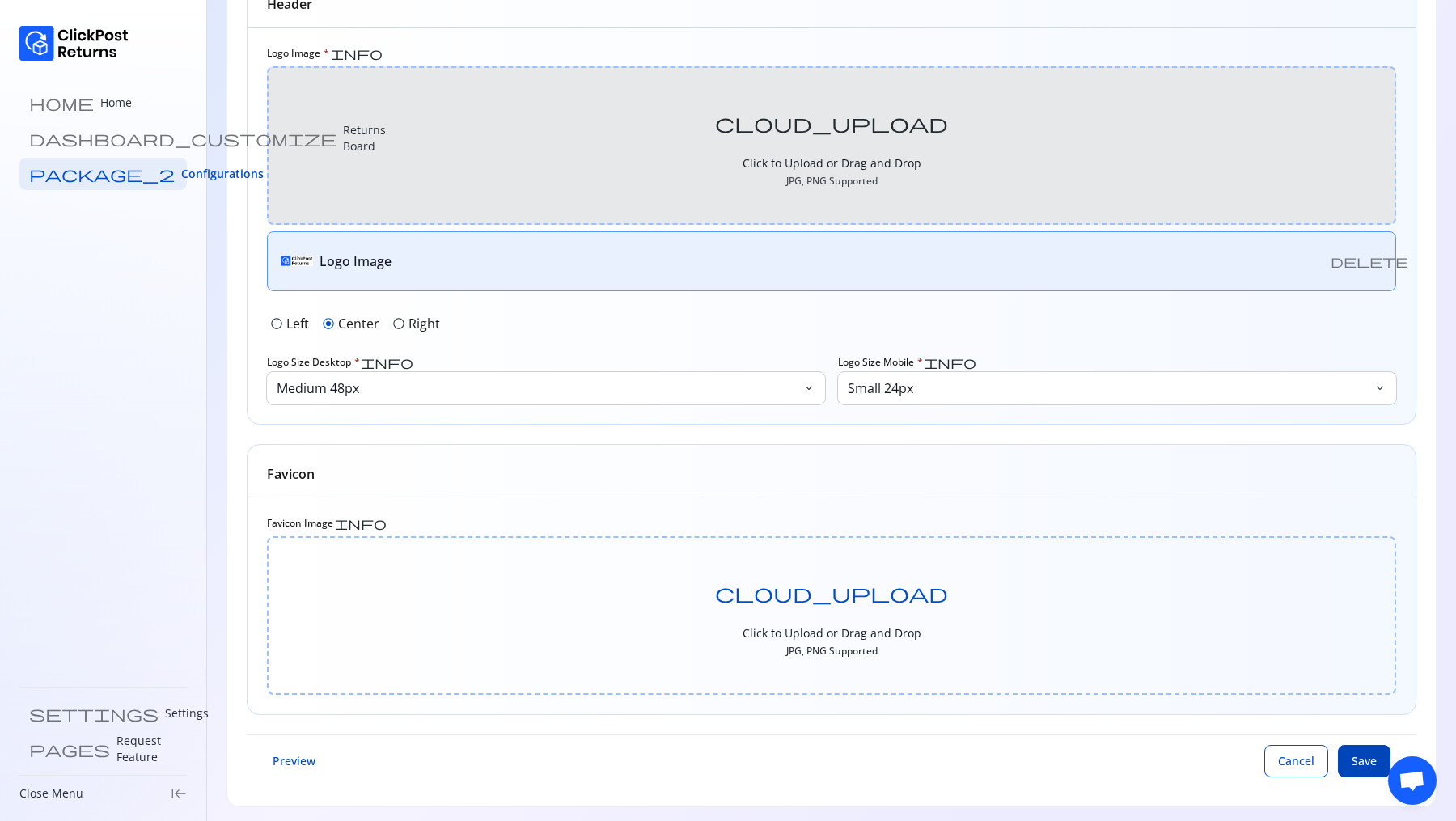
click at [1358, 758] on span "Save" at bounding box center [1364, 760] width 25 height 16
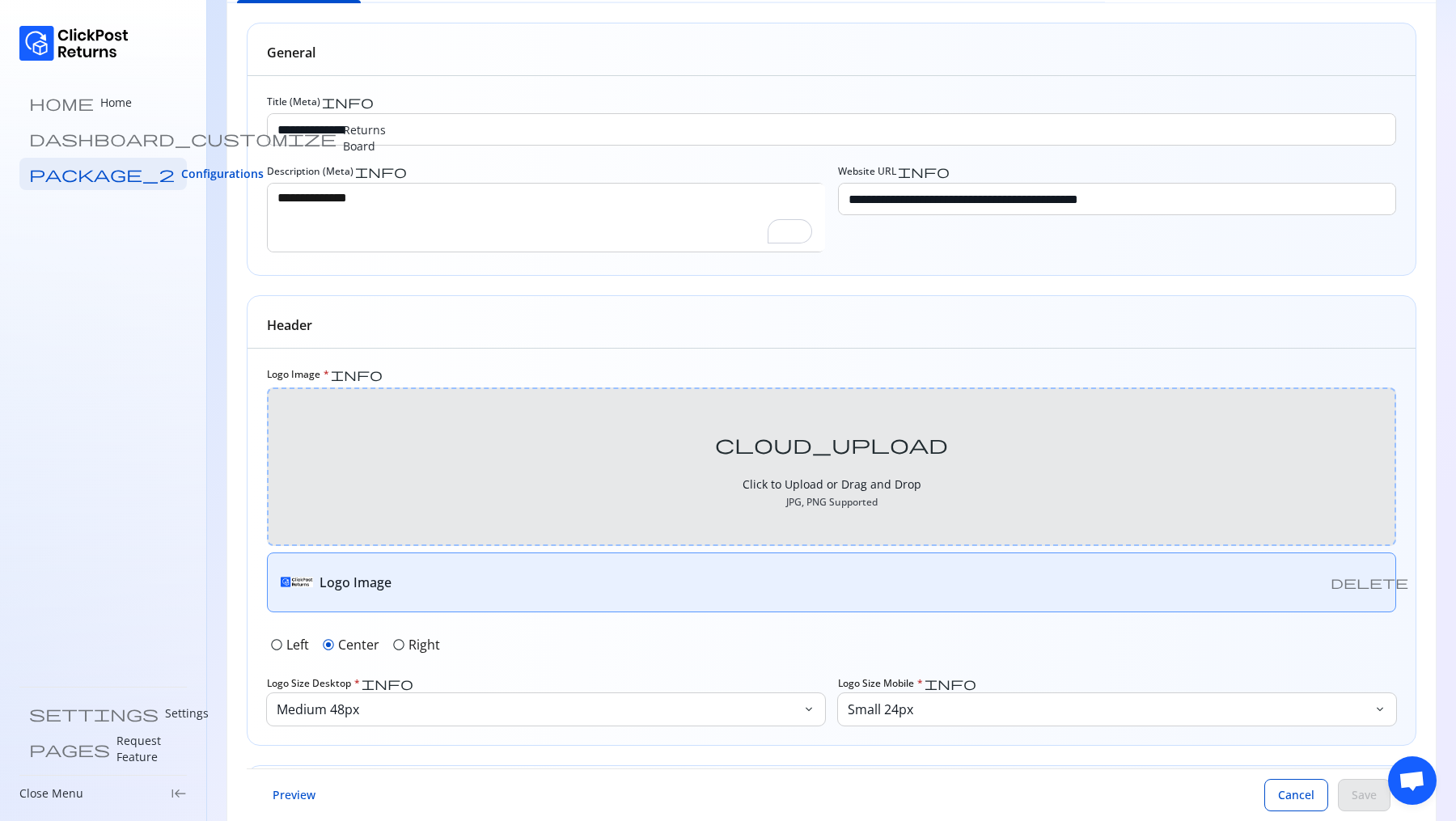
scroll to position [0, 0]
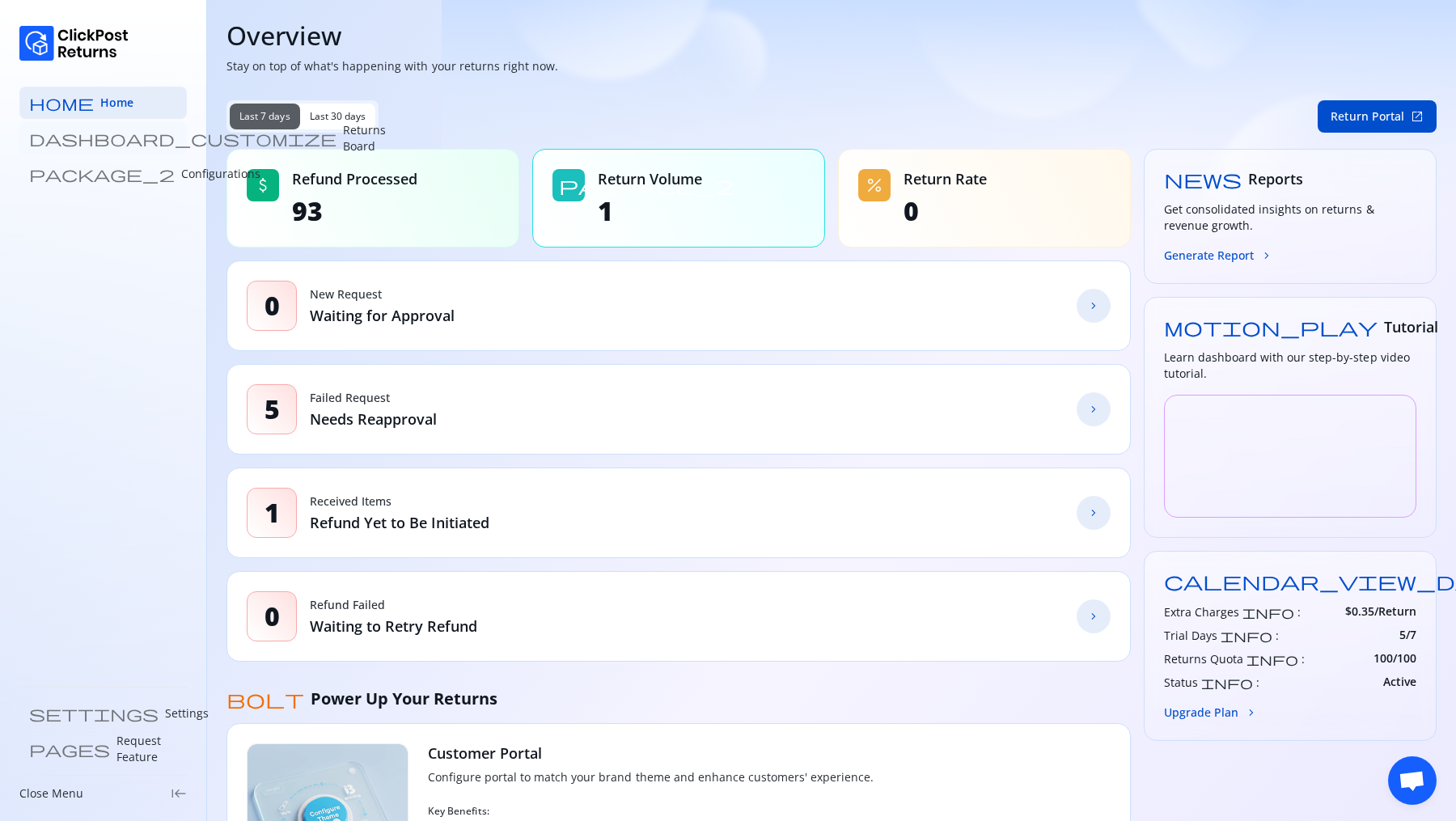
click at [343, 142] on p "Returns Board" at bounding box center [364, 138] width 43 height 32
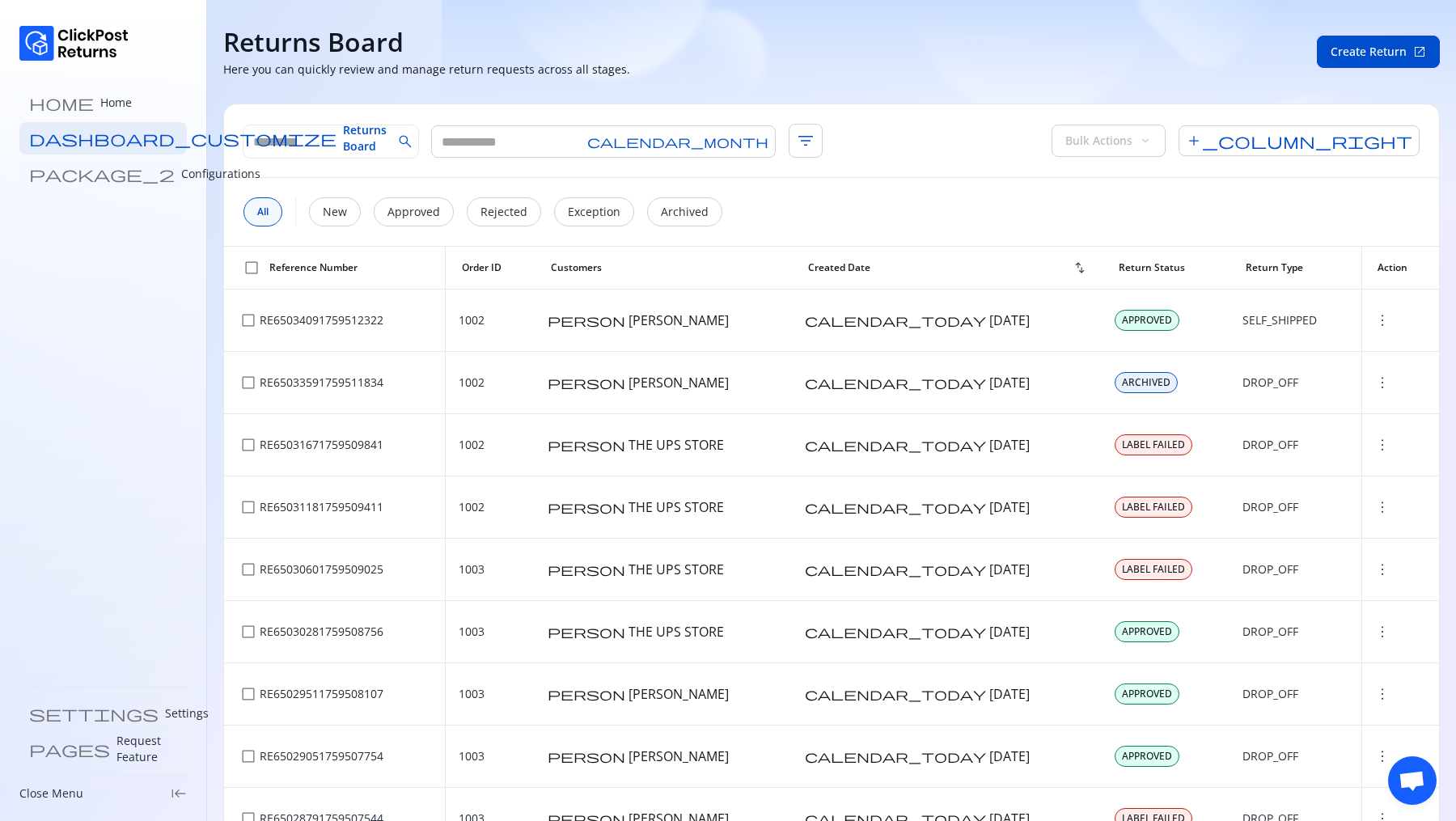
click at [103, 185] on link "package_2 Configurations" at bounding box center [103, 174] width 168 height 32
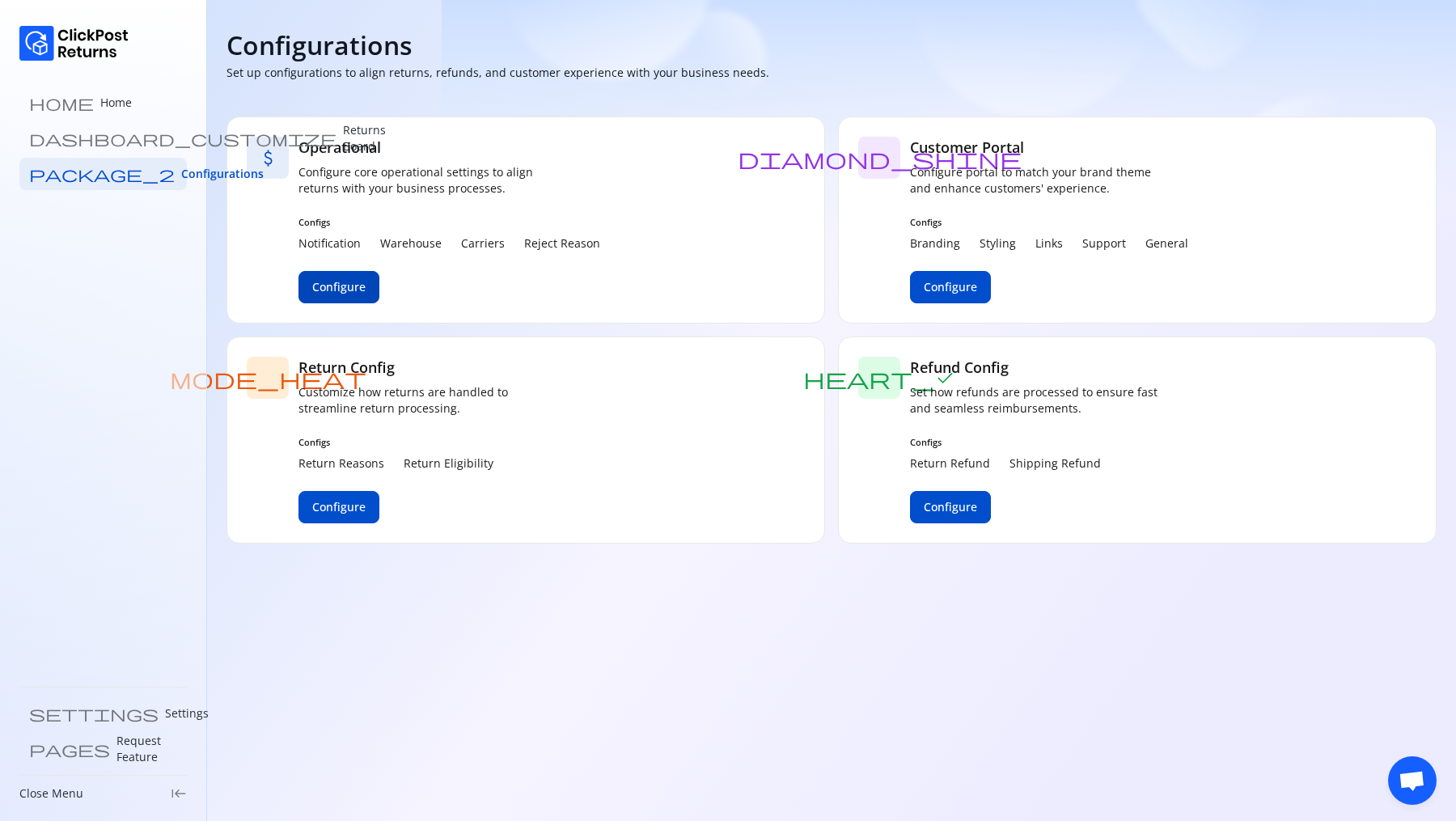
click at [343, 287] on span "Configure" at bounding box center [338, 287] width 53 height 16
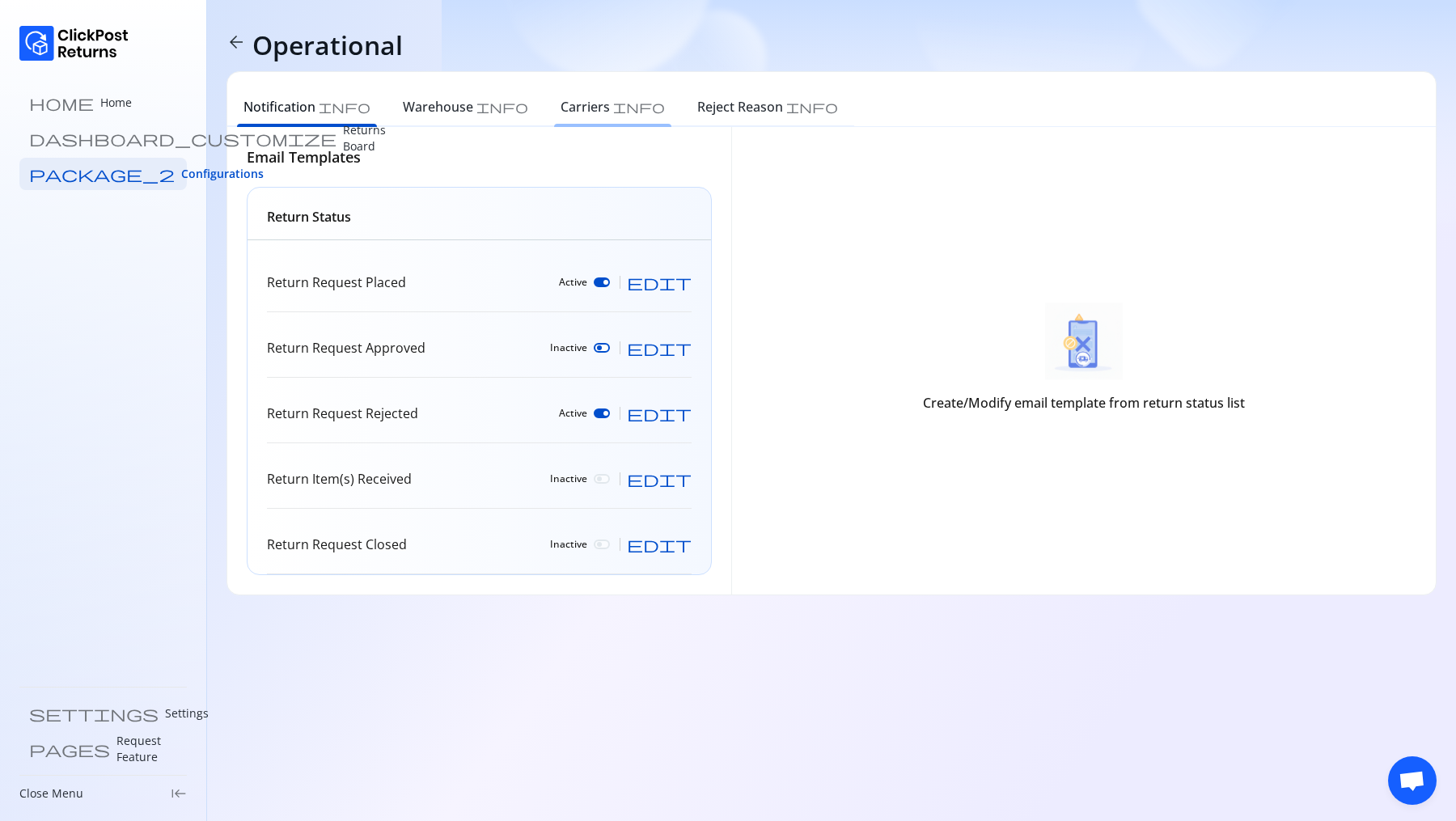
click at [545, 95] on div "Carriers info" at bounding box center [613, 109] width 137 height 35
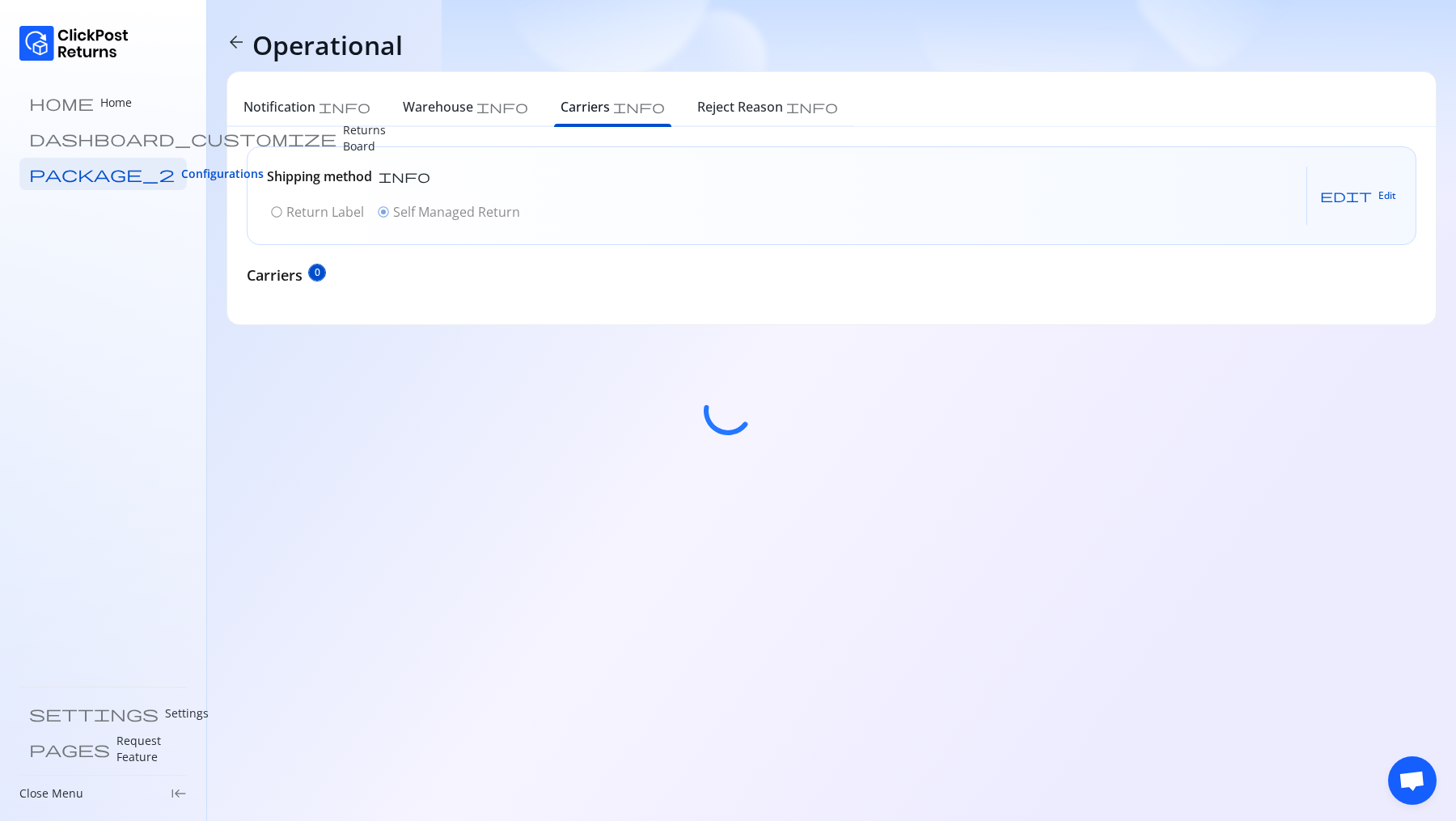
click at [415, 101] on div at bounding box center [728, 410] width 1456 height 821
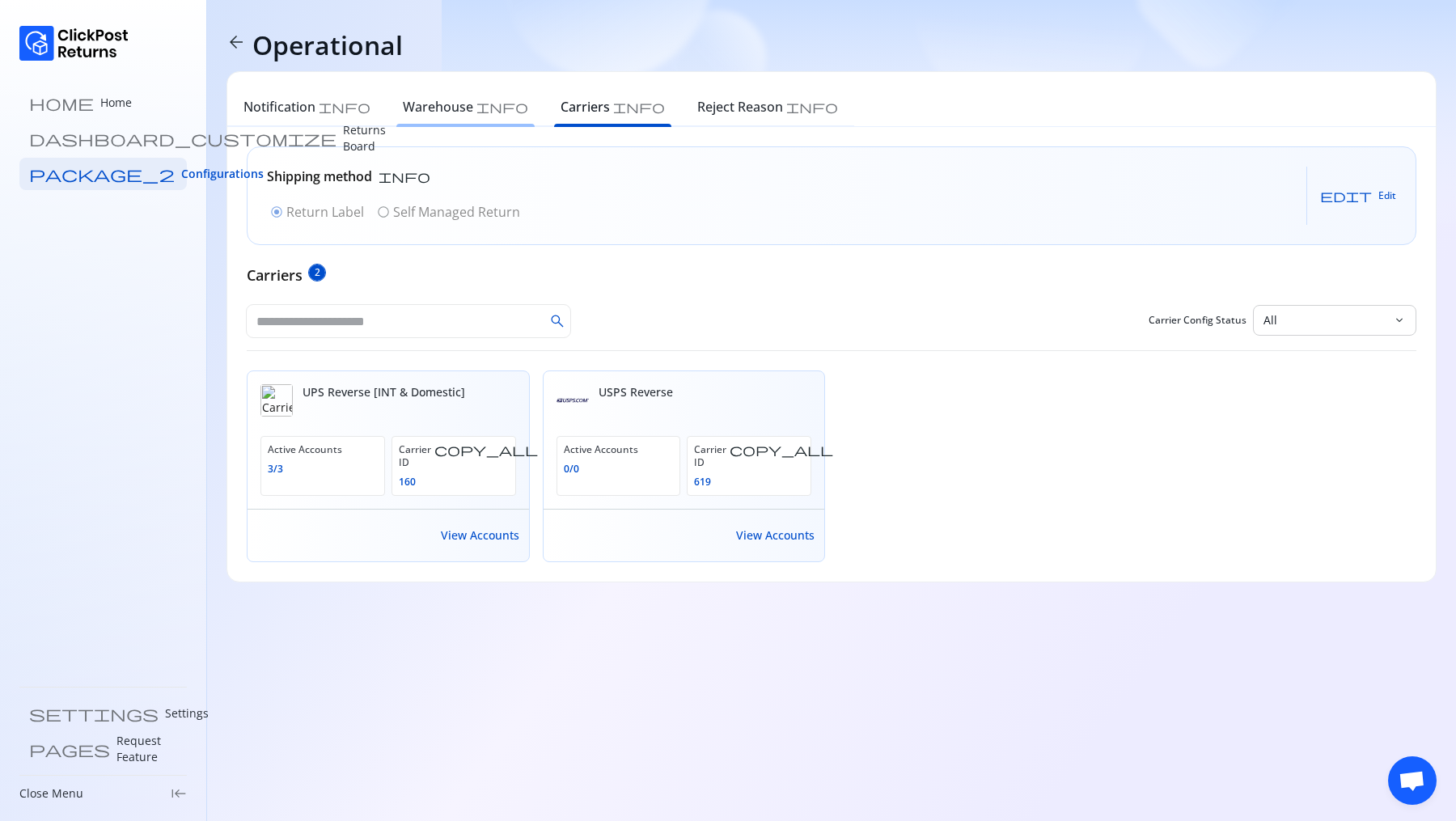
click at [410, 105] on h6 "Warehouse" at bounding box center [438, 106] width 70 height 19
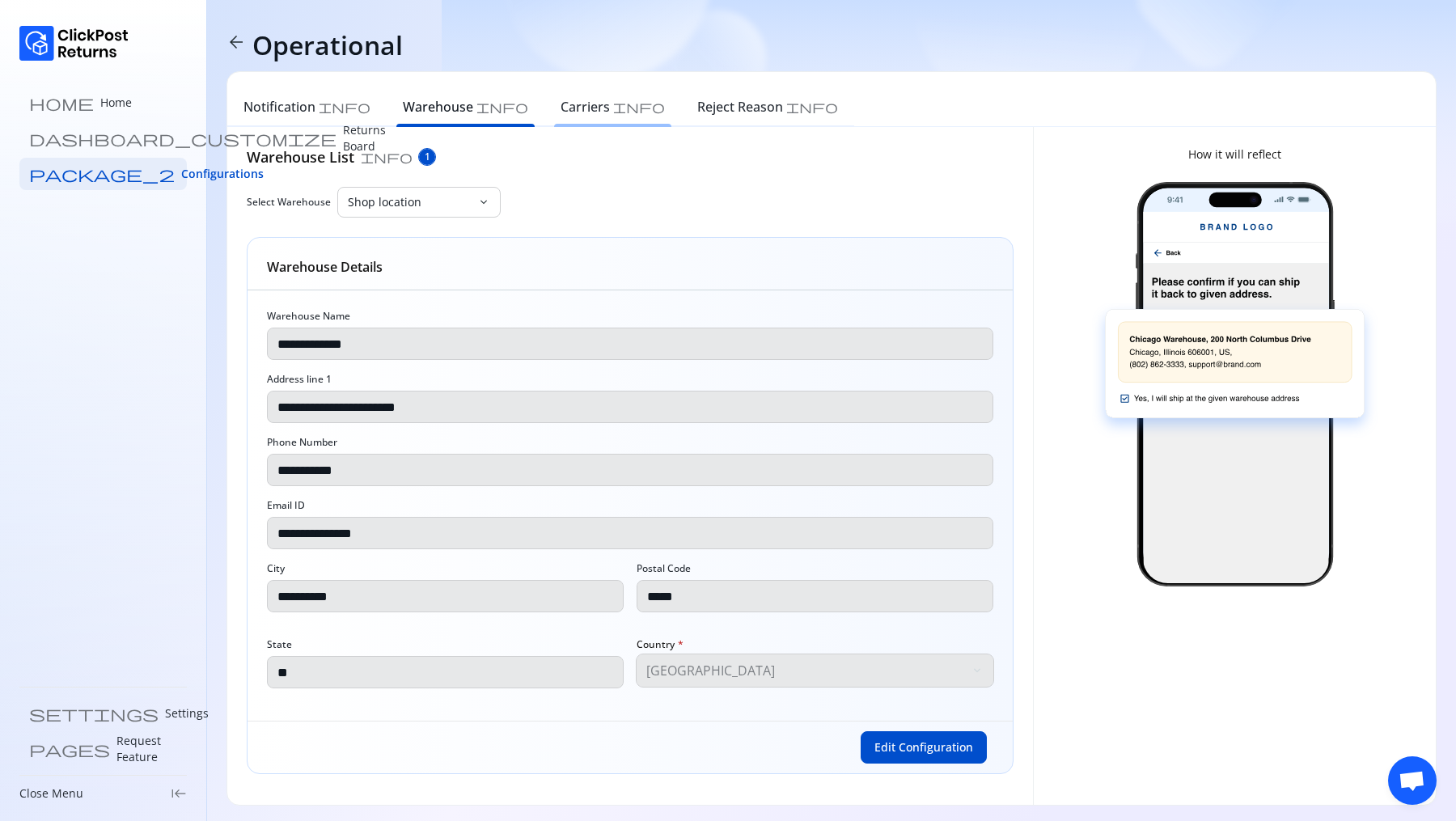
click at [561, 111] on h6 "Carriers" at bounding box center [585, 106] width 50 height 19
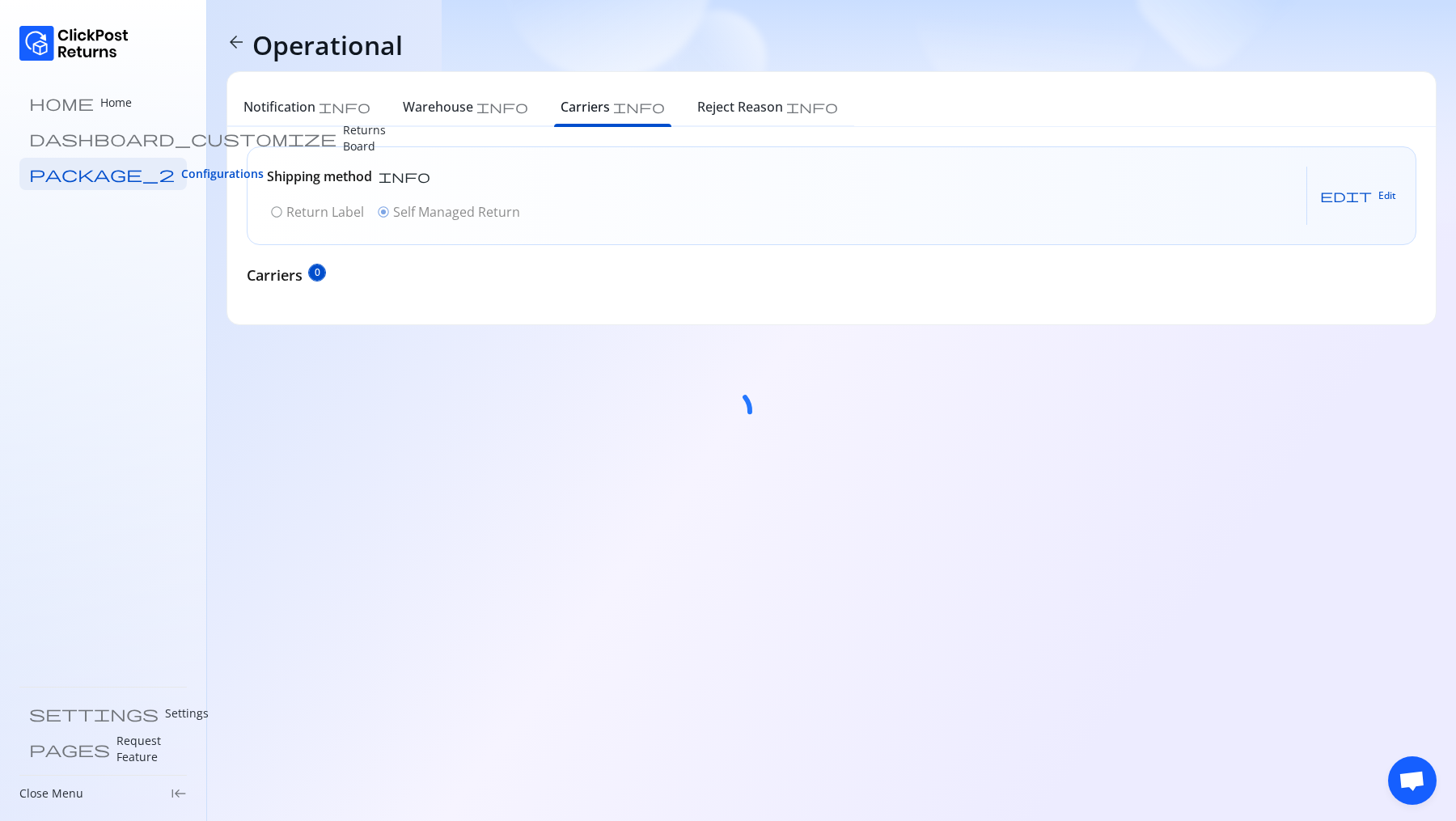
click at [632, 110] on div at bounding box center [728, 410] width 1456 height 821
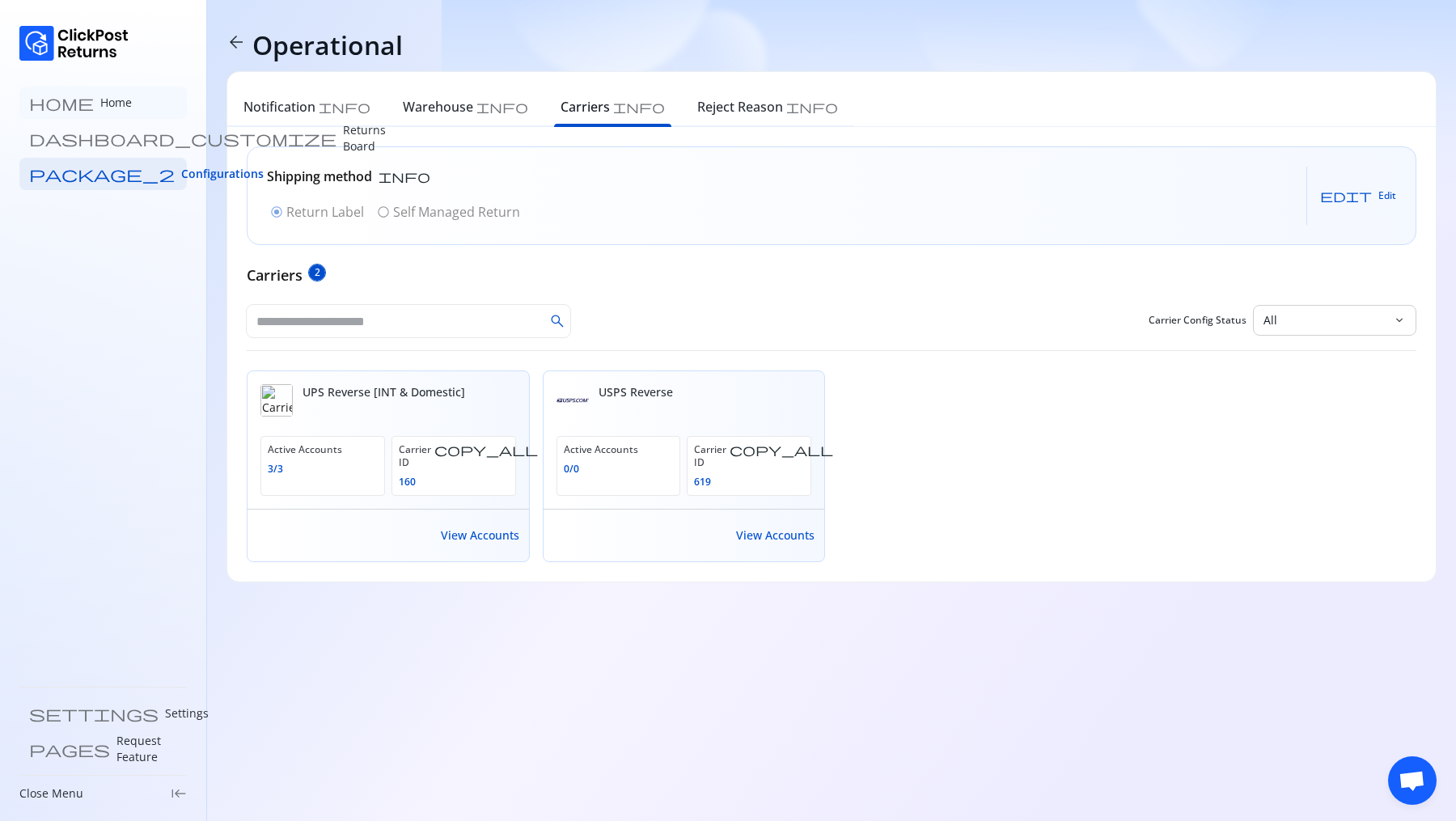
click at [100, 96] on p "Home" at bounding box center [116, 102] width 31 height 16
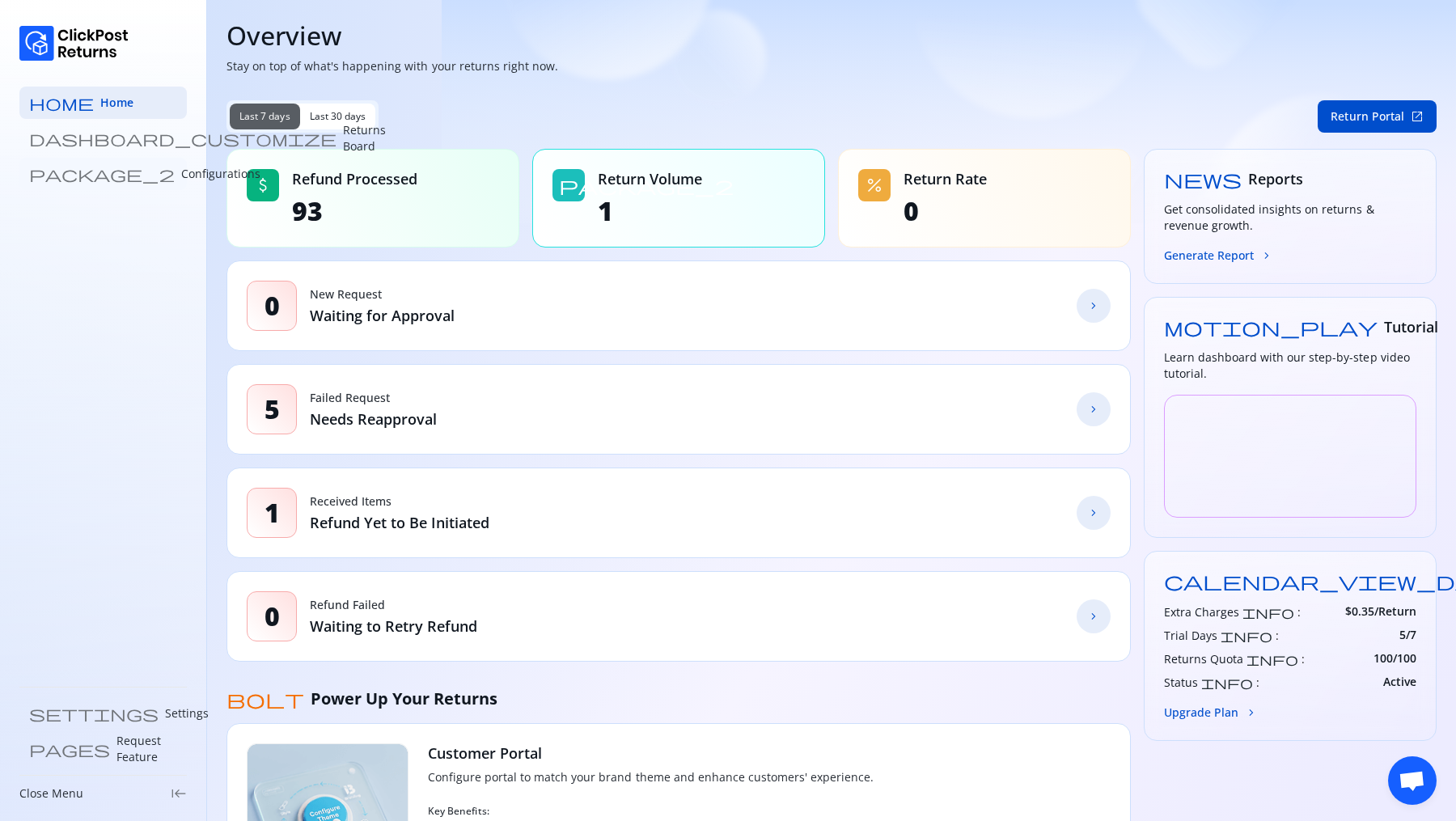
click at [181, 171] on p "Configurations" at bounding box center [221, 174] width 79 height 16
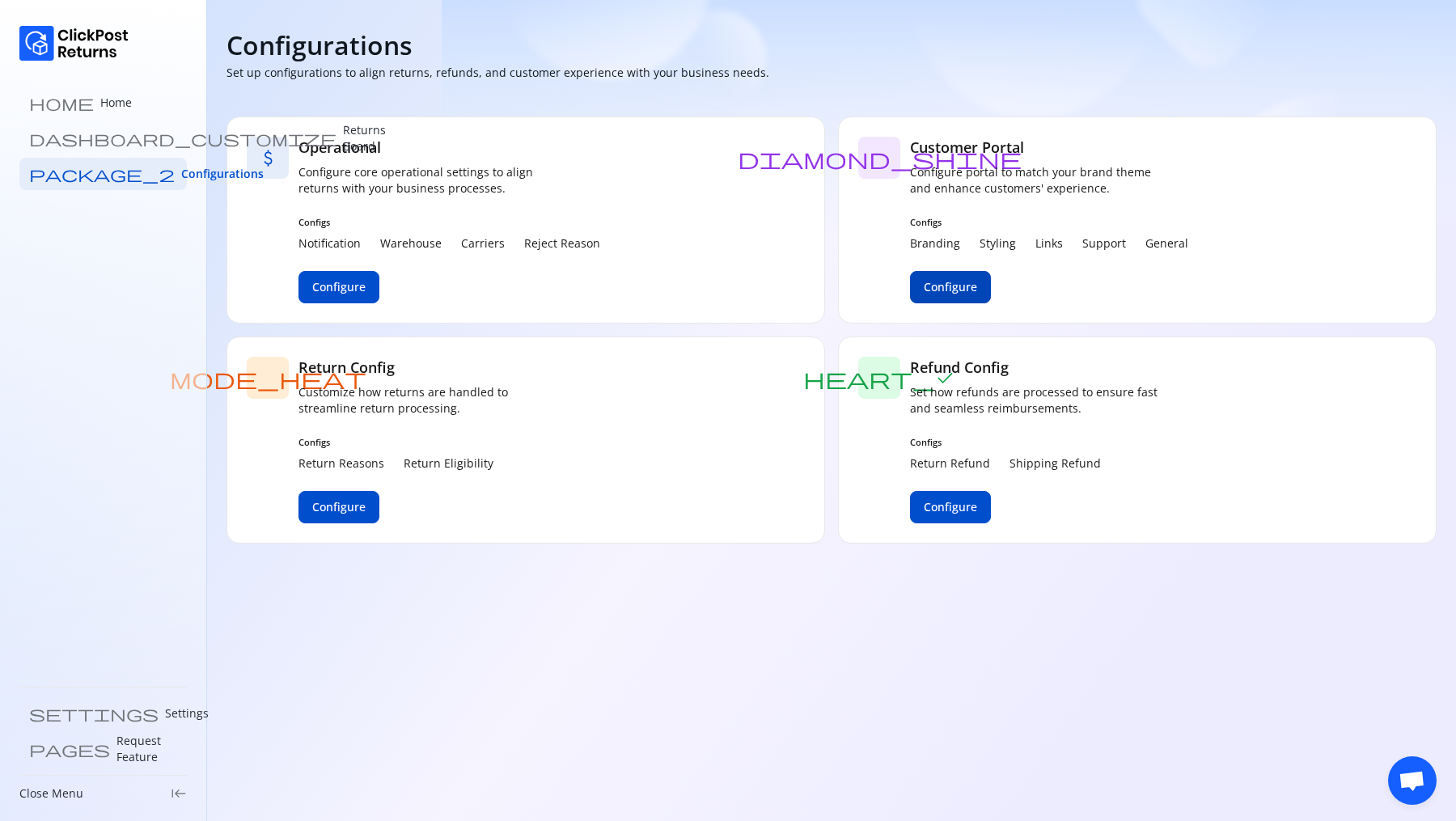
click at [946, 292] on span "Configure" at bounding box center [950, 287] width 53 height 16
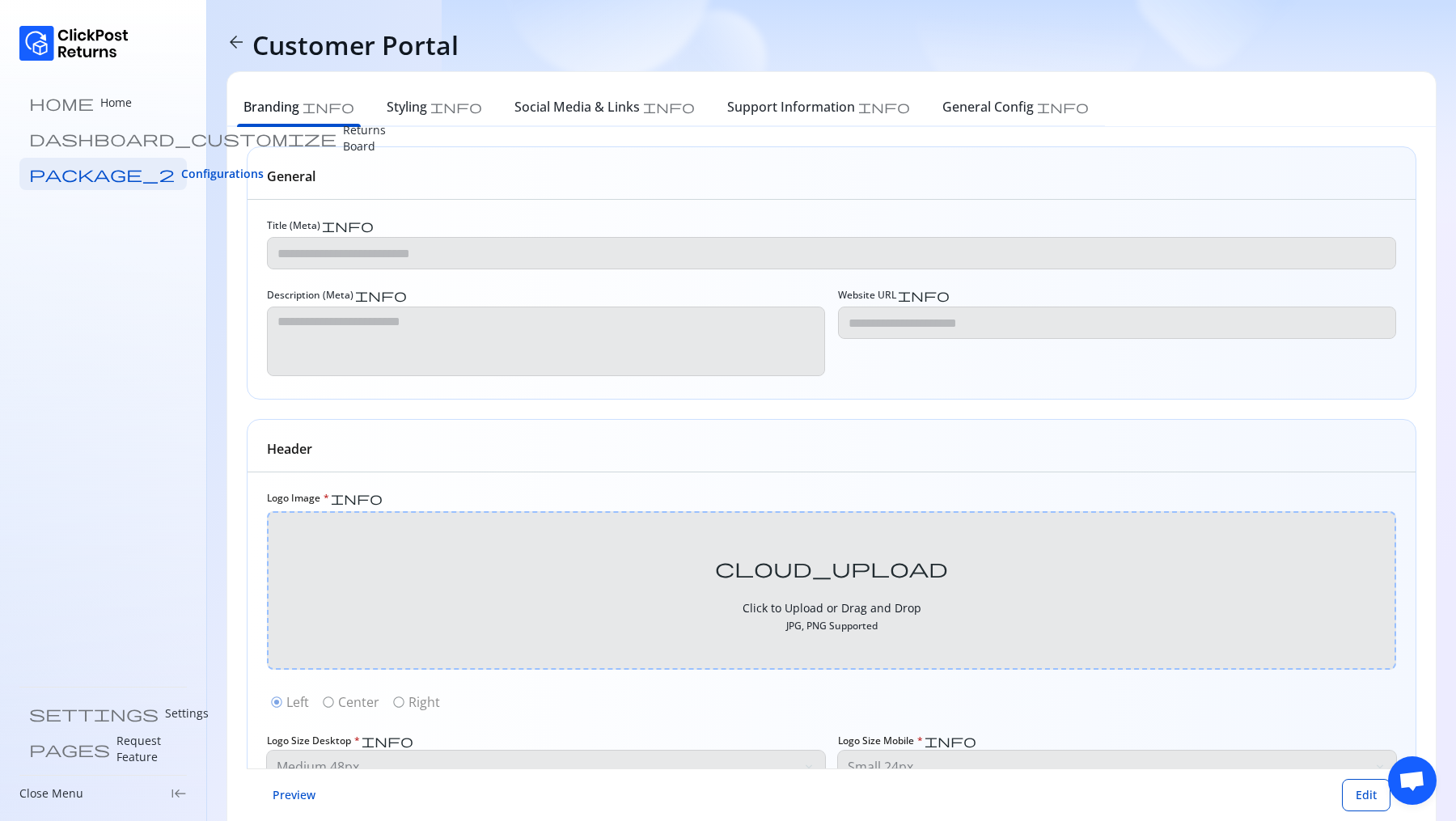
type input "**********"
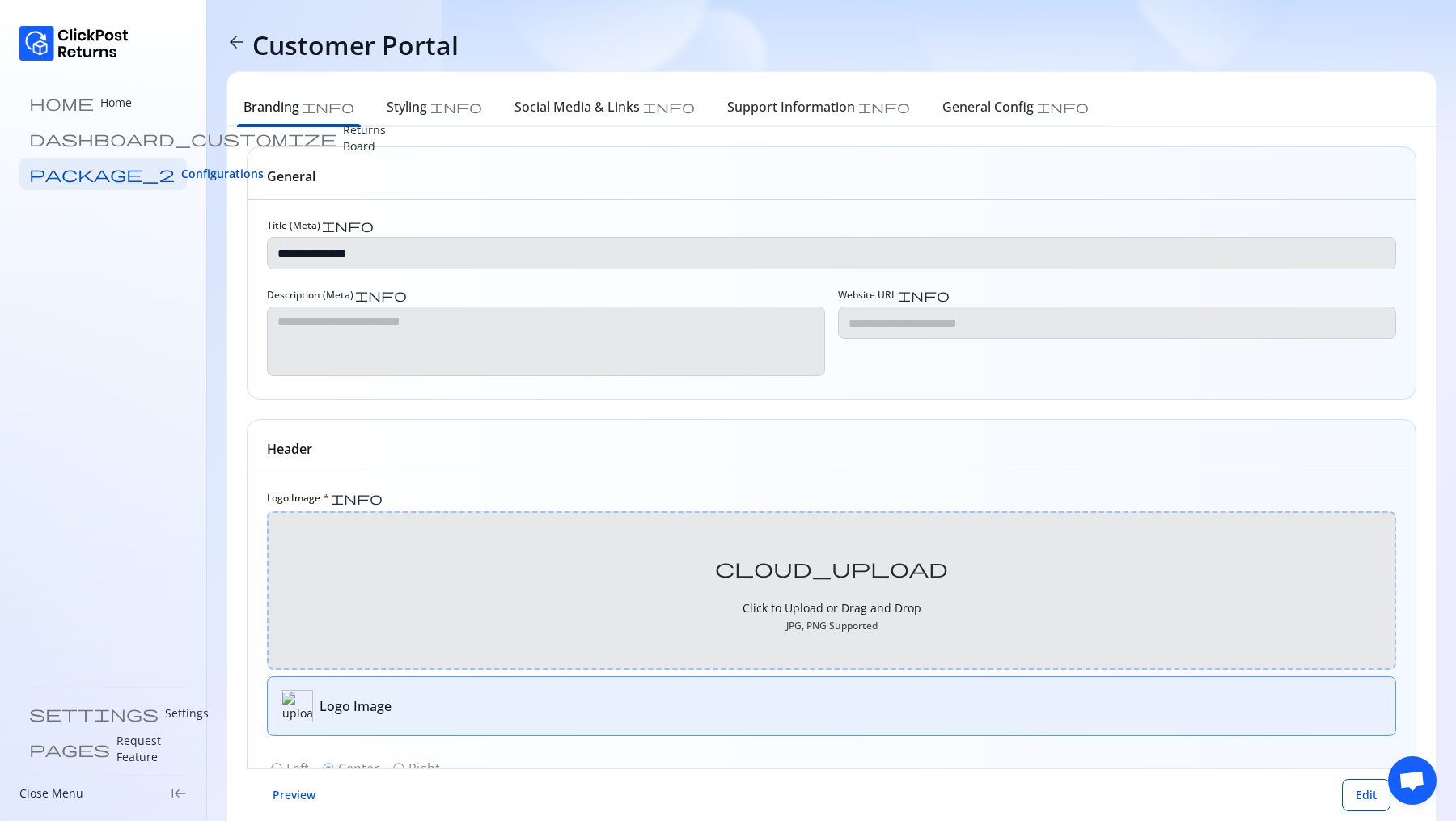
scroll to position [445, 0]
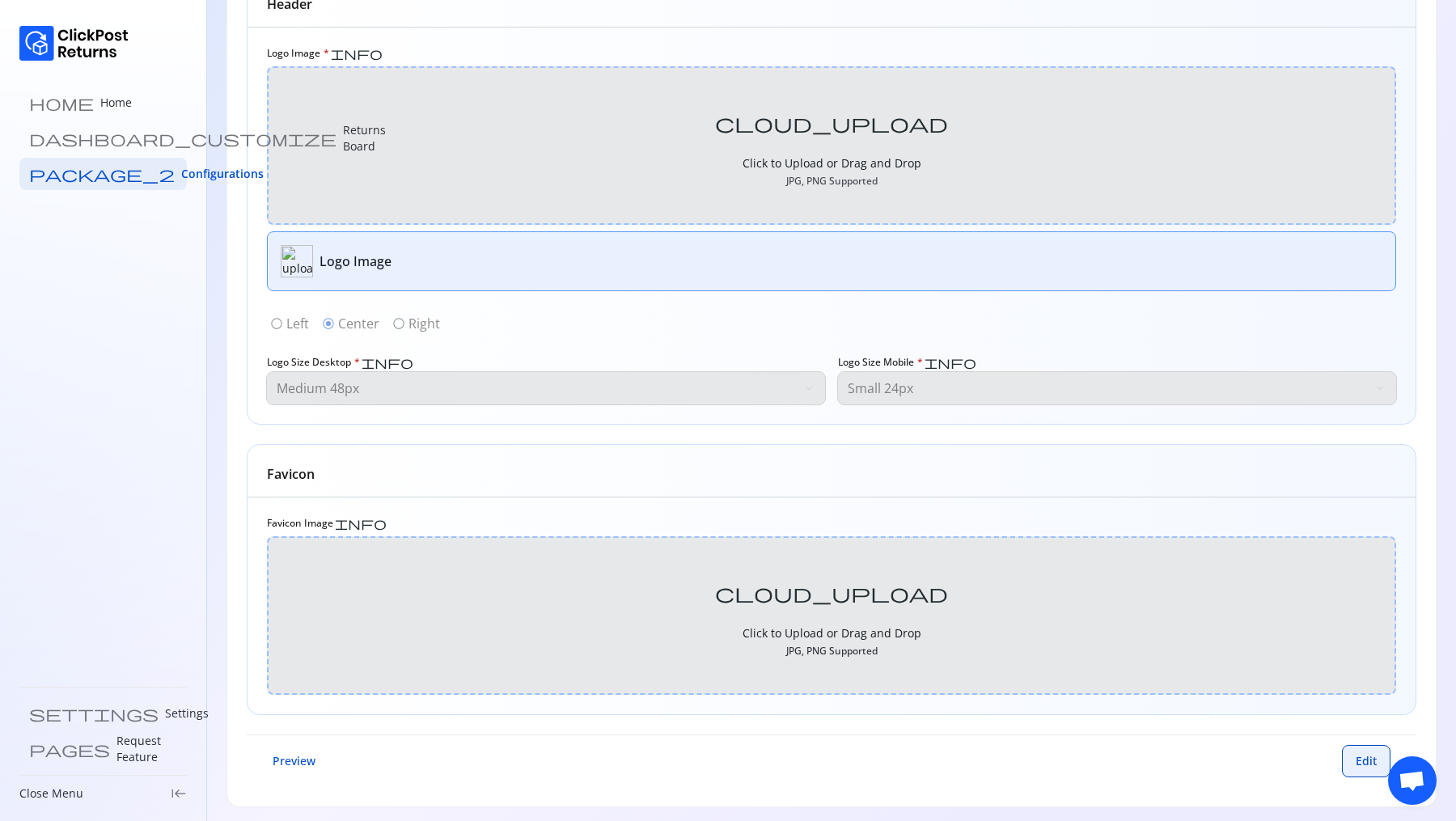
click at [1351, 748] on button "Edit" at bounding box center [1367, 761] width 49 height 32
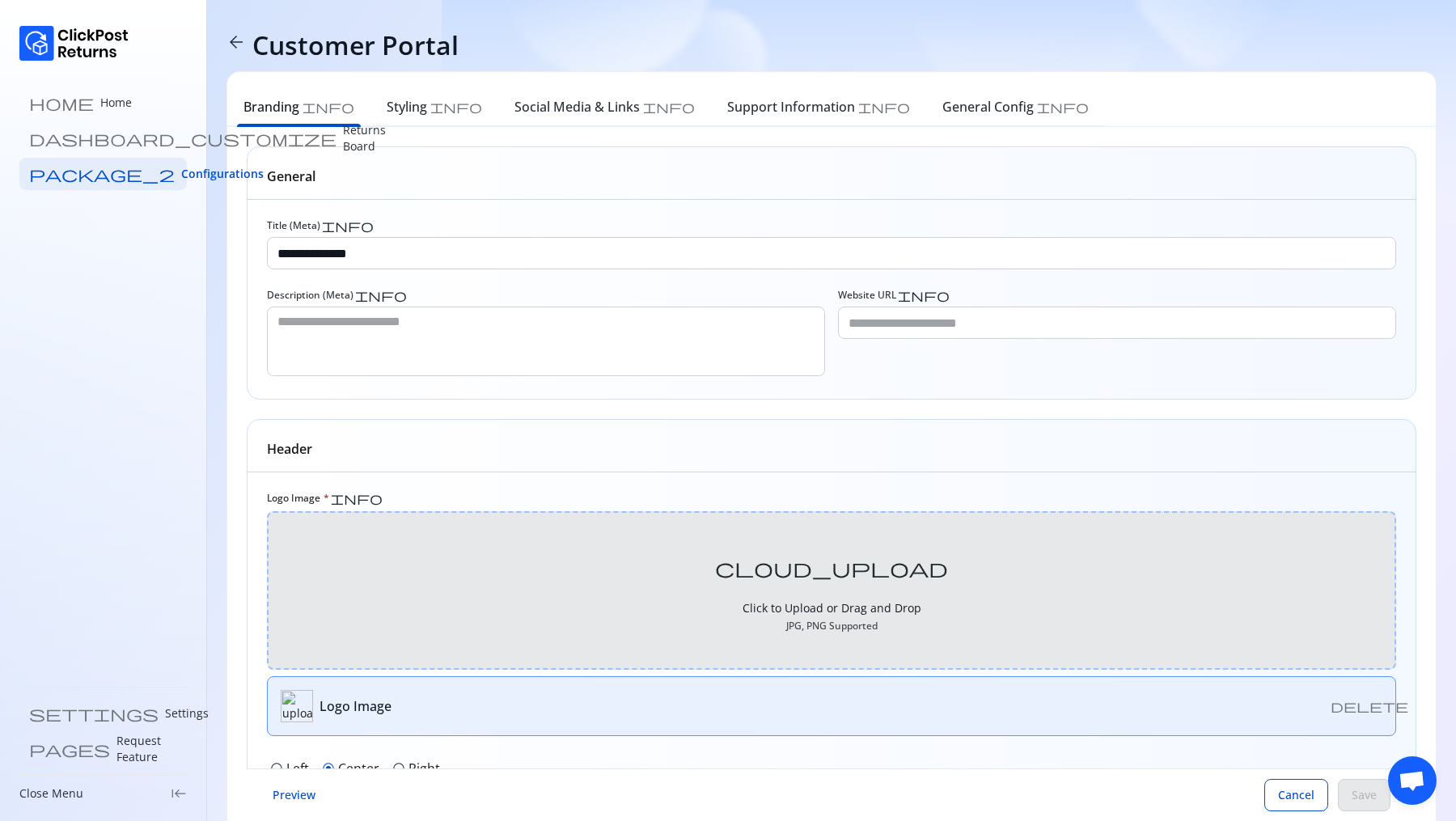
scroll to position [19, 0]
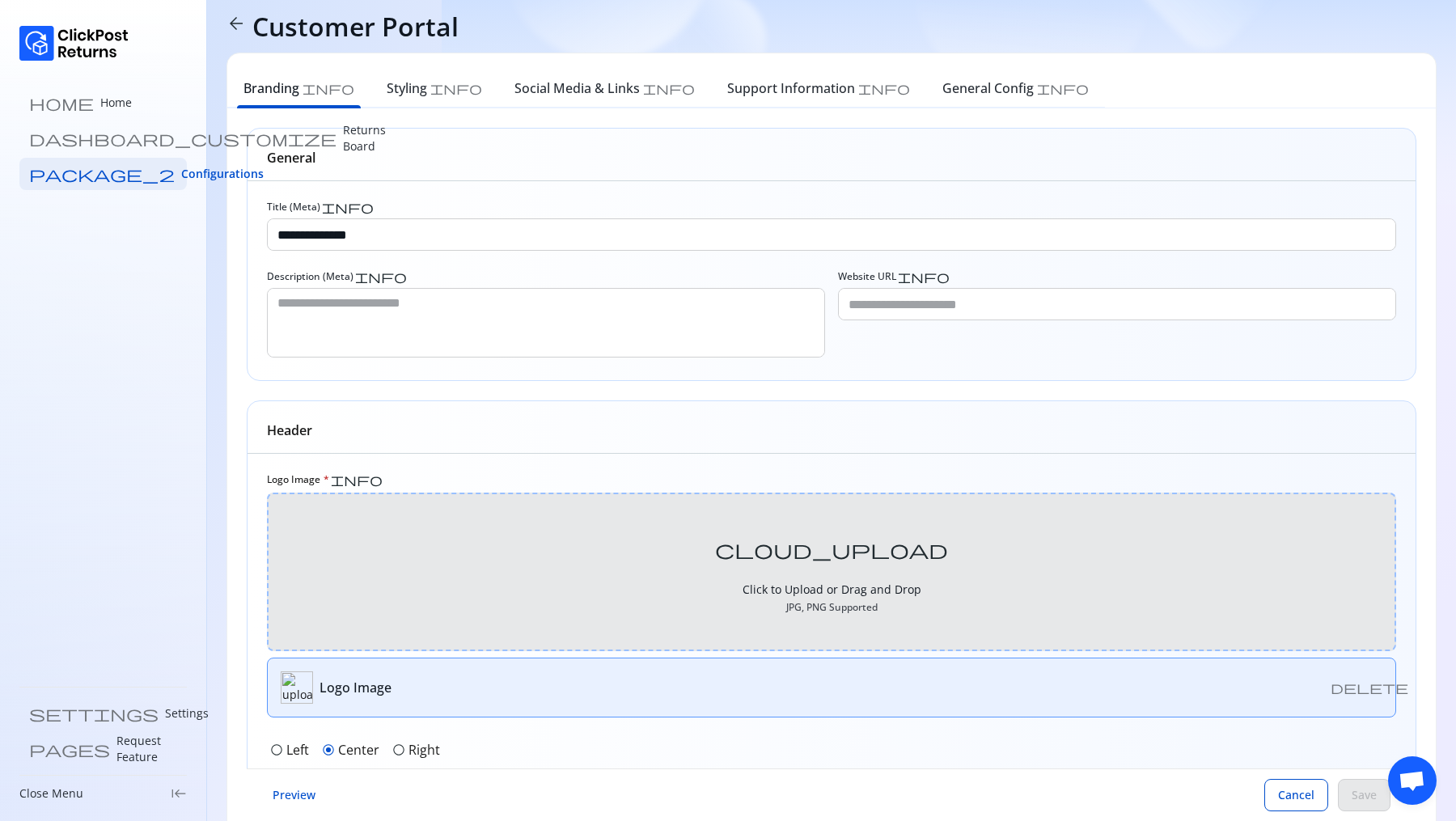
click at [829, 582] on p "Click to Upload or Drag and Drop" at bounding box center [832, 589] width 179 height 16
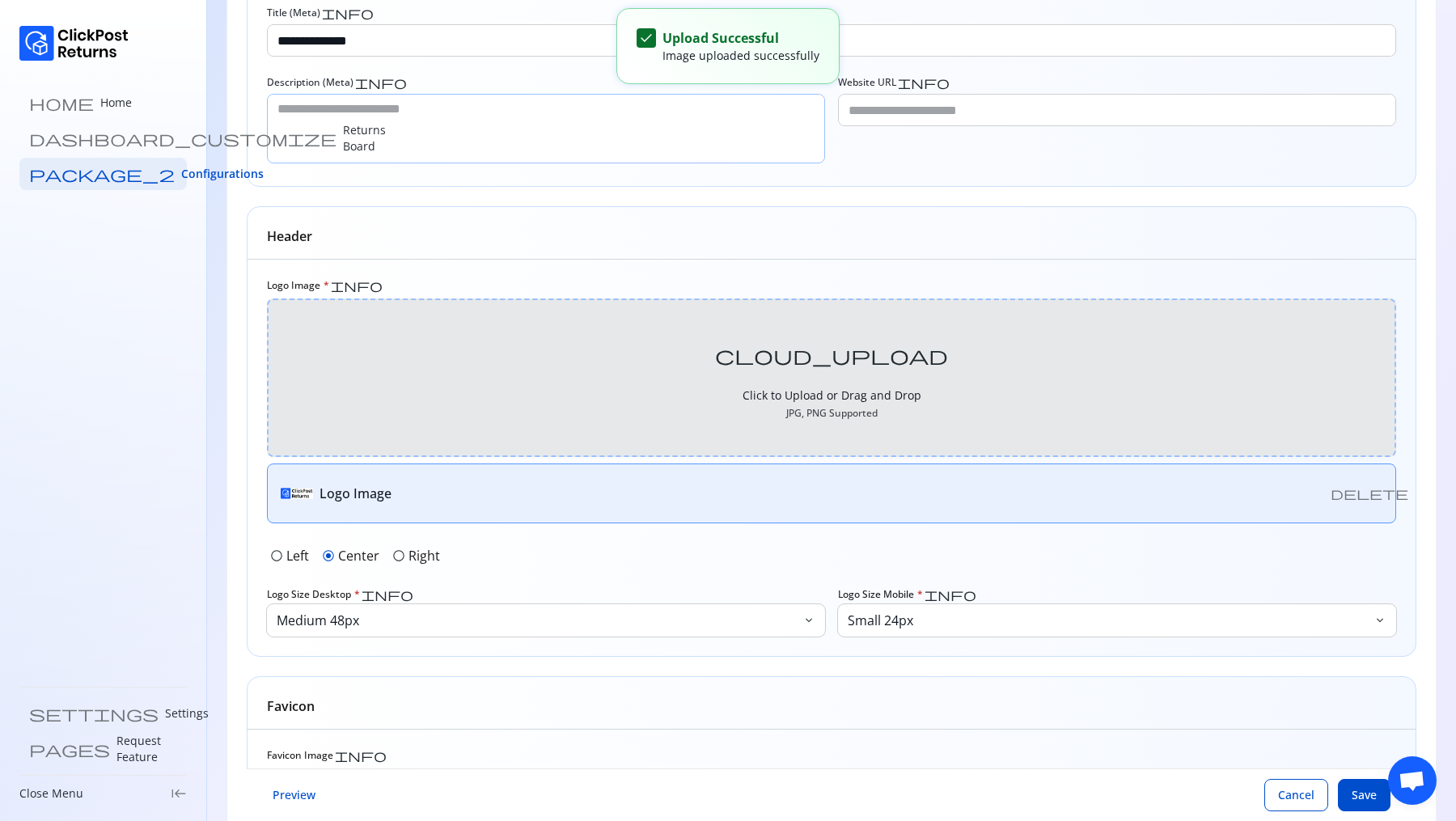
scroll to position [445, 0]
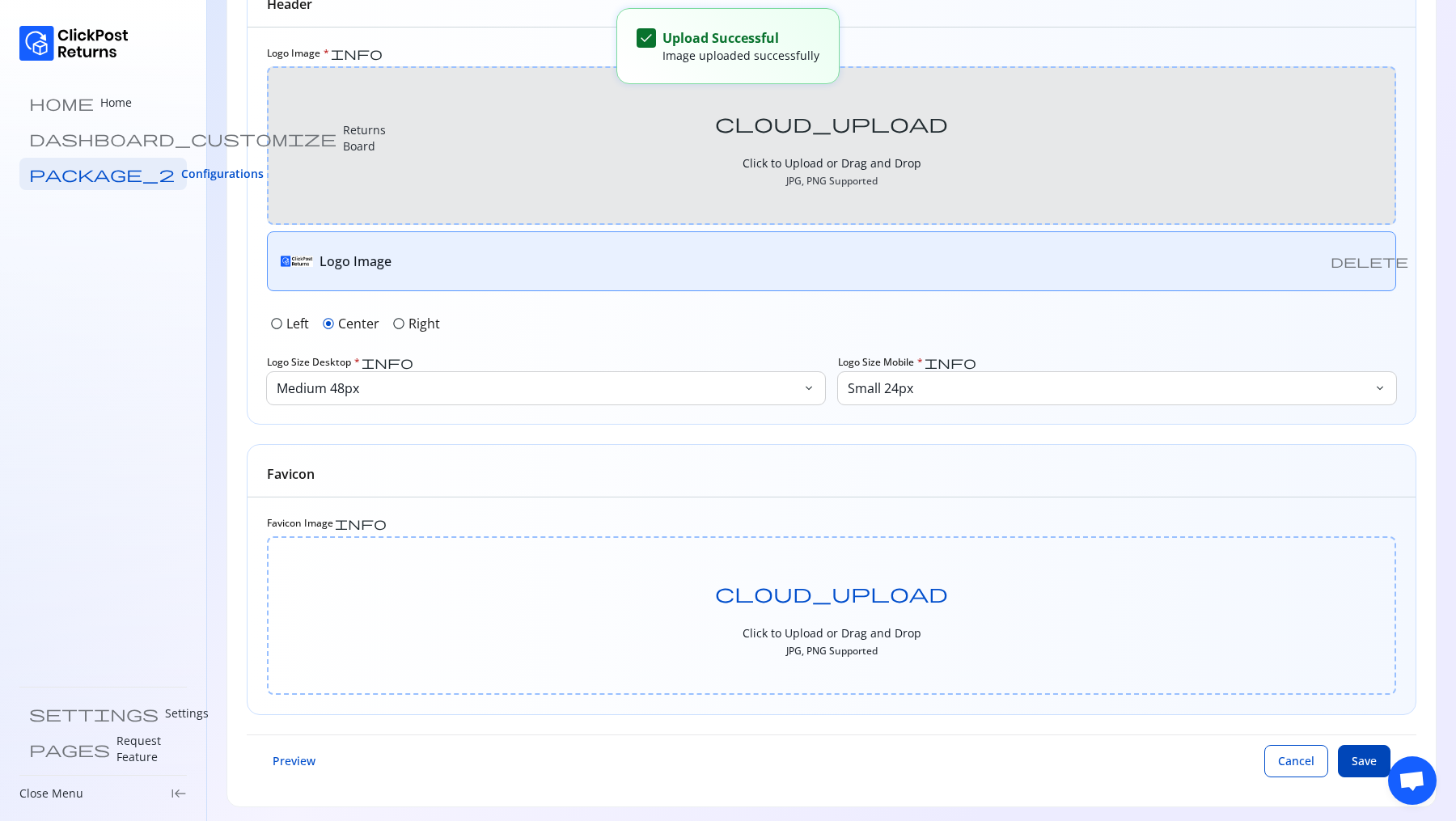
click at [1379, 766] on button "Save" at bounding box center [1364, 761] width 52 height 32
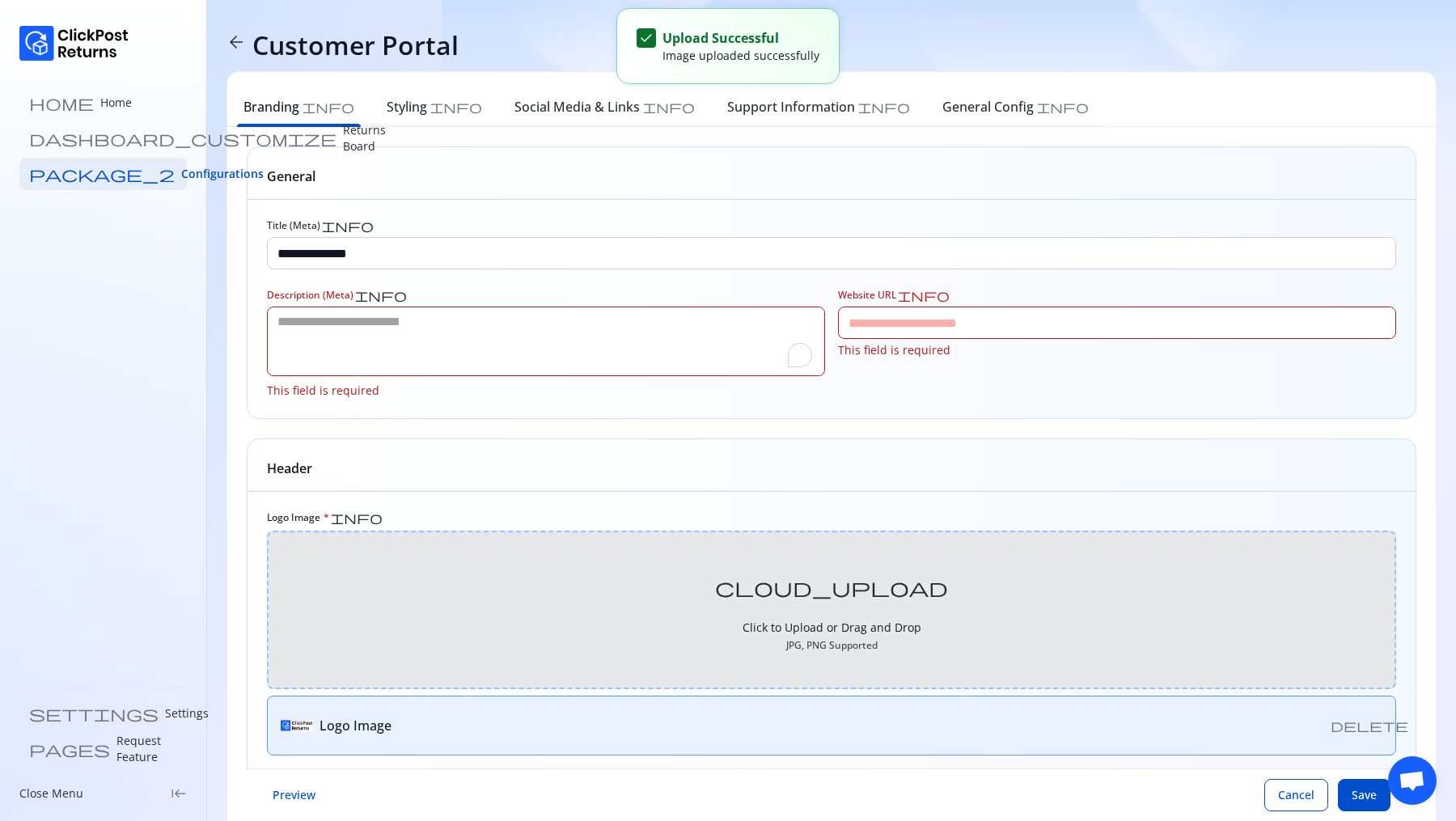
click at [462, 313] on textarea "To enrich screen reader interactions, please activate Accessibility in Grammarl…" at bounding box center [546, 341] width 556 height 68
click at [442, 250] on input "**********" at bounding box center [832, 253] width 1128 height 30
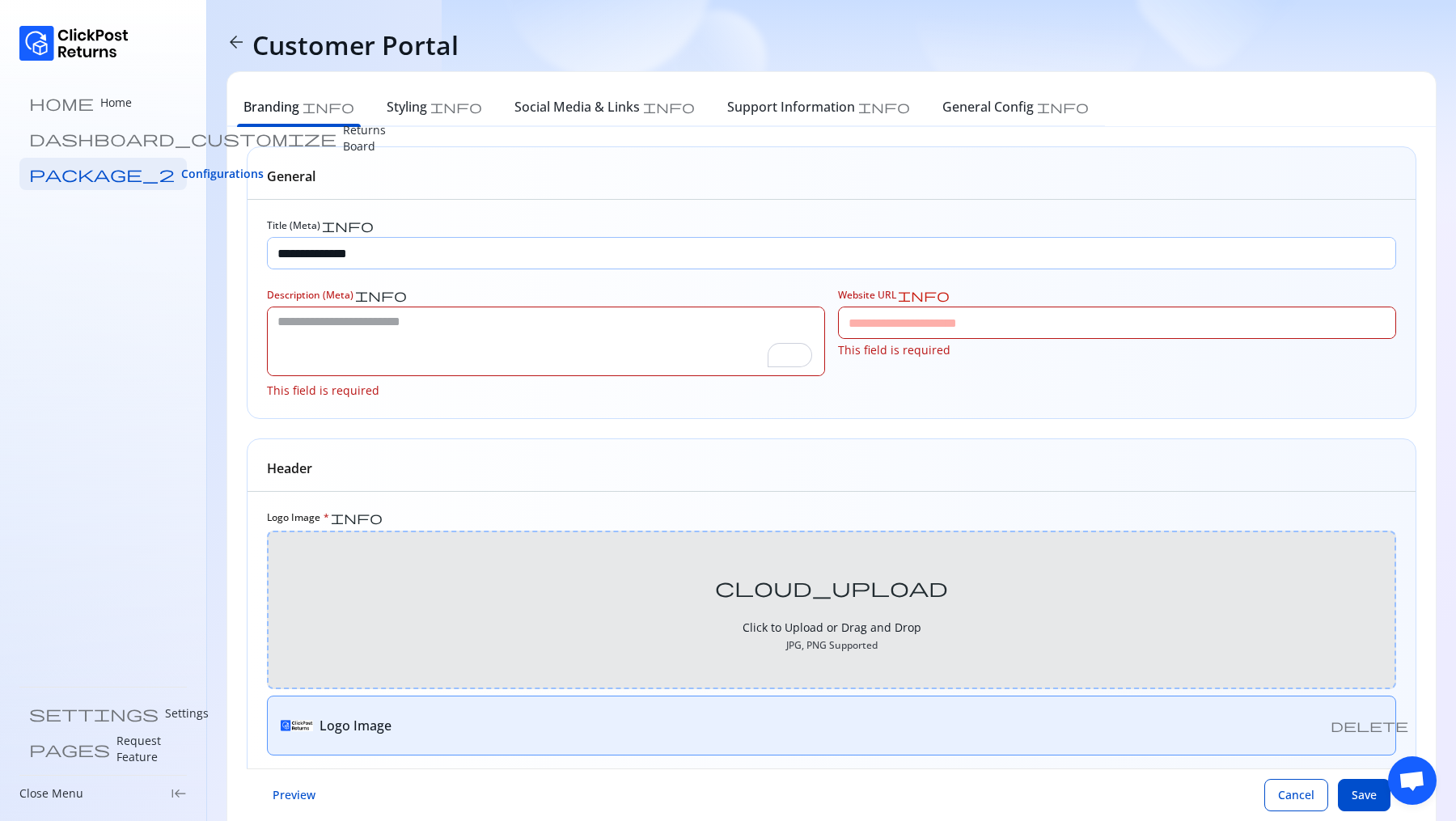
click at [442, 250] on input "**********" at bounding box center [832, 253] width 1128 height 30
click at [429, 309] on textarea "To enrich screen reader interactions, please activate Accessibility in Grammarl…" at bounding box center [546, 341] width 556 height 68
paste textarea "**********"
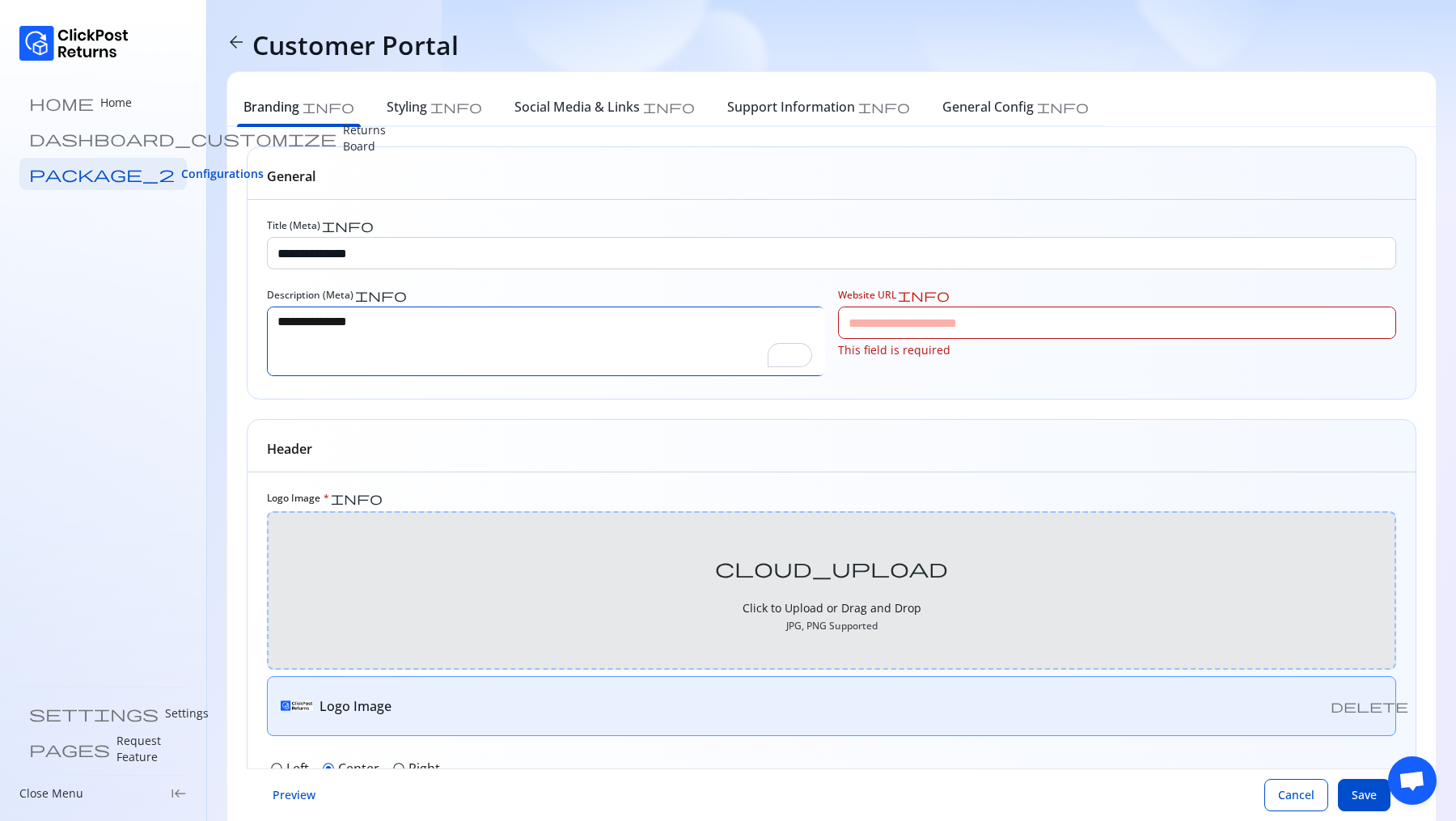
type textarea "**********"
click at [874, 322] on input "Website URL info" at bounding box center [1117, 323] width 556 height 30
paste input "**********"
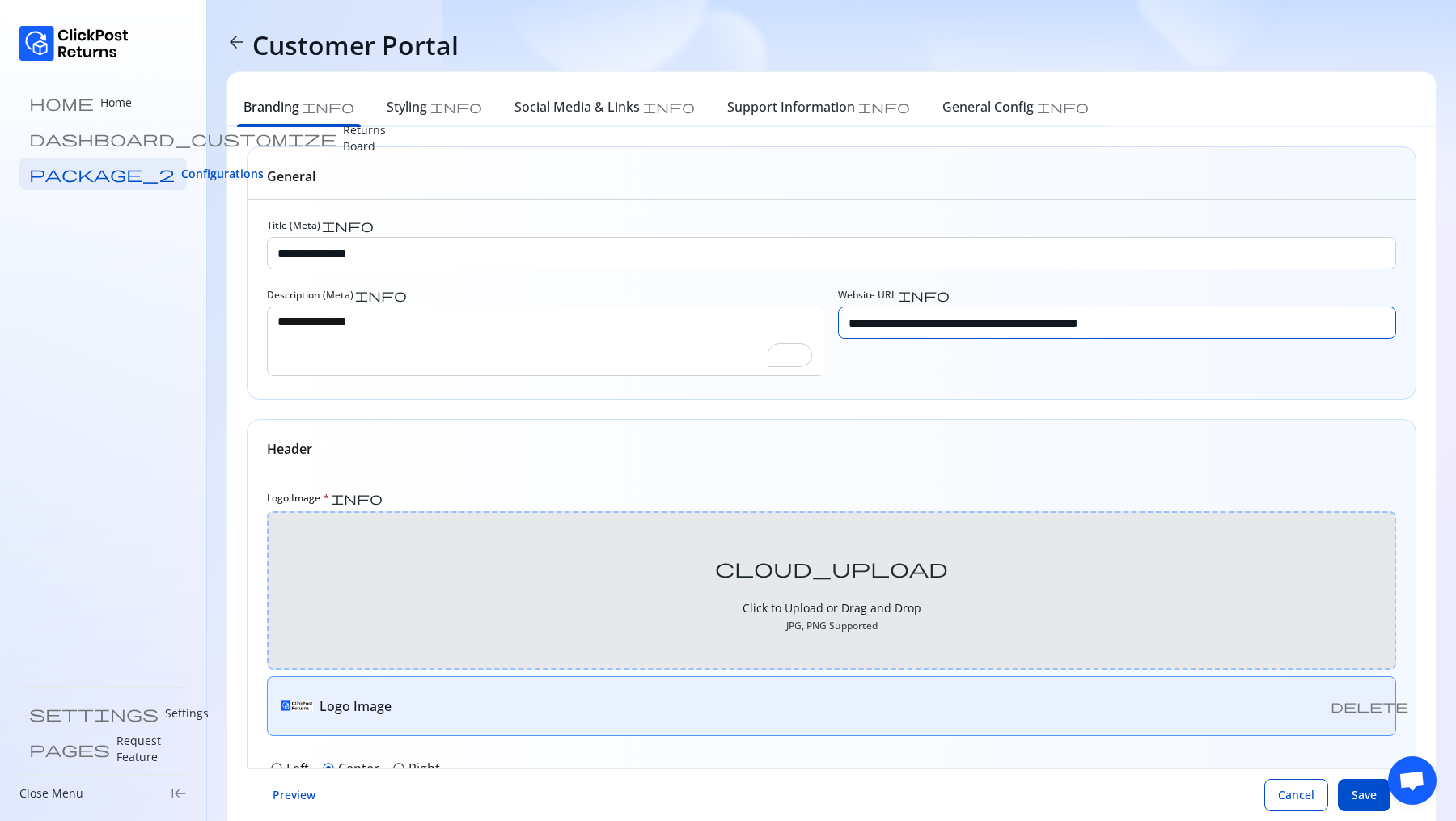
scroll to position [445, 0]
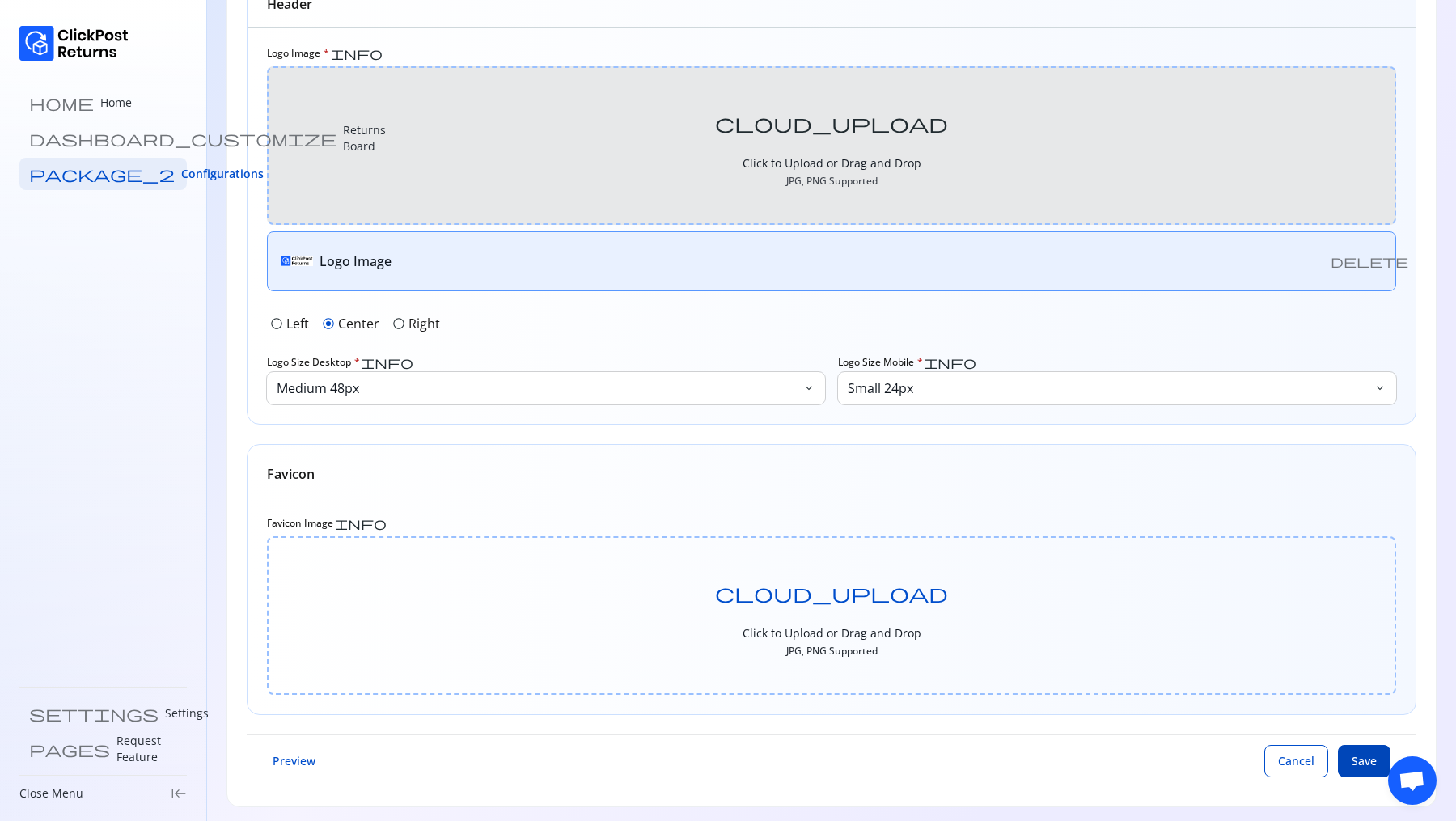
type input "**********"
click at [1367, 765] on button "Save" at bounding box center [1364, 761] width 52 height 32
type input "**********"
type textarea "**********"
type input "**********"
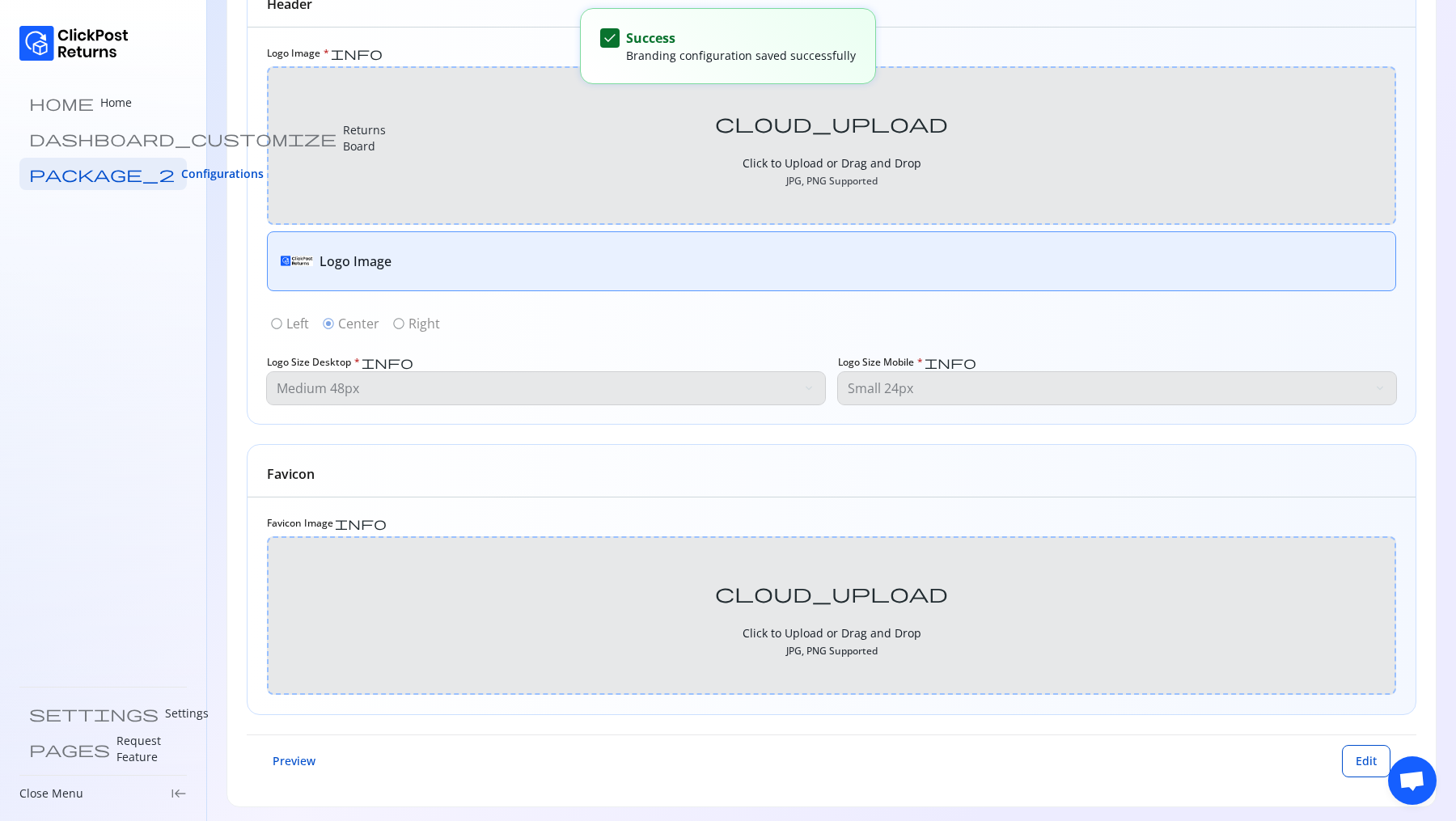
scroll to position [0, 0]
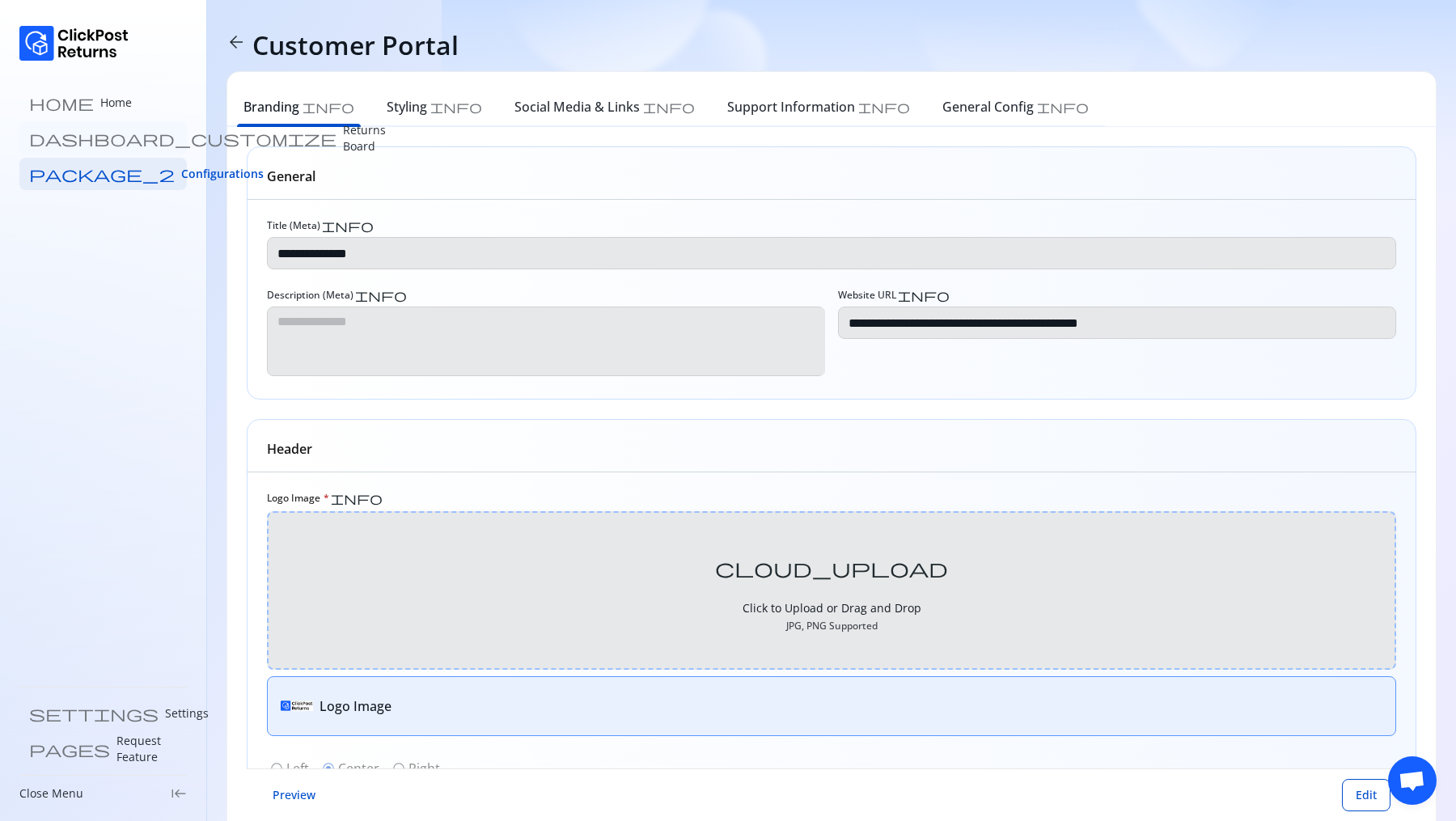
click at [343, 134] on p "Returns Board" at bounding box center [364, 138] width 43 height 32
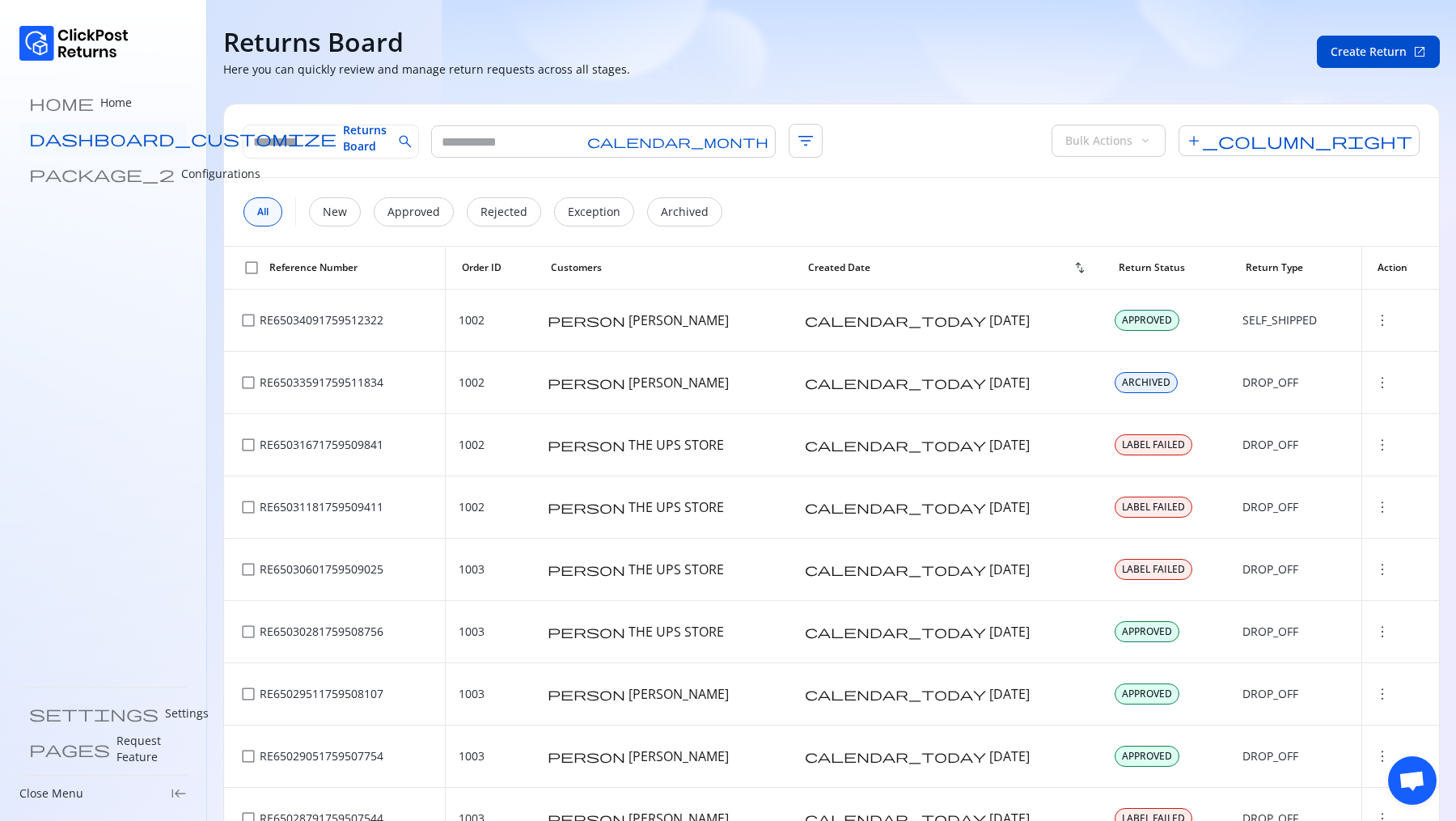
click at [343, 138] on span "Returns Board" at bounding box center [365, 138] width 44 height 32
click at [105, 162] on link "package_2 Configurations" at bounding box center [103, 174] width 168 height 32
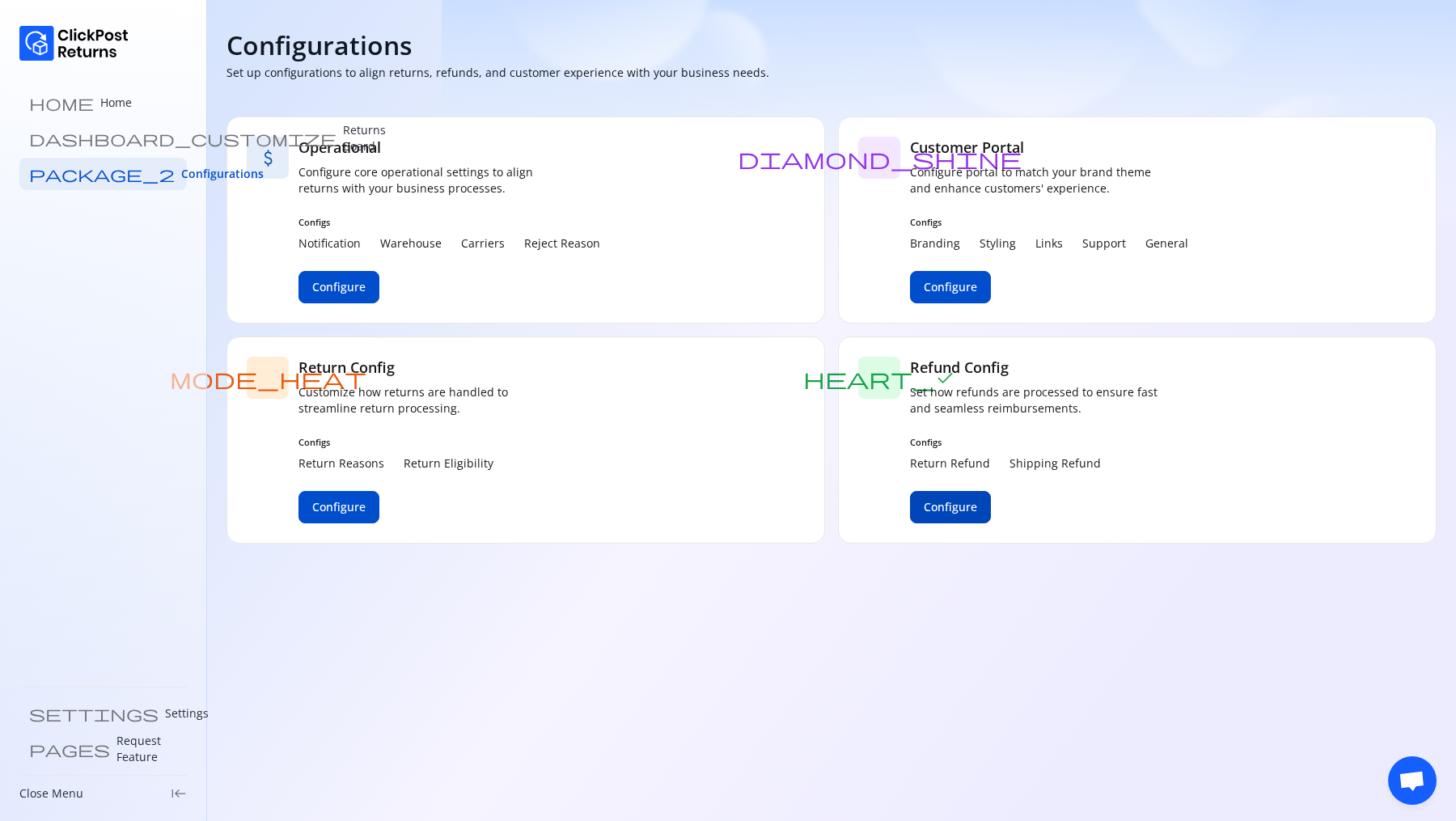
click at [947, 502] on span "Configure" at bounding box center [950, 507] width 53 height 16
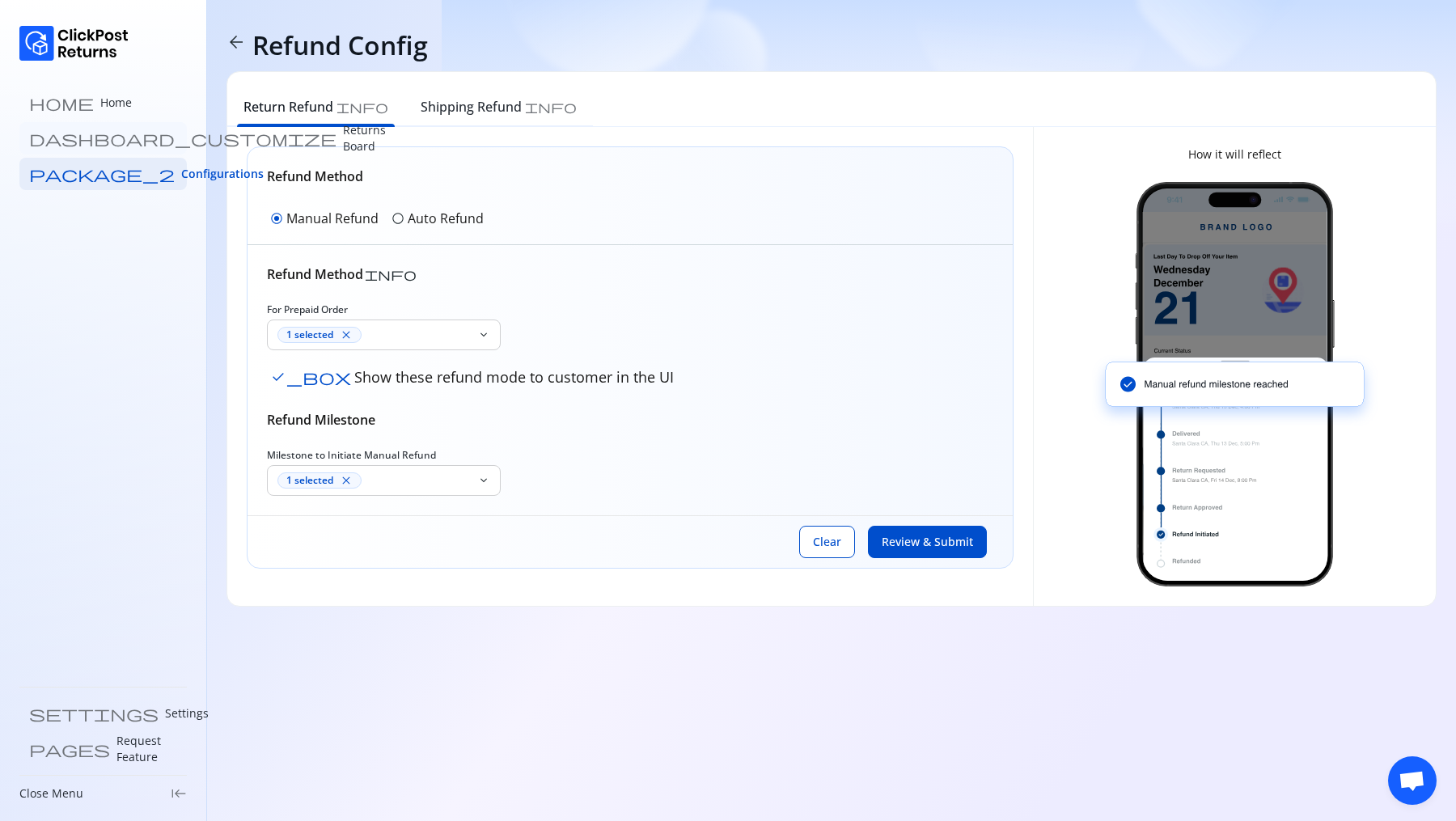
click at [343, 140] on p "Returns Board" at bounding box center [364, 138] width 43 height 32
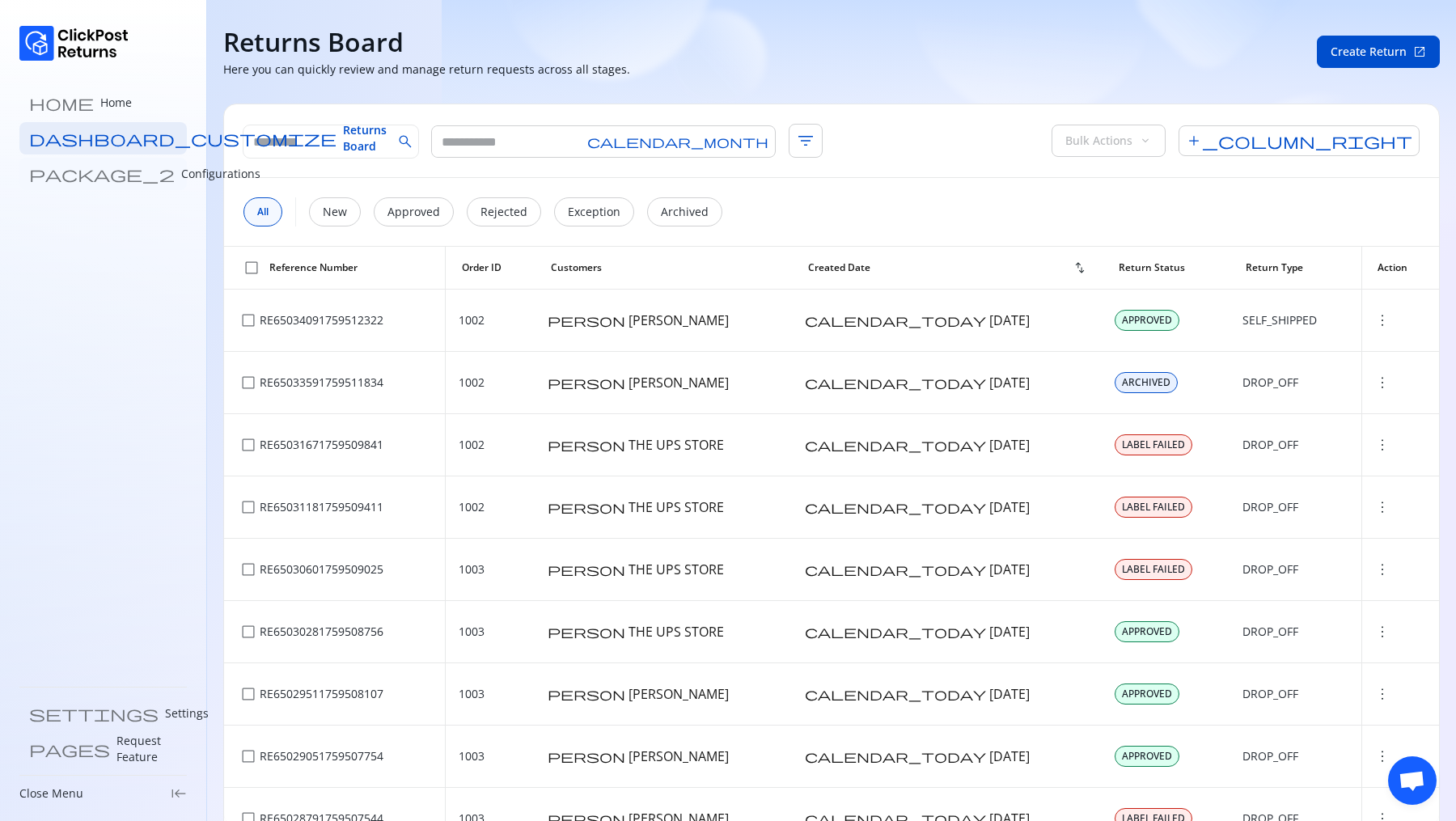
click at [181, 172] on p "Configurations" at bounding box center [221, 174] width 79 height 16
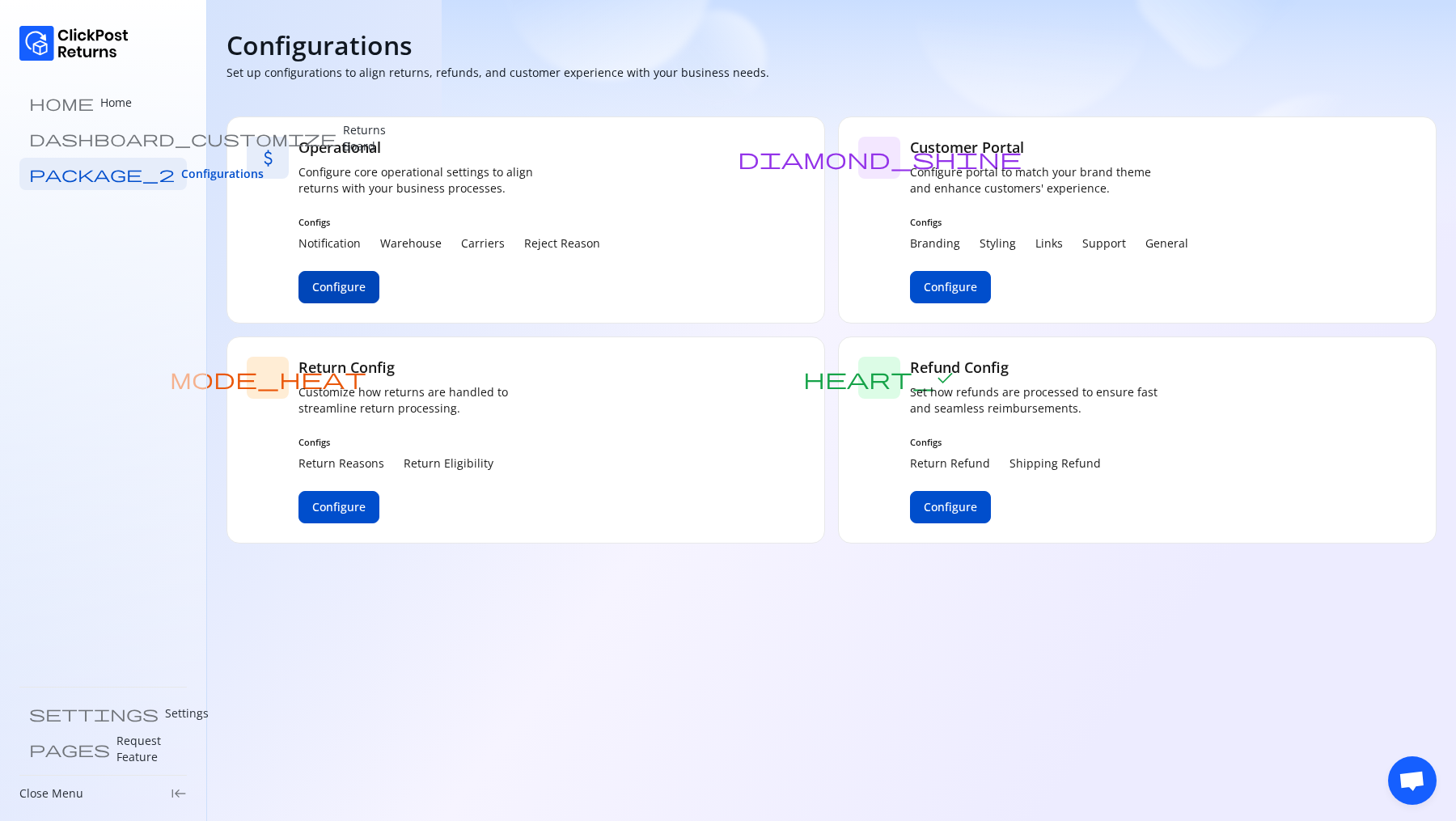
click at [344, 285] on span "Configure" at bounding box center [338, 287] width 53 height 16
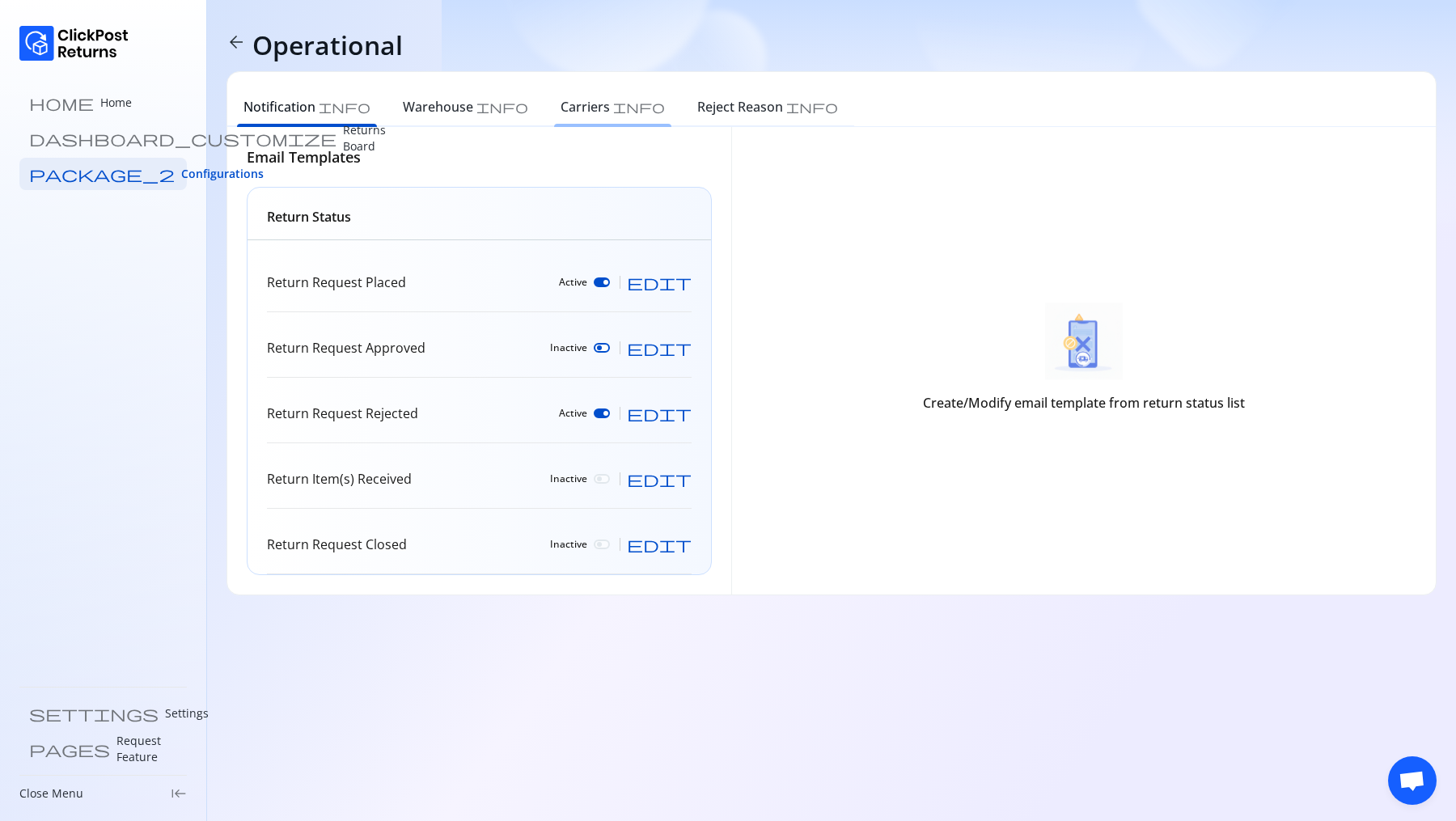
click at [561, 110] on h6 "Carriers" at bounding box center [585, 106] width 50 height 19
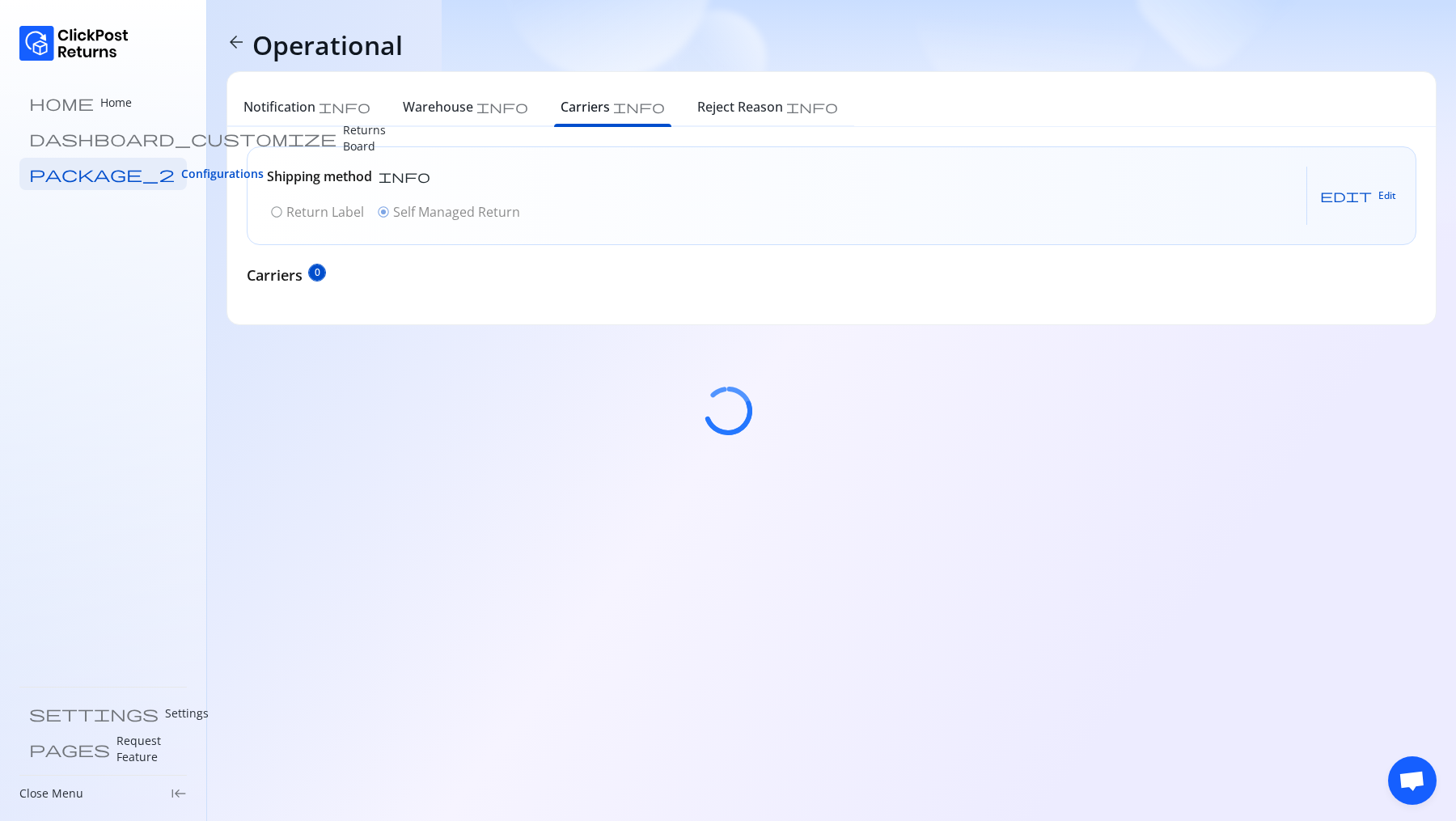
click at [1380, 204] on div at bounding box center [728, 410] width 1456 height 821
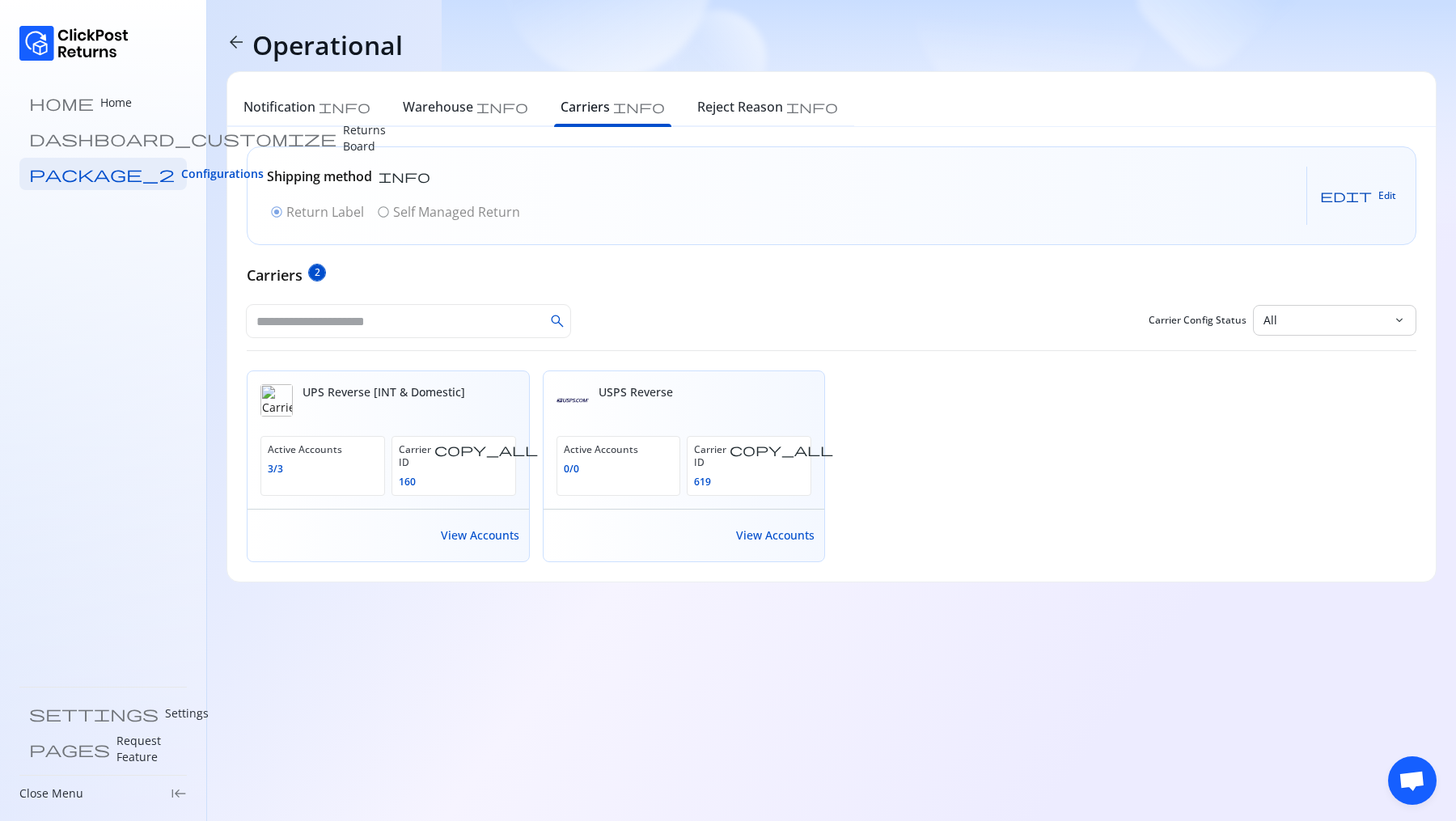
click at [1389, 196] on span "Edit" at bounding box center [1387, 196] width 18 height 13
click at [387, 210] on span "radio_button_unchecked" at bounding box center [383, 212] width 13 height 13
click at [1387, 192] on button "Save" at bounding box center [1372, 196] width 50 height 26
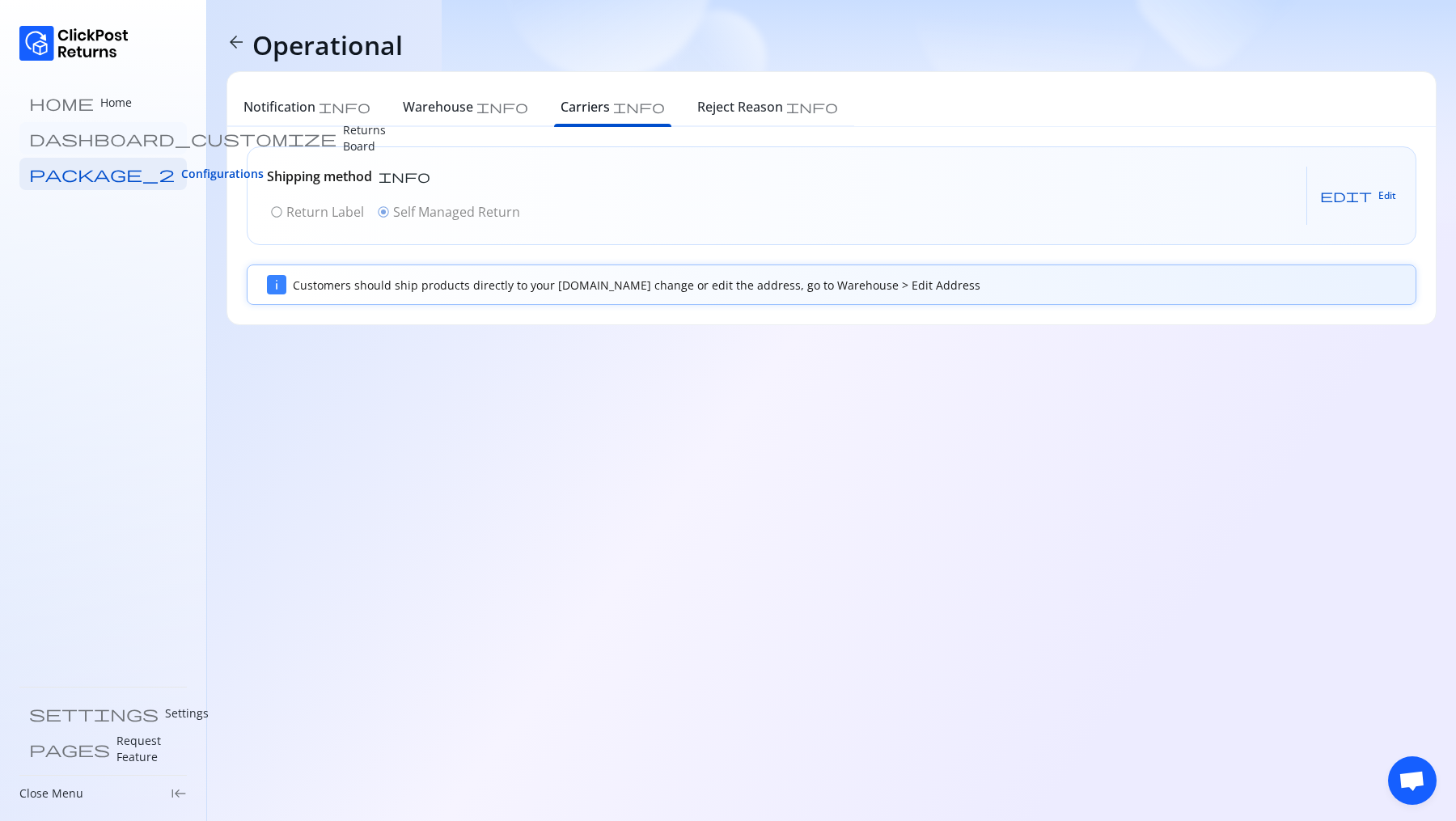
click at [343, 136] on p "Returns Board" at bounding box center [364, 138] width 43 height 32
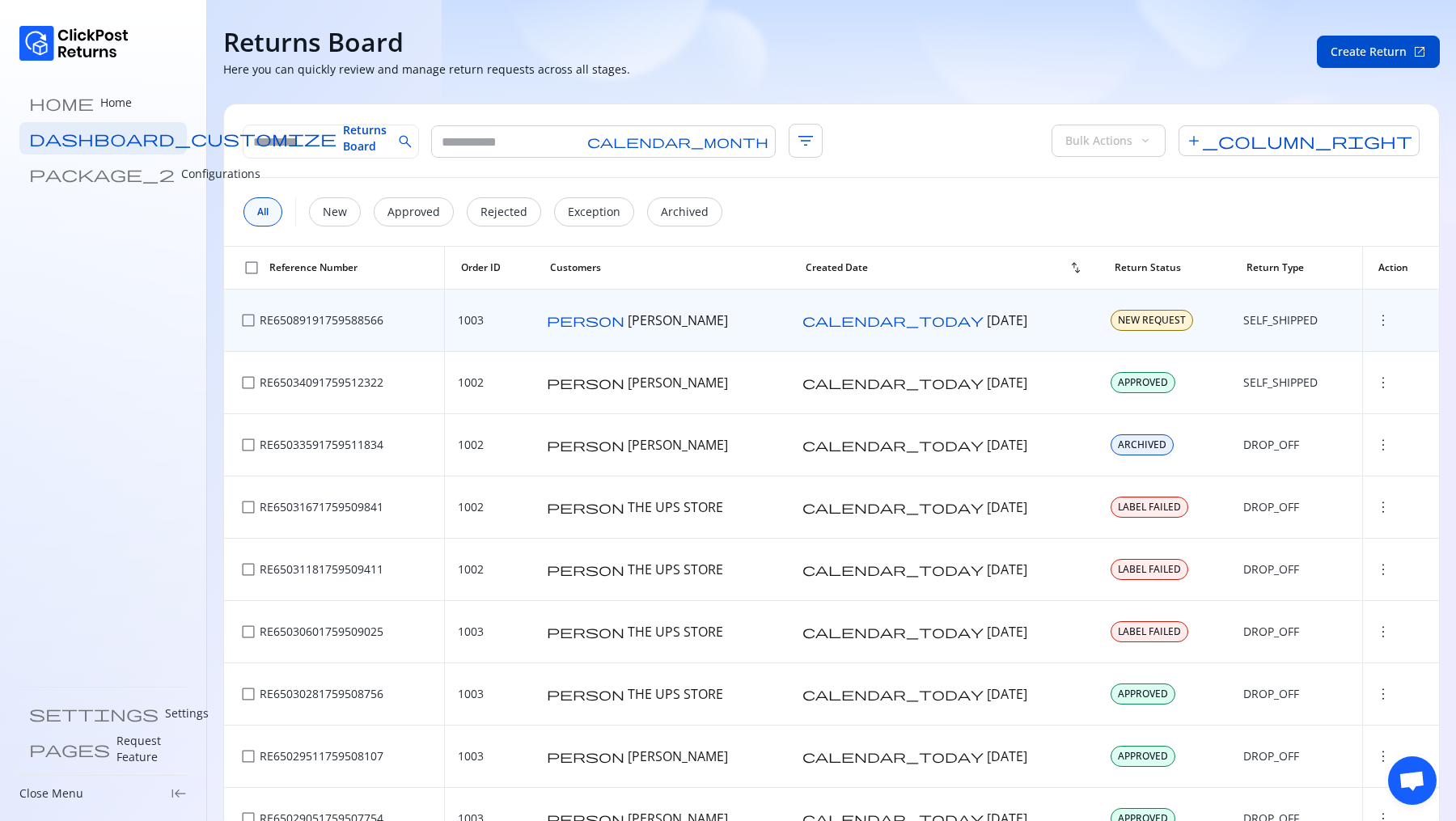
click at [1375, 319] on span "more_vert" at bounding box center [1383, 319] width 16 height 16
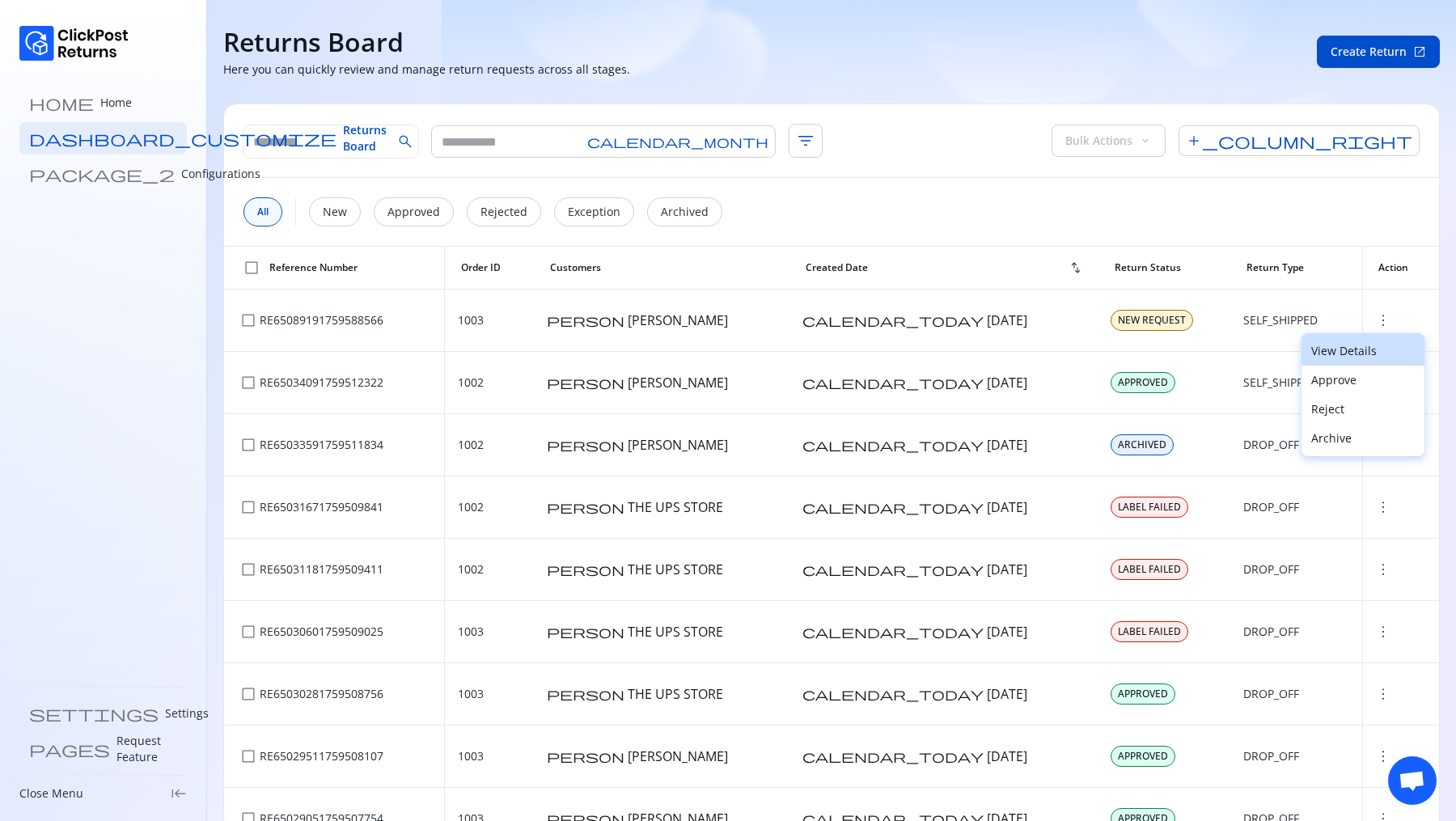
click at [1327, 350] on p "View Details" at bounding box center [1362, 351] width 104 height 16
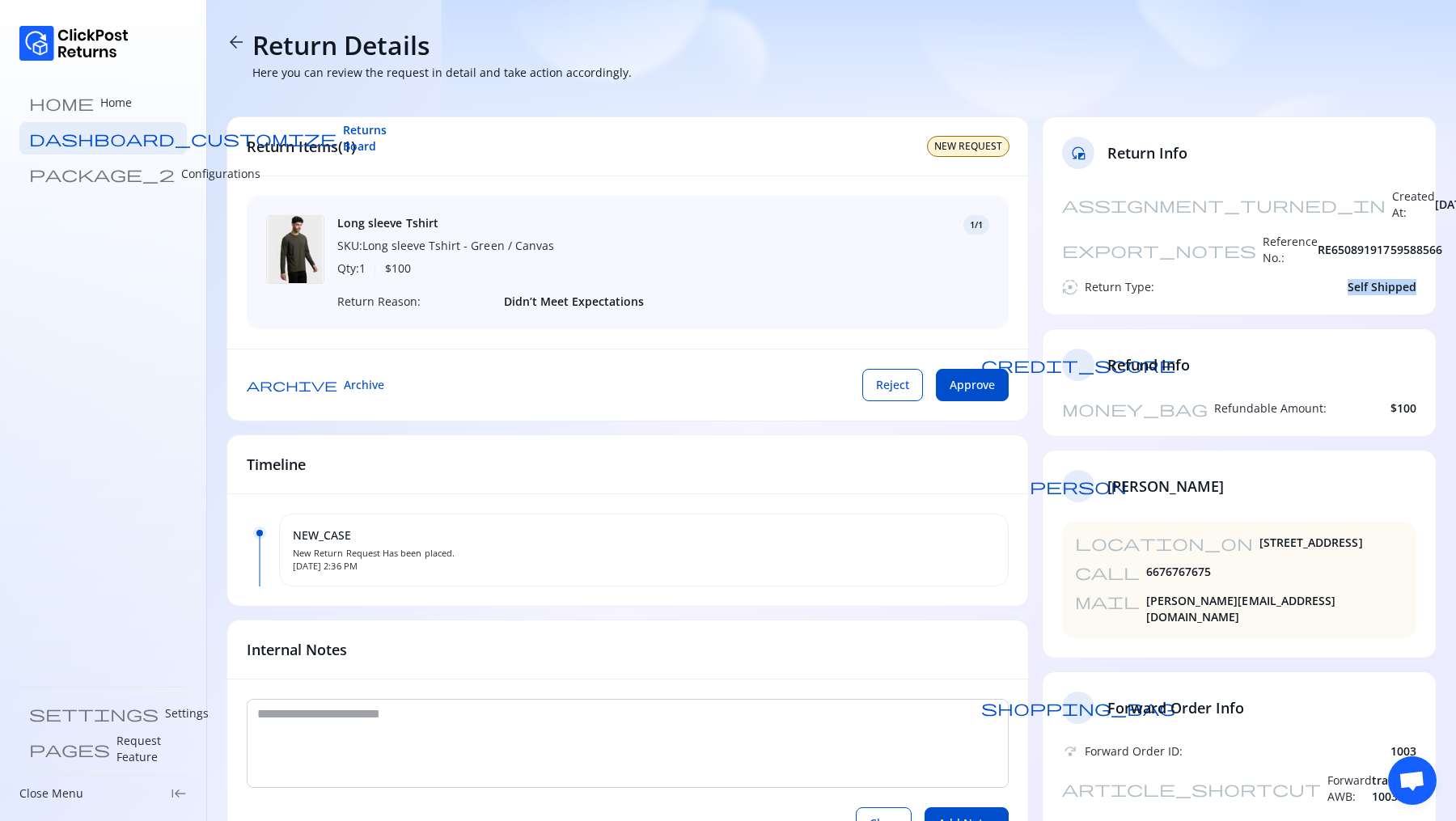
drag, startPoint x: 1341, startPoint y: 250, endPoint x: 1455, endPoint y: 250, distance: 114.0
click at [1455, 250] on section "arrow_back Return Details Here you can review the request in detail and take ac…" at bounding box center [831, 444] width 1249 height 889
drag, startPoint x: 457, startPoint y: 549, endPoint x: 290, endPoint y: 553, distance: 167.0
click at [293, 553] on span "New Return Request Has been placed." at bounding box center [643, 553] width 702 height 13
drag, startPoint x: 402, startPoint y: 569, endPoint x: 288, endPoint y: 567, distance: 114.0
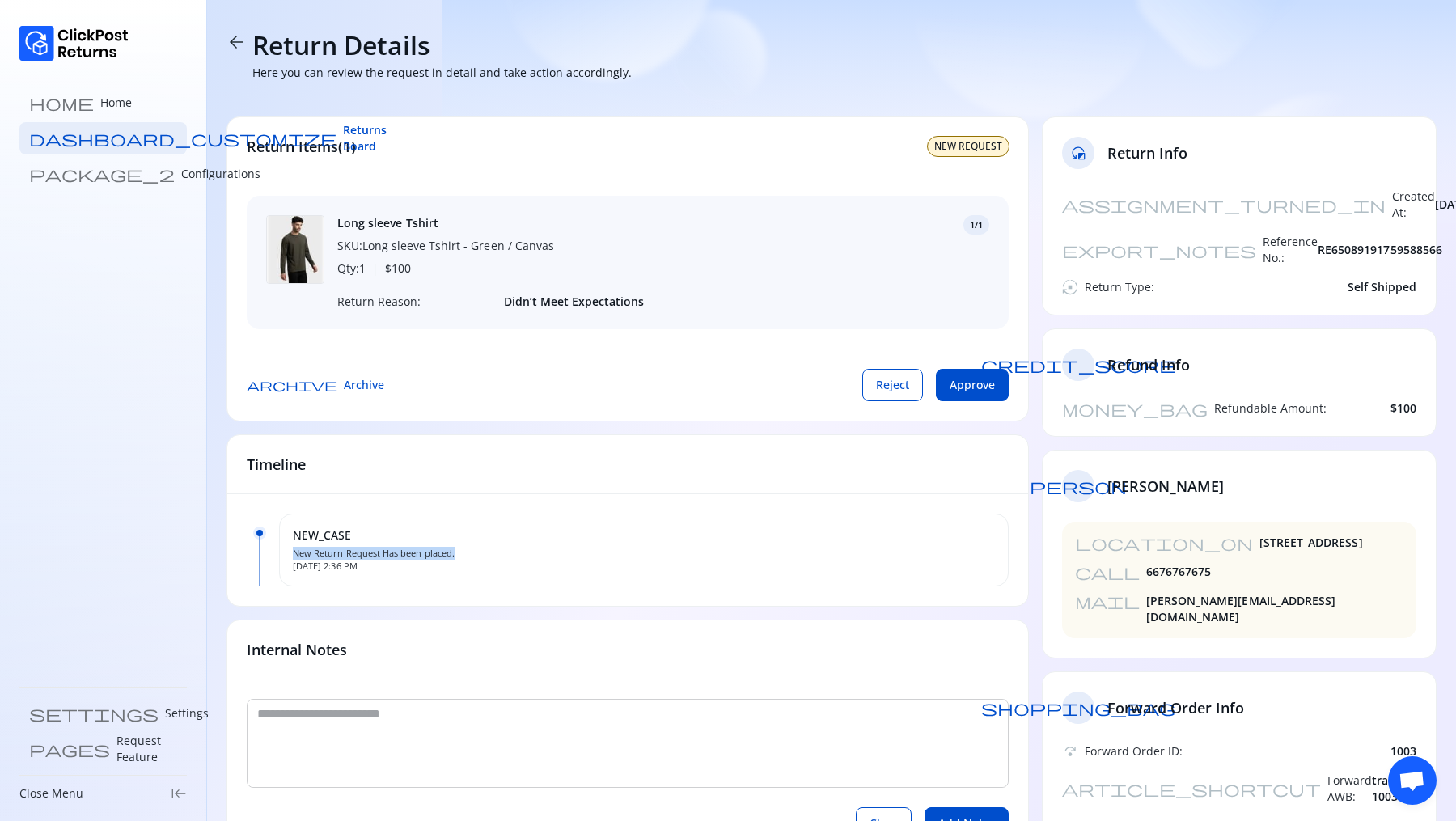
click at [288, 567] on div "NEW_CASE New Return Request Has been placed. Oct 4, 2025, 2:36 PM" at bounding box center [643, 550] width 729 height 72
click at [382, 573] on div "NEW_CASE New Return Request Has been placed. Oct 4, 2025, 2:36 PM" at bounding box center [643, 550] width 729 height 72
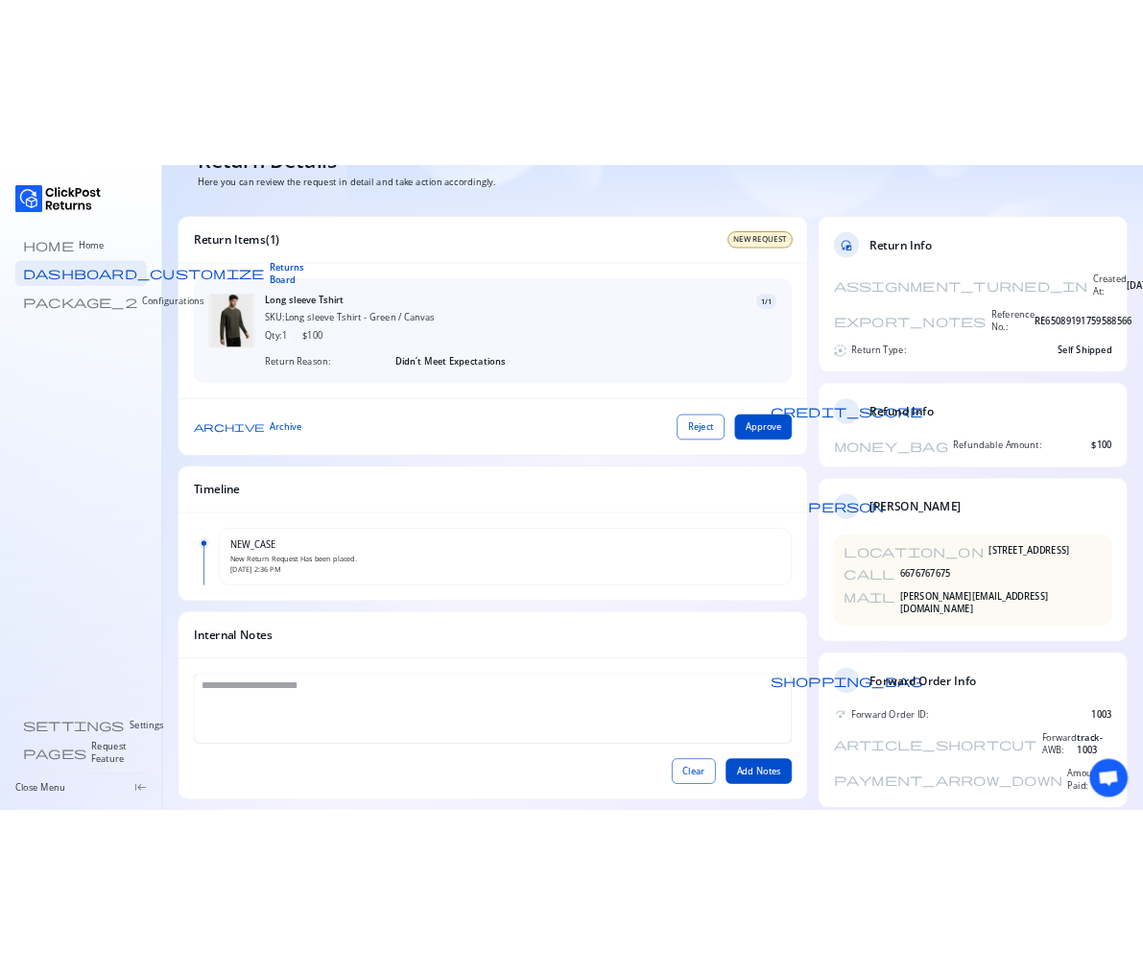
scroll to position [63, 0]
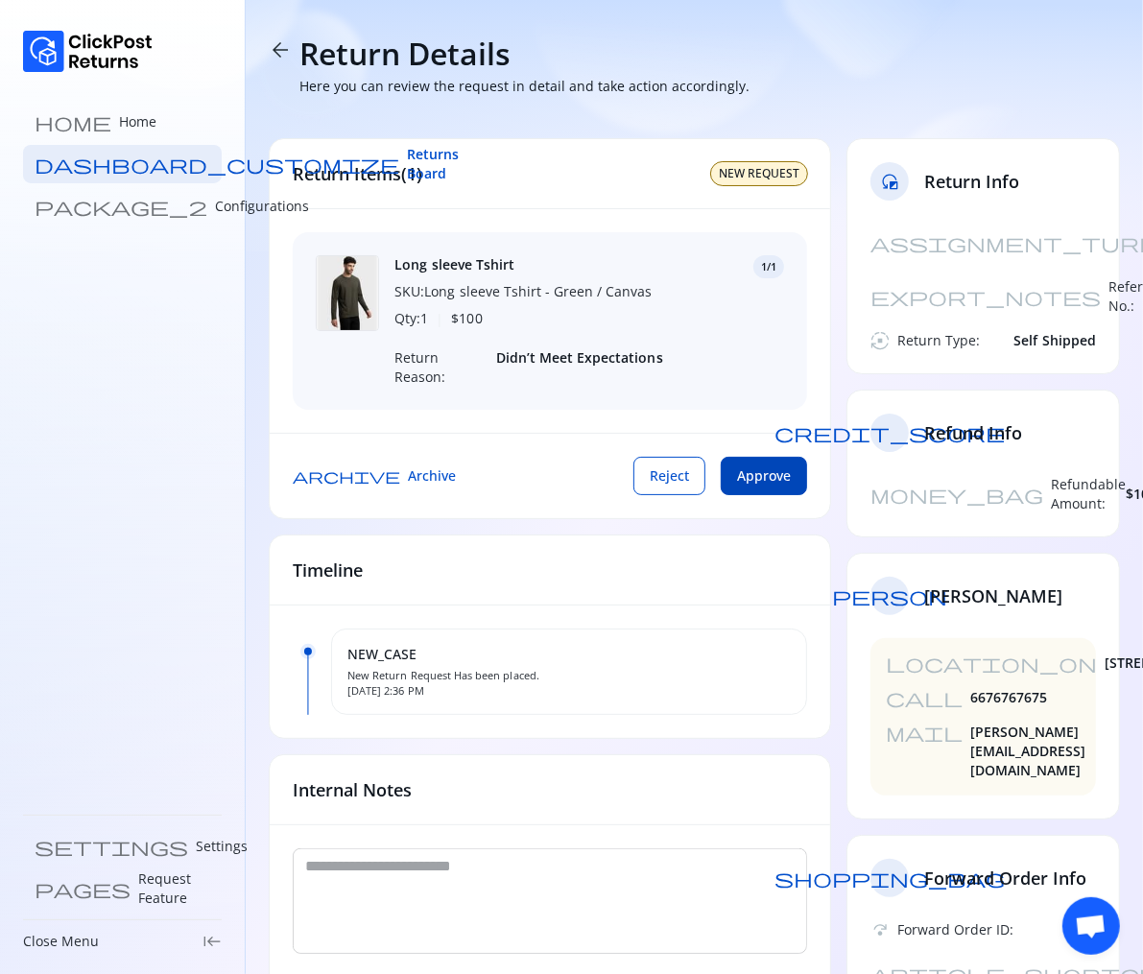
click at [765, 466] on span "Approve" at bounding box center [764, 475] width 54 height 19
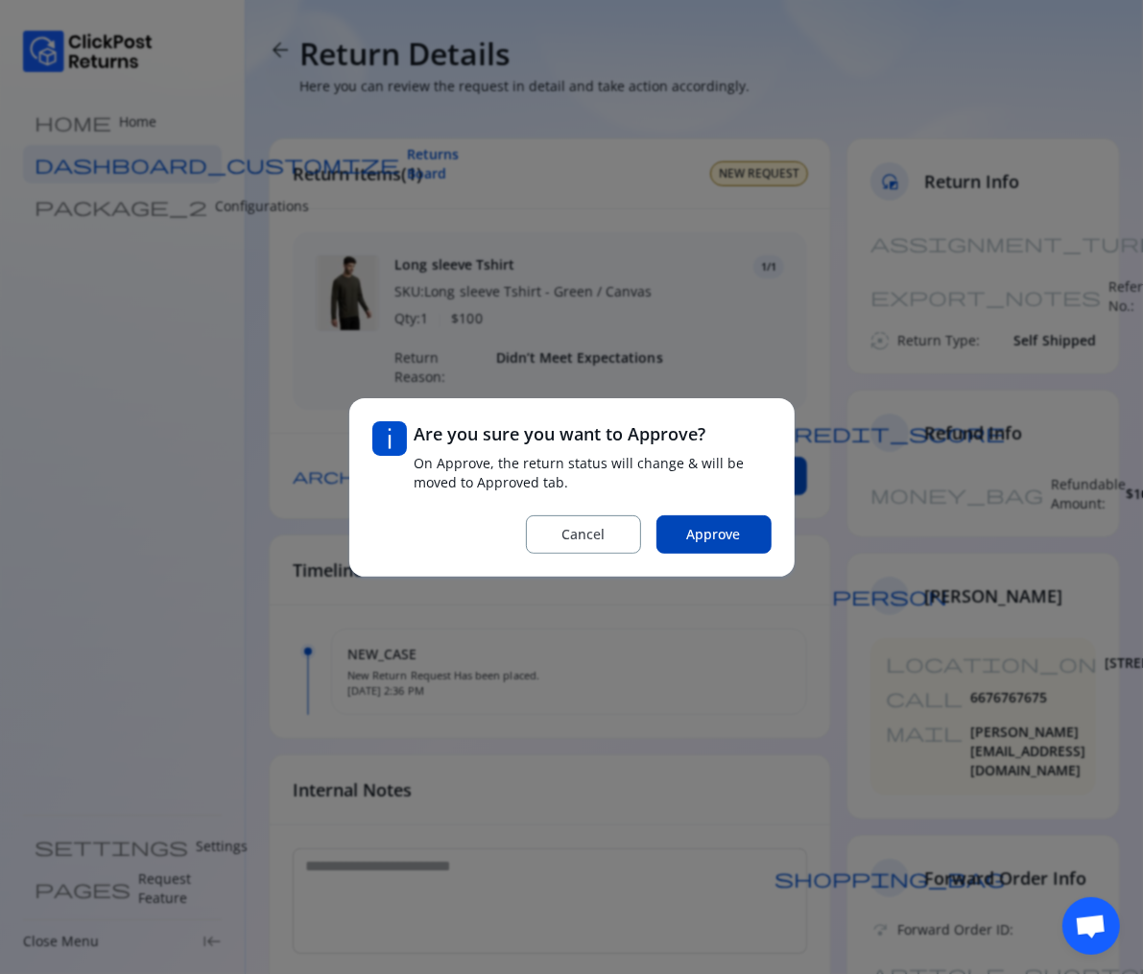
click at [737, 525] on span "Approve" at bounding box center [714, 534] width 54 height 19
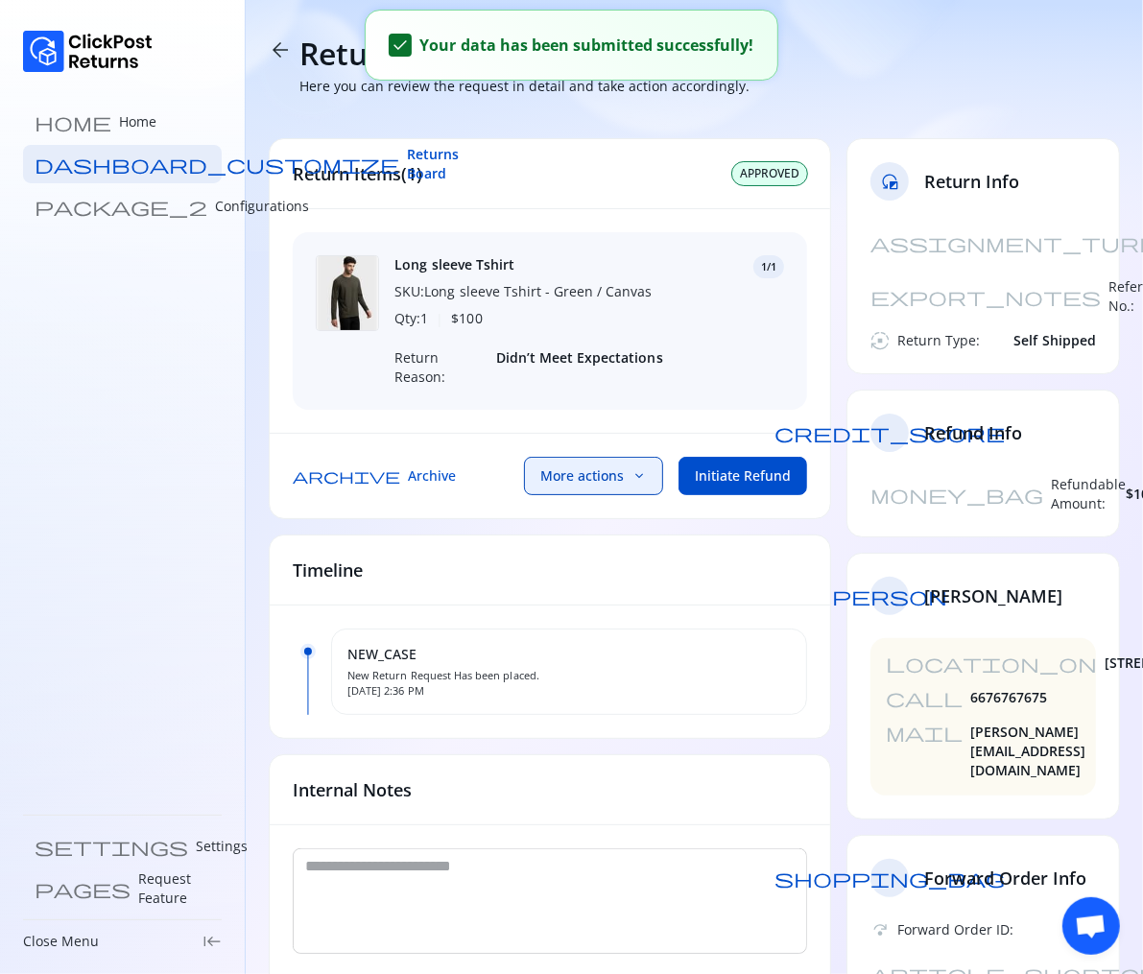
click at [624, 475] on span "More actions" at bounding box center [581, 475] width 83 height 19
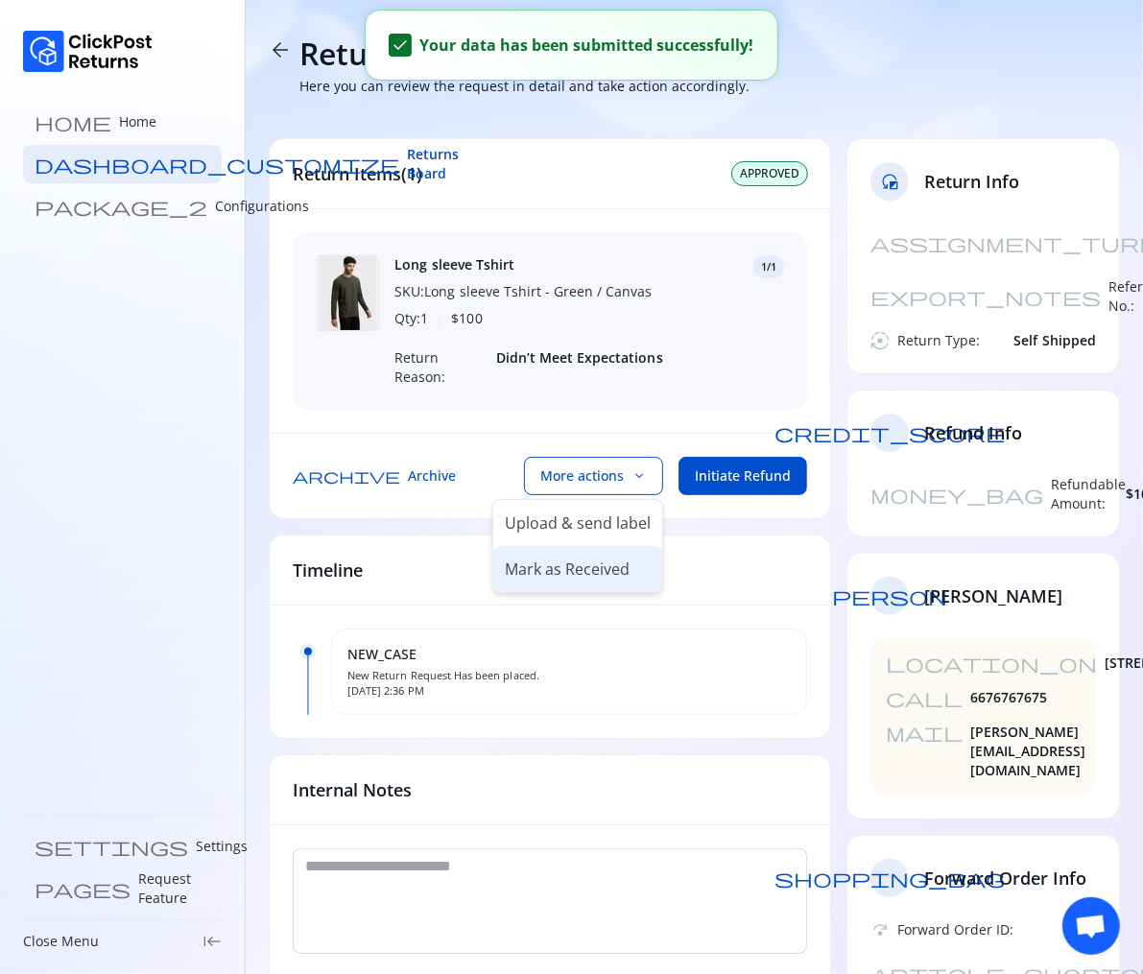
click at [596, 566] on p "Mark as Received" at bounding box center [567, 568] width 125 height 23
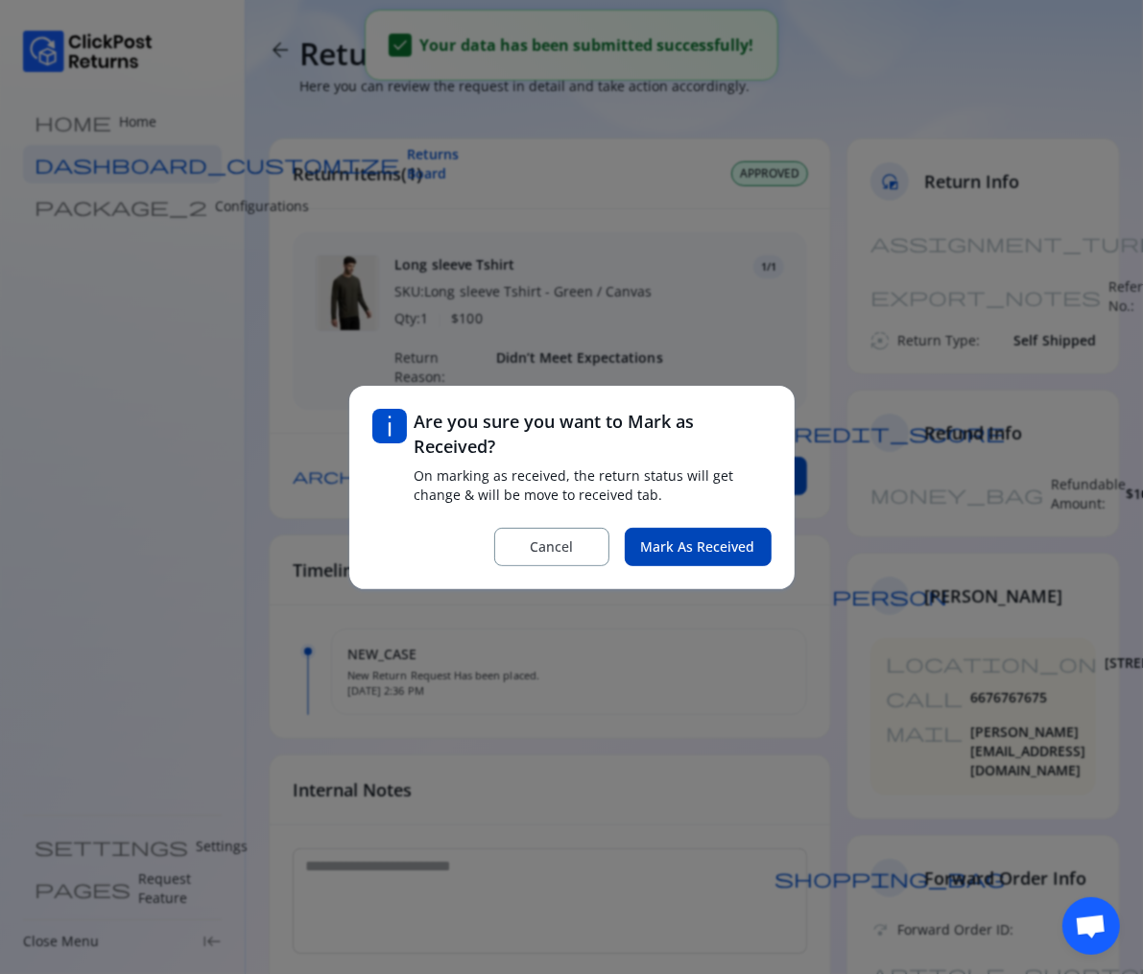
click at [675, 550] on span "Mark as Received" at bounding box center [698, 546] width 114 height 19
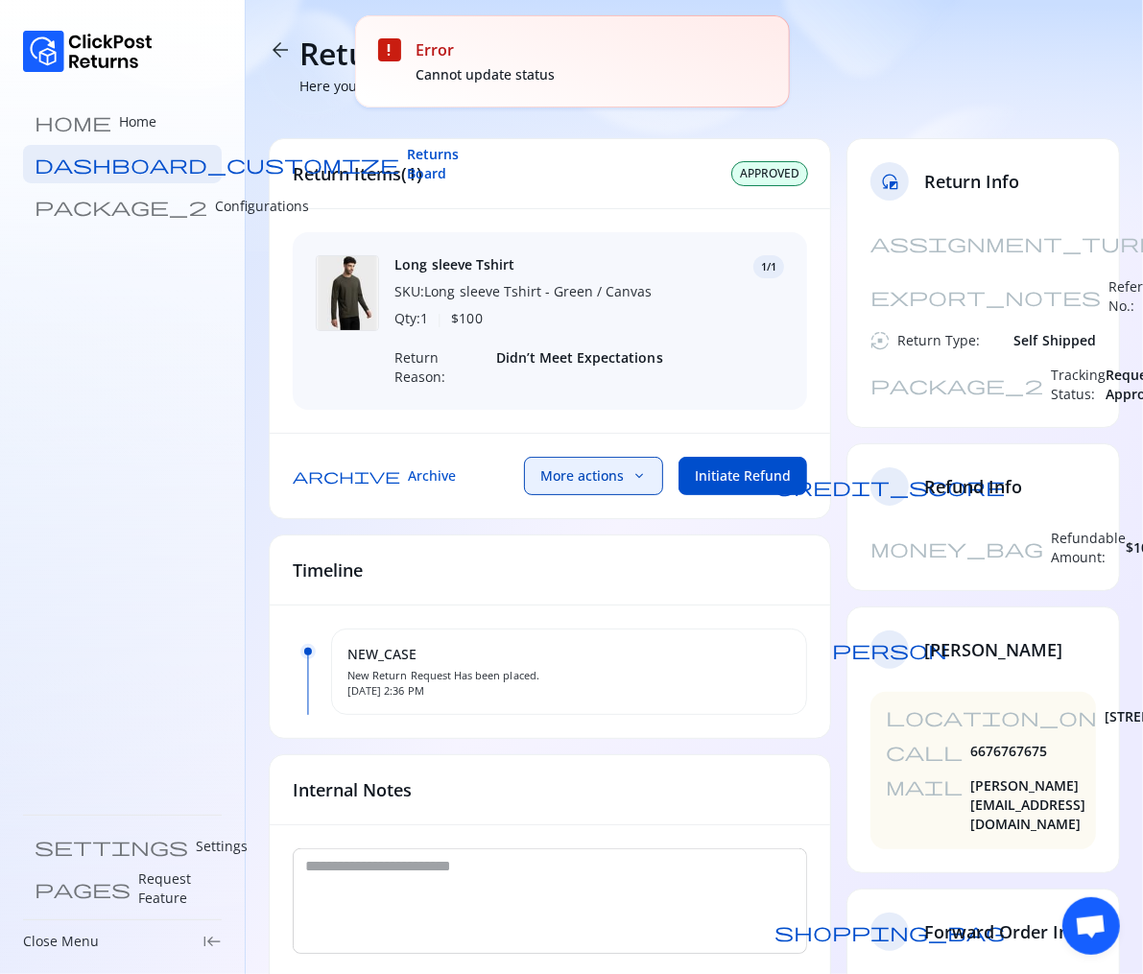
click at [586, 486] on button "More actions keyboard_arrow_down" at bounding box center [593, 476] width 139 height 38
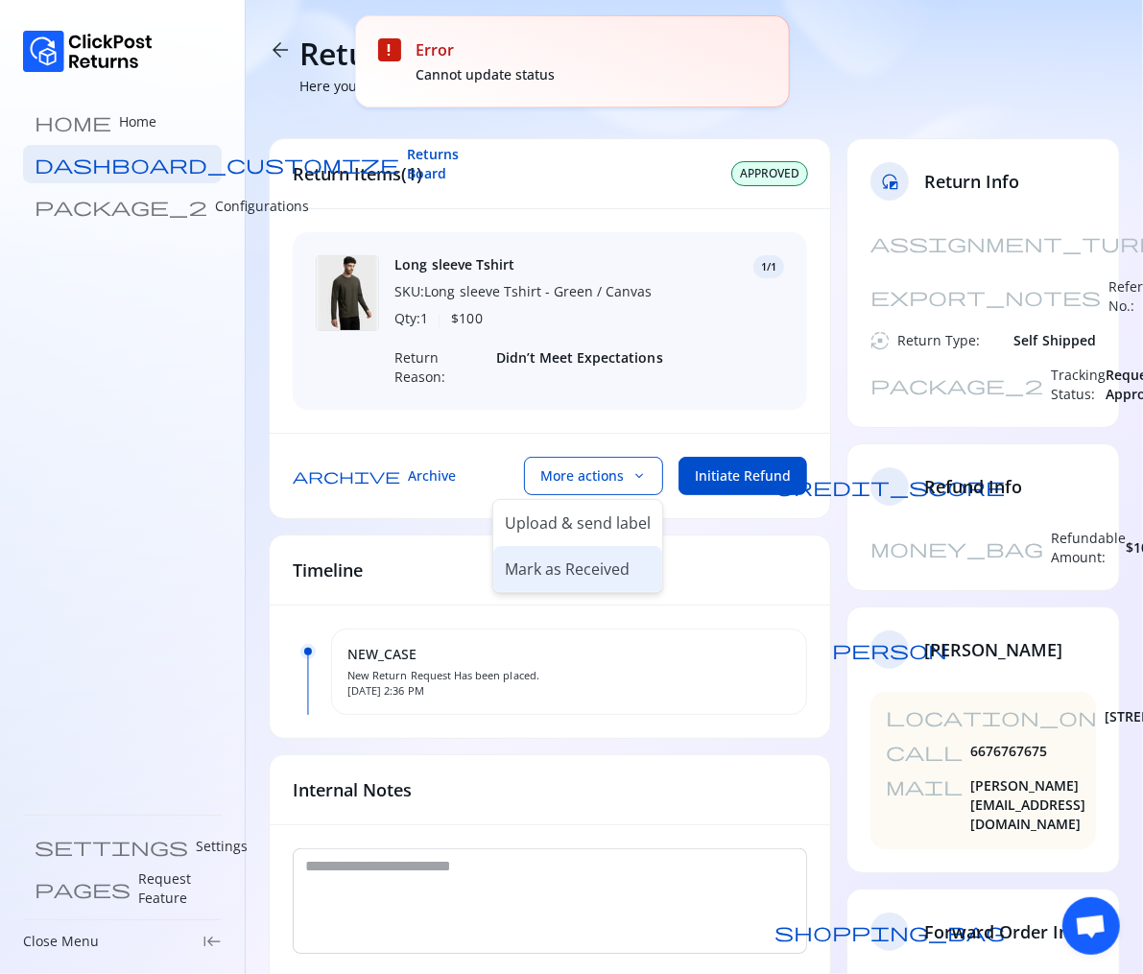
click at [603, 569] on p "Mark as Received" at bounding box center [567, 568] width 125 height 23
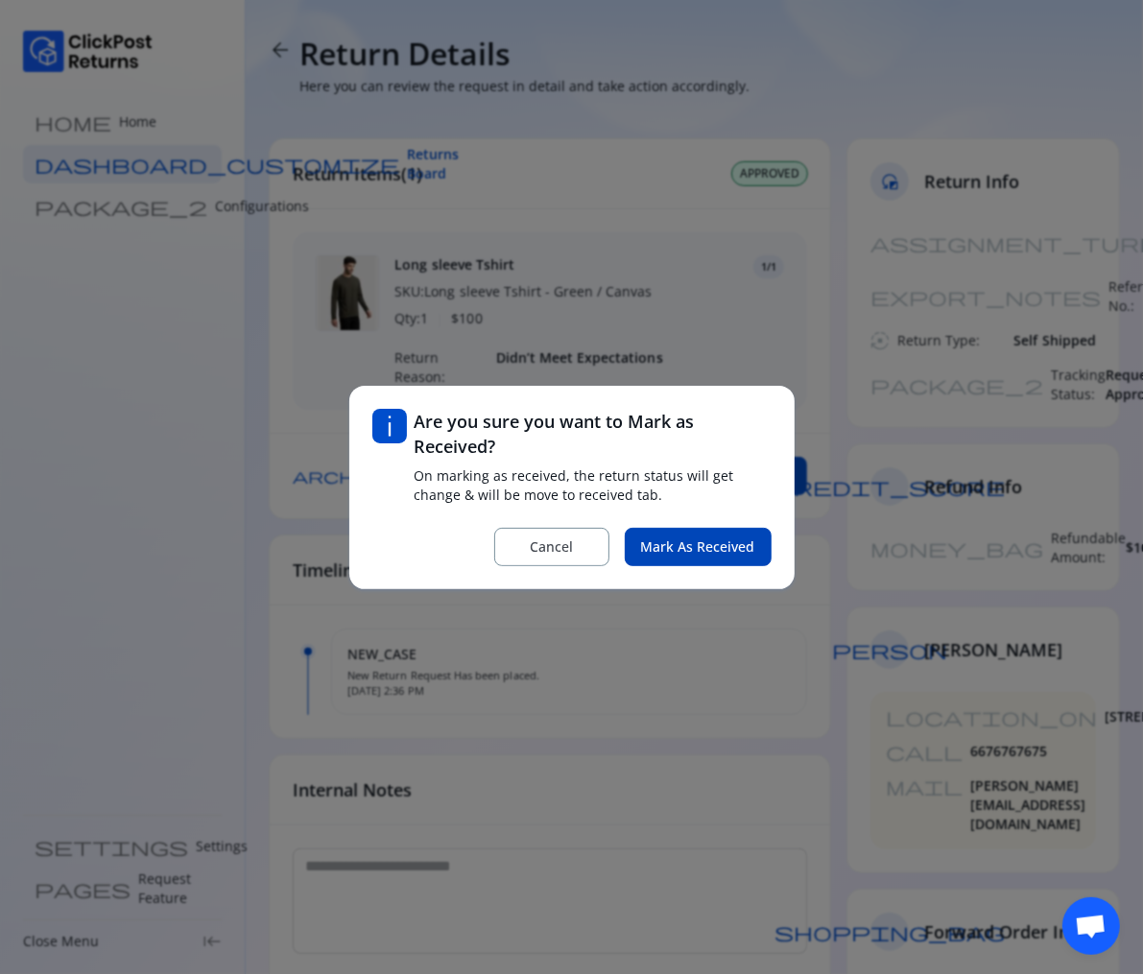
click at [693, 553] on span "Mark as Received" at bounding box center [698, 546] width 114 height 19
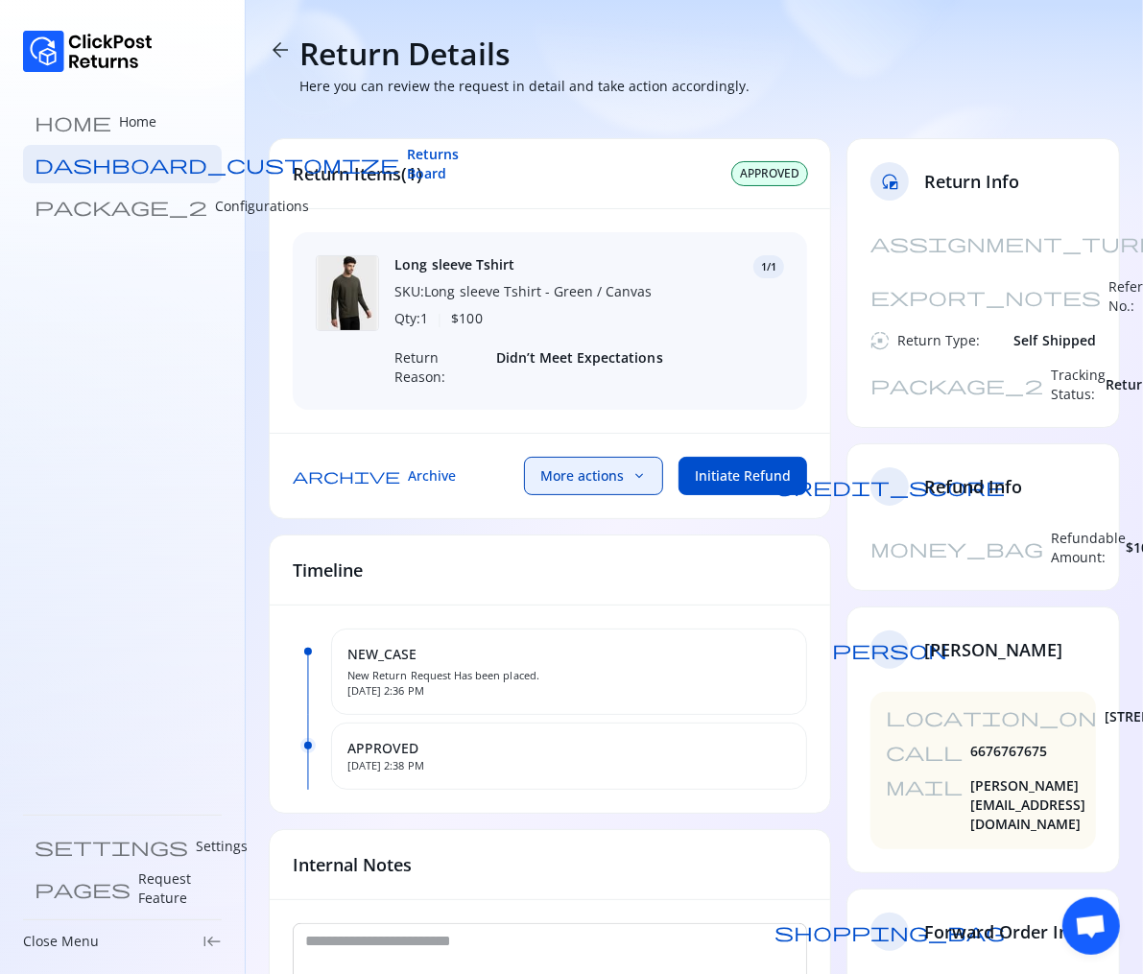
click at [622, 474] on span "More actions" at bounding box center [581, 475] width 83 height 19
click at [722, 645] on span "NEW_CASE" at bounding box center [568, 654] width 443 height 19
click at [329, 786] on div "NEW_CASE New Return Request Has been placed. Oct 4, 2025, 2:36 PM APPROVED Oct …" at bounding box center [550, 708] width 560 height 207
click at [196, 841] on p "Settings" at bounding box center [222, 846] width 52 height 19
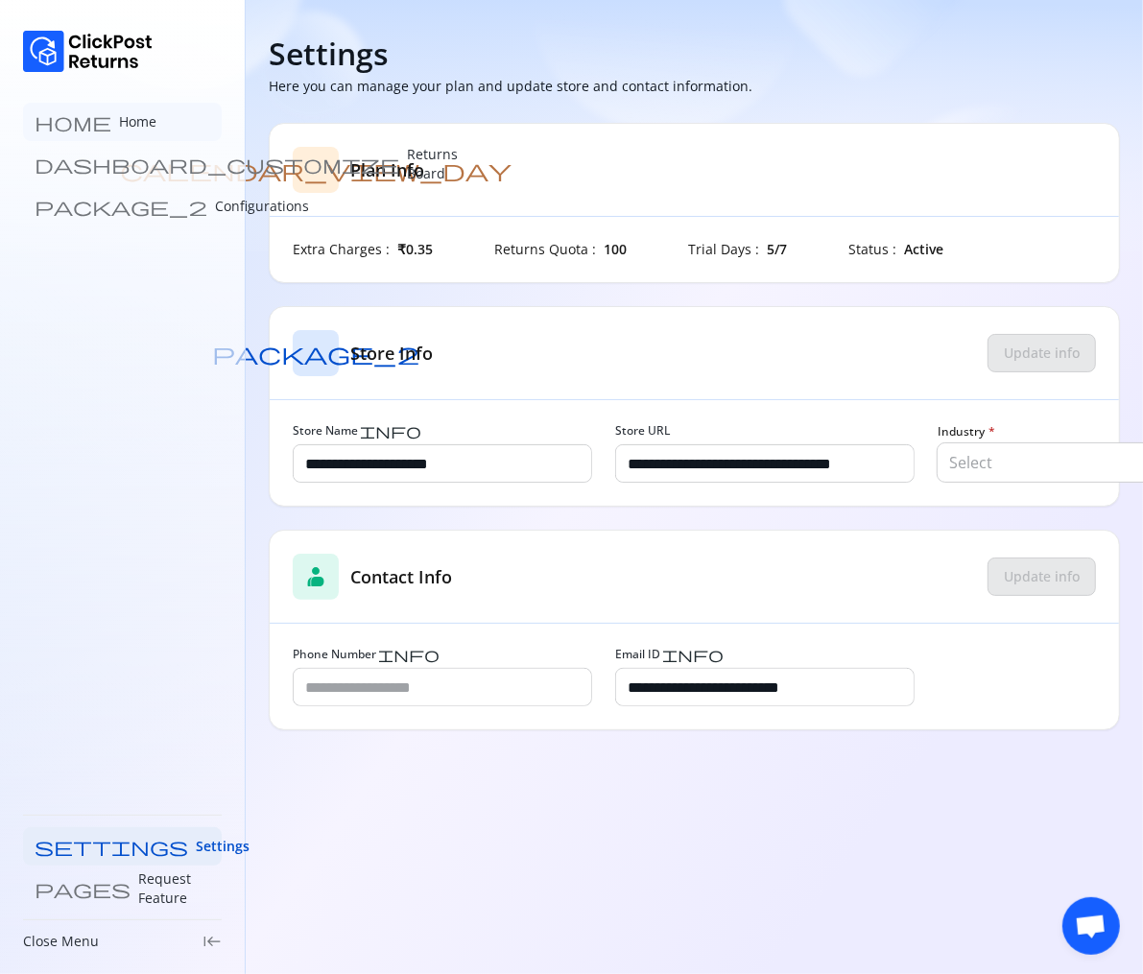
click at [119, 128] on p "Home" at bounding box center [137, 121] width 37 height 19
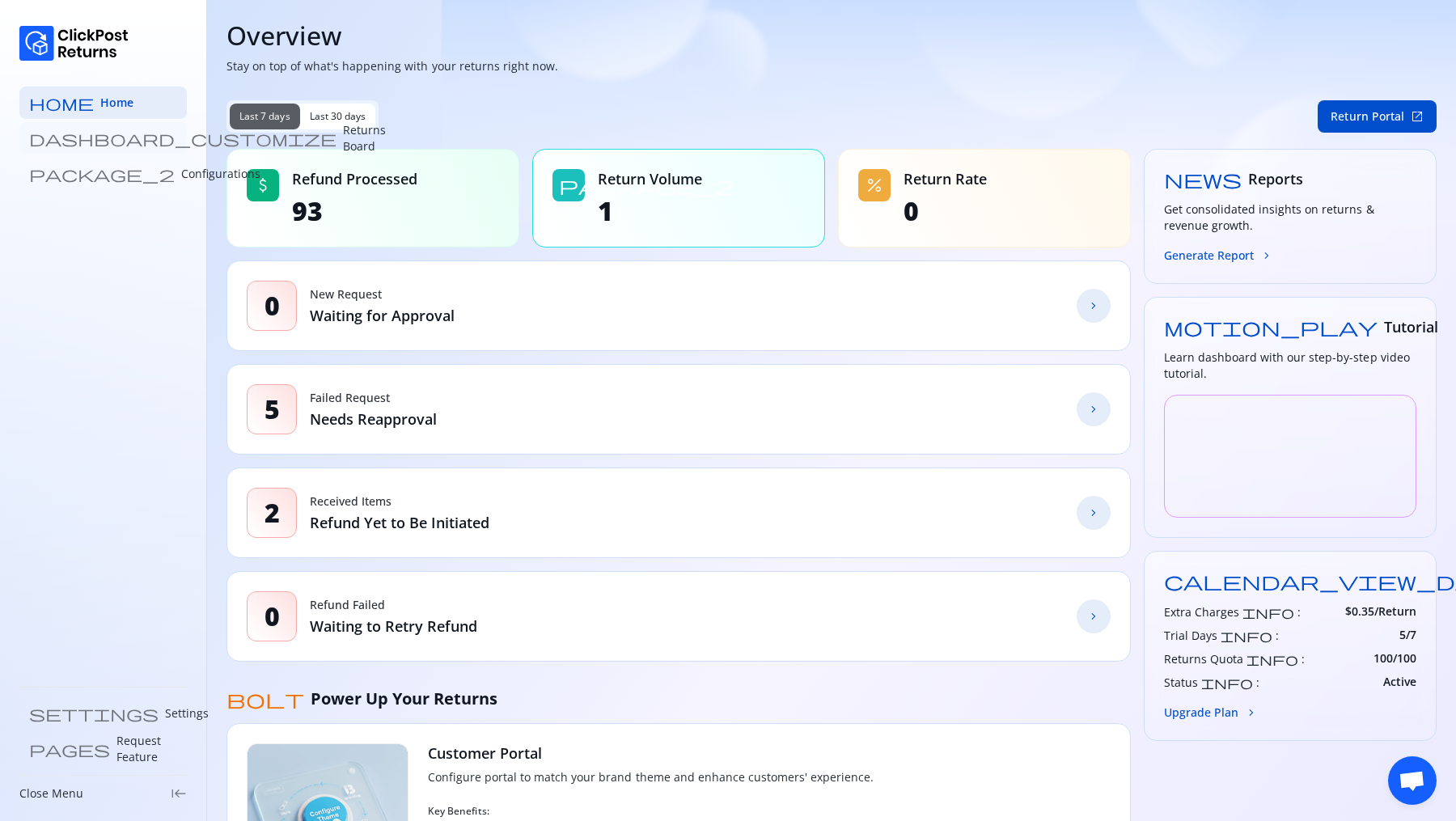
click at [343, 138] on p "Returns Board" at bounding box center [364, 138] width 43 height 32
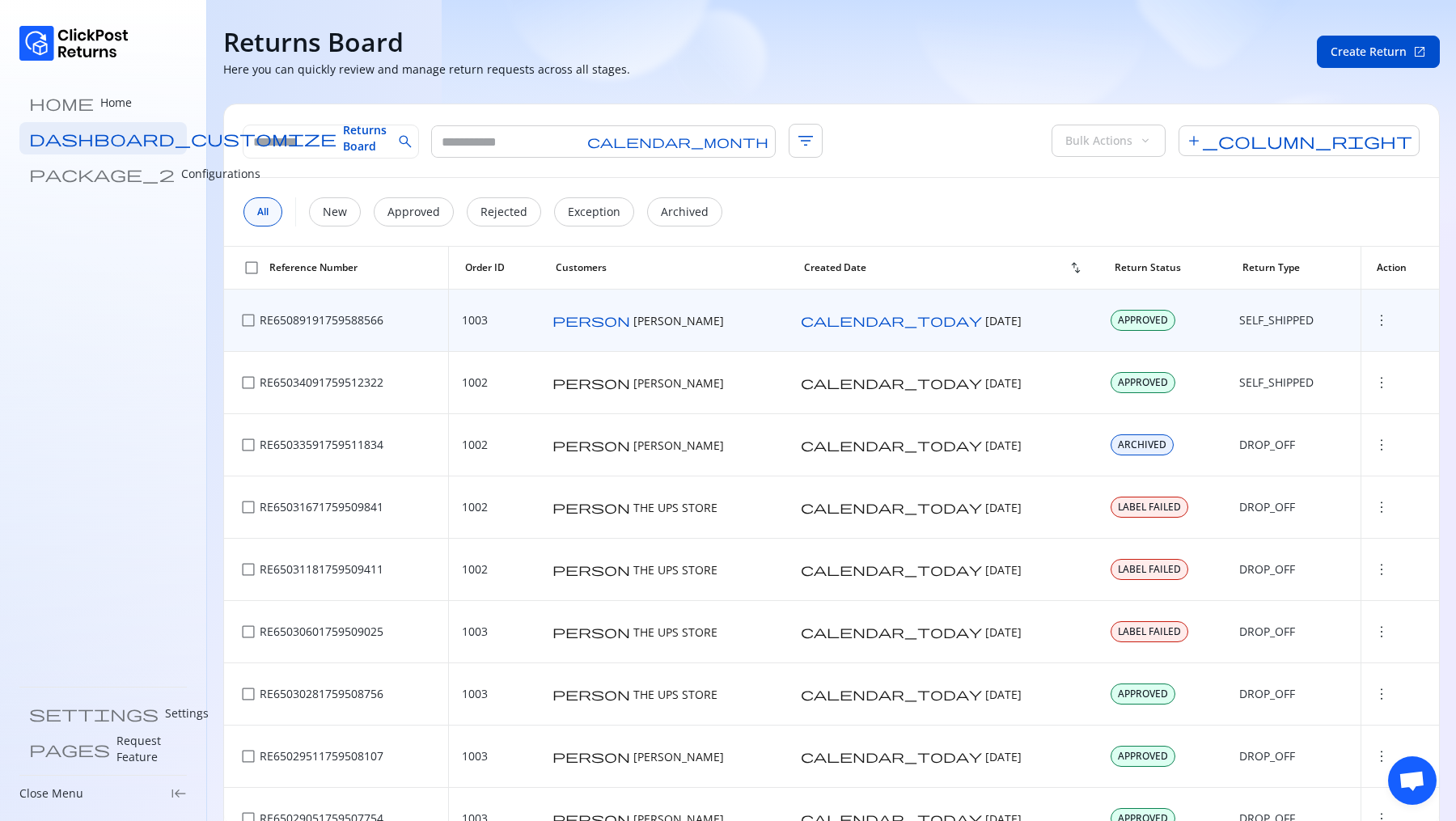
click at [963, 325] on span "more_vert" at bounding box center [1381, 319] width 16 height 16
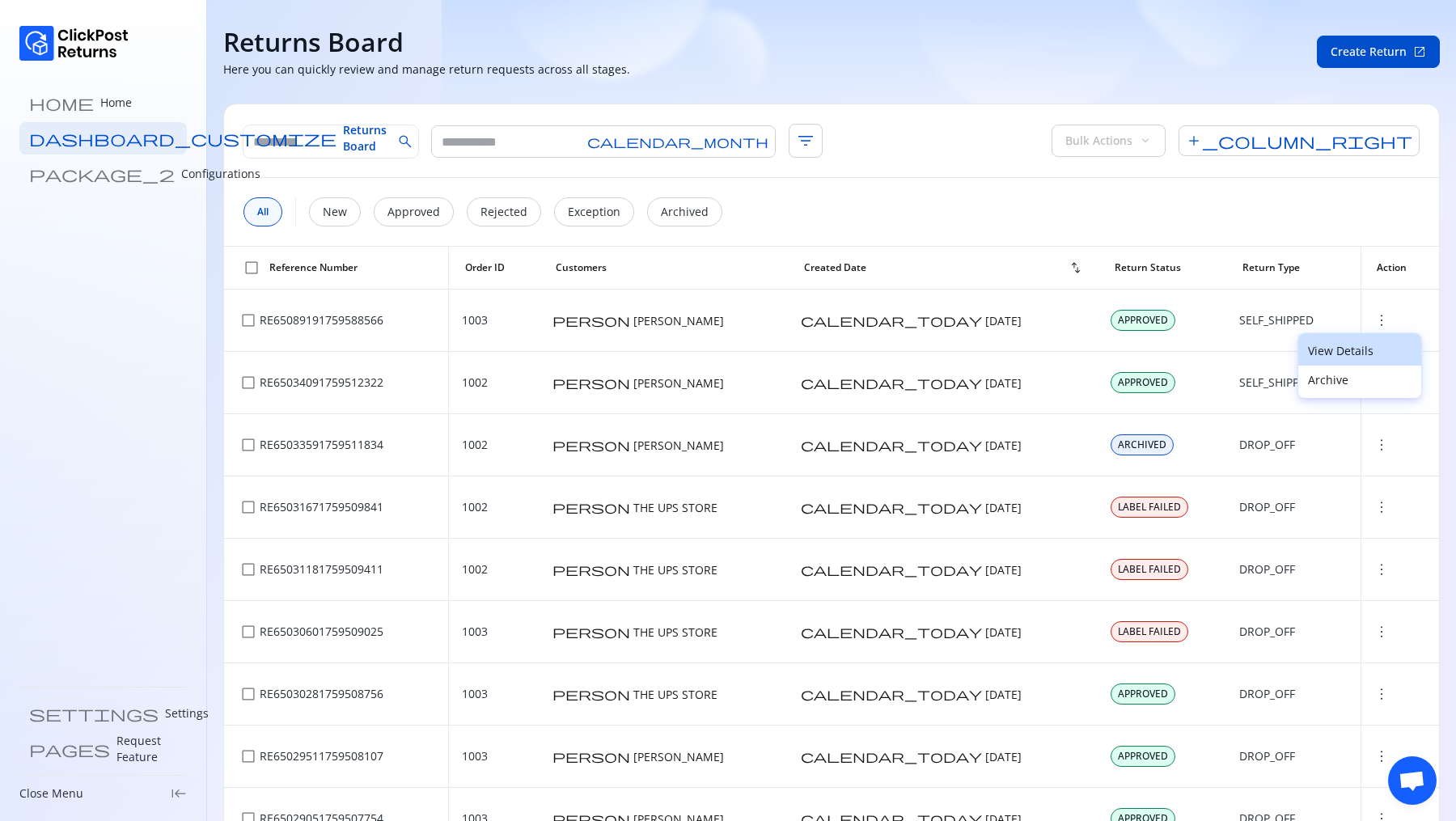
click at [963, 350] on p "View Details" at bounding box center [1360, 351] width 104 height 16
click at [963, 142] on span "add_column_right" at bounding box center [1299, 141] width 241 height 30
click at [963, 200] on div "All New Approved Rejected Exception Archived" at bounding box center [831, 212] width 1215 height 68
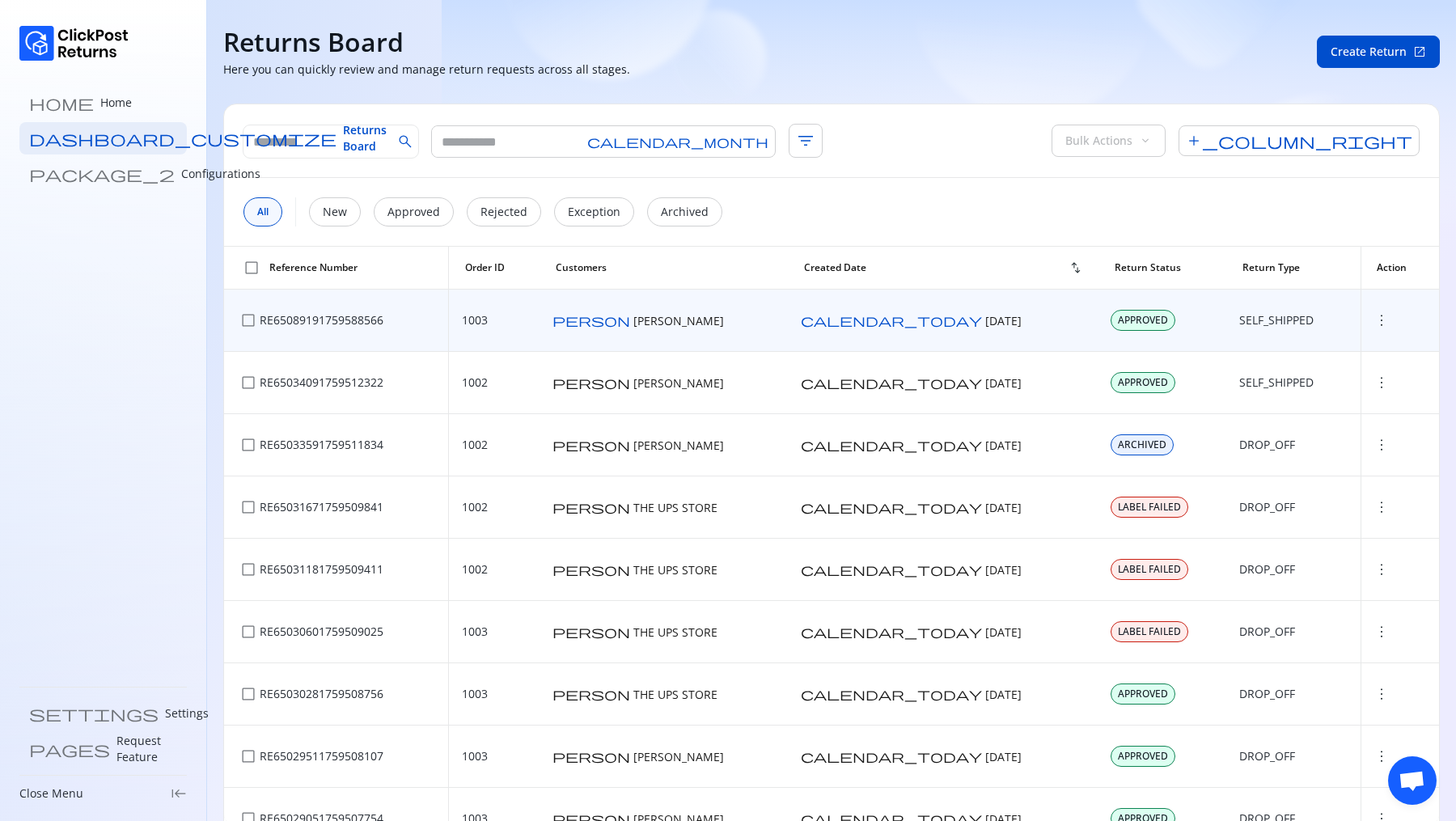
click at [963, 312] on span "more_vert" at bounding box center [1381, 319] width 16 height 16
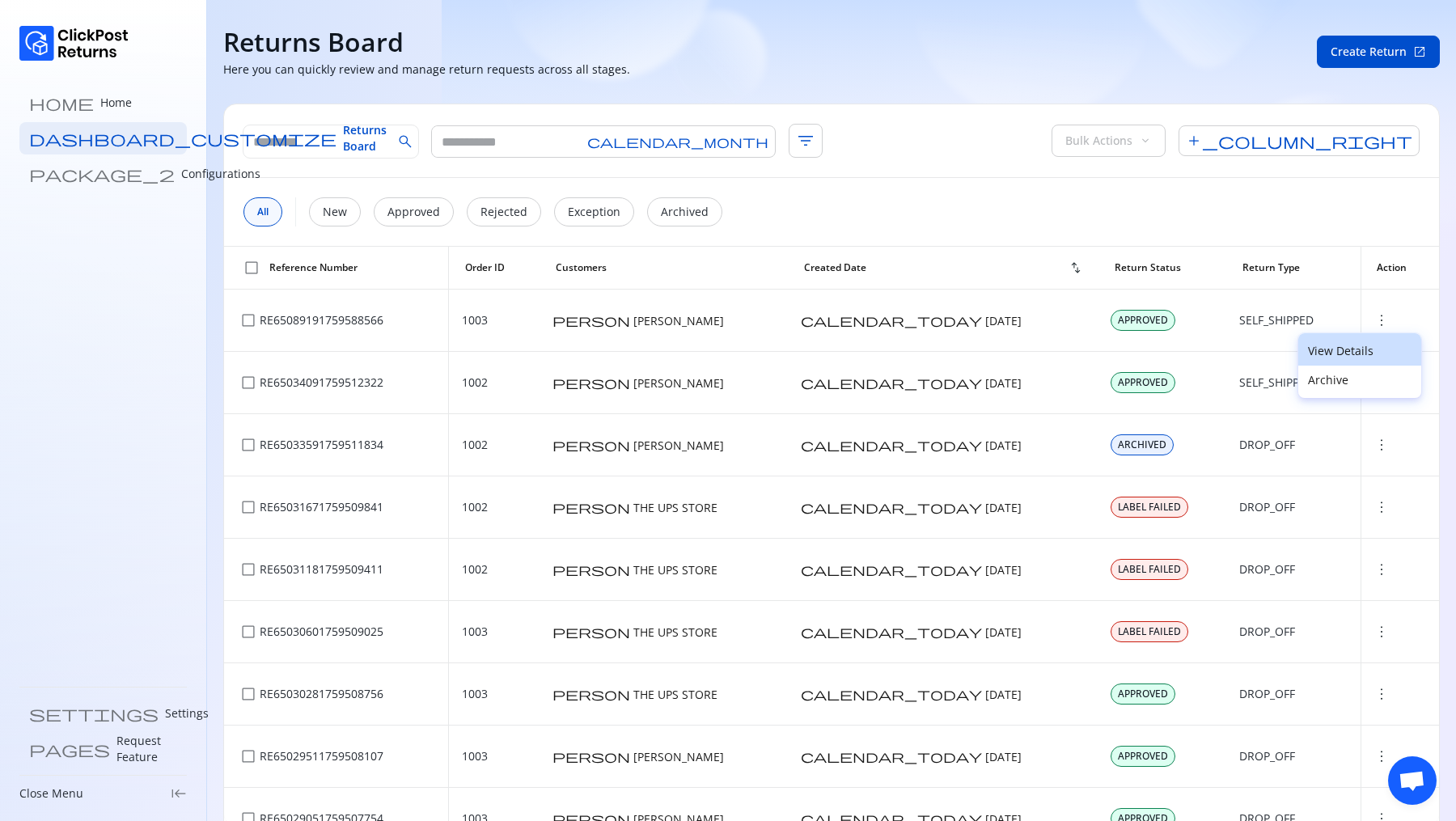
click at [963, 356] on p "View Details" at bounding box center [1360, 351] width 104 height 16
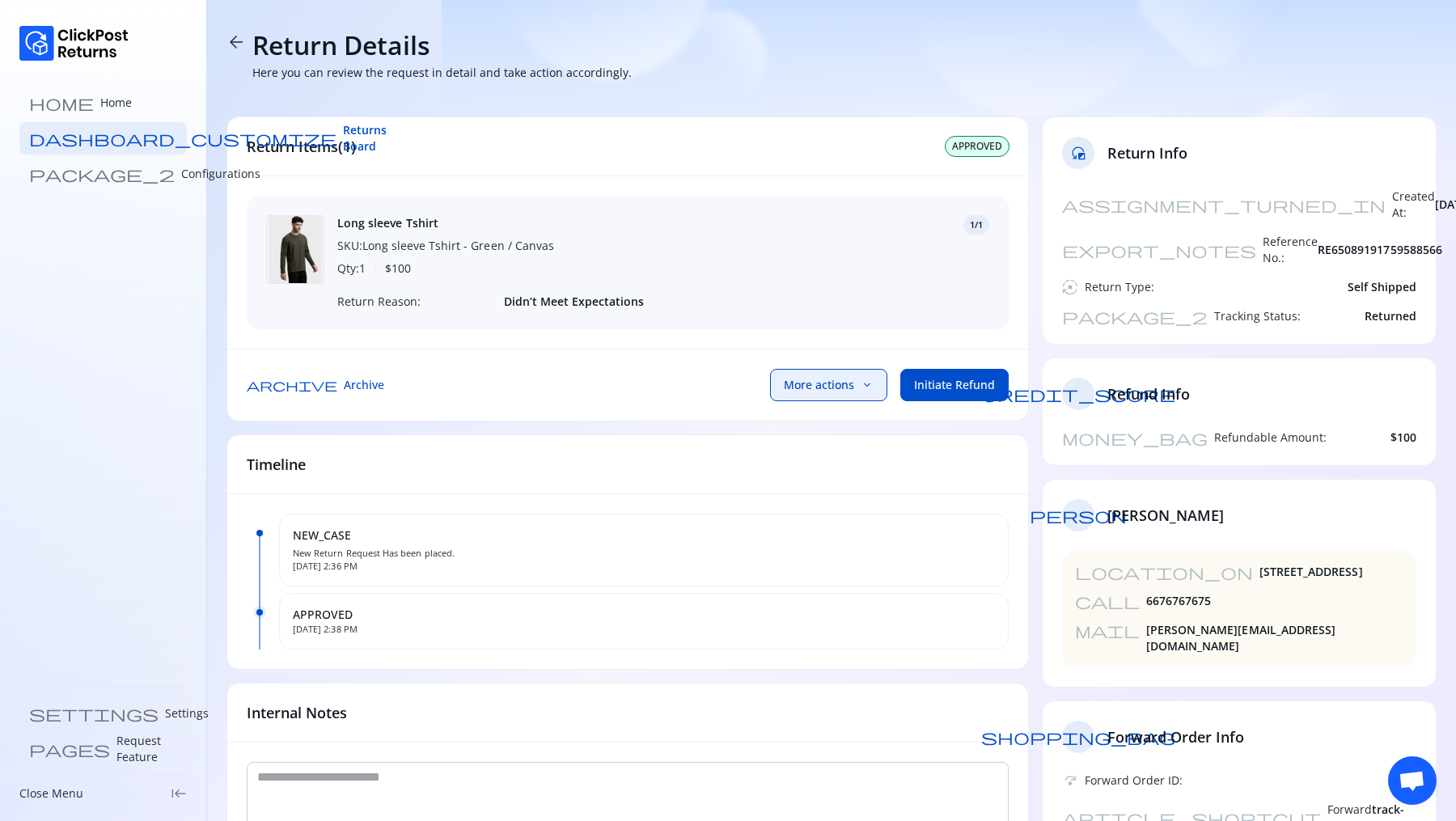
click at [826, 392] on button "More actions keyboard_arrow_down" at bounding box center [828, 385] width 117 height 32
click at [815, 422] on p "Upload & send label" at bounding box center [815, 424] width 123 height 19
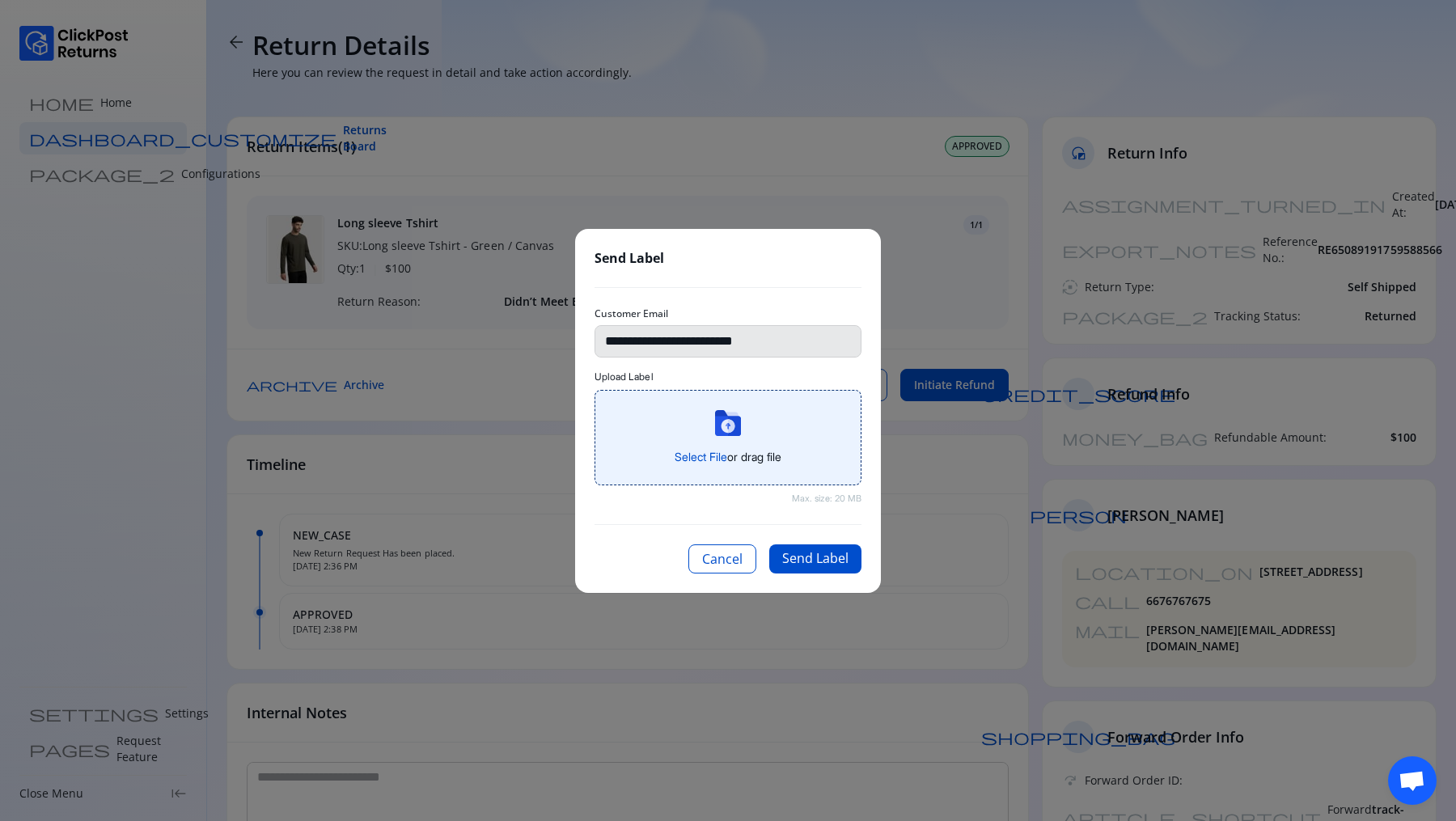
click at [709, 451] on span "Select File" at bounding box center [701, 456] width 52 height 13
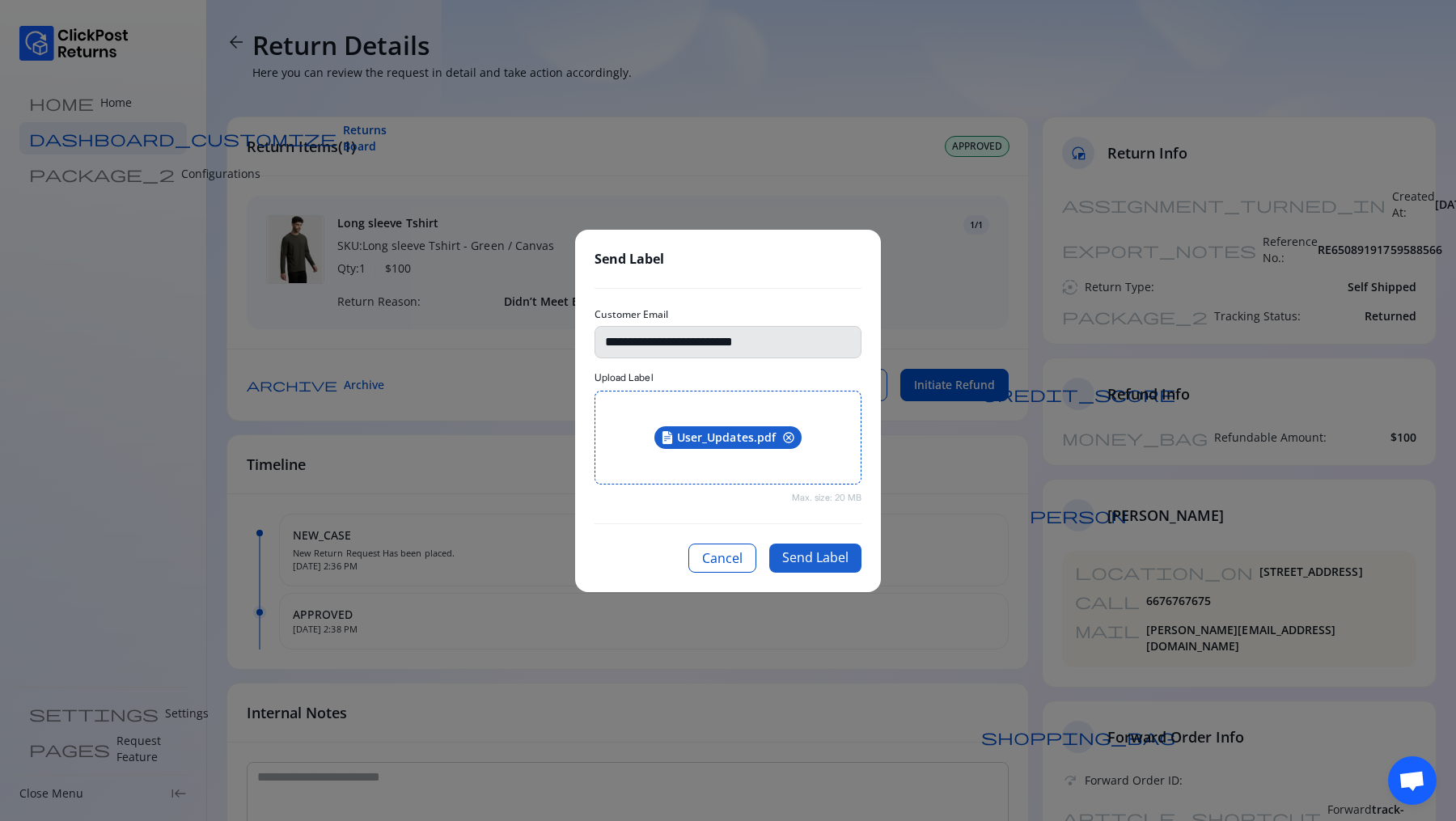
click at [819, 549] on button "Send Label" at bounding box center [814, 558] width 92 height 30
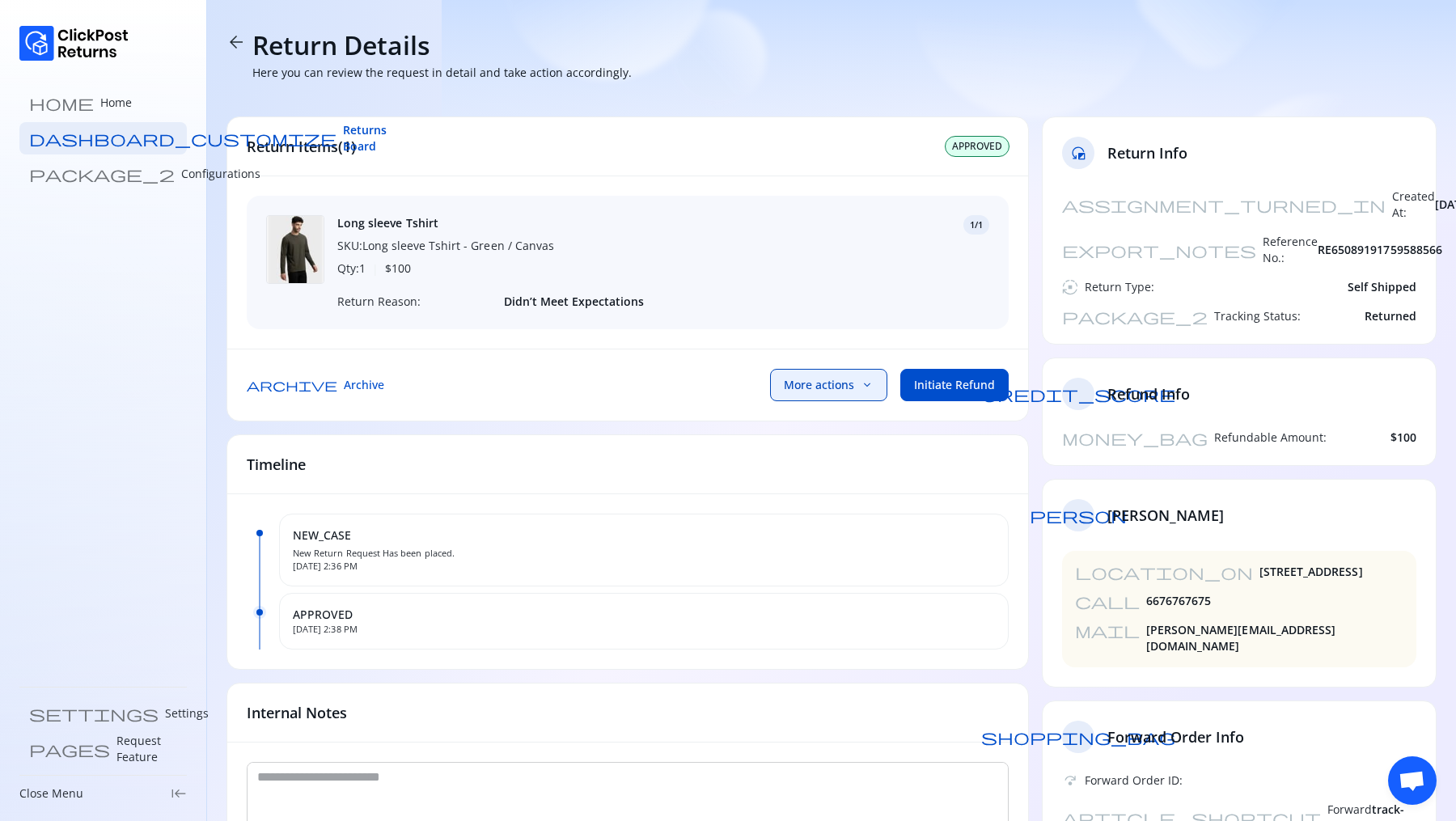
click at [862, 379] on button "More actions keyboard_arrow_down" at bounding box center [828, 385] width 117 height 32
click at [824, 321] on div "Long sleeve Tshirt SKU: Long sleeve Tshirt - Green / Canvas Qty: 1 | $ 100 1/1 …" at bounding box center [628, 262] width 762 height 133
click at [877, 398] on button "More actions keyboard_arrow_down" at bounding box center [828, 385] width 117 height 32
click at [794, 275] on div "Long sleeve Tshirt SKU: Long sleeve Tshirt - Green / Canvas Qty: 1 | $ 100 1/1" at bounding box center [663, 246] width 652 height 62
click at [806, 373] on button "More actions keyboard_arrow_down" at bounding box center [828, 385] width 117 height 32
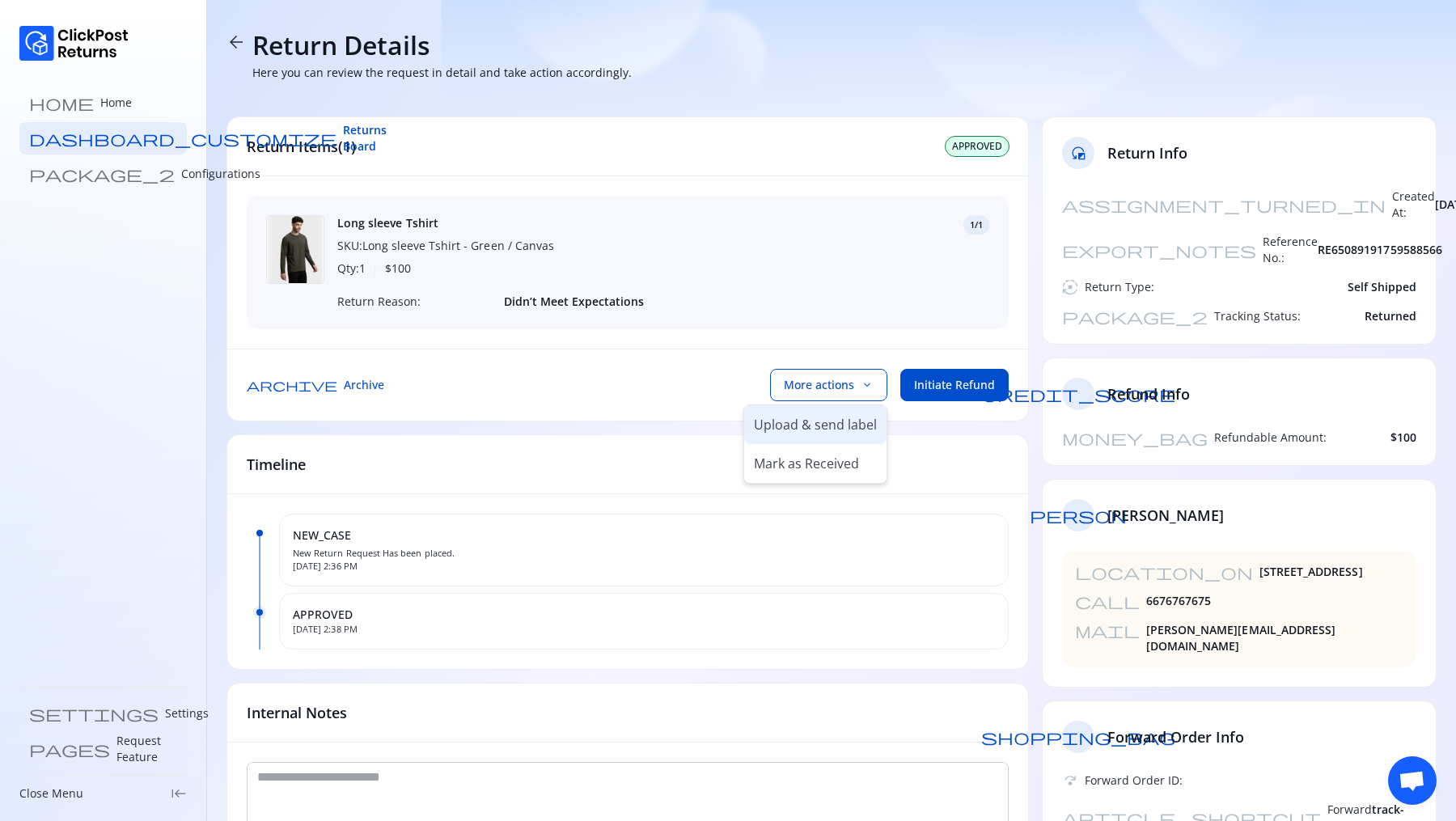
click at [798, 423] on p "Upload & send label" at bounding box center [815, 424] width 123 height 19
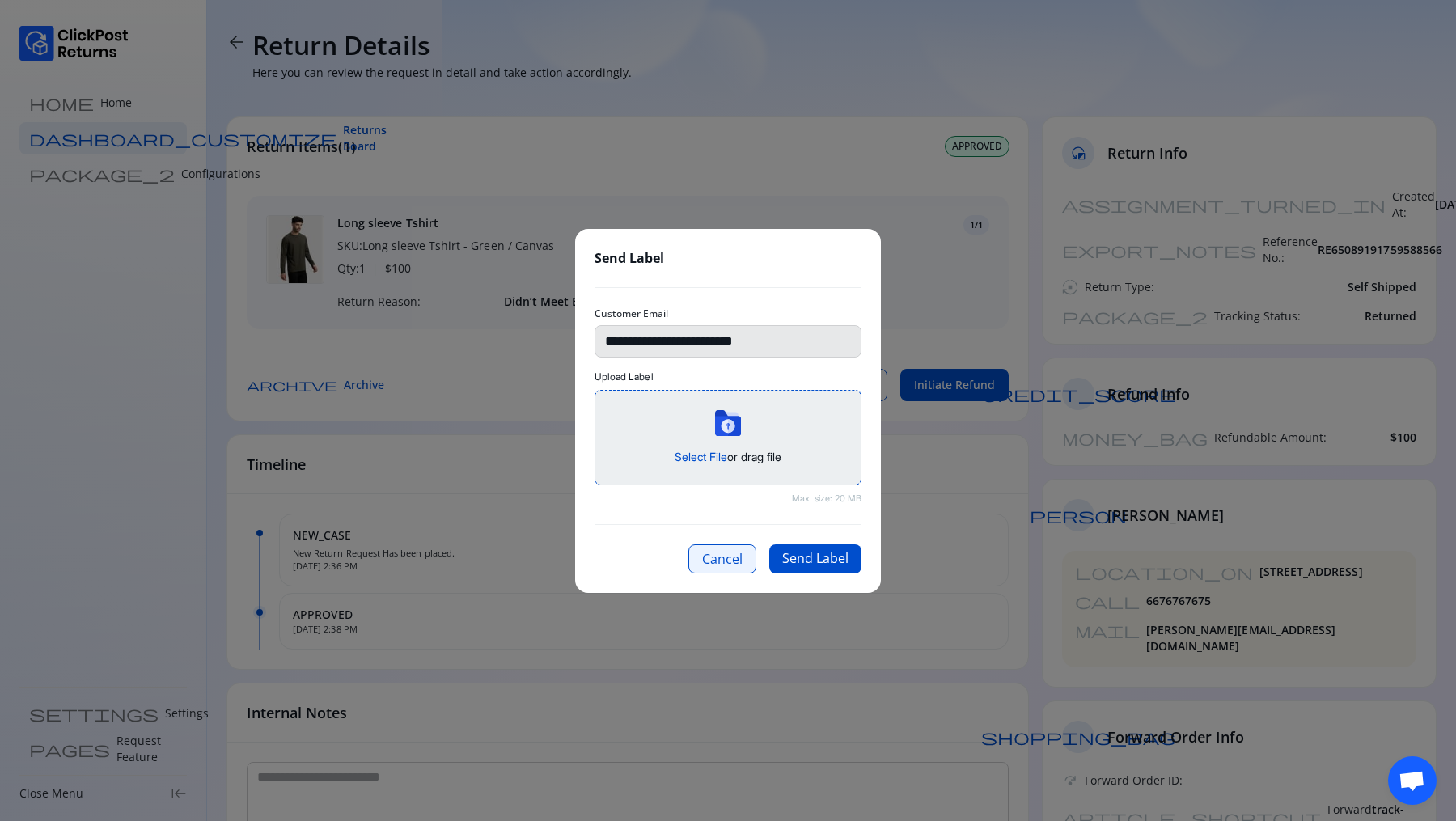
click at [721, 566] on button "Cancel" at bounding box center [723, 559] width 68 height 30
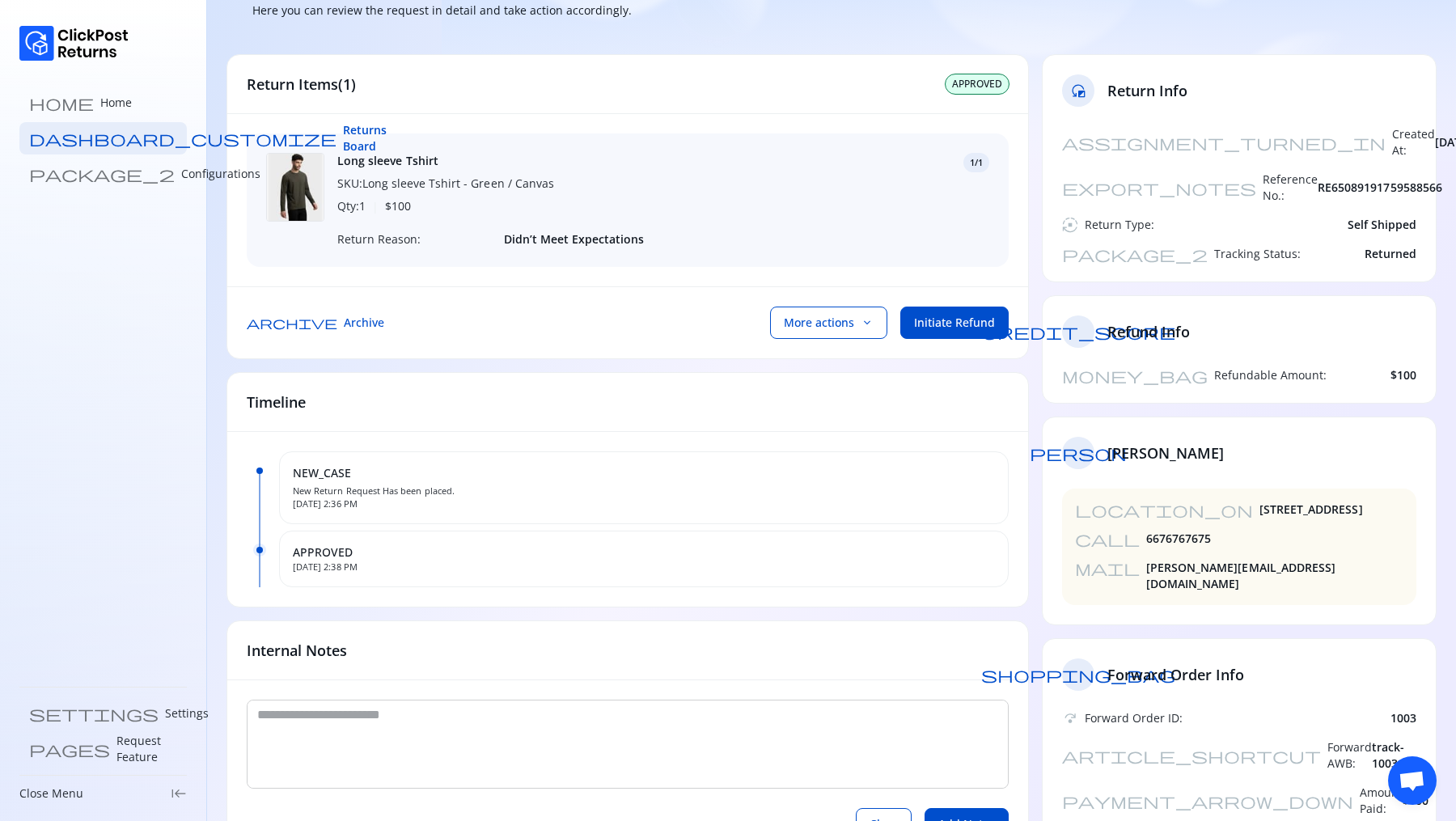
scroll to position [115, 0]
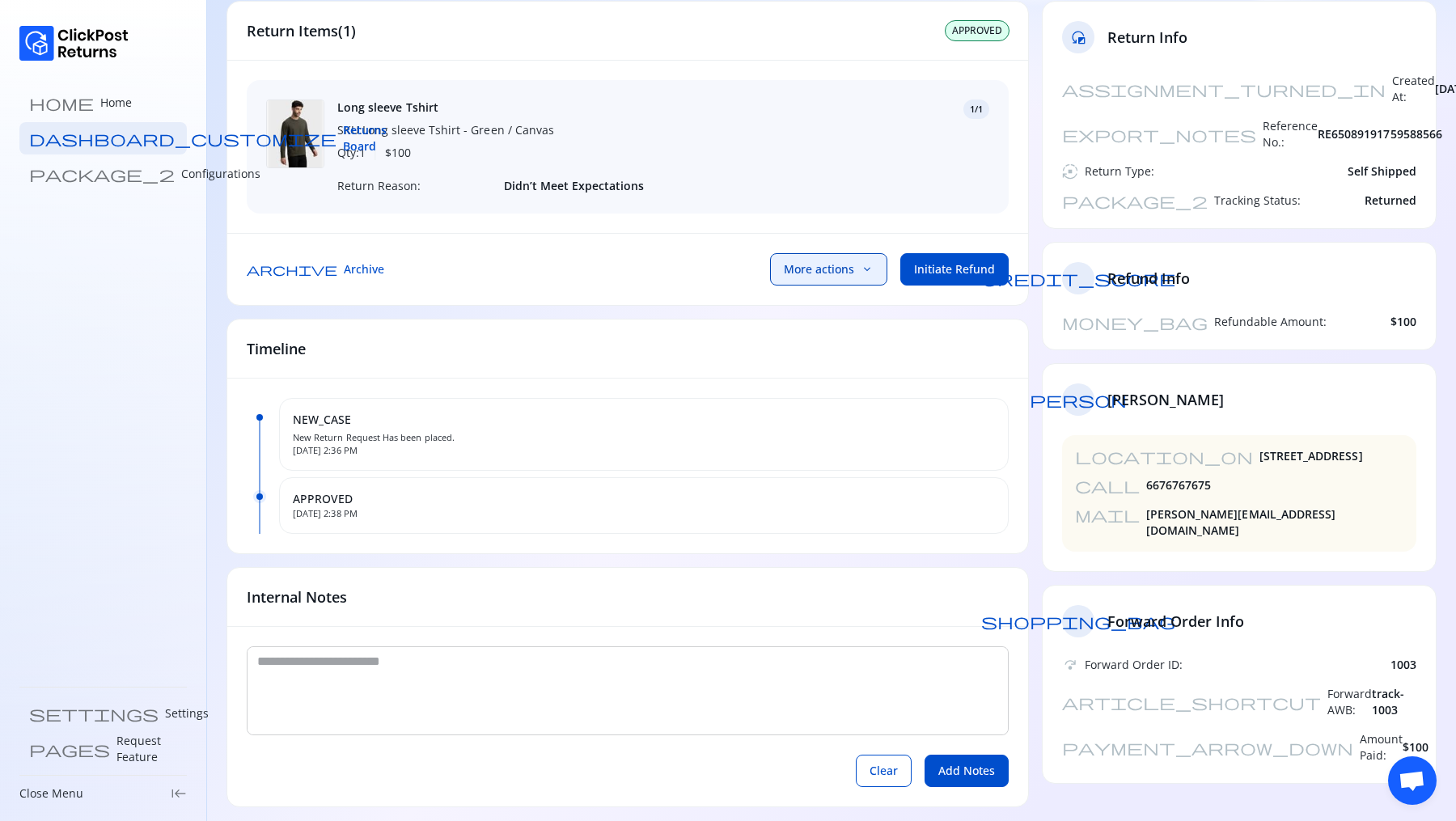
click at [846, 265] on span "More actions" at bounding box center [819, 269] width 70 height 16
click at [589, 263] on div "archive Archive More actions keyboard_arrow_down Upload & send label Mark as Re…" at bounding box center [628, 268] width 801 height 72
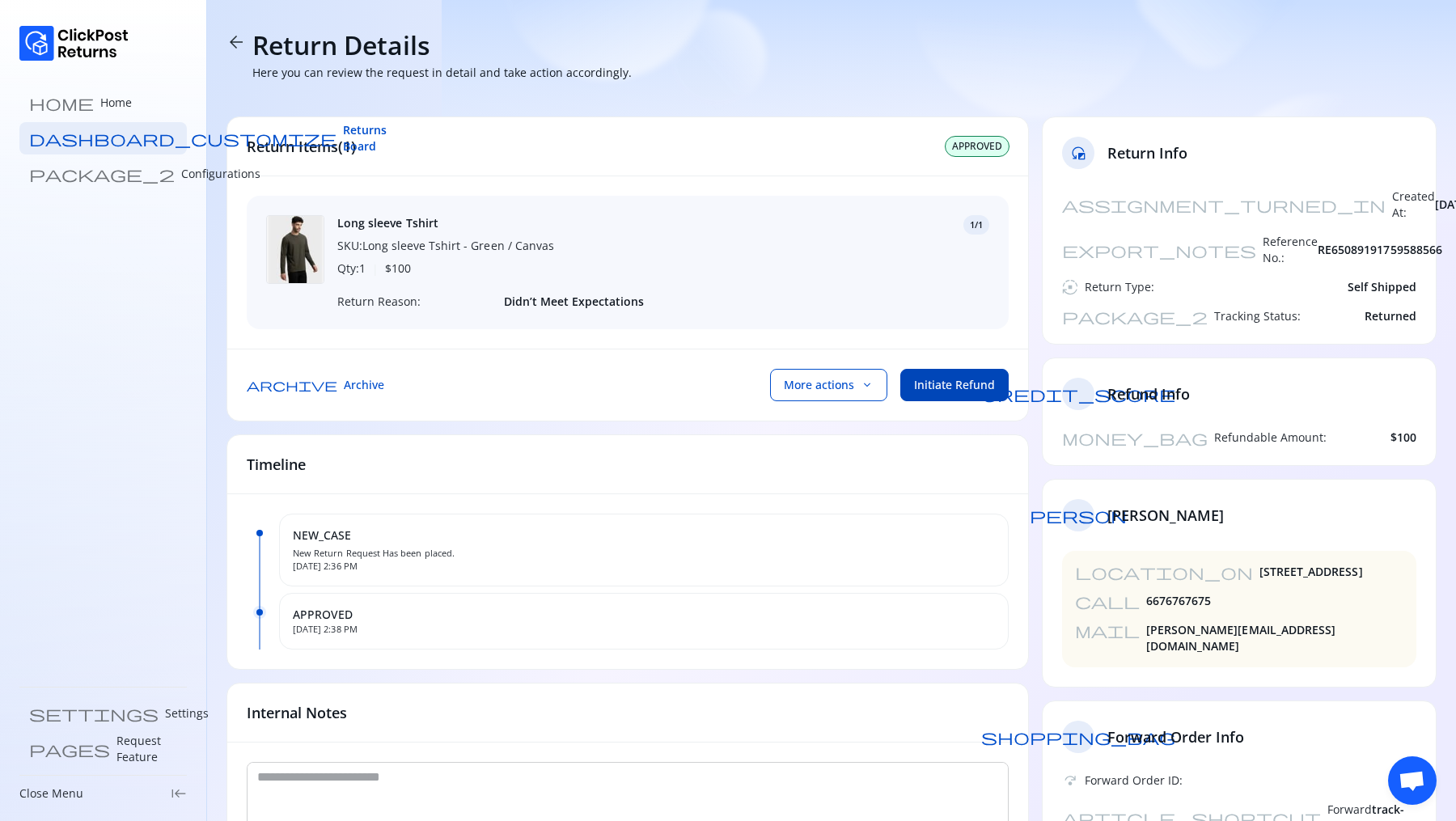
click at [952, 381] on span "Initiate Refund" at bounding box center [954, 384] width 81 height 16
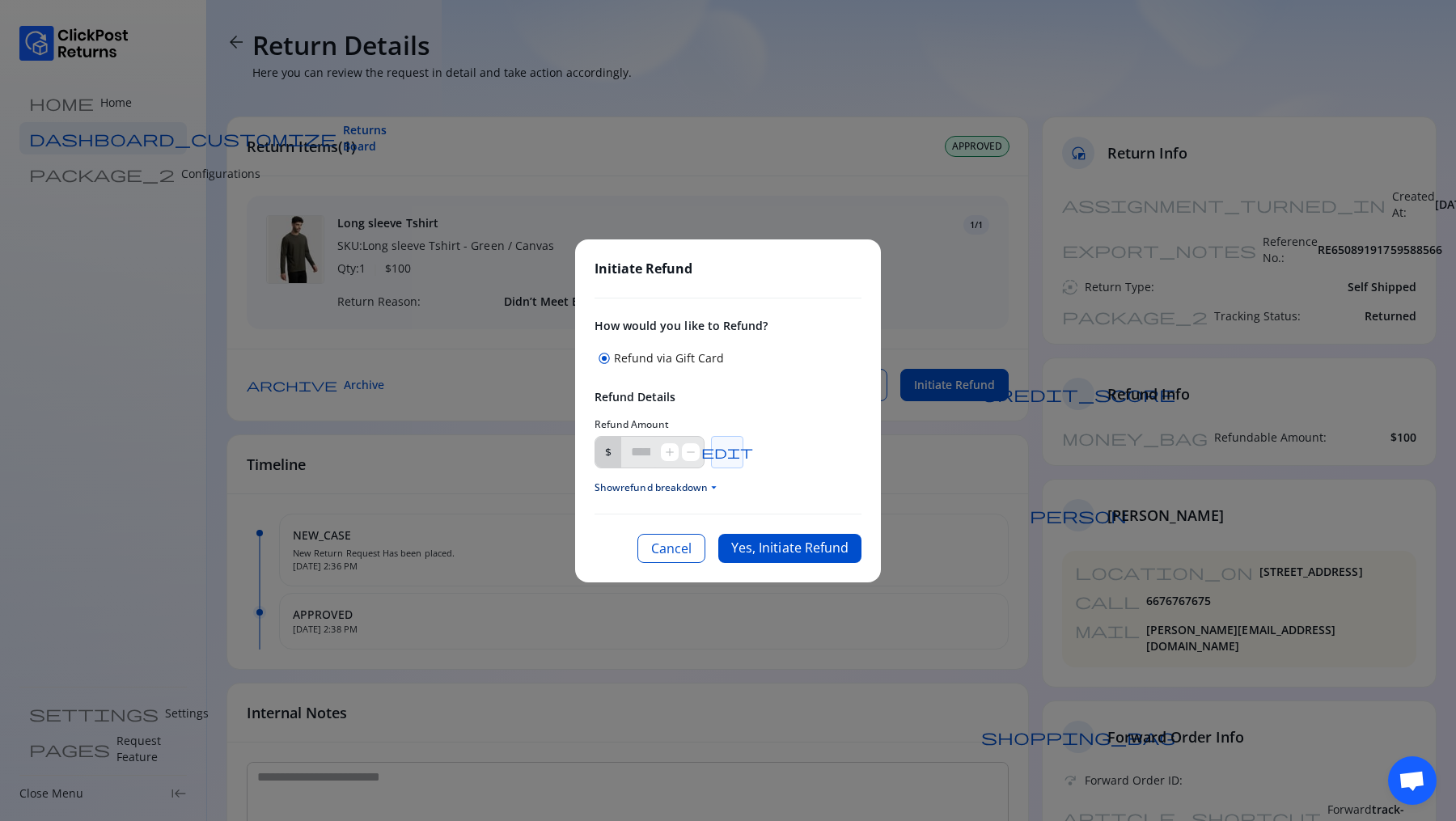
click at [731, 454] on span "edit" at bounding box center [727, 452] width 51 height 13
click at [657, 449] on input "***" at bounding box center [641, 452] width 39 height 30
click at [676, 453] on span "add" at bounding box center [669, 452] width 13 height 13
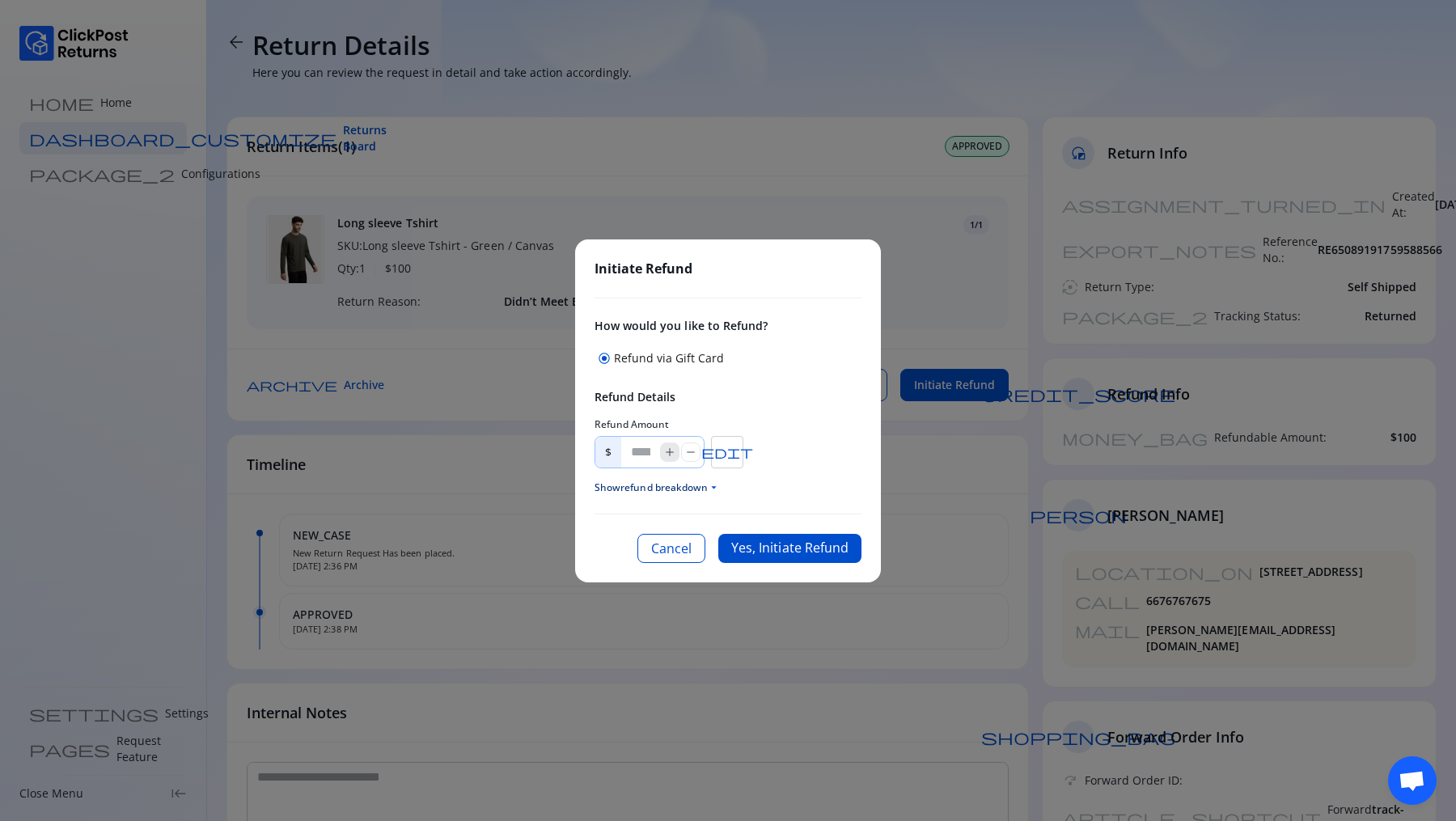
click at [676, 453] on span "add" at bounding box center [669, 452] width 13 height 13
click at [696, 454] on span "remove" at bounding box center [690, 452] width 13 height 13
click at [676, 453] on span "add" at bounding box center [669, 452] width 13 height 13
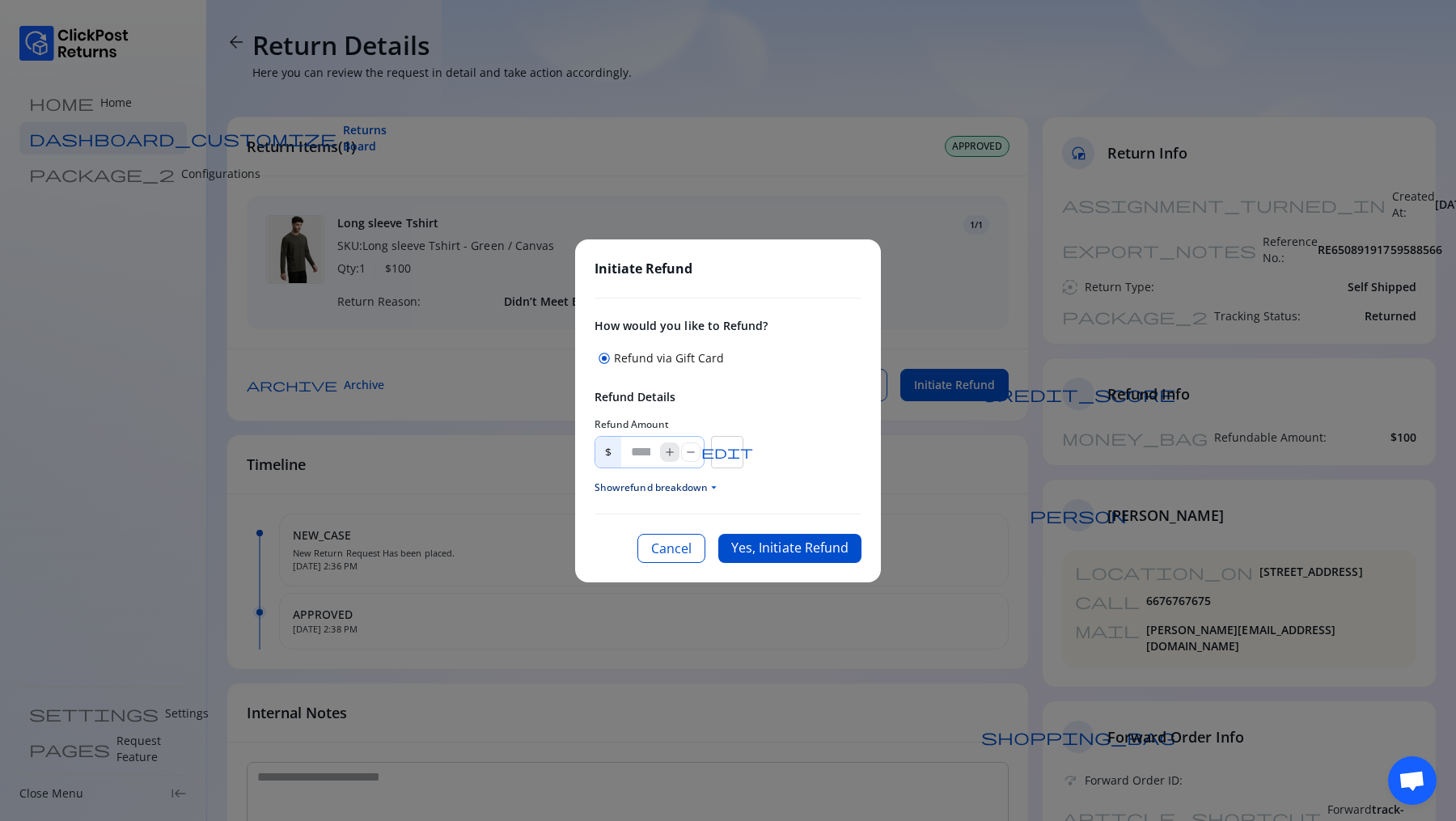
click at [676, 453] on span "add" at bounding box center [669, 452] width 13 height 13
click at [655, 453] on input "***" at bounding box center [641, 452] width 39 height 30
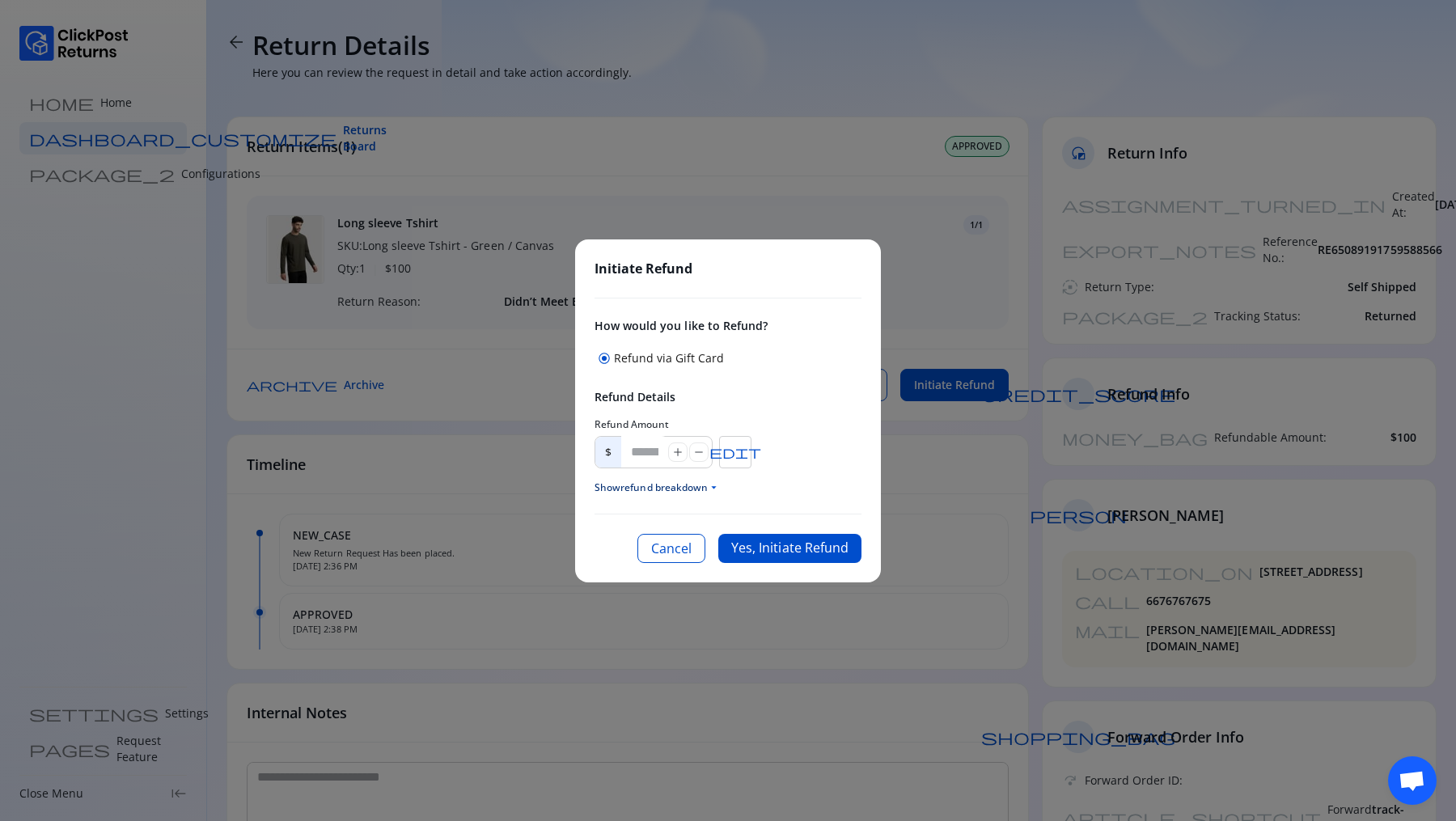
click at [776, 471] on div "Refund Details Refund Amount $ **** add remove edit Show refund breakdown arrow…" at bounding box center [728, 442] width 267 height 105
click at [711, 491] on span "arrow_drop_down" at bounding box center [714, 487] width 12 height 12
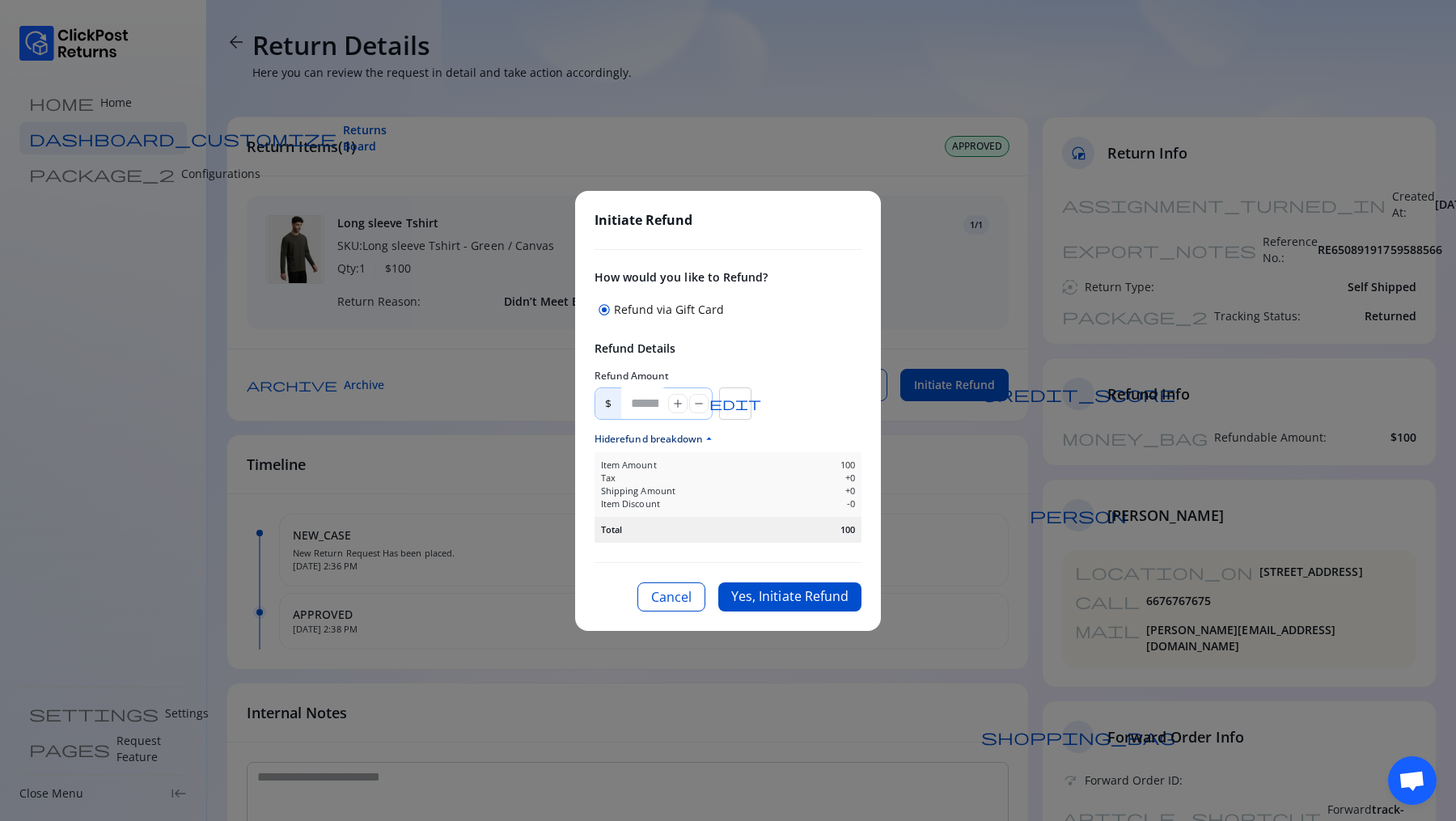
click at [647, 403] on input "****" at bounding box center [645, 403] width 47 height 31
click at [651, 405] on input "****" at bounding box center [645, 403] width 47 height 31
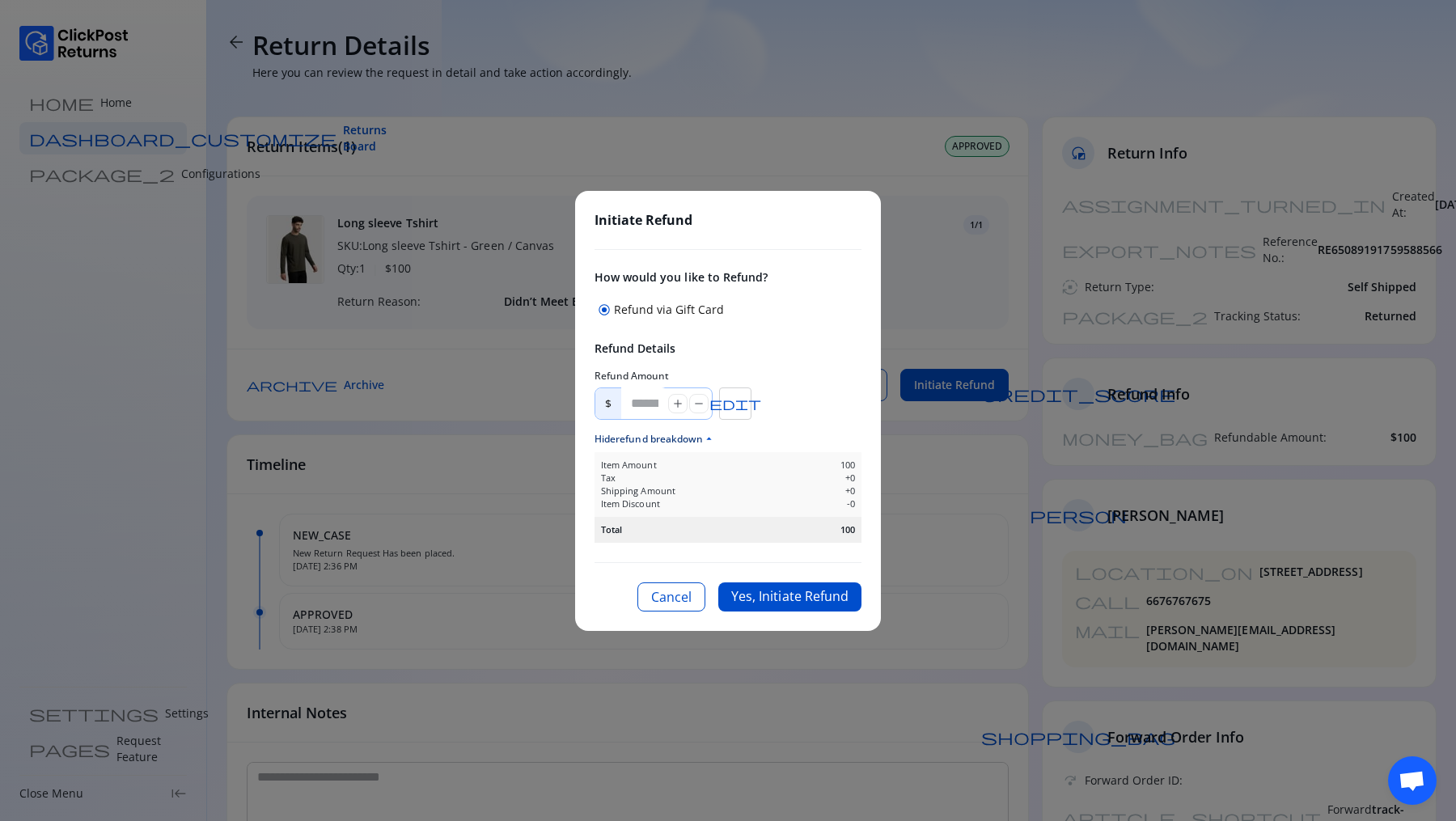
click at [651, 405] on input "****" at bounding box center [645, 403] width 47 height 31
click at [642, 406] on input "****" at bounding box center [645, 403] width 47 height 31
drag, startPoint x: 637, startPoint y: 404, endPoint x: 595, endPoint y: 404, distance: 42.0
click at [595, 404] on div "$ **** add remove" at bounding box center [653, 404] width 118 height 32
type input "***"
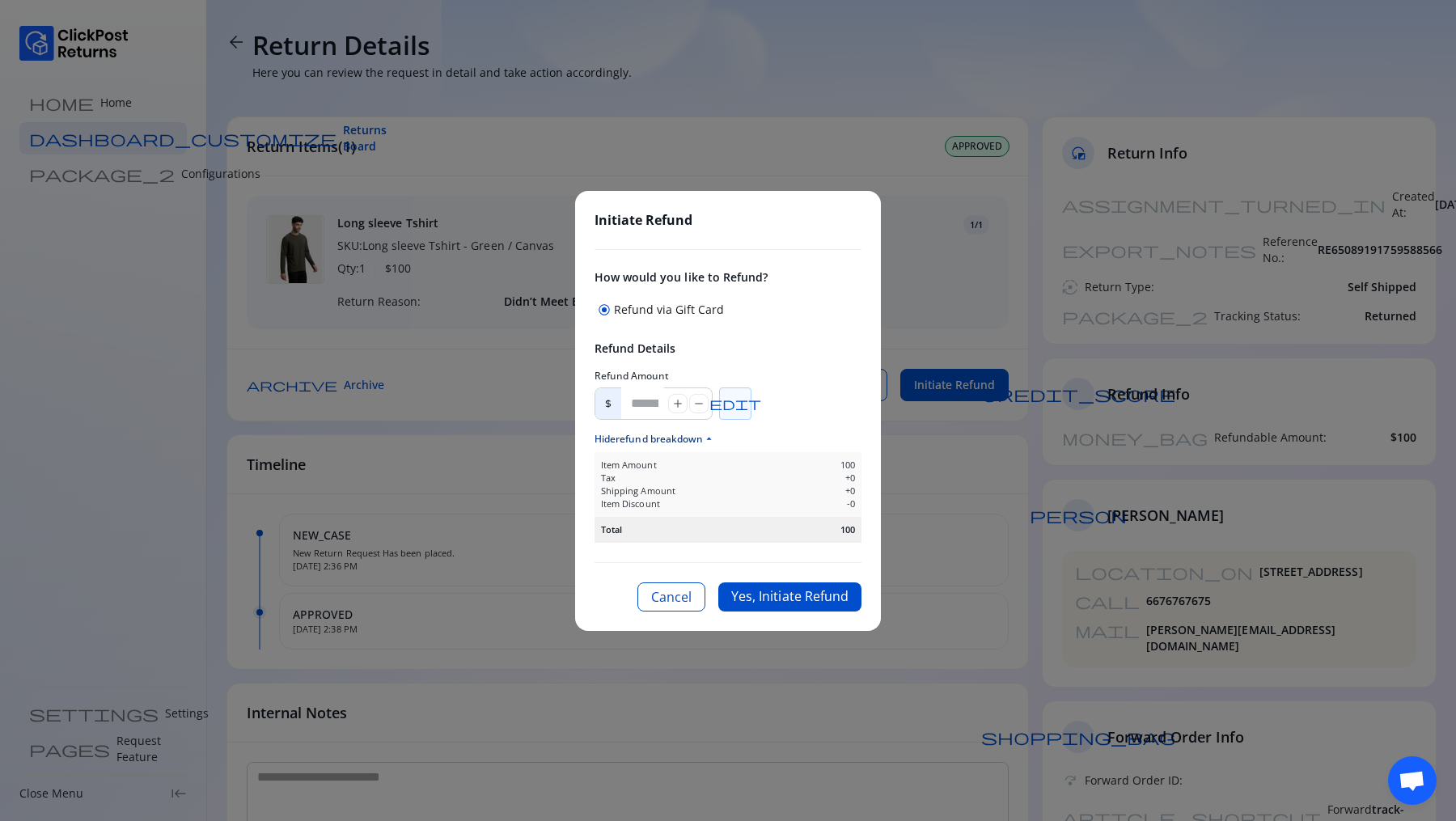
click at [739, 408] on span "edit" at bounding box center [734, 403] width 51 height 13
click at [822, 434] on span "Hide refund breakdown arrow_drop_up" at bounding box center [728, 438] width 267 height 13
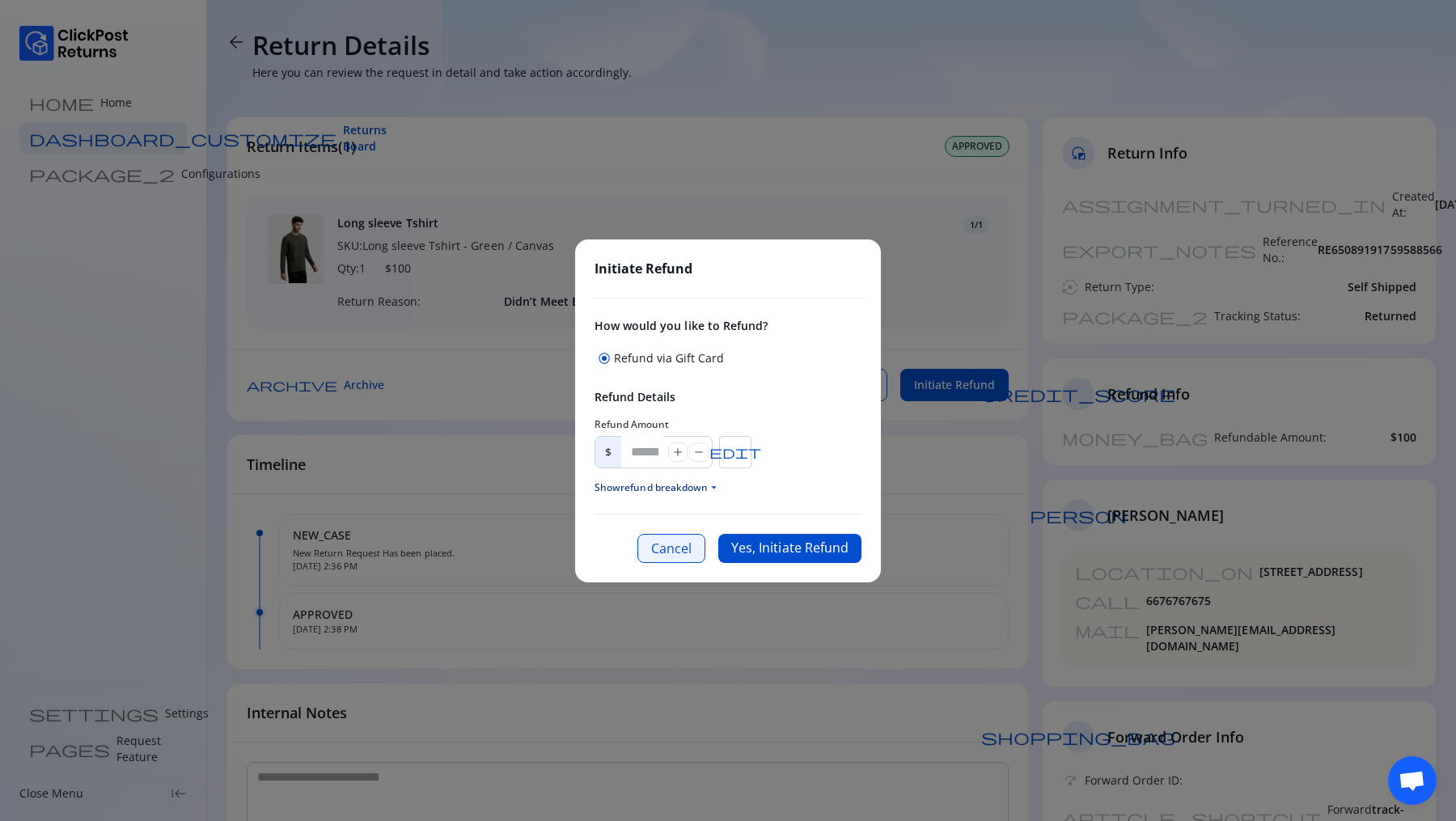
click at [678, 543] on button "Cancel" at bounding box center [671, 548] width 68 height 30
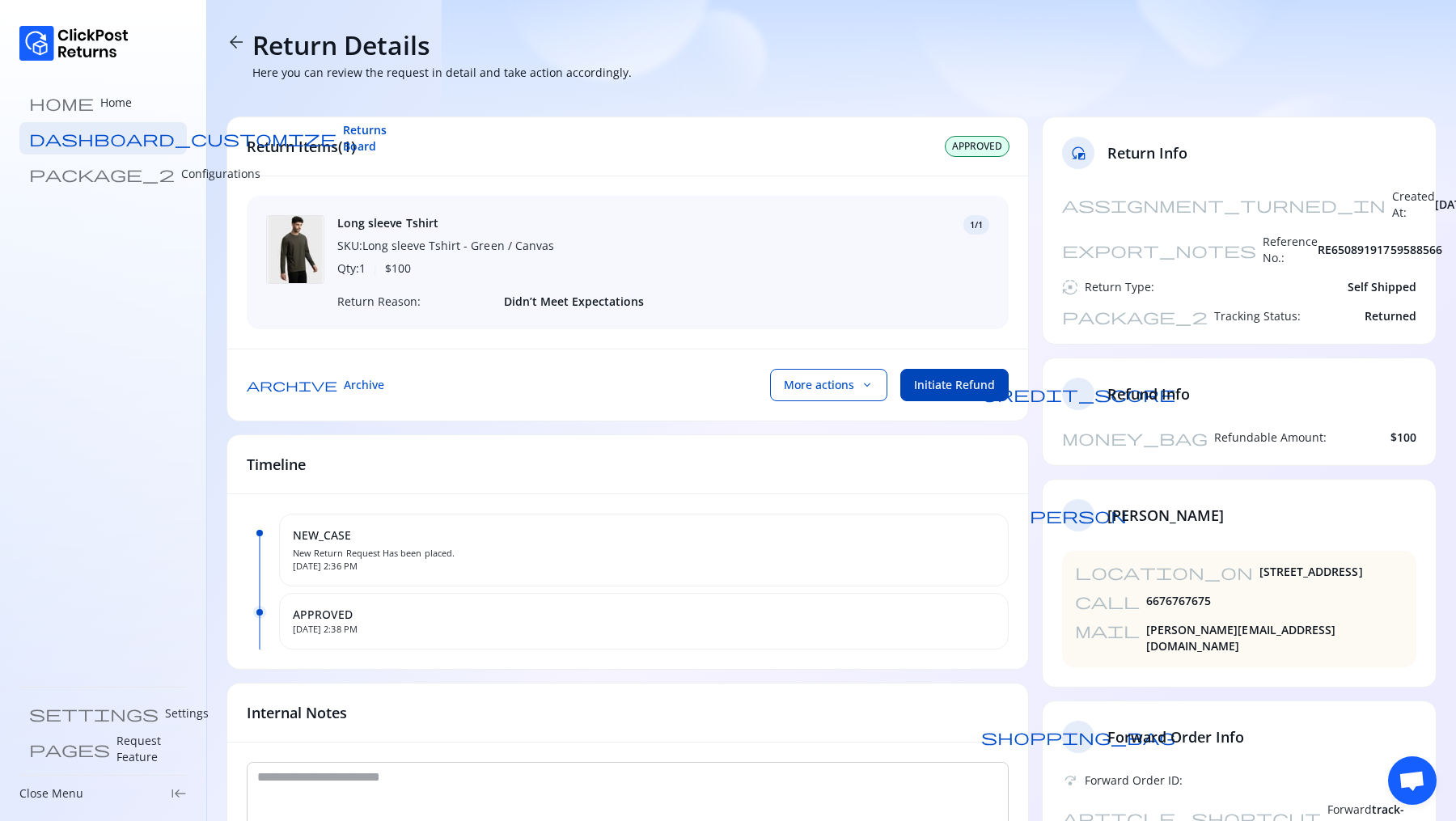
click at [948, 387] on span "Initiate Refund" at bounding box center [954, 384] width 81 height 16
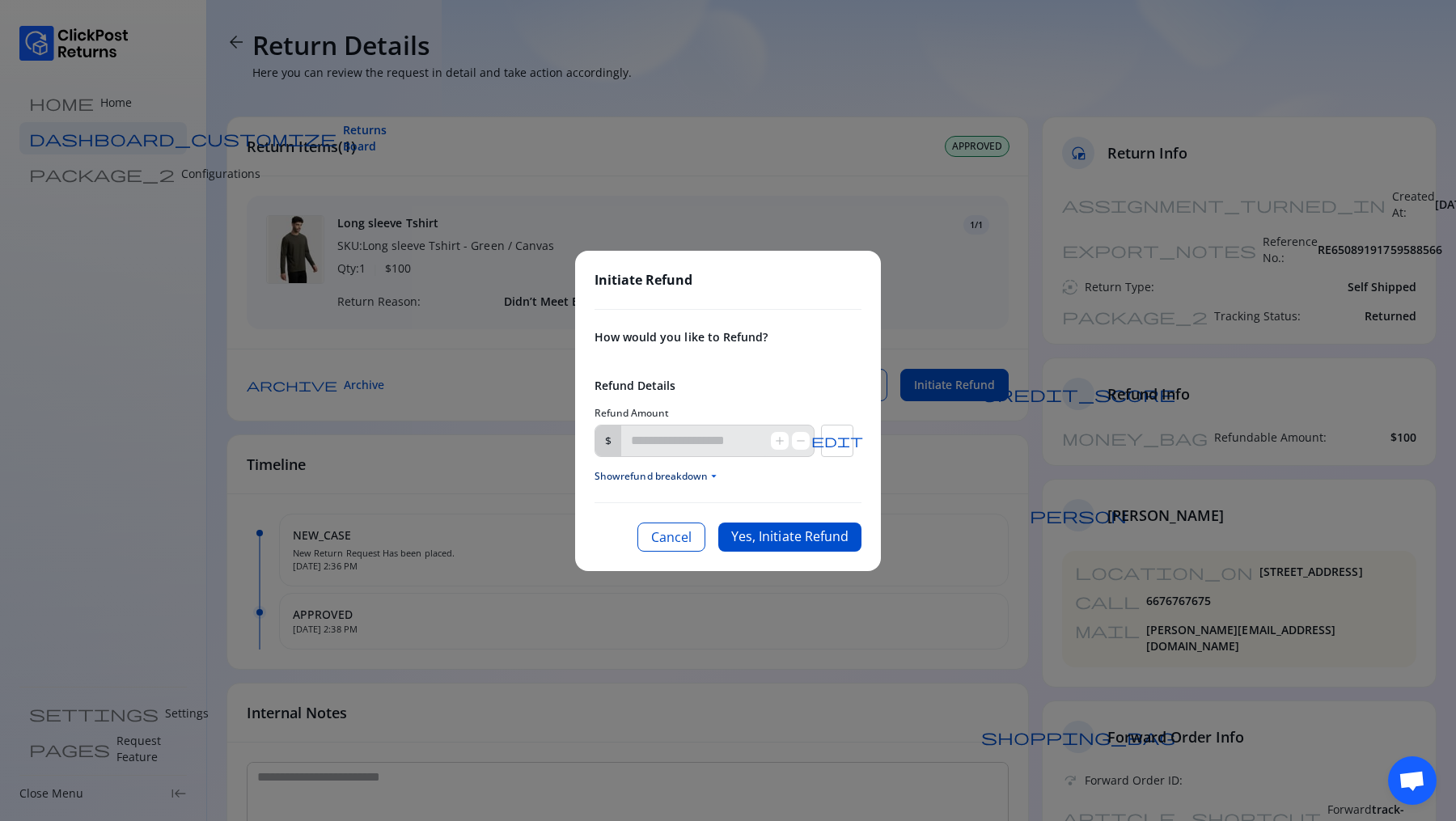
type input "***"
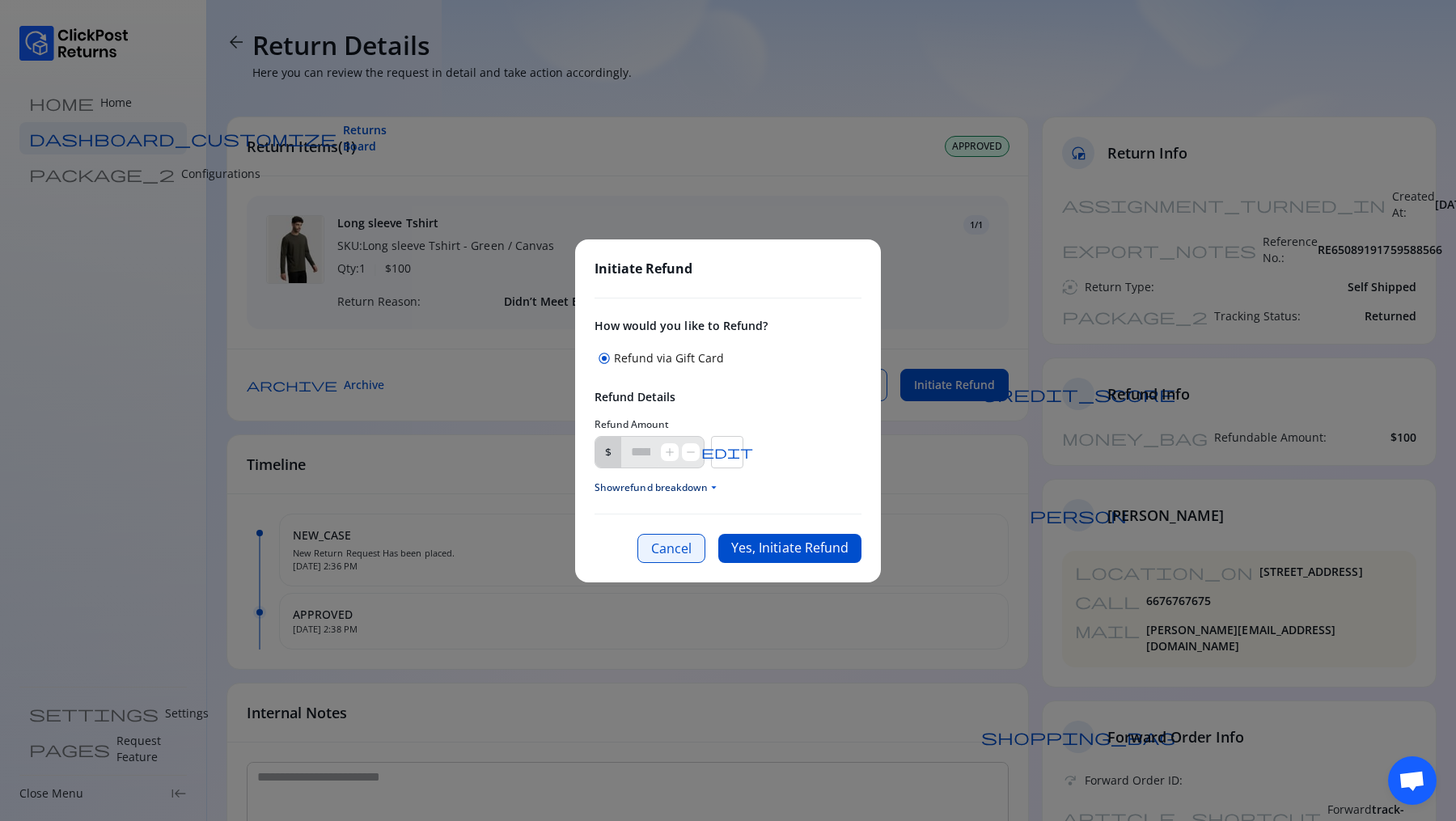
click at [672, 534] on button "Cancel" at bounding box center [671, 548] width 68 height 30
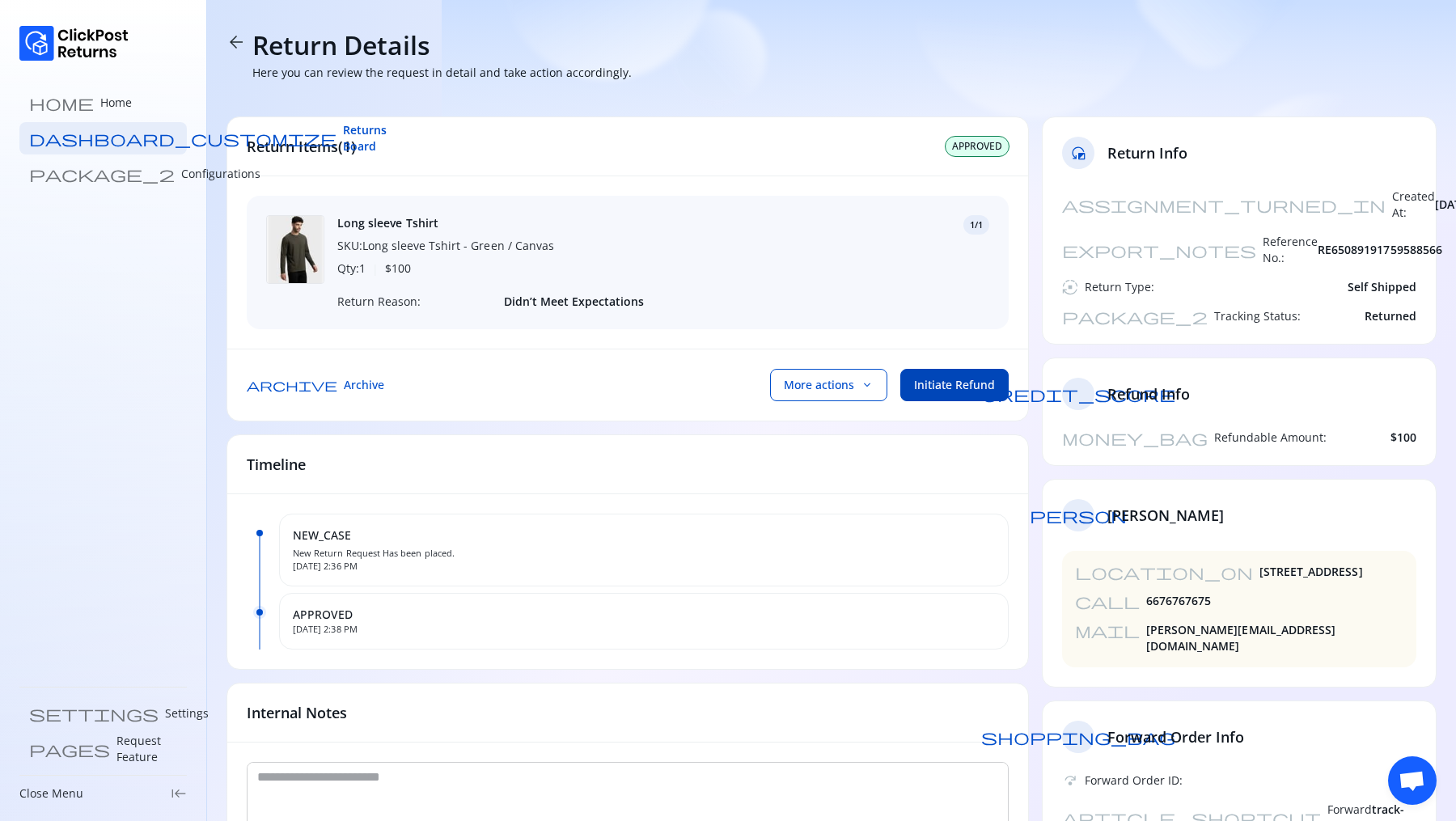
click at [963, 374] on button "Initiate Refund" at bounding box center [954, 385] width 109 height 32
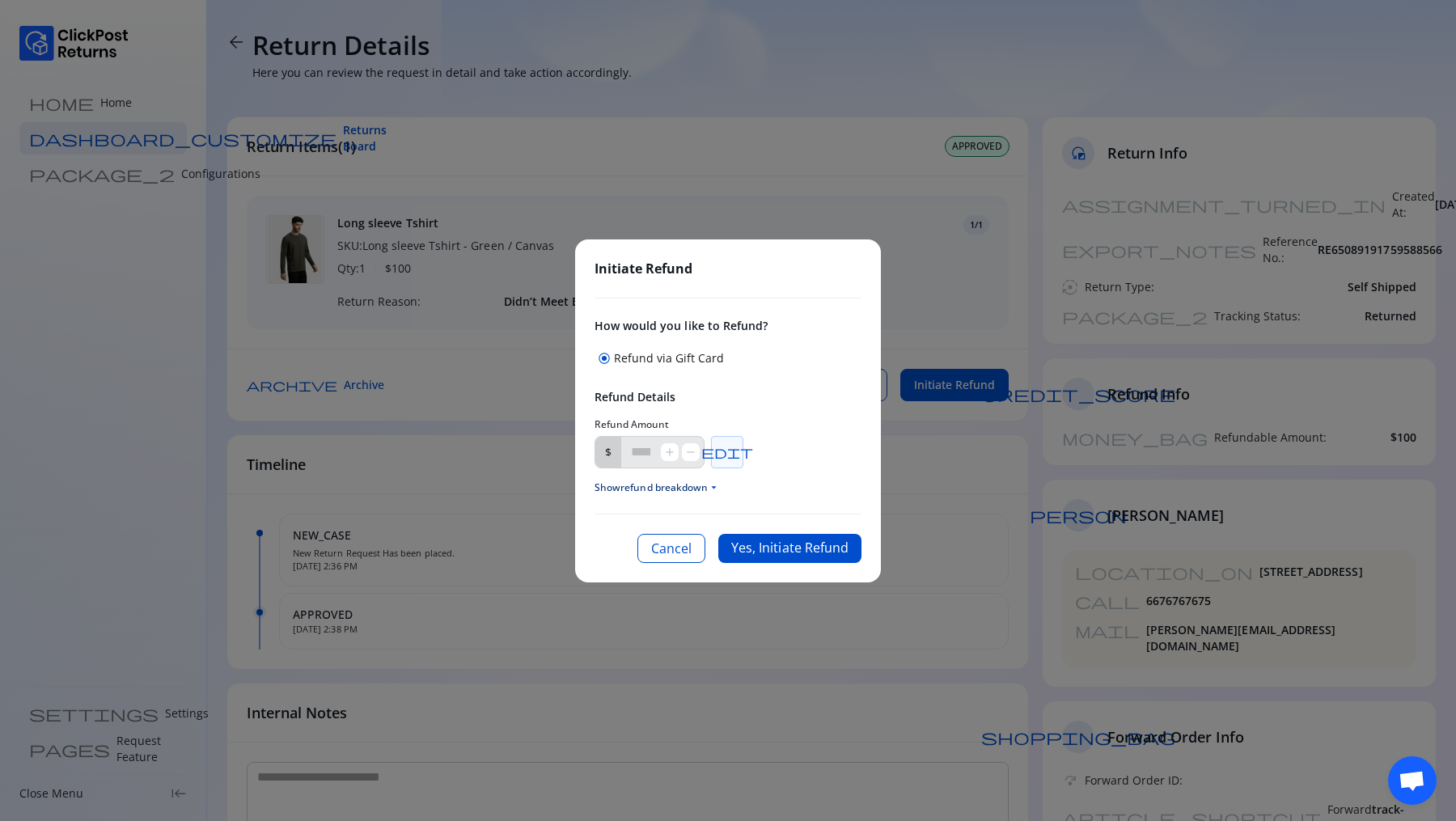
click at [729, 451] on span "edit" at bounding box center [727, 452] width 51 height 13
click at [655, 449] on input "***" at bounding box center [641, 452] width 39 height 30
click at [641, 450] on input "****" at bounding box center [645, 451] width 47 height 31
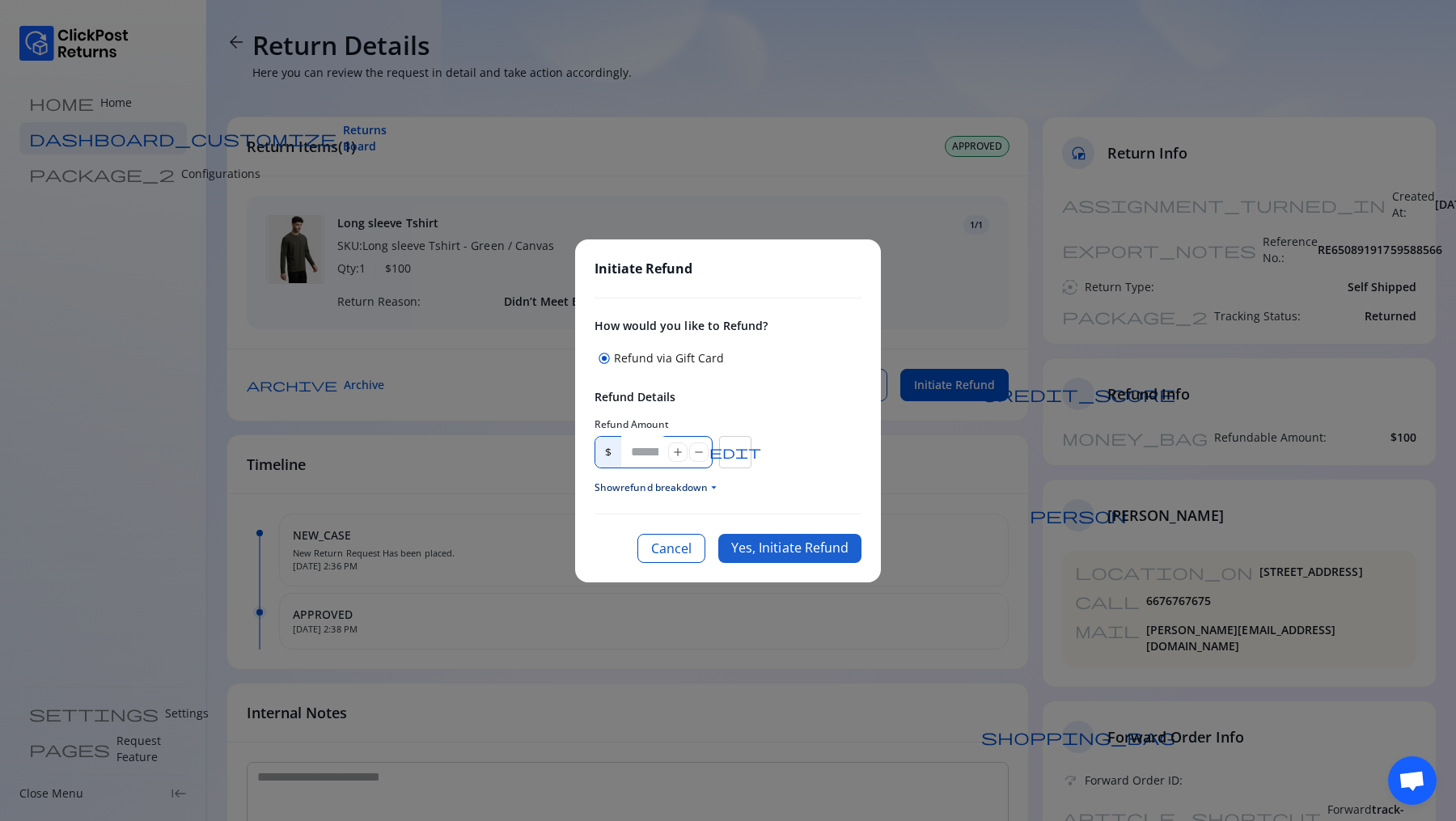
type input "***"
click at [793, 550] on button "Yes, Initiate Refund" at bounding box center [790, 548] width 143 height 30
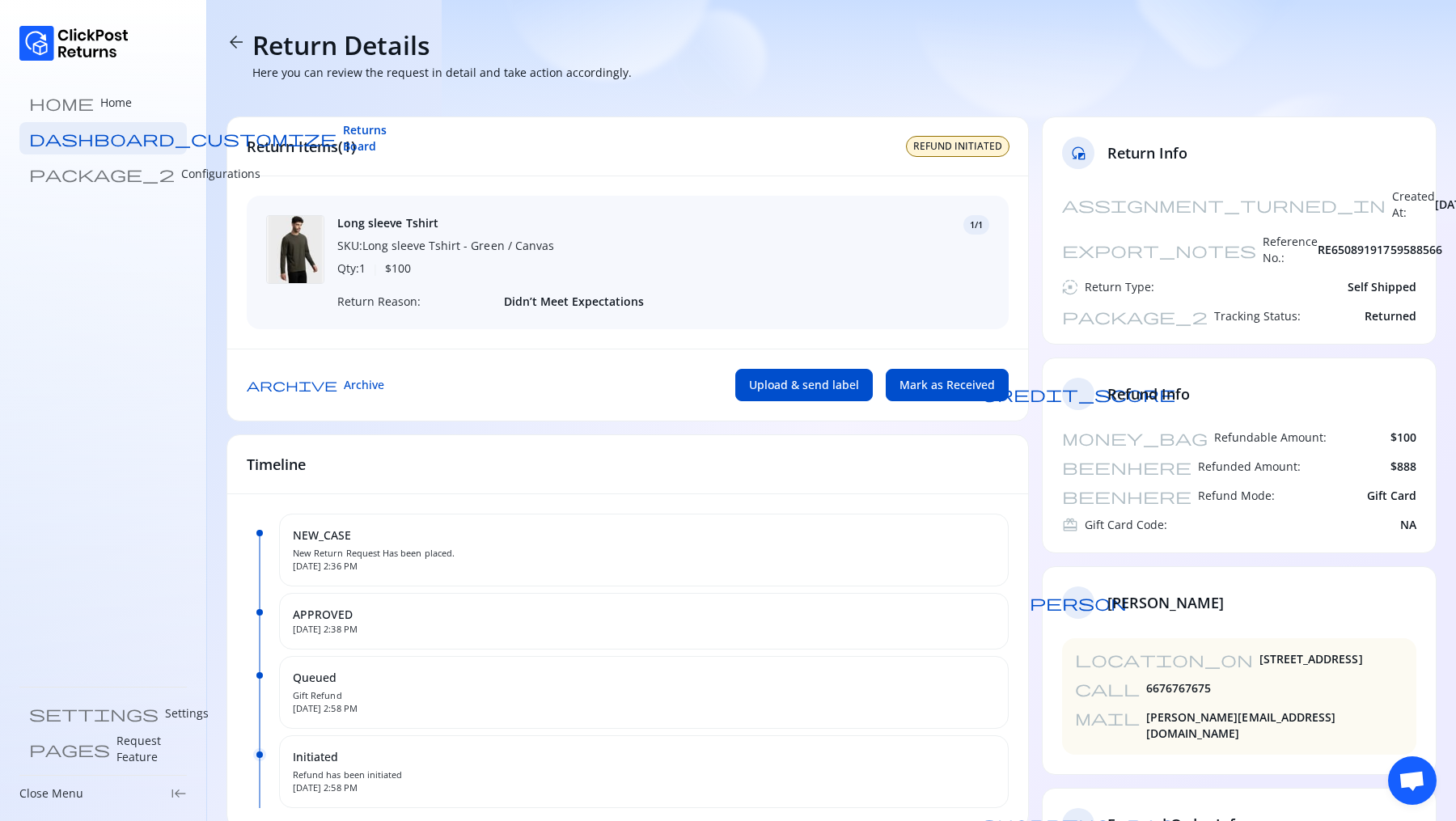
click at [989, 325] on div "Long sleeve Tshirt SKU: Long sleeve Tshirt - Green / Canvas Qty: 1 | $ 100 1/1 …" at bounding box center [628, 262] width 762 height 133
click at [849, 235] on div "Long sleeve Tshirt SKU: Long sleeve Tshirt - Green / Canvas Qty: 1 | $ 100 1/1" at bounding box center [663, 246] width 652 height 62
click at [61, 150] on link "dashboard_customize Returns Board" at bounding box center [103, 138] width 168 height 32
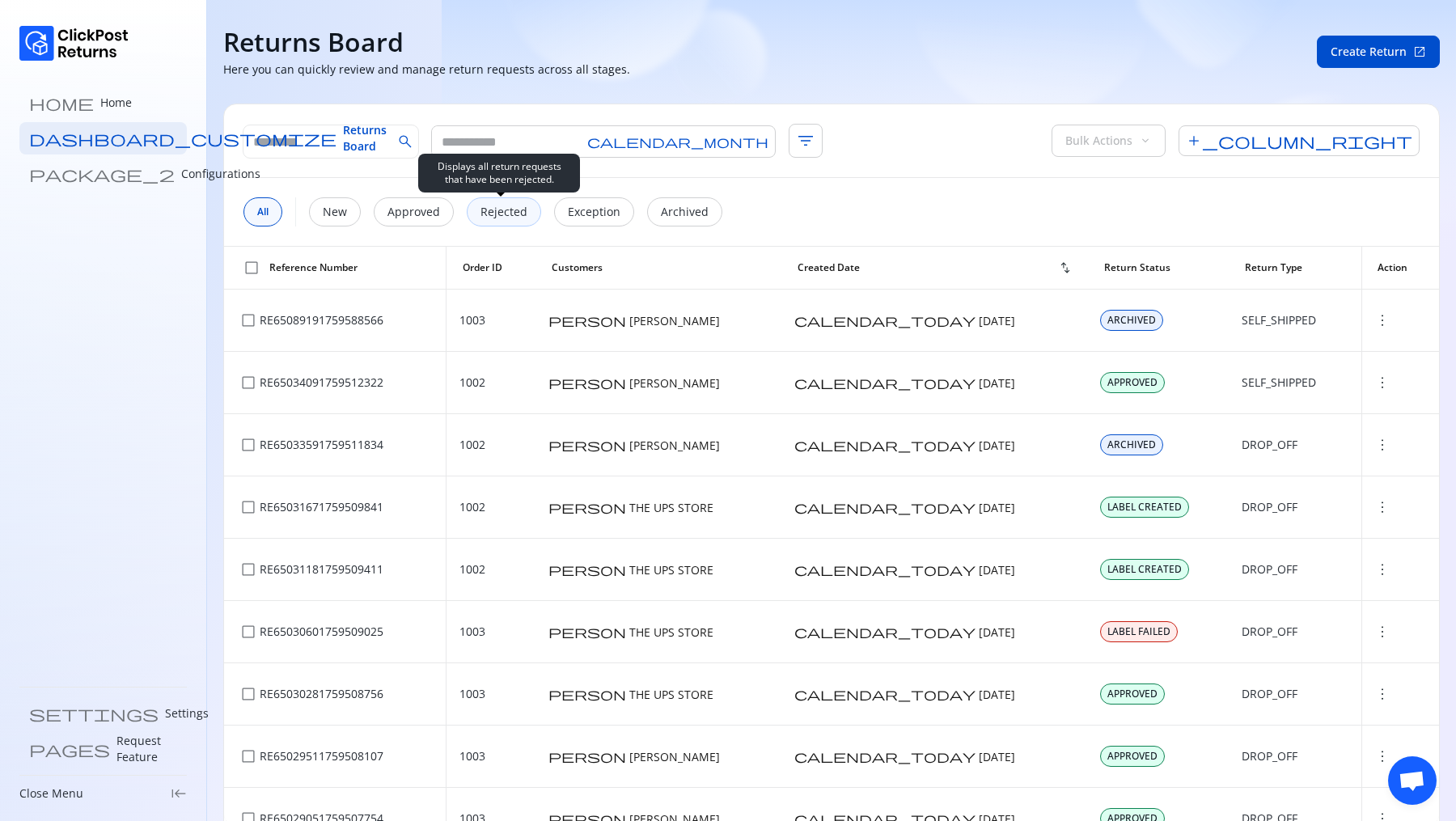
click at [492, 217] on p "Rejected" at bounding box center [504, 212] width 47 height 16
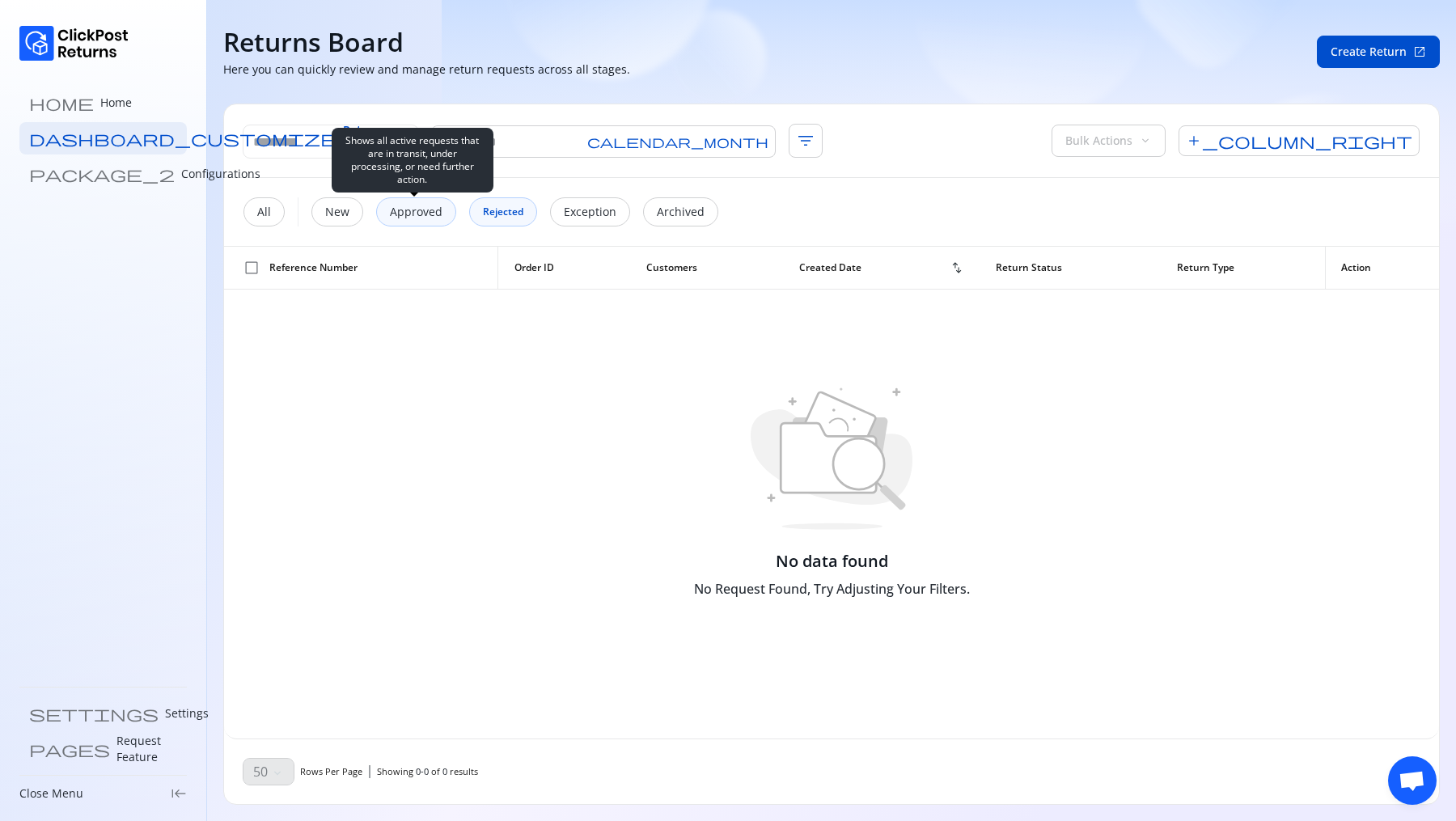
click at [390, 207] on p "Approved" at bounding box center [416, 212] width 52 height 16
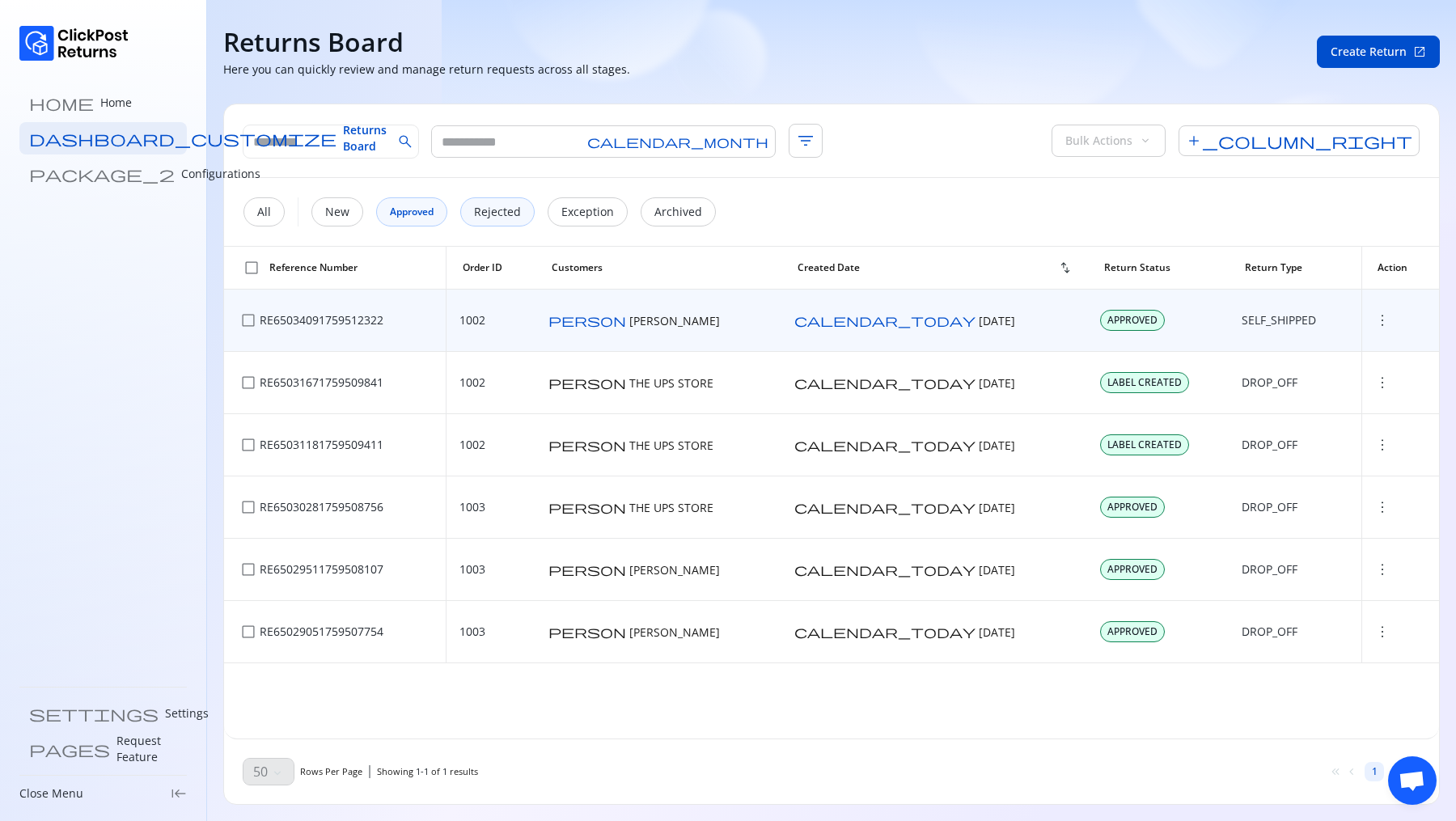
click at [1374, 325] on span "more_vert" at bounding box center [1382, 319] width 16 height 16
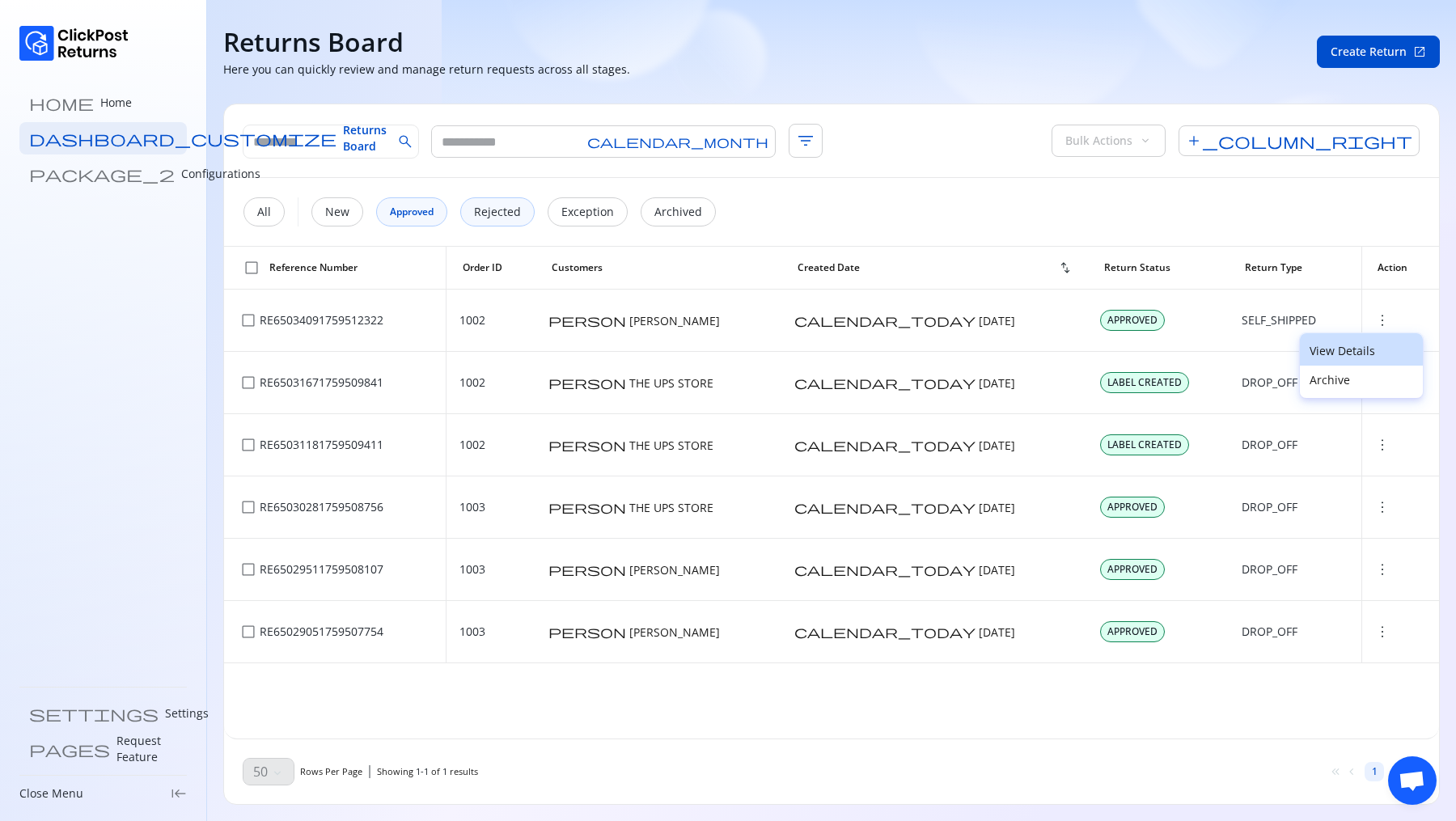
click at [1313, 351] on p "View Details" at bounding box center [1361, 351] width 104 height 16
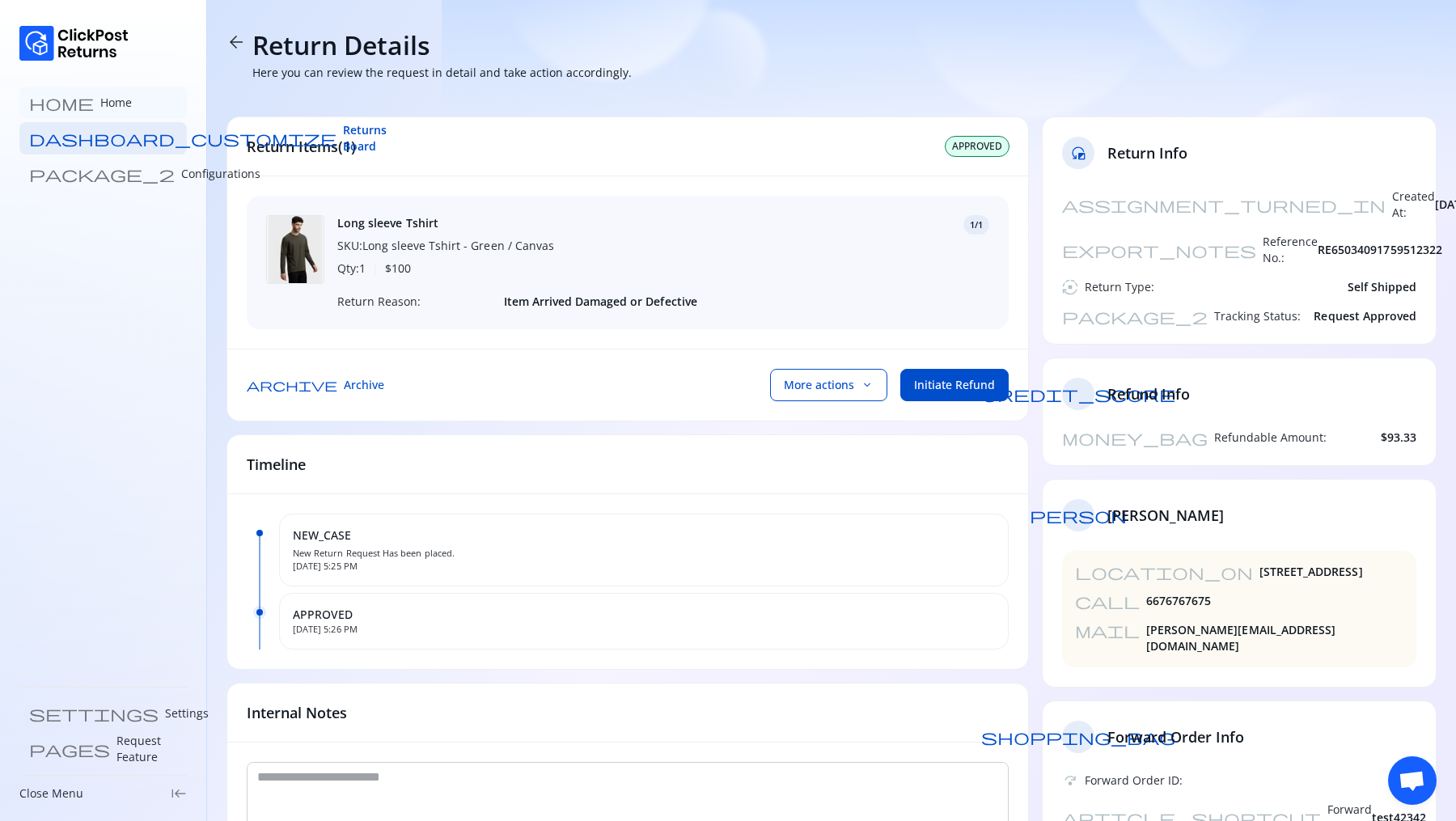
click at [100, 102] on p "Home" at bounding box center [116, 102] width 31 height 16
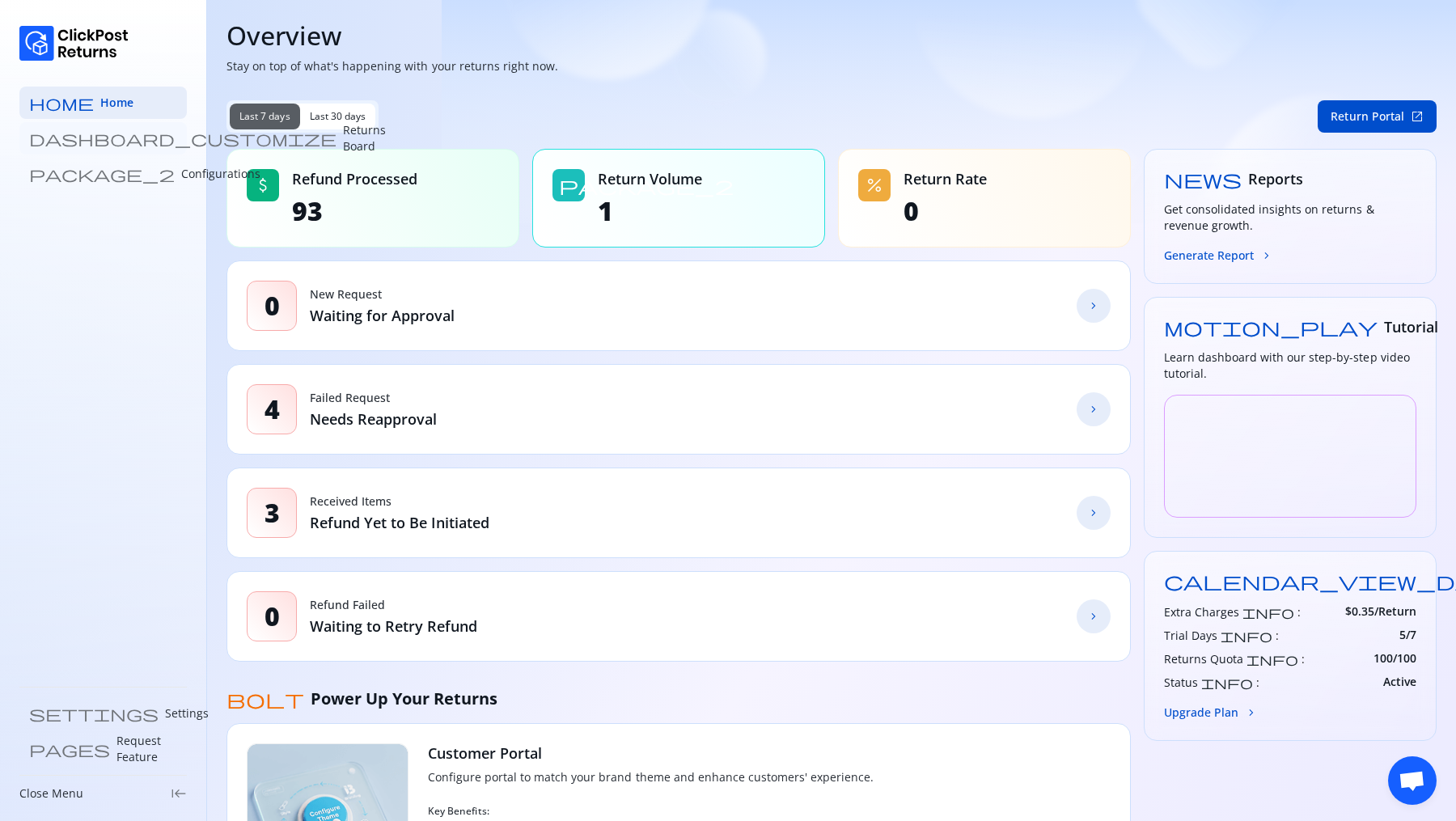
click at [343, 131] on p "Returns Board" at bounding box center [364, 138] width 43 height 32
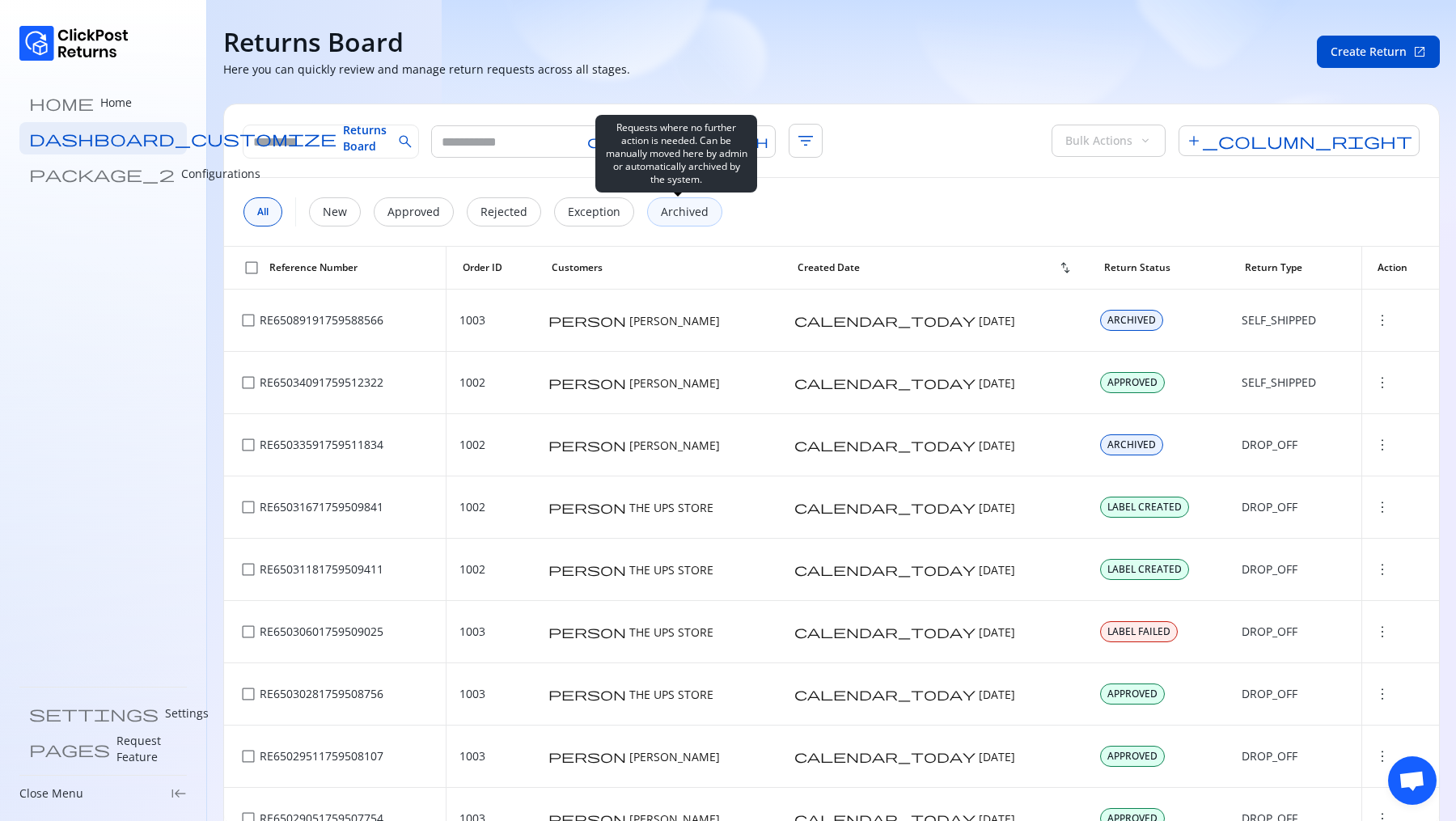
click at [683, 213] on p "Archived" at bounding box center [685, 212] width 48 height 16
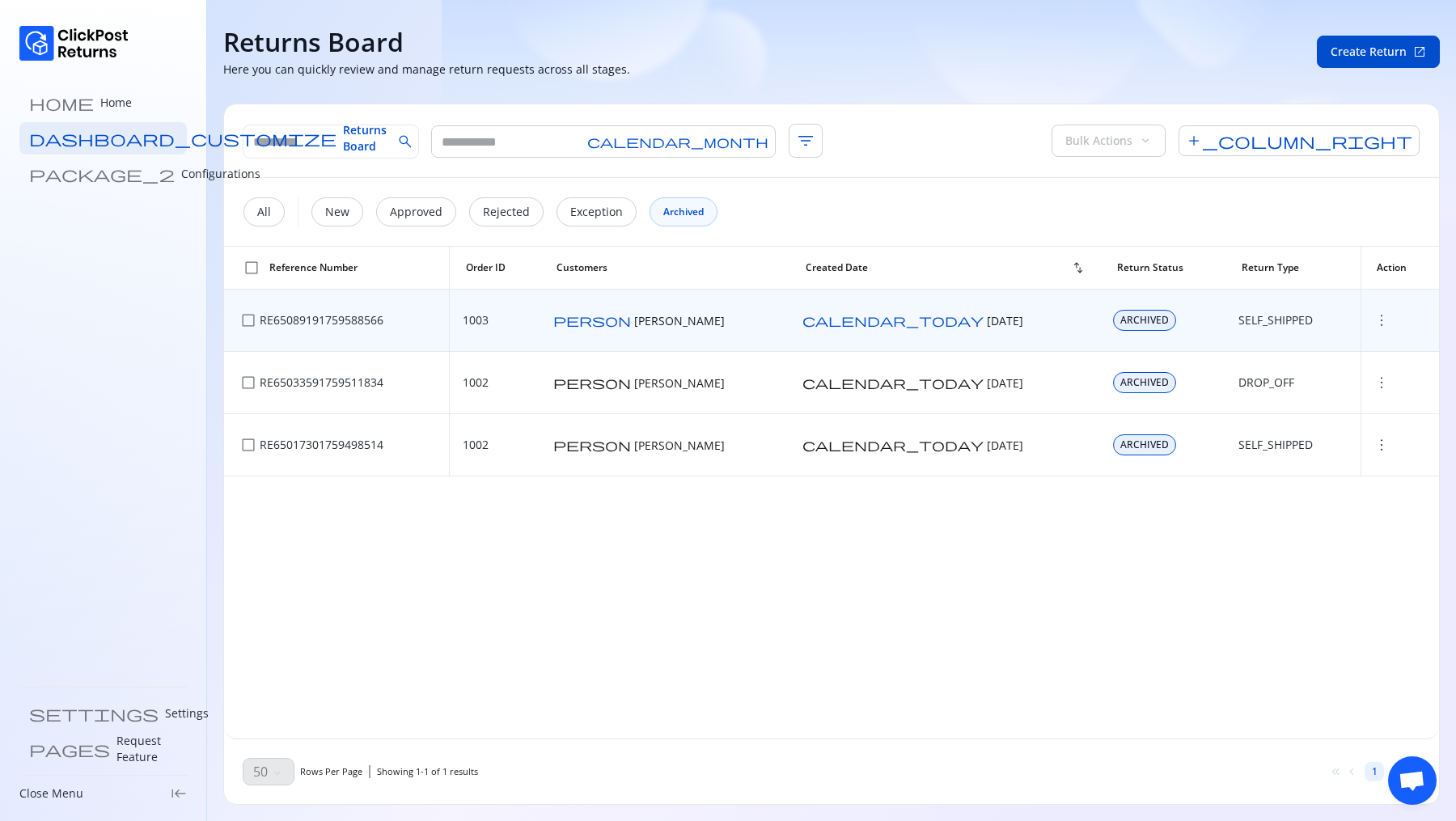
click at [1373, 321] on span "more_vert" at bounding box center [1381, 319] width 16 height 16
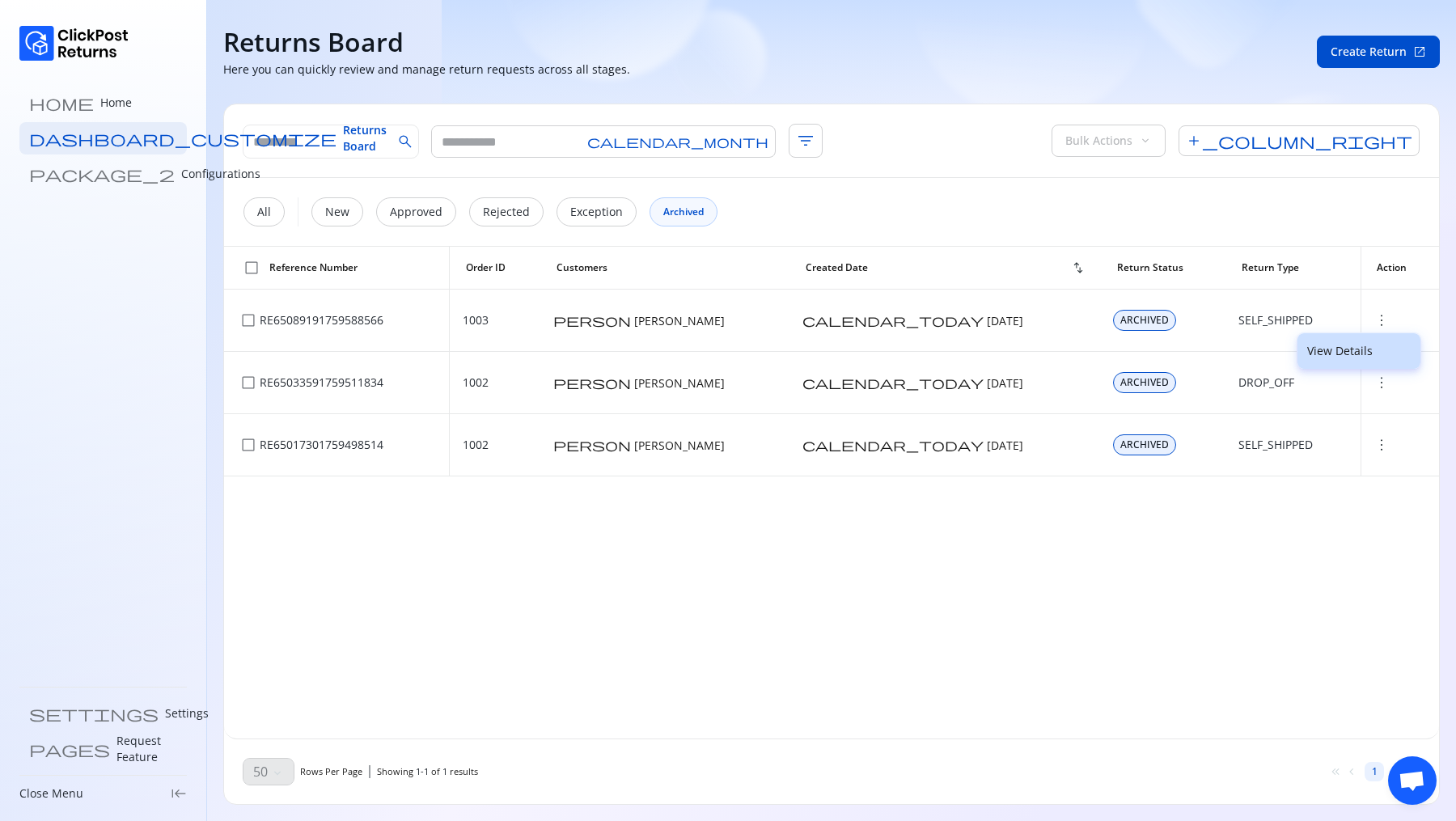
click at [1330, 347] on p "View Details" at bounding box center [1359, 351] width 104 height 16
